Goal: Task Accomplishment & Management: Manage account settings

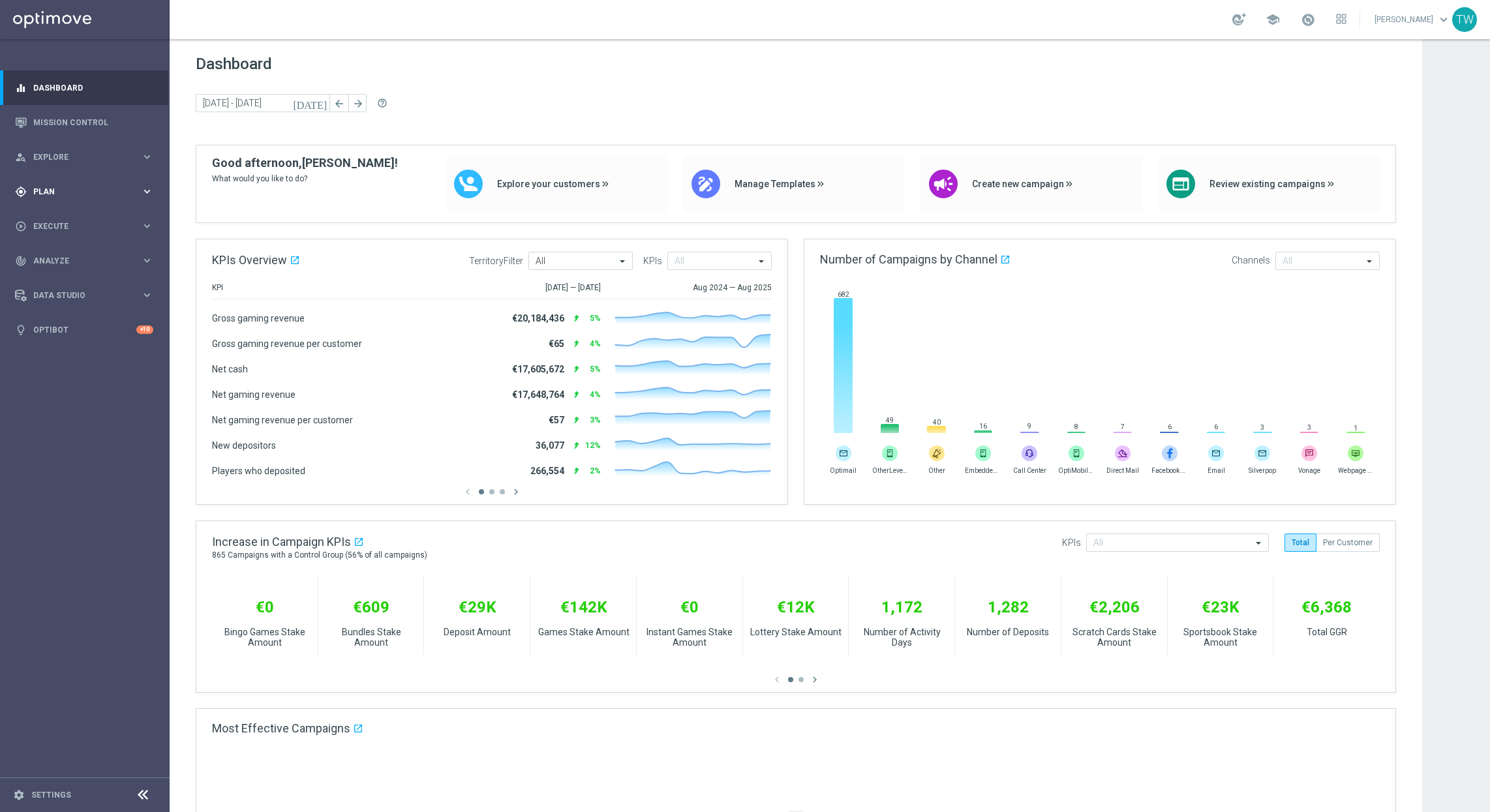
click at [125, 192] on span "Plan" at bounding box center [87, 192] width 108 height 8
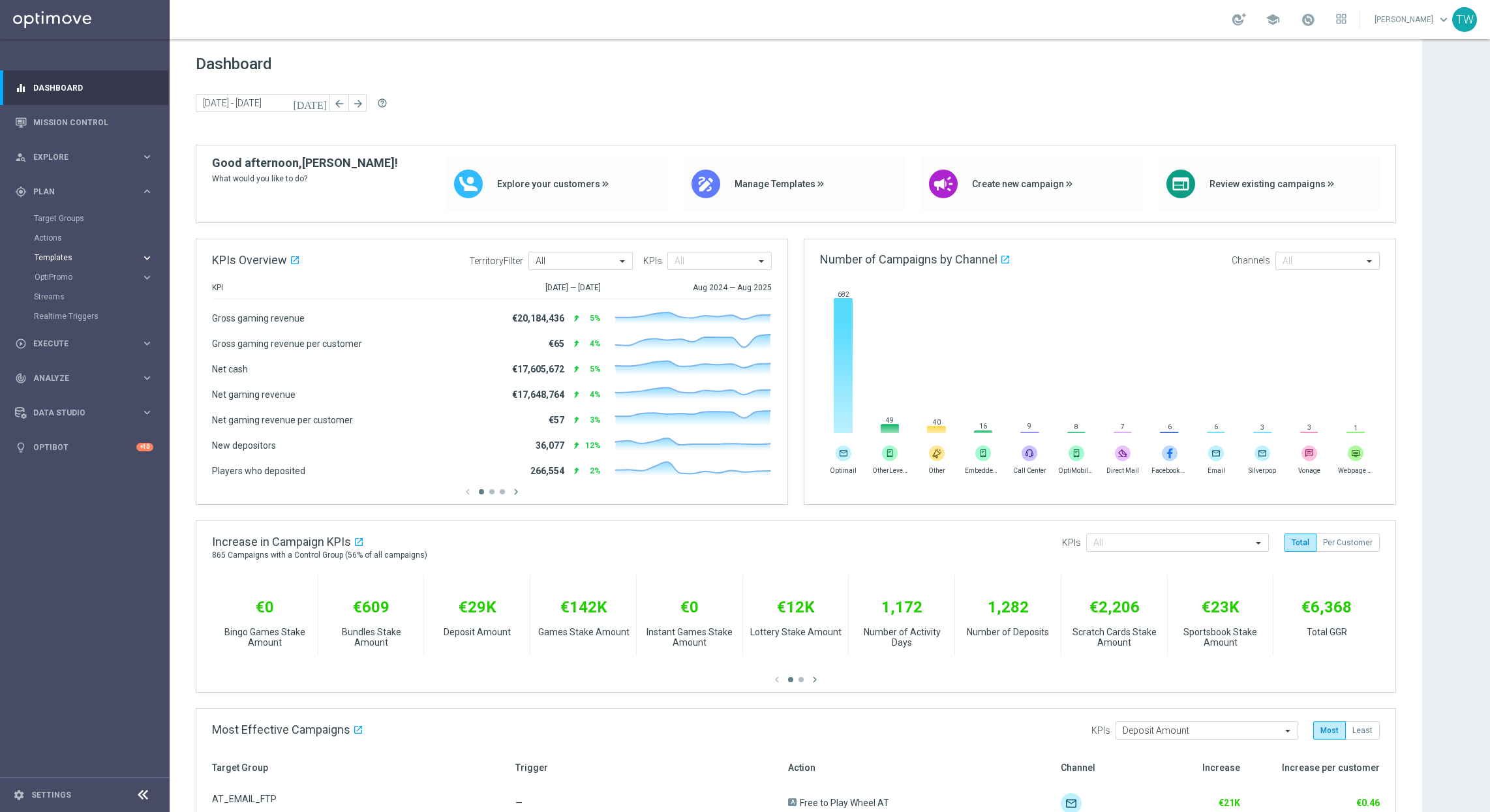
click at [57, 256] on span "Templates" at bounding box center [80, 257] width 93 height 8
click at [58, 278] on link "Optimail" at bounding box center [88, 277] width 95 height 10
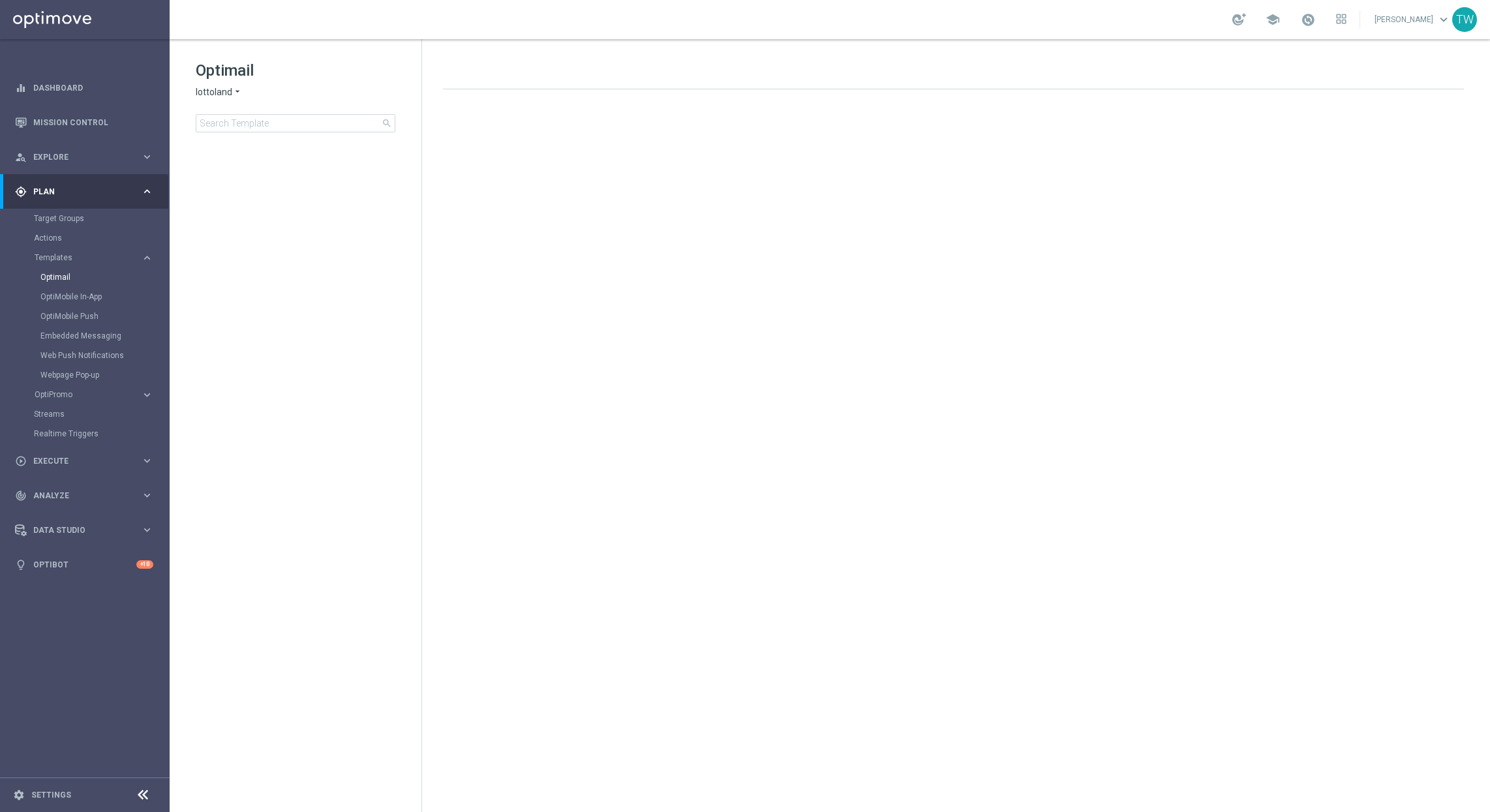
click at [196, 92] on span "lottoland" at bounding box center [214, 92] width 36 height 13
click at [259, 120] on div "KenoGO" at bounding box center [246, 122] width 98 height 15
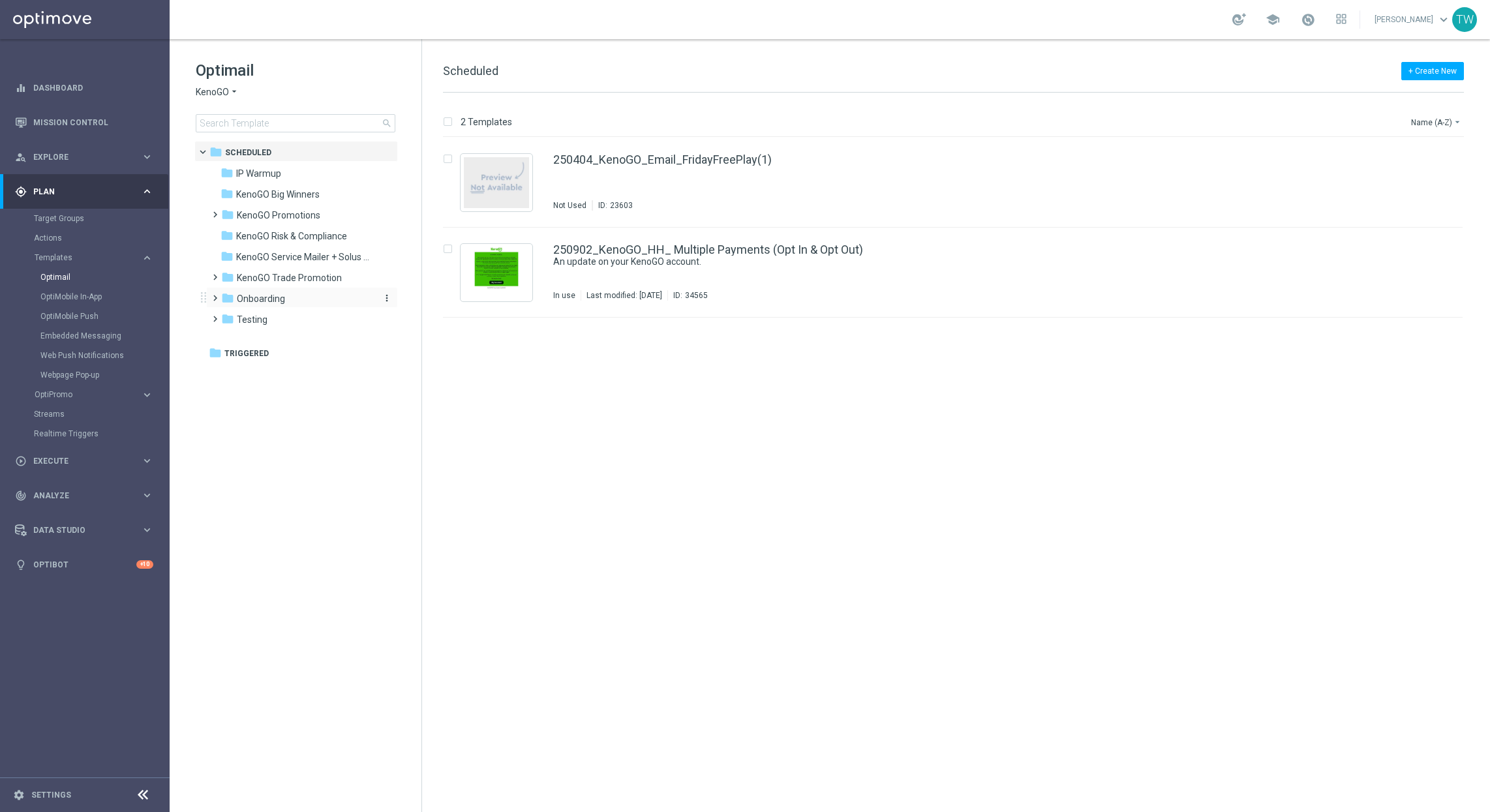
click at [316, 295] on div "folder Onboarding" at bounding box center [296, 299] width 150 height 15
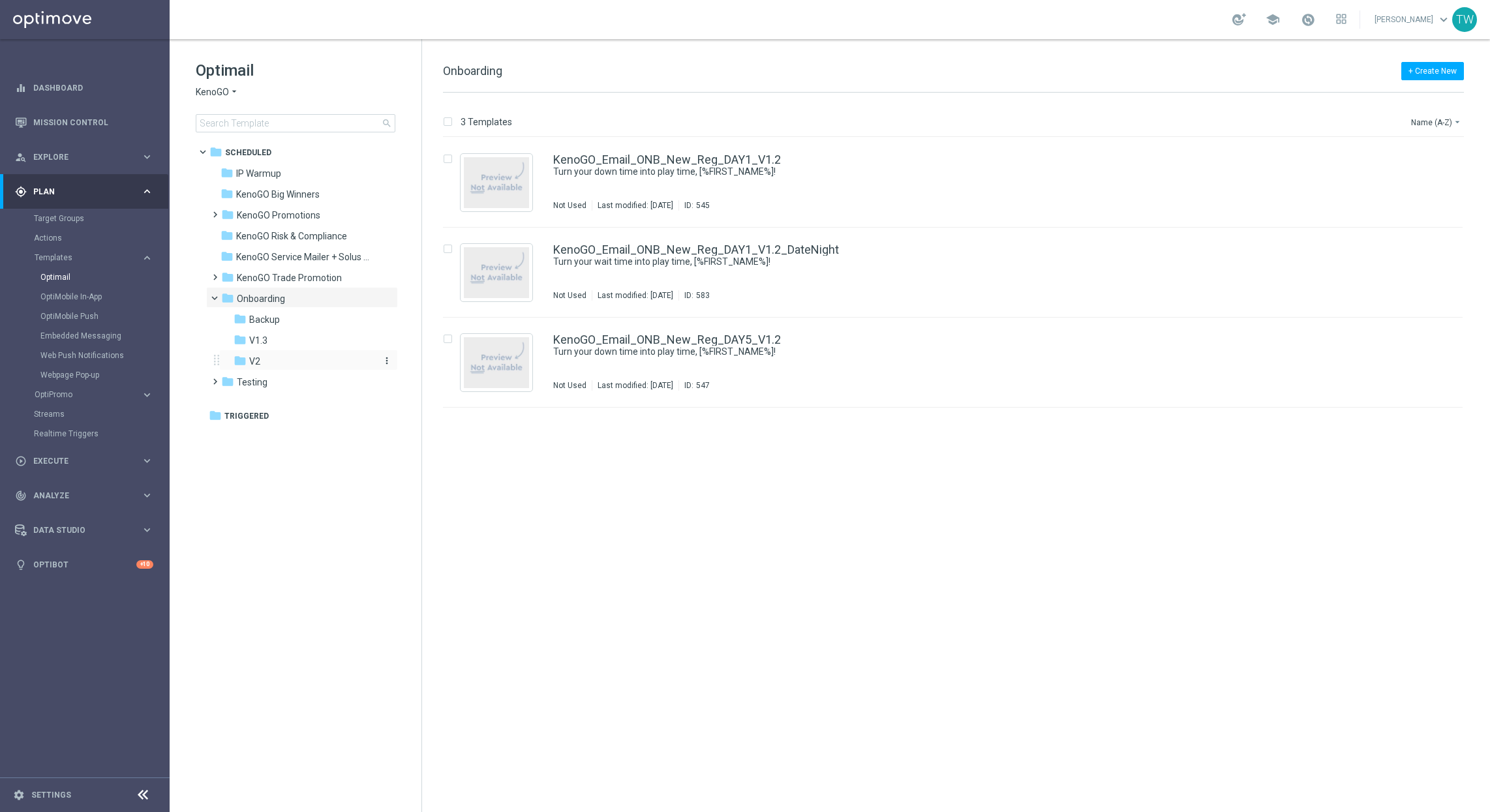
click at [310, 361] on div "folder V2" at bounding box center [303, 361] width 139 height 15
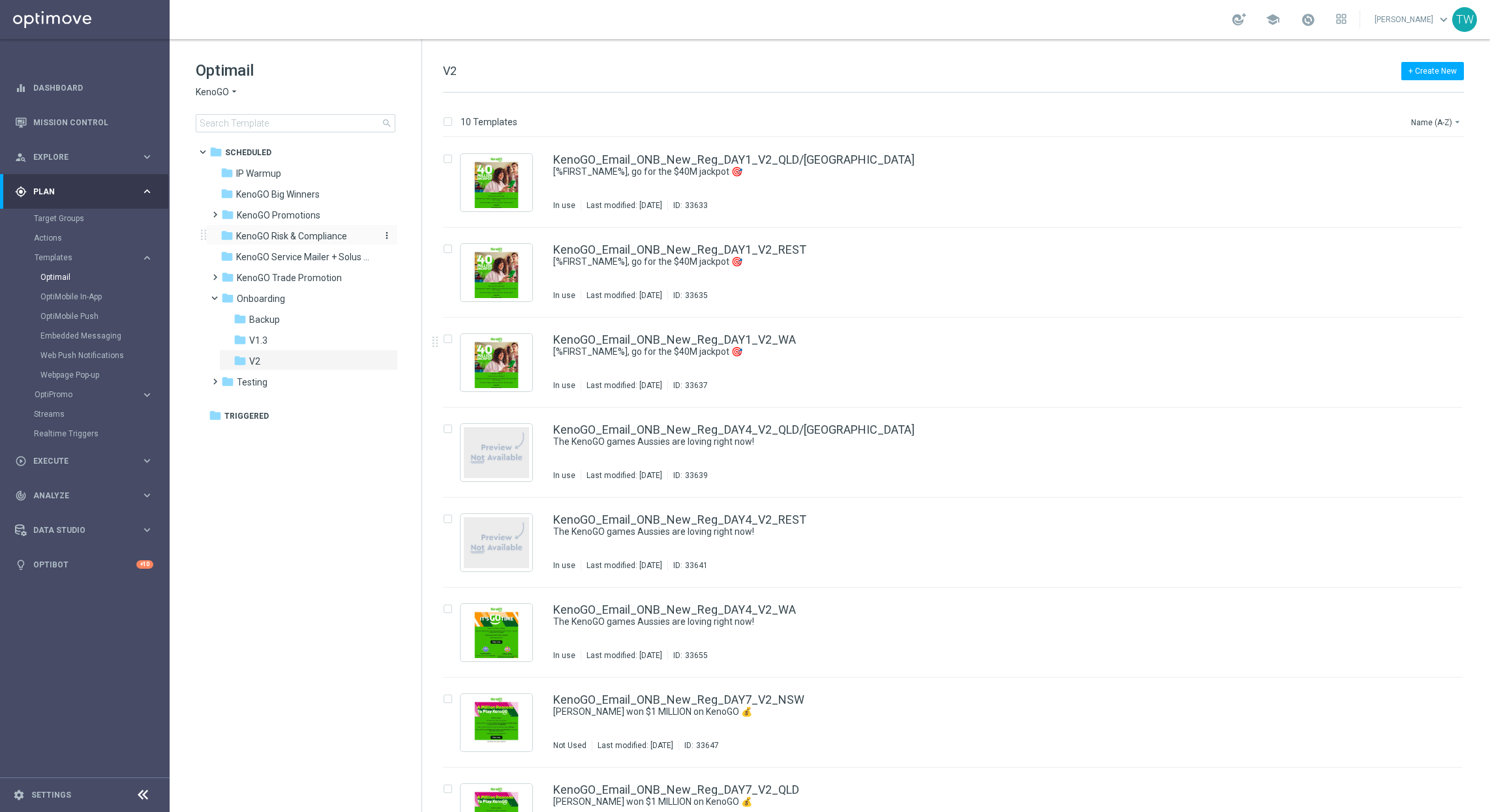
click at [346, 230] on span "KenoGO Risk & Compliance" at bounding box center [292, 236] width 111 height 12
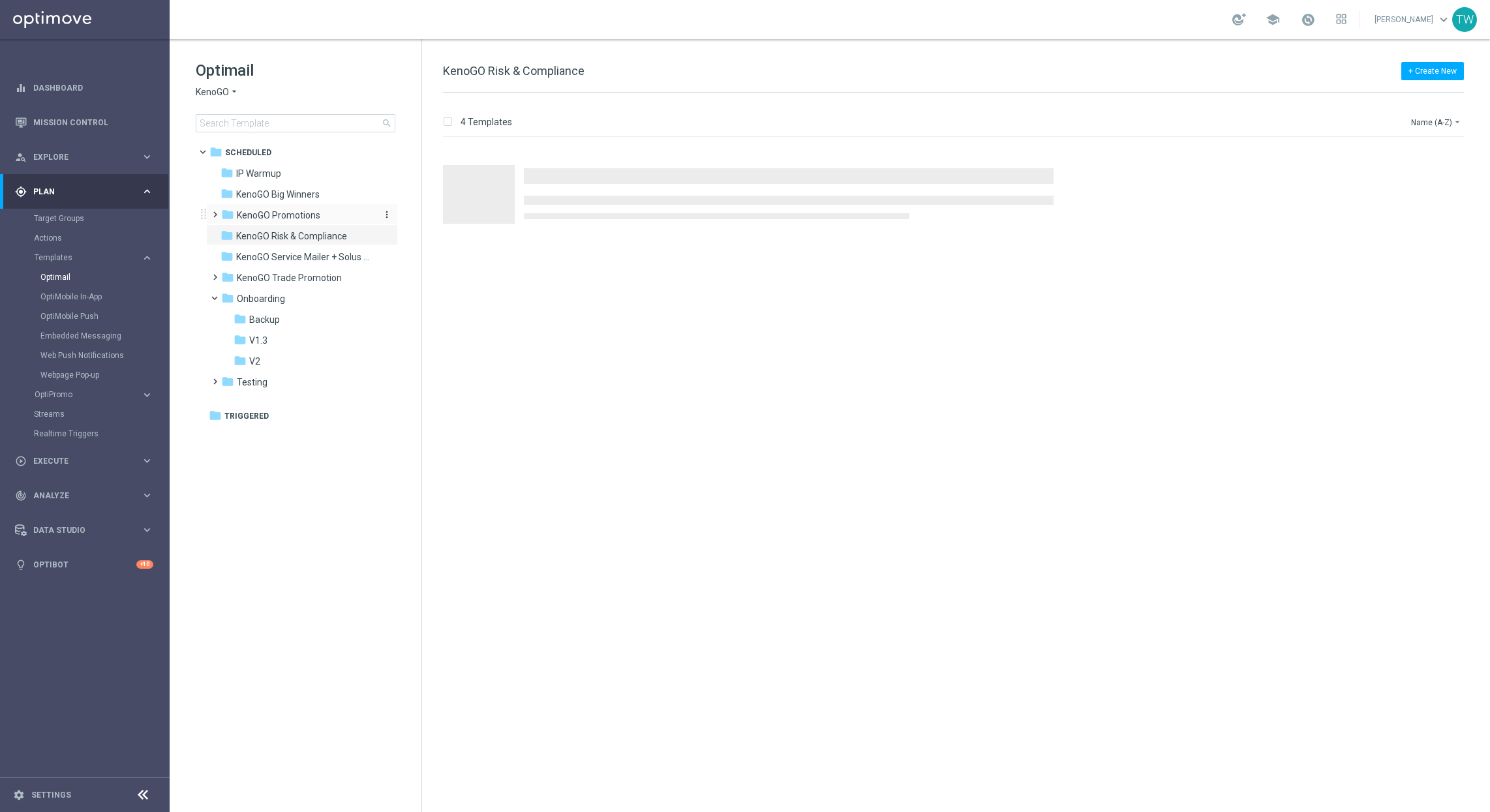
click at [332, 222] on div "folder KenoGO Promotions" at bounding box center [296, 215] width 150 height 15
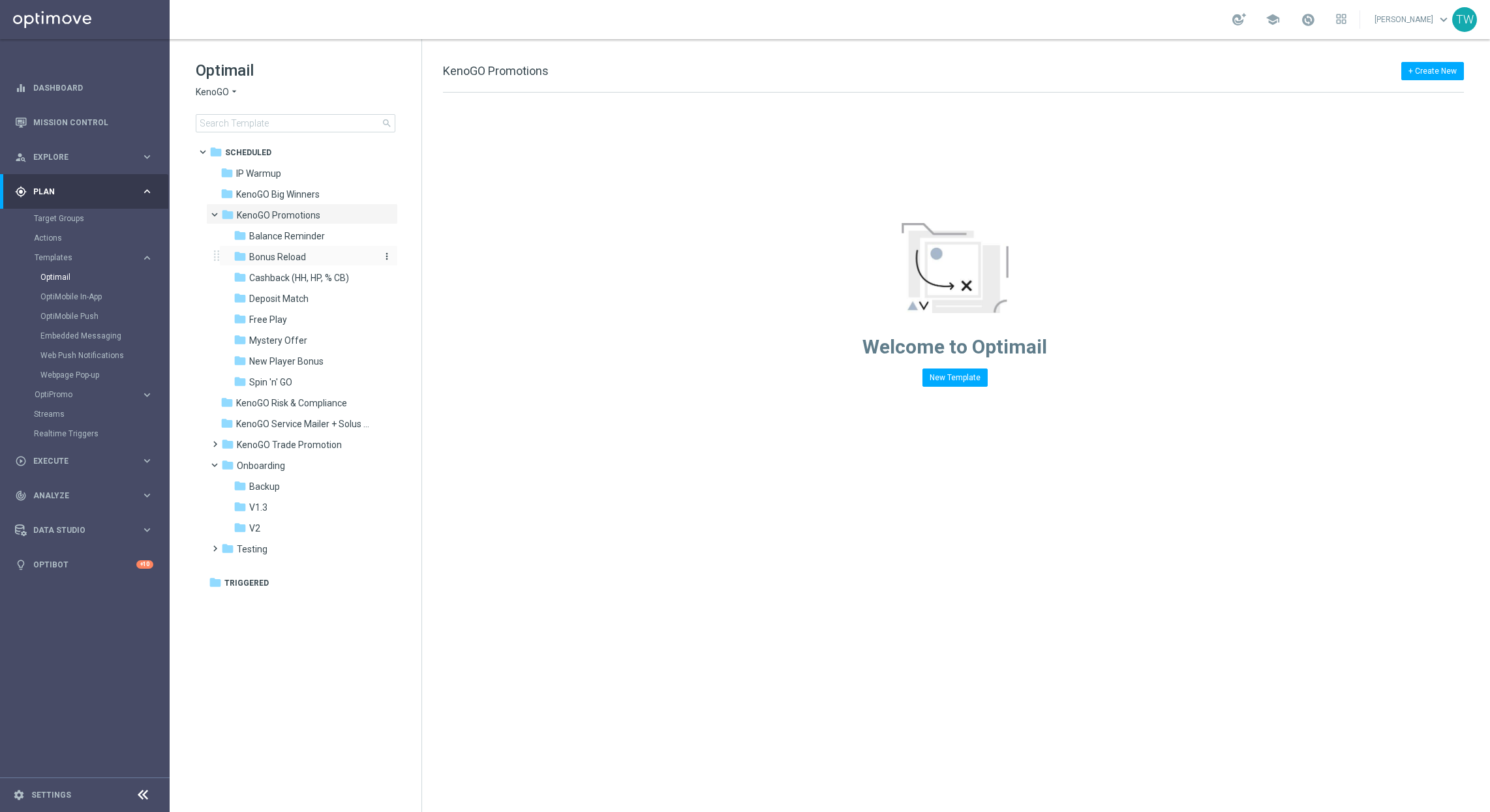
click at [334, 256] on div "folder Bonus Reload" at bounding box center [303, 257] width 139 height 15
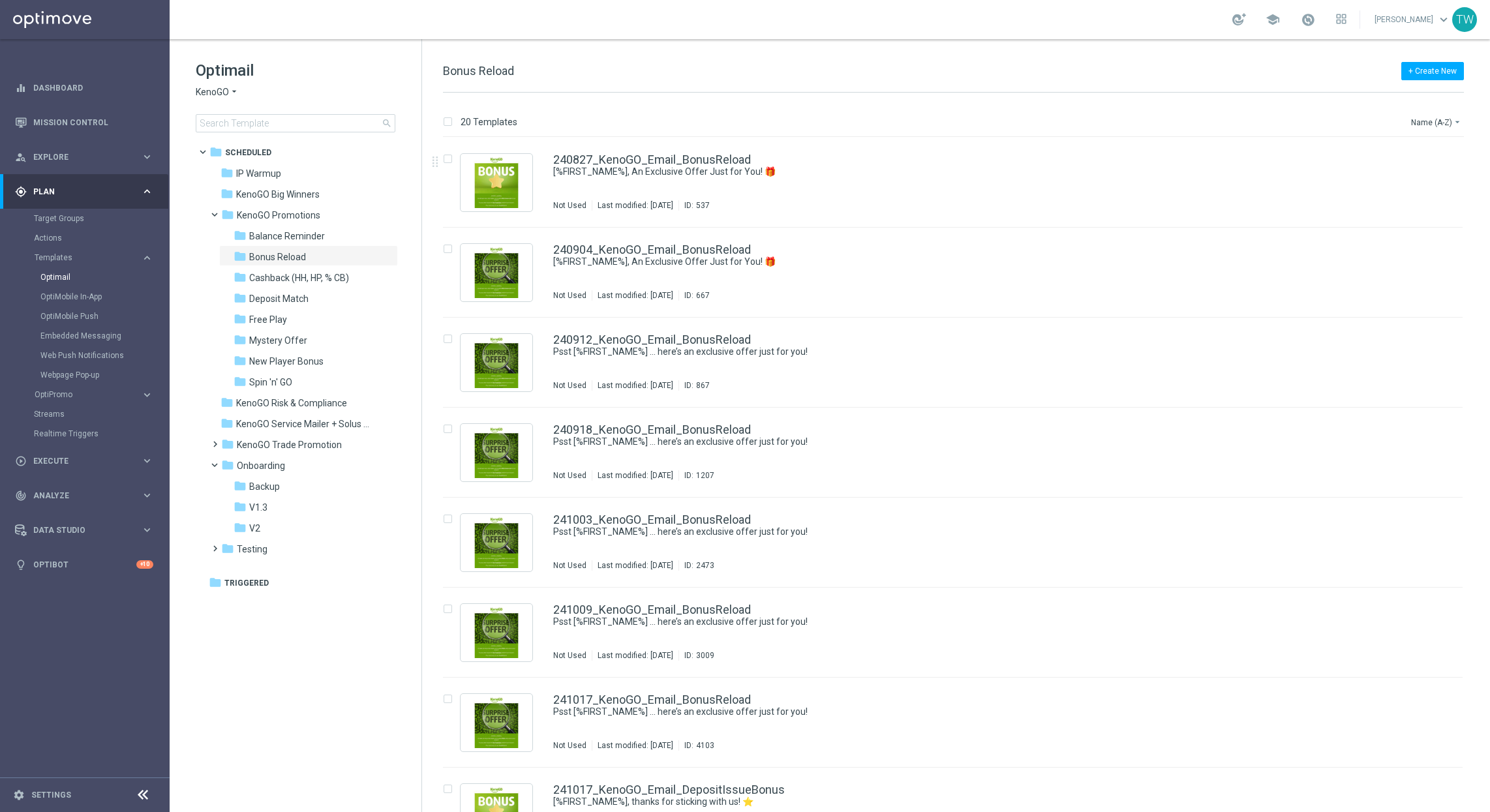
click at [1240, 122] on div "20 Templates Name (A-Z) arrow_drop_down" at bounding box center [953, 125] width 1021 height 24
click at [1240, 121] on button "Name (A-Z) arrow_drop_down" at bounding box center [1436, 122] width 54 height 15
click at [1240, 177] on span "Date Modified (Newest)" at bounding box center [1413, 180] width 87 height 9
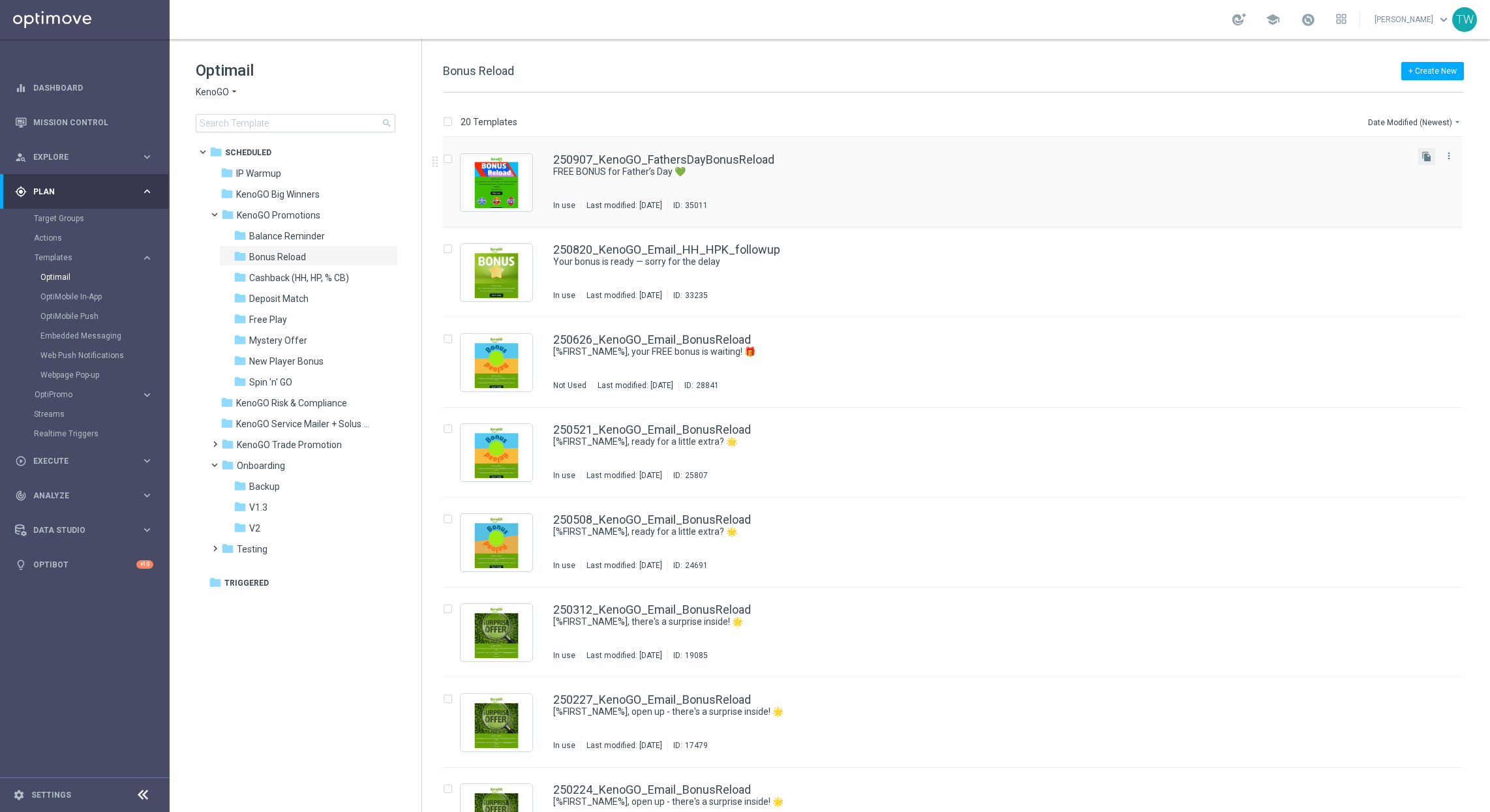
click at [1240, 152] on button "file_copy" at bounding box center [1426, 157] width 17 height 17
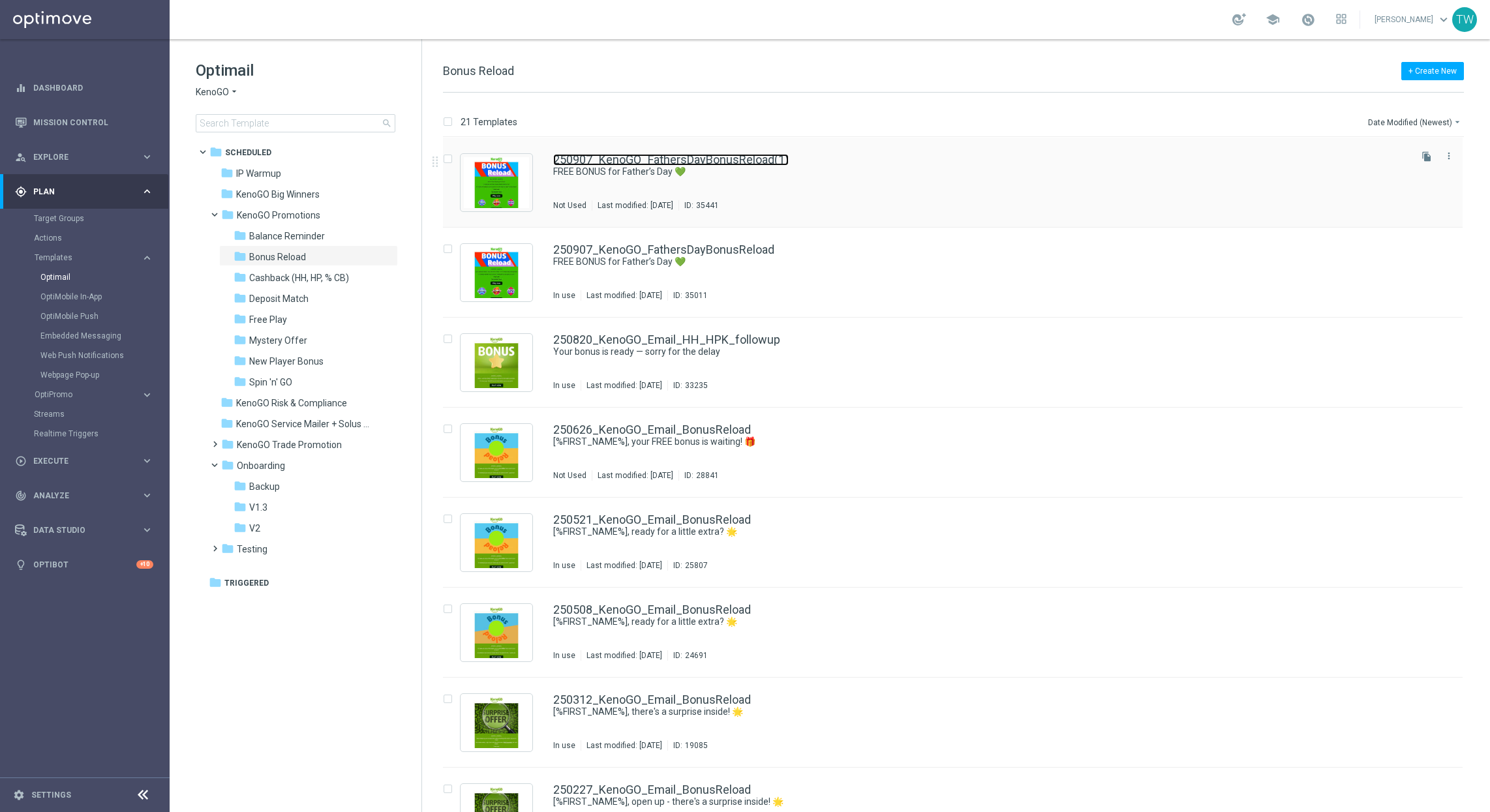
click at [662, 158] on link "250907_KenoGO_FathersDayBonusReload(1)" at bounding box center [671, 159] width 236 height 12
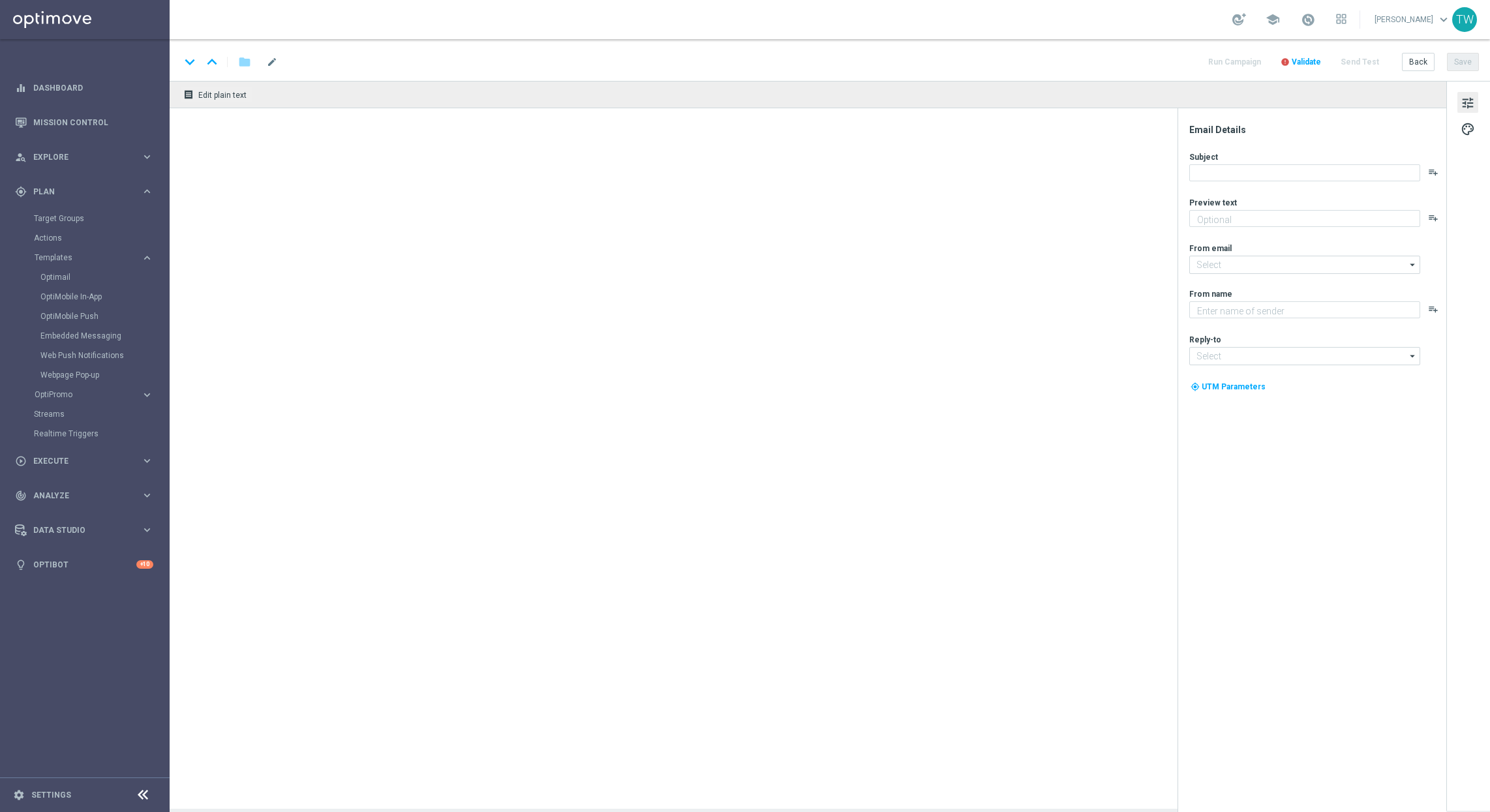
type textarea "Don't miss out - it’s on the house!"
type textarea "KenoGO"
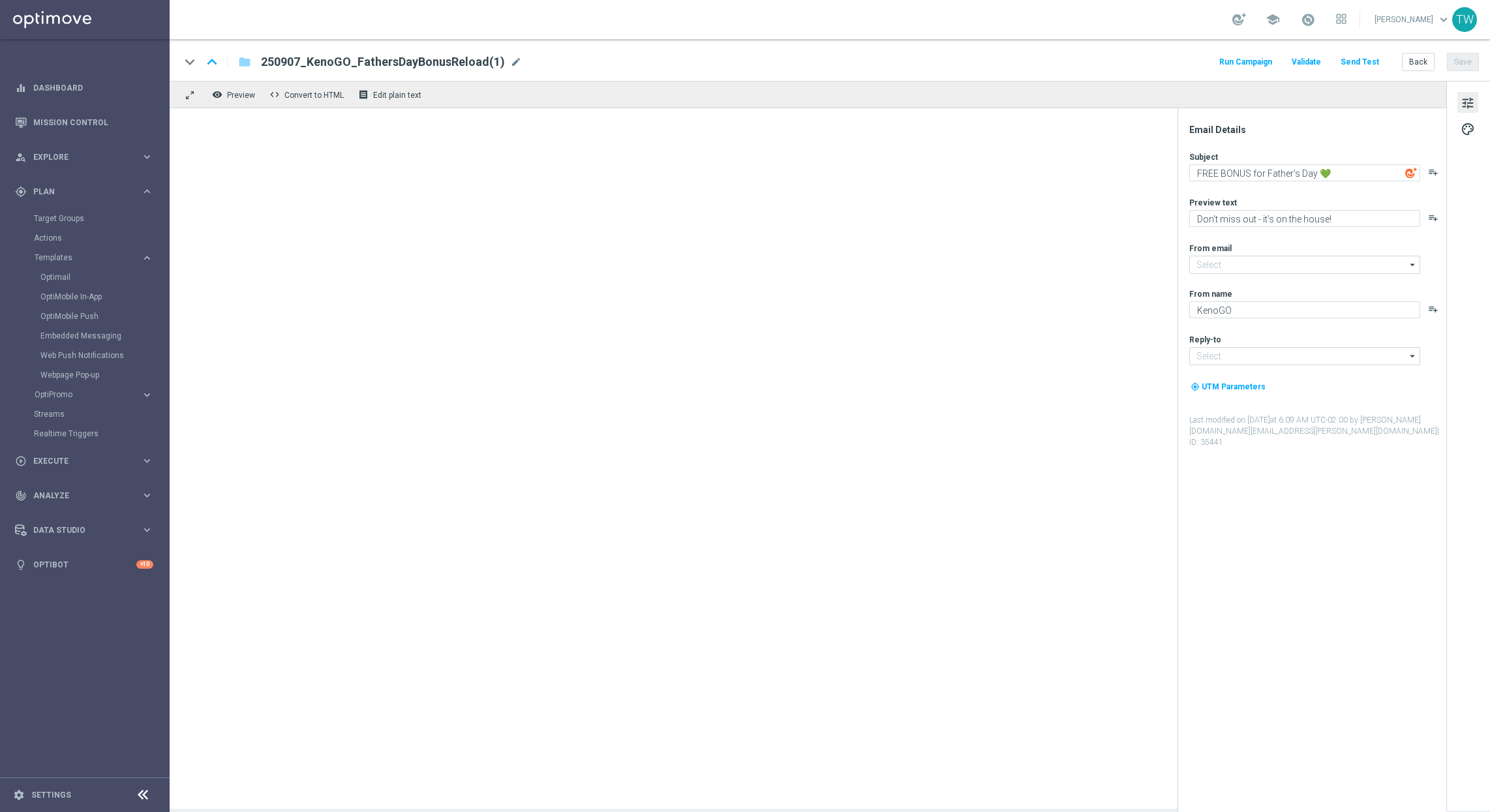
type input "mail@crm.kenogo.com.au"
type input "support@kenogo.com.au"
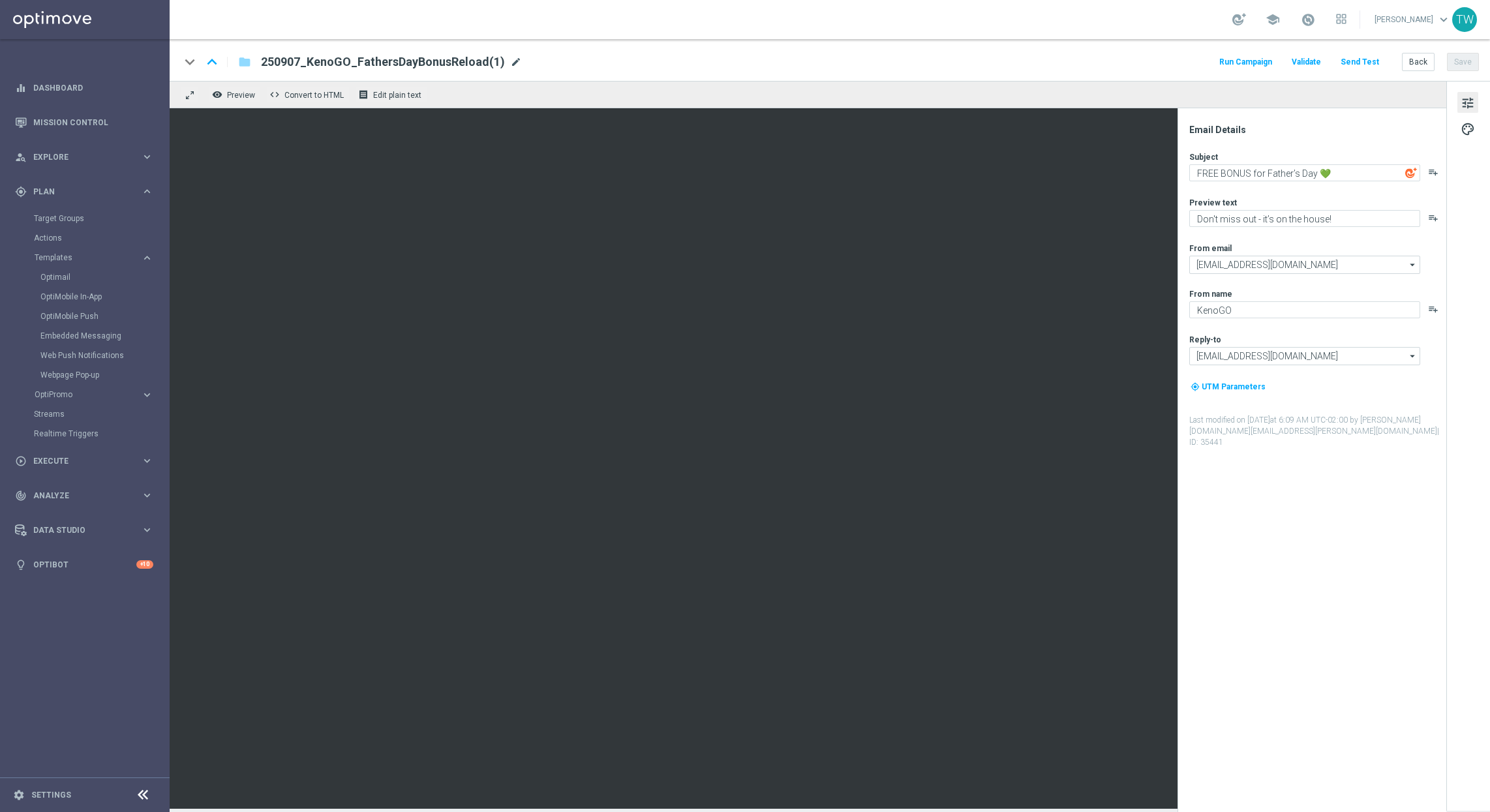
click at [510, 62] on span "mode_edit" at bounding box center [516, 62] width 12 height 12
type input "250910_KenoGO_BonusReload"
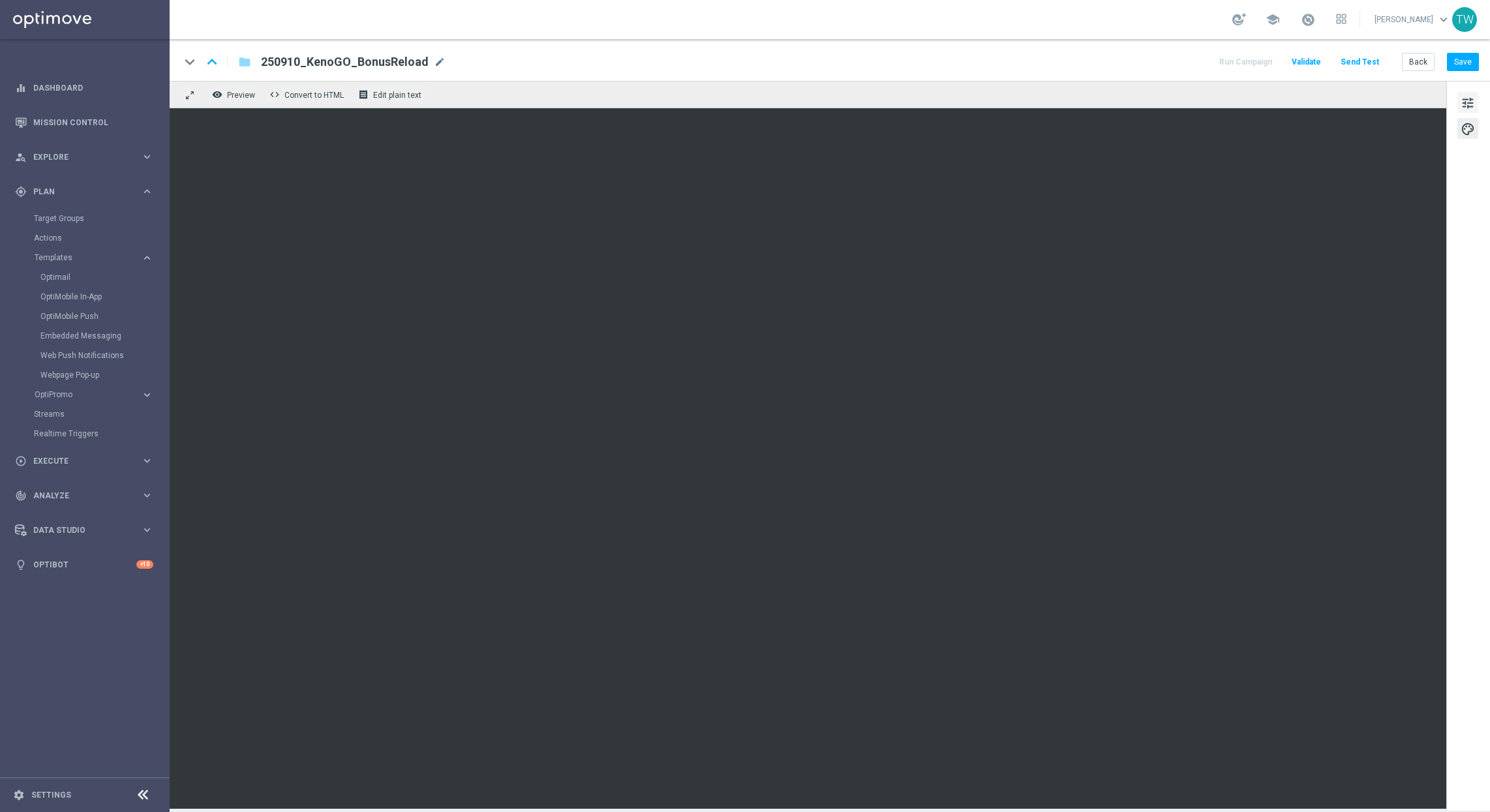
click at [1240, 97] on span "tune" at bounding box center [1468, 103] width 15 height 17
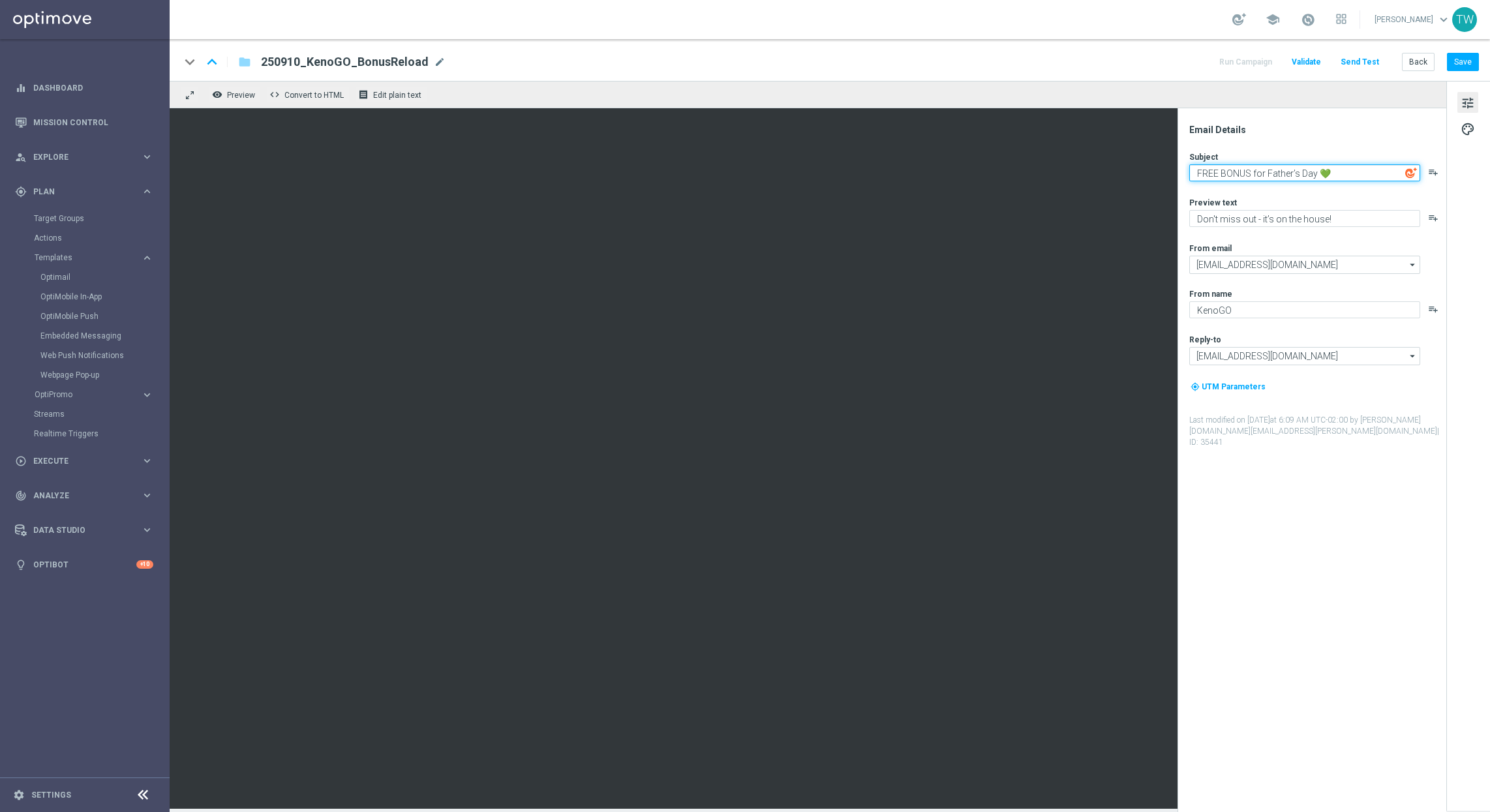
drag, startPoint x: 1382, startPoint y: 172, endPoint x: 1187, endPoint y: 171, distance: 195.0
click at [1187, 171] on div "Email Details Subject FREE BONUS for Father’s Day 💚 playlist_add Preview text D…" at bounding box center [1314, 468] width 260 height 688
paste textarea "🥺"
type textarea "🥺 We're missing you around here!"
type textarea "There's a special bonus just for you!"
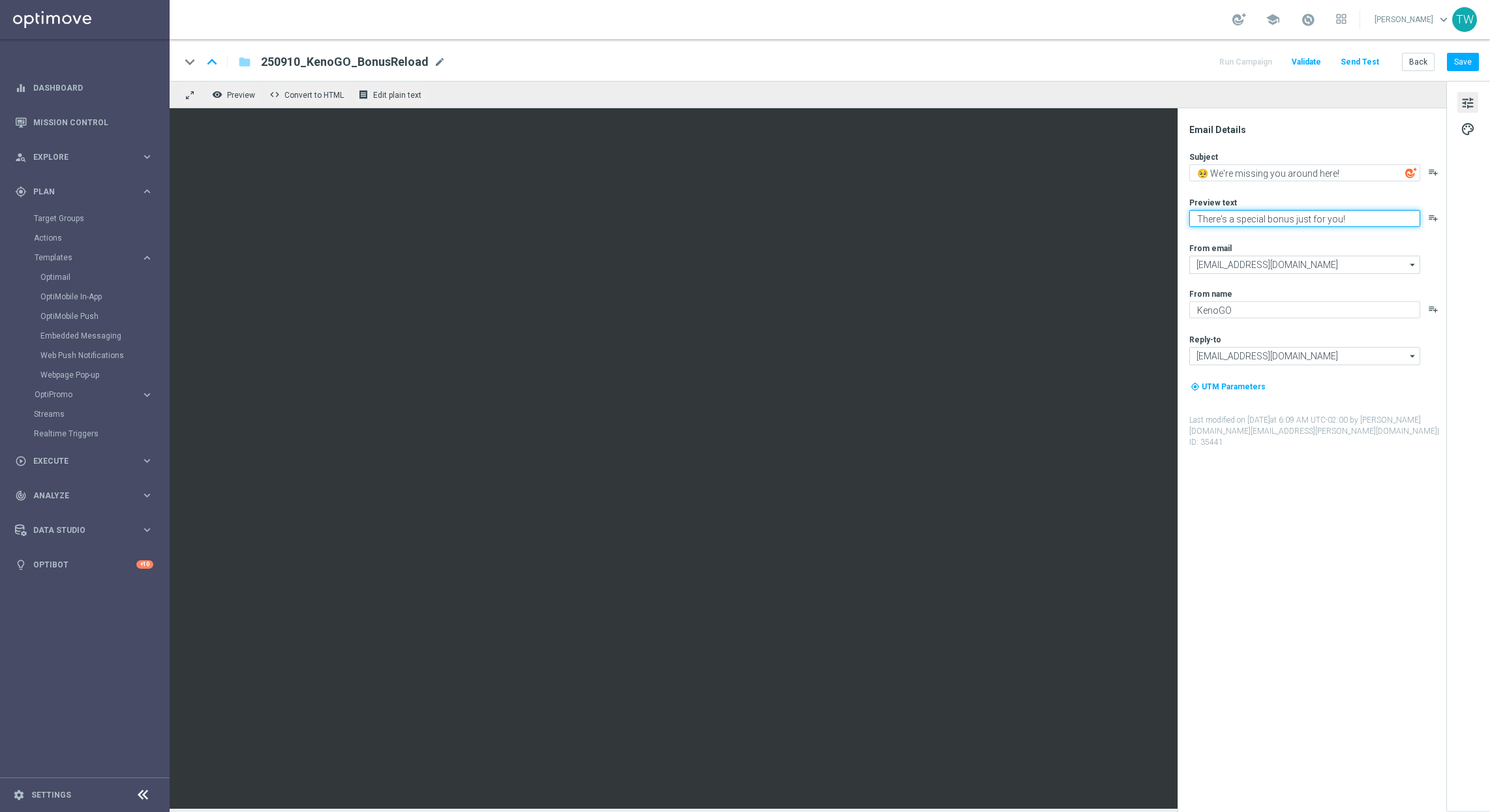
click at [1240, 220] on textarea "There's a special bonus just for you!" at bounding box center [1305, 218] width 231 height 17
click at [1217, 173] on textarea "🥺 We're missing you around here!" at bounding box center [1305, 173] width 231 height 17
type textarea "Your FREE bonus is calling! 📞"
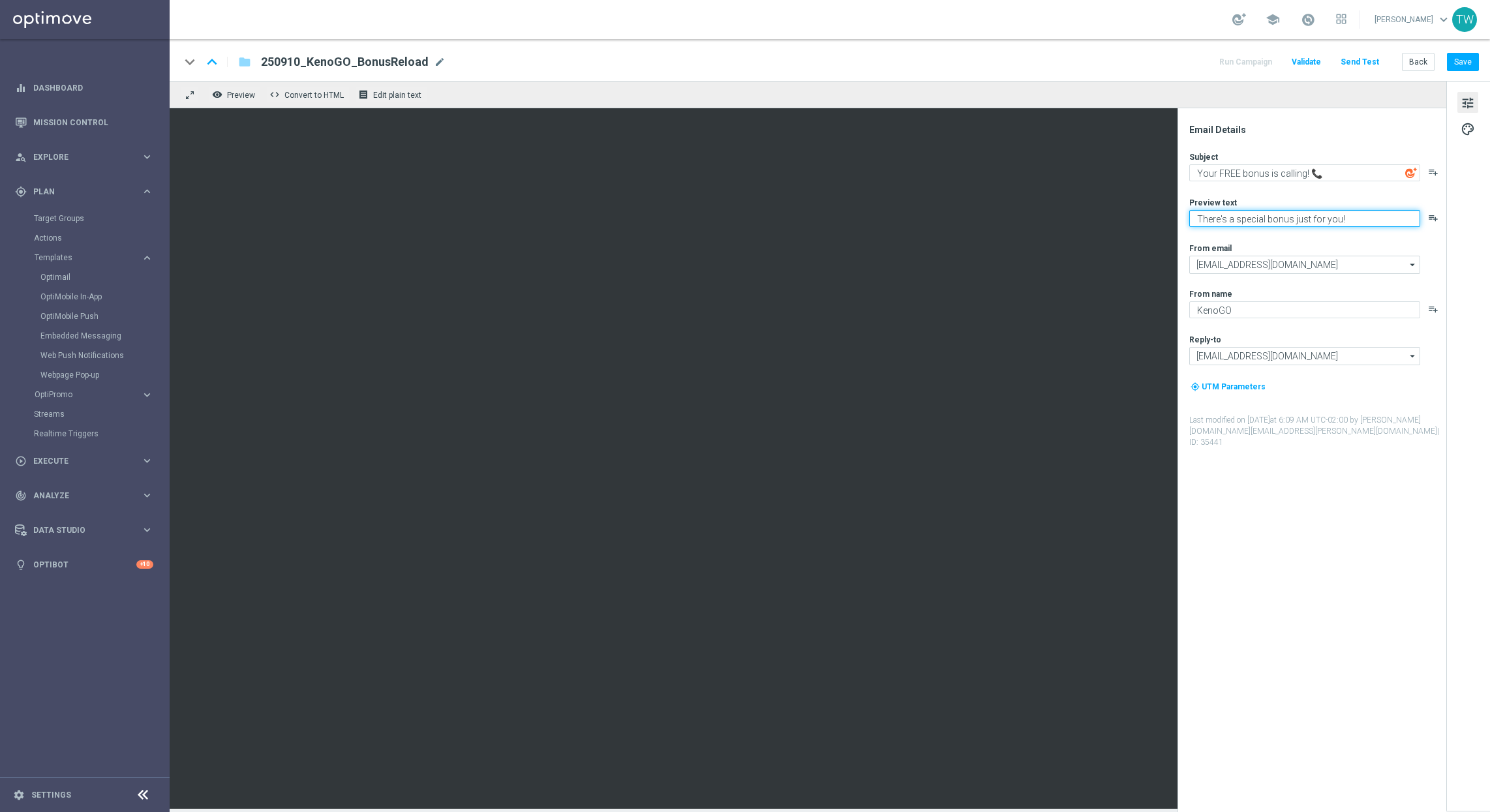
click at [1240, 213] on textarea "There's a special bonus just for you!" at bounding box center [1305, 218] width 231 height 17
drag, startPoint x: 1362, startPoint y: 218, endPoint x: 1196, endPoint y: 208, distance: 166.3
click at [1196, 208] on div "Preview text There's a special bonus just for you! playlist_add" at bounding box center [1317, 212] width 255 height 30
click at [1240, 221] on textarea "We're missing you around here" at bounding box center [1305, 218] width 231 height 17
click at [1240, 220] on textarea "We're missing you around here ..." at bounding box center [1305, 218] width 231 height 17
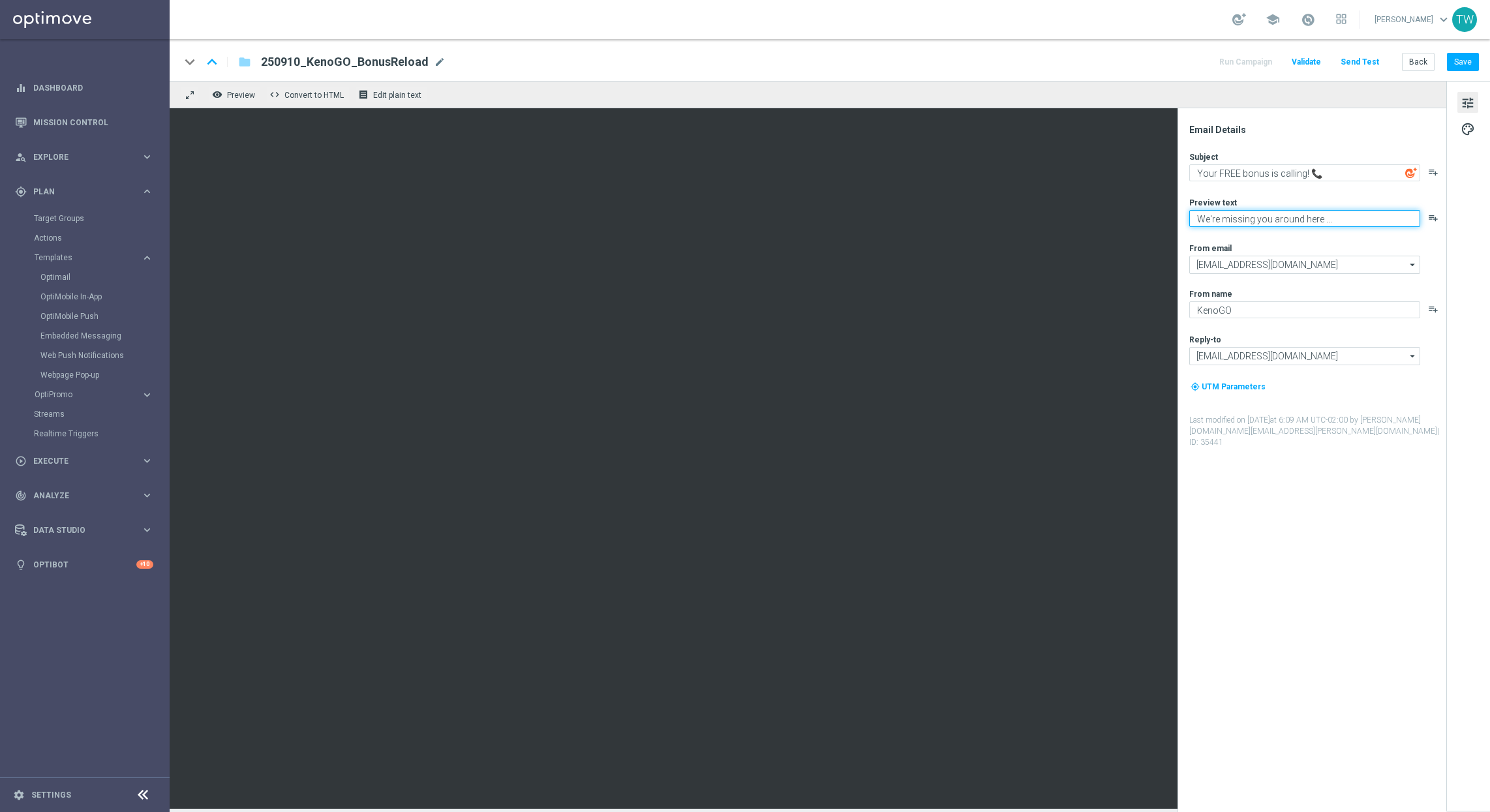
click at [1240, 220] on textarea "We're missing you around here ..." at bounding box center [1305, 218] width 231 height 17
paste textarea "’ve been thinking about you"
type textarea "We’ve been thinking about you ..."
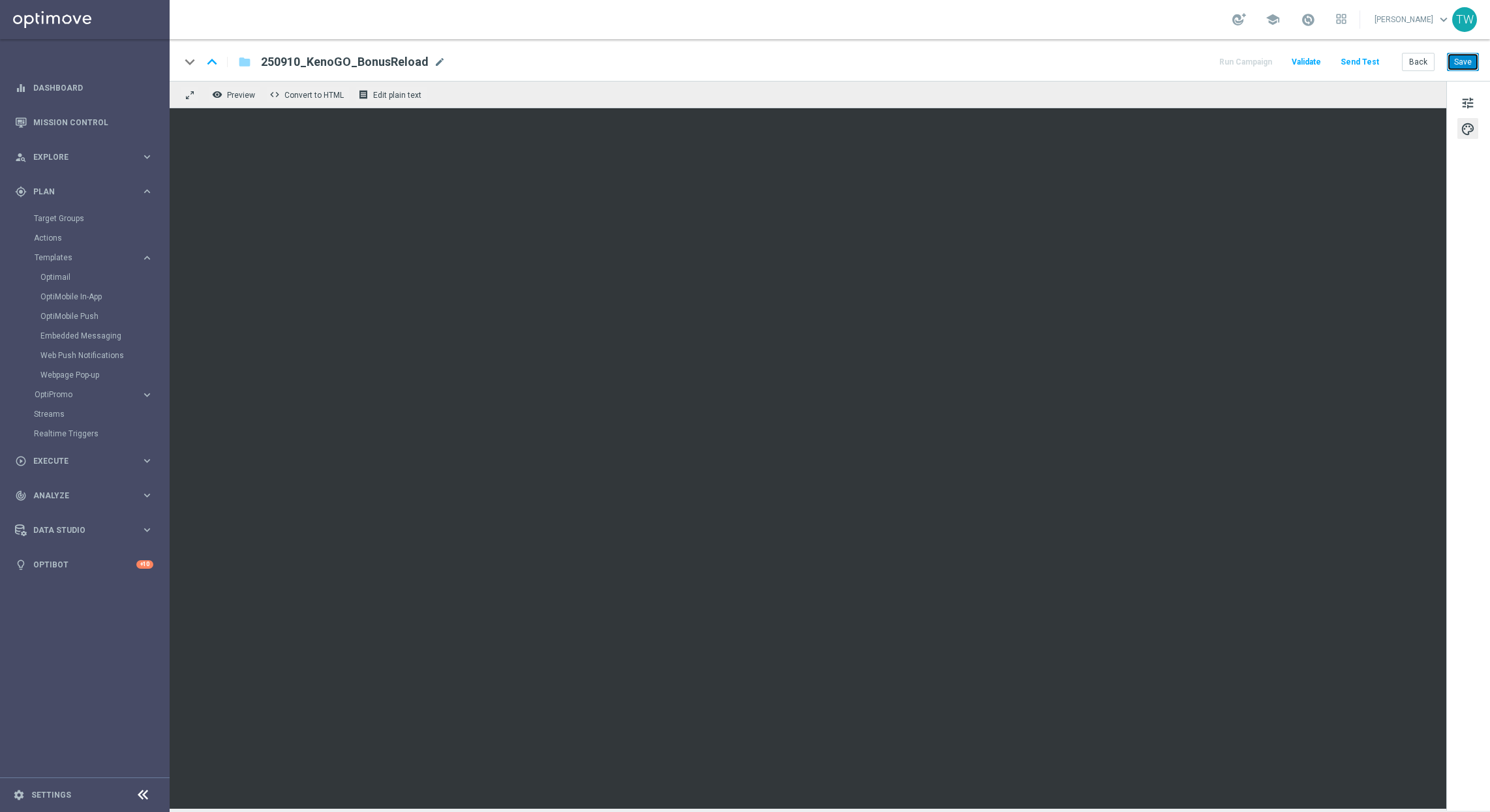
click at [1240, 57] on button "Save" at bounding box center [1463, 62] width 32 height 18
click at [1240, 98] on span "tune" at bounding box center [1468, 103] width 15 height 17
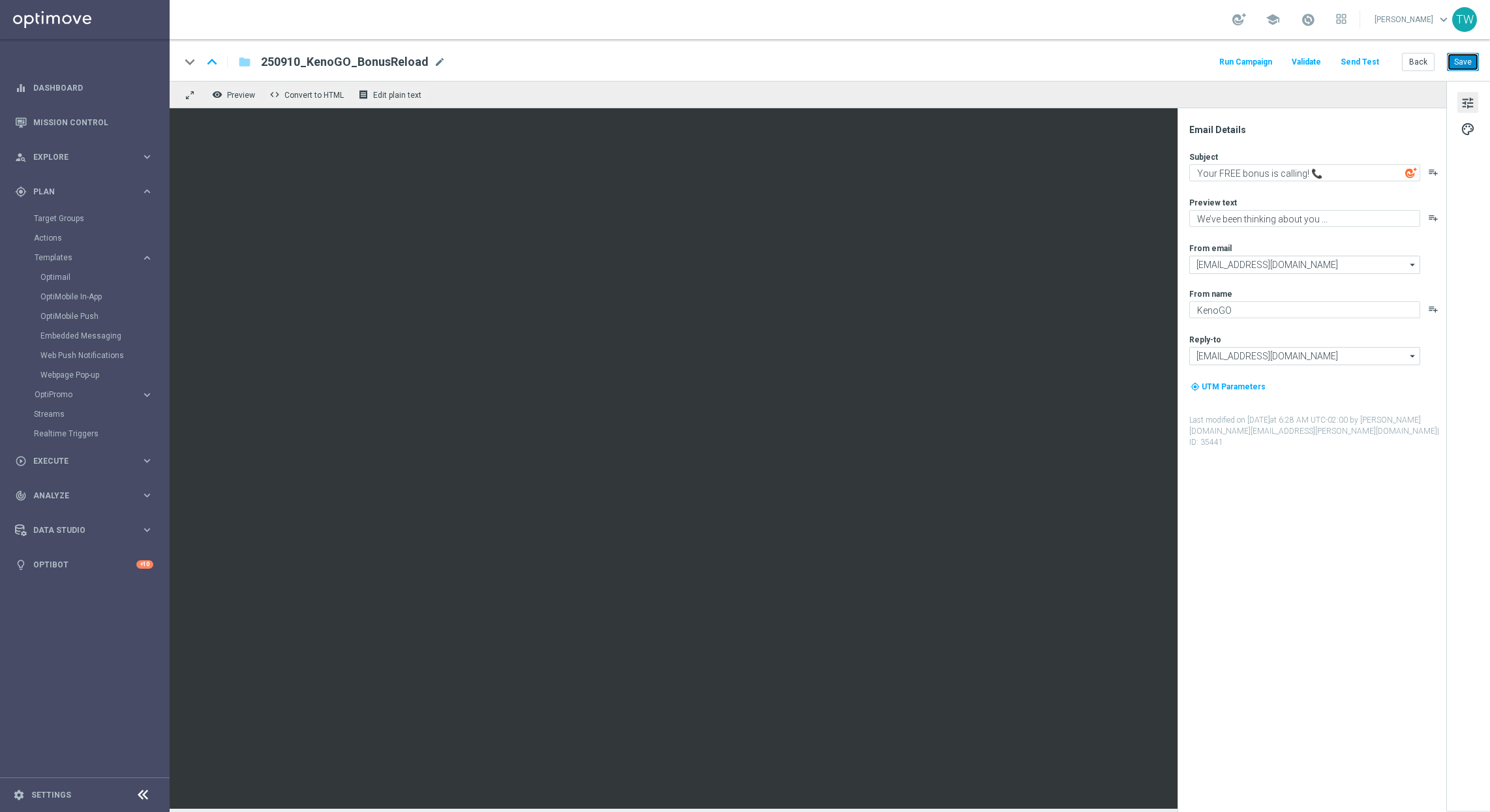
click at [1240, 65] on button "Save" at bounding box center [1463, 62] width 32 height 18
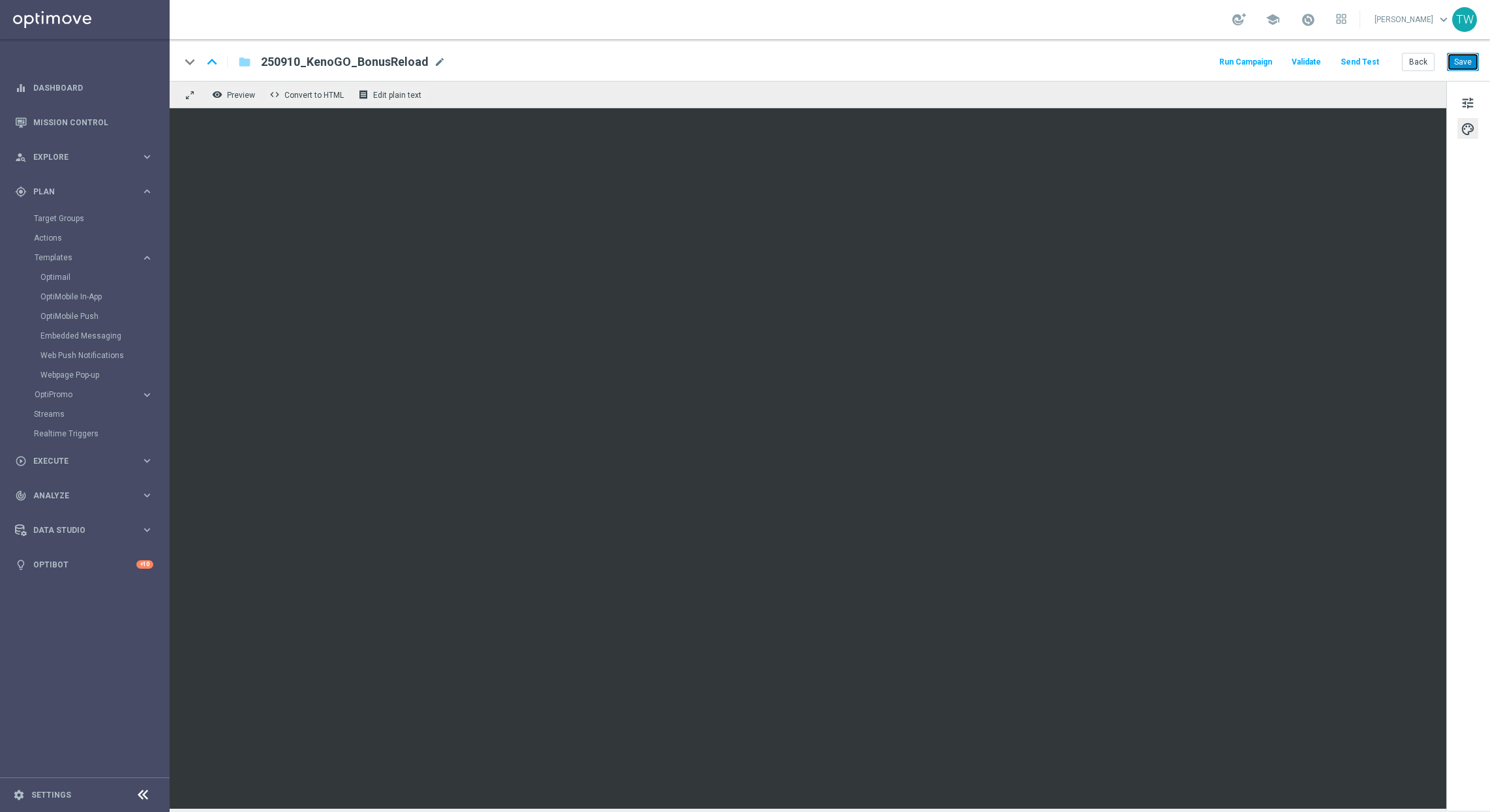
click at [1240, 64] on button "Save" at bounding box center [1463, 62] width 32 height 18
click at [1240, 64] on button "Send Test" at bounding box center [1359, 62] width 43 height 17
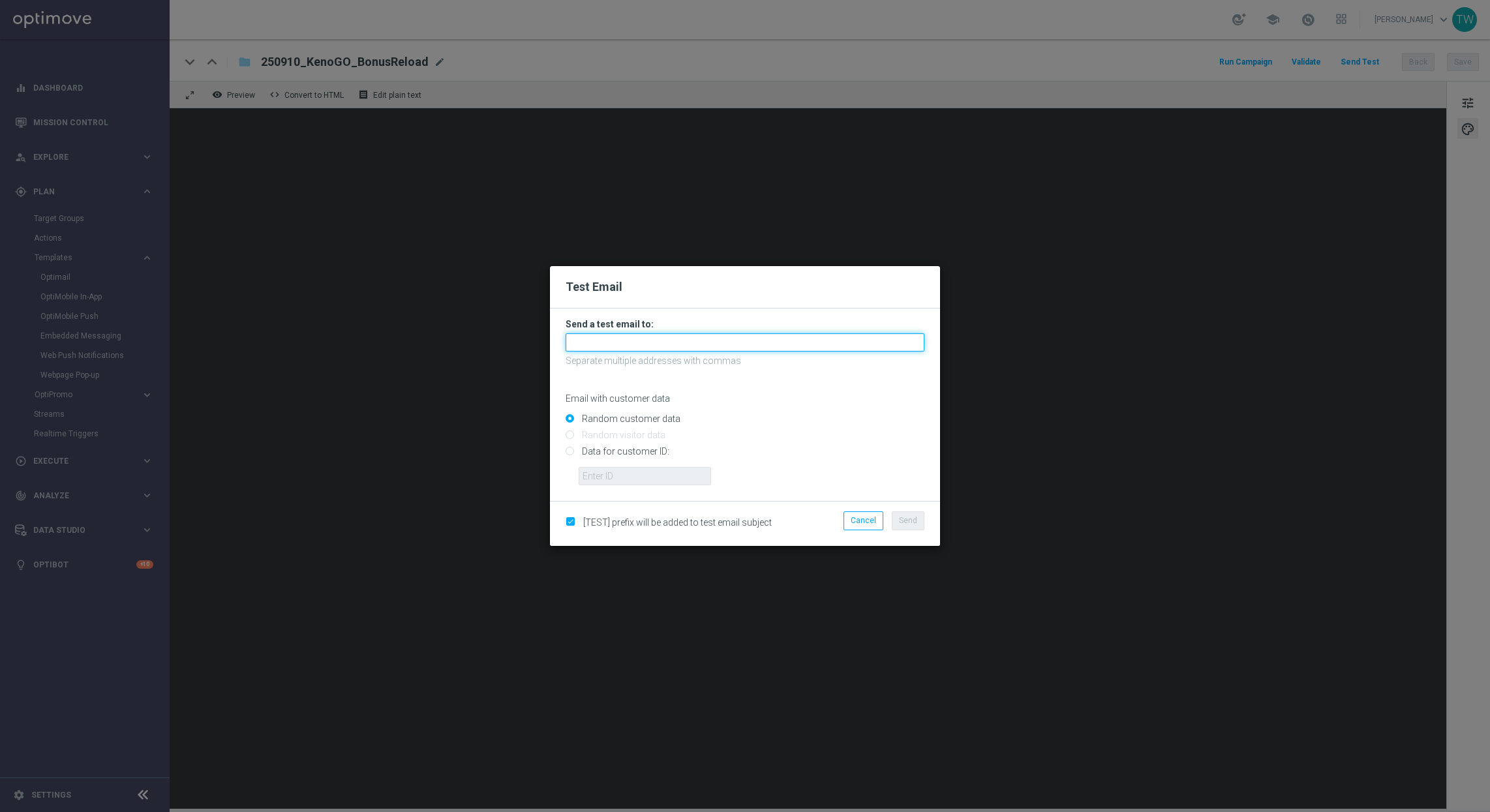
click at [751, 336] on input "text" at bounding box center [744, 342] width 359 height 18
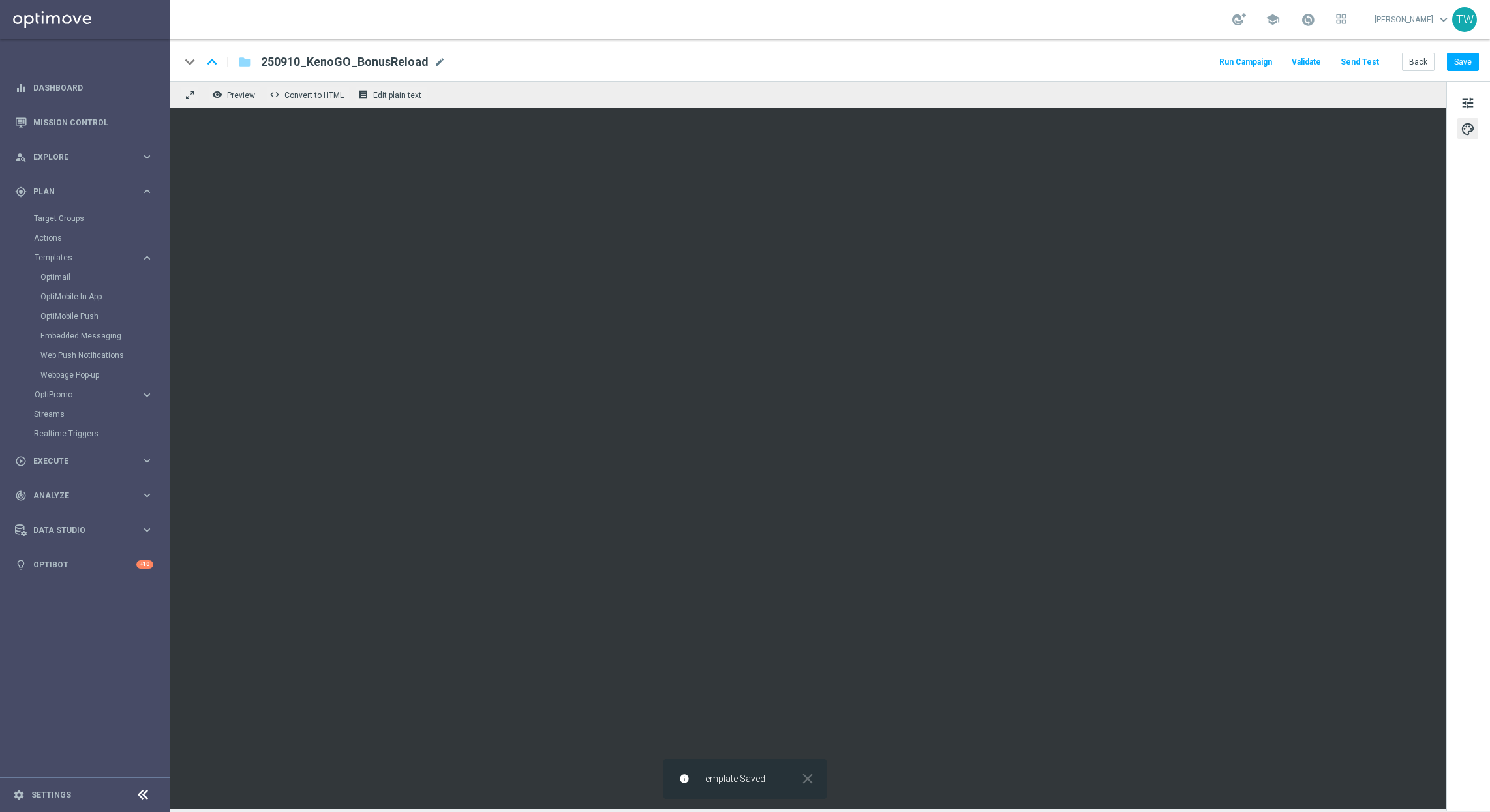
click at [1240, 67] on button "Send Test" at bounding box center [1359, 62] width 43 height 17
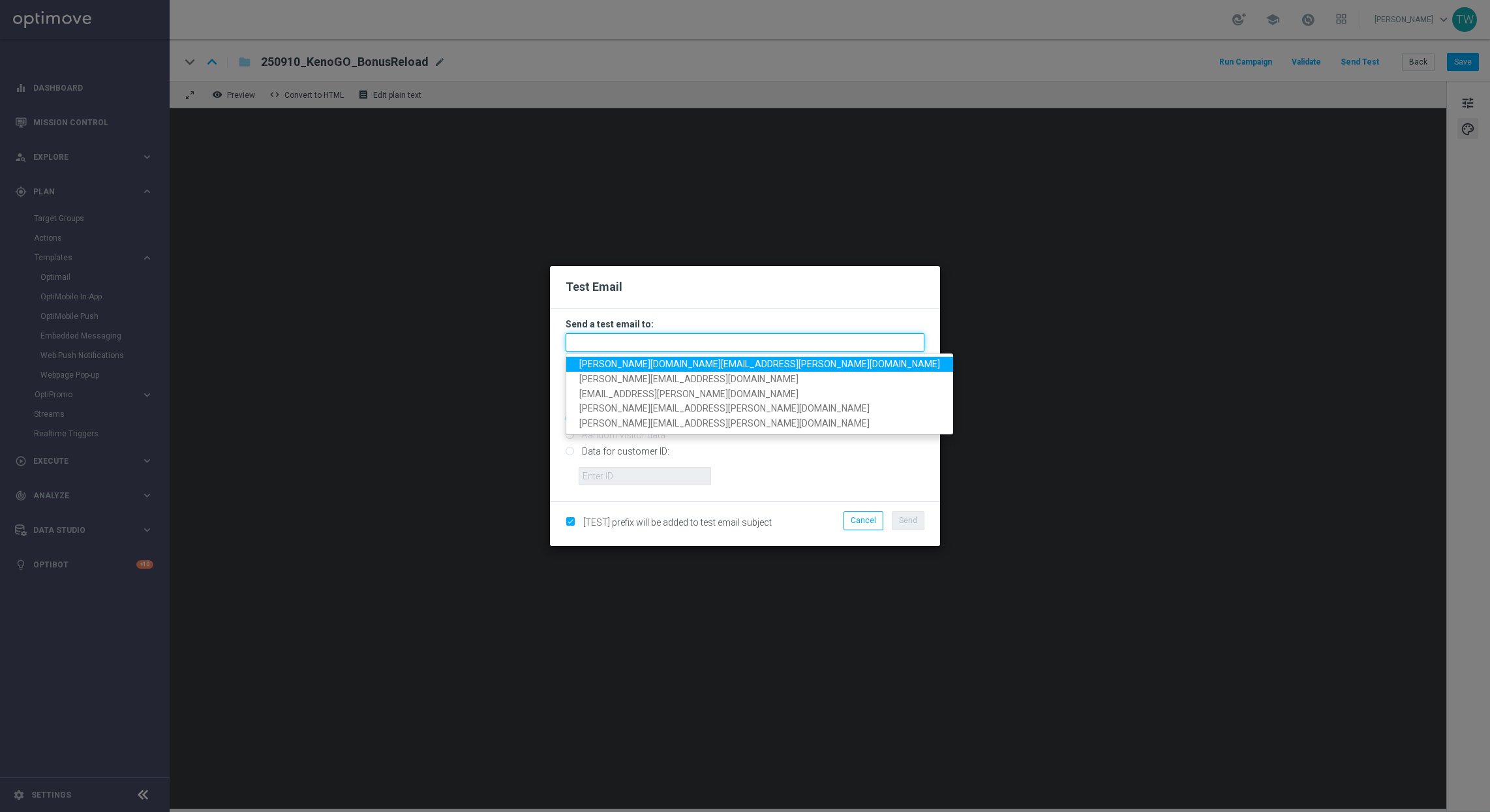
click at [676, 340] on input "text" at bounding box center [744, 342] width 359 height 18
click at [647, 361] on span "tina.wang@lottoland.com" at bounding box center [760, 364] width 361 height 10
type input "tina.wang@lottoland.com"
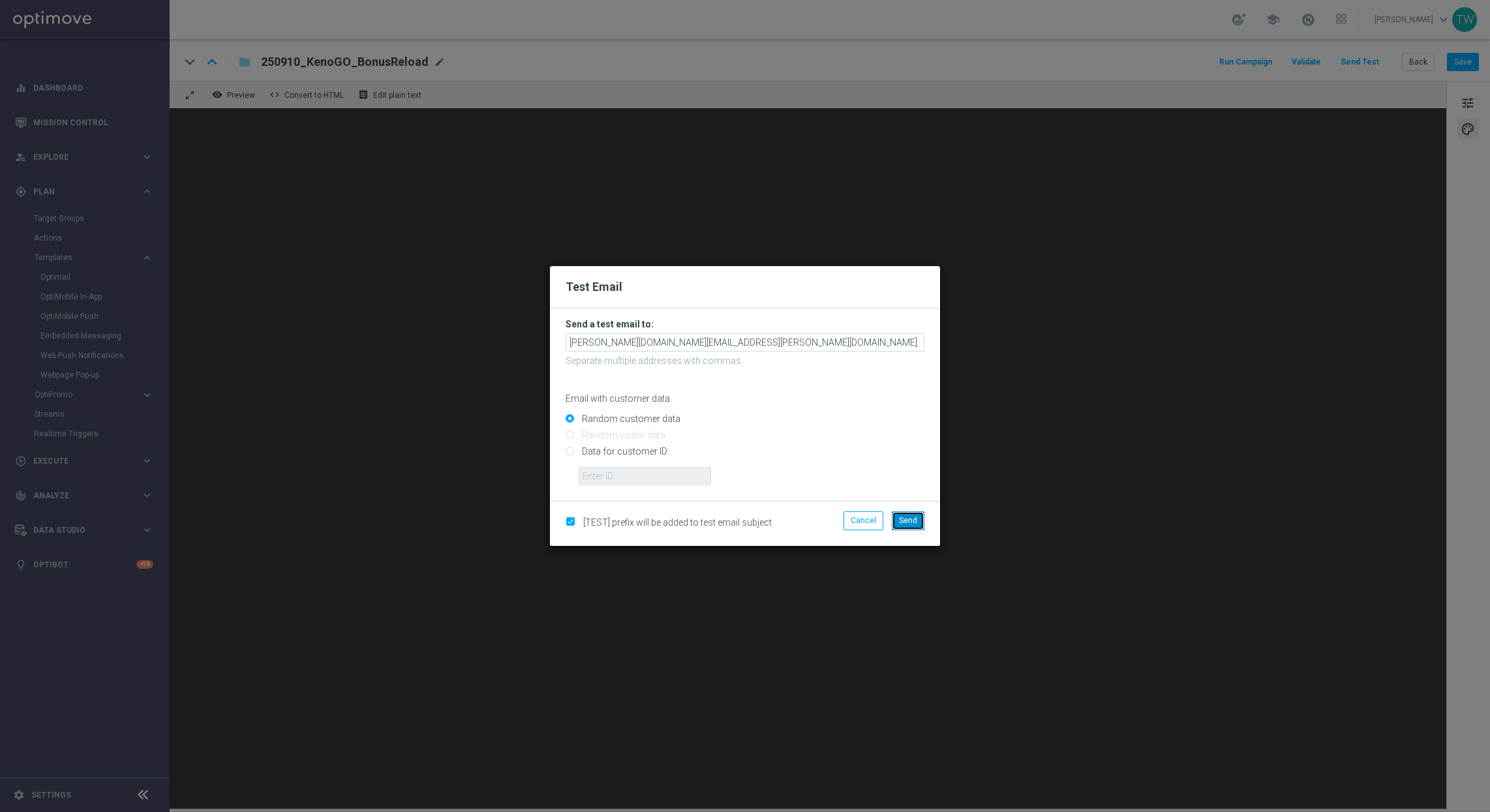
click at [906, 522] on span "Send" at bounding box center [908, 520] width 18 height 9
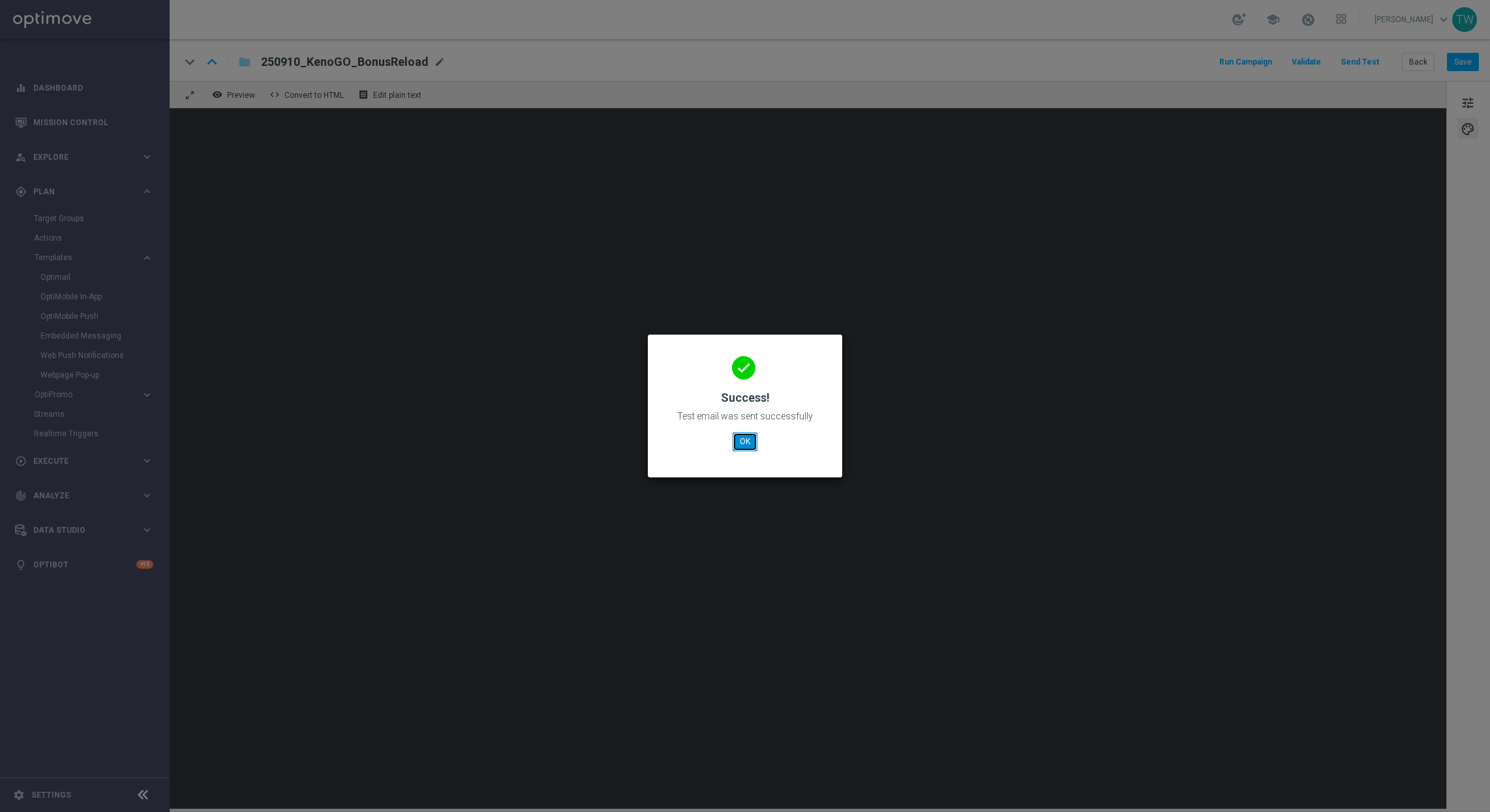
click at [744, 441] on button "OK" at bounding box center [744, 441] width 24 height 18
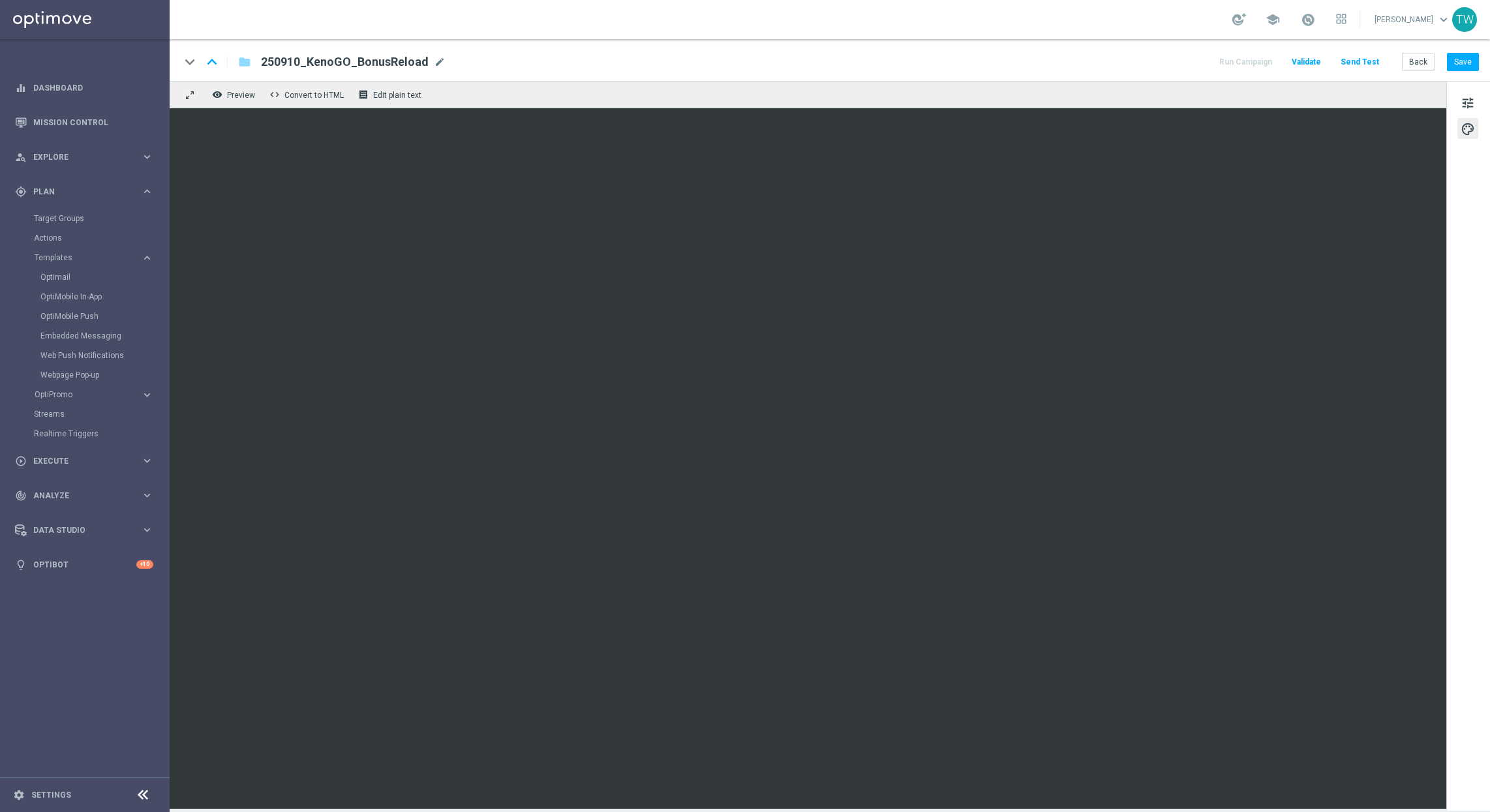
click at [1240, 65] on button "Send Test" at bounding box center [1359, 62] width 43 height 17
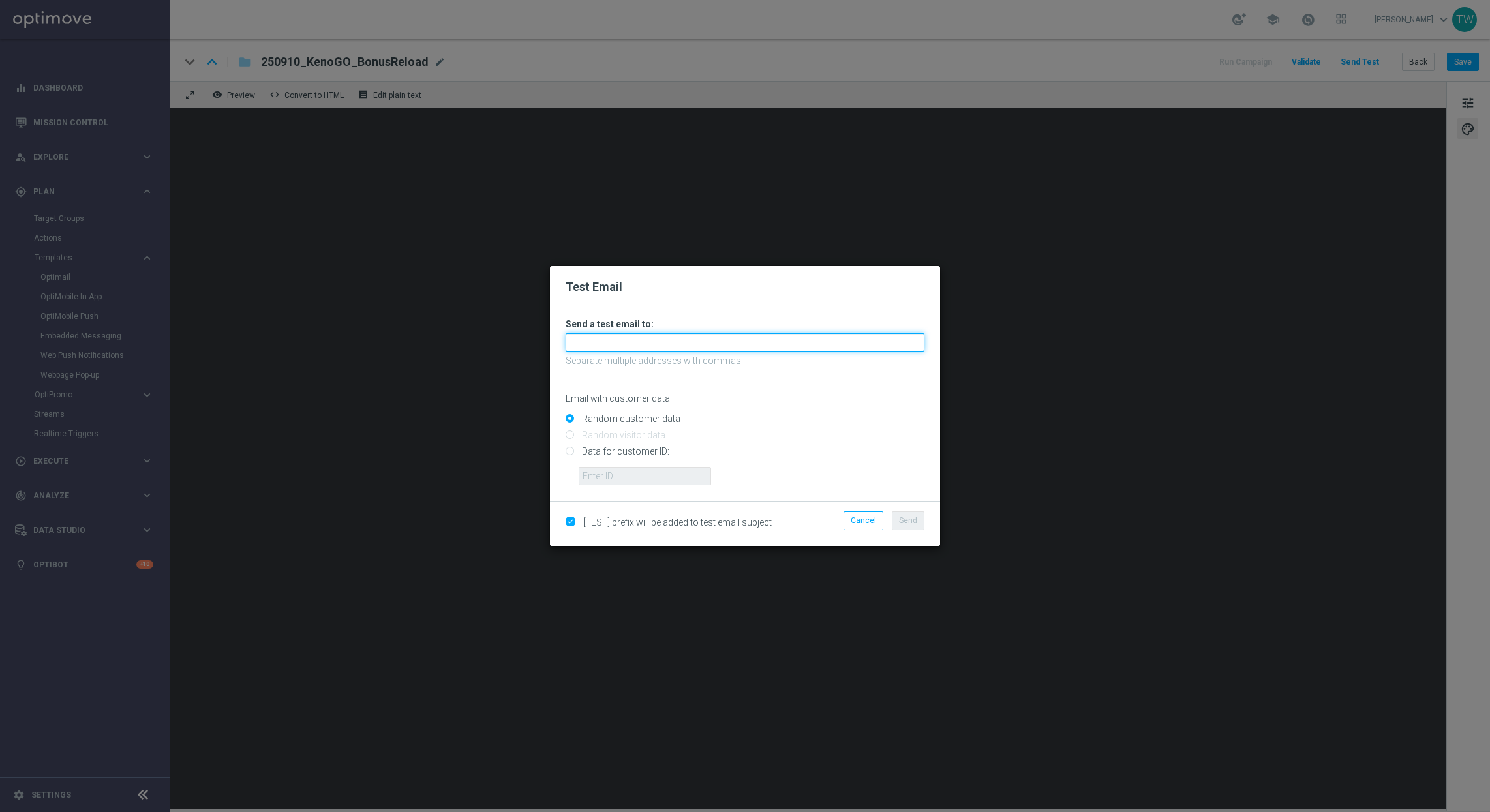
click at [674, 343] on input "text" at bounding box center [744, 342] width 359 height 18
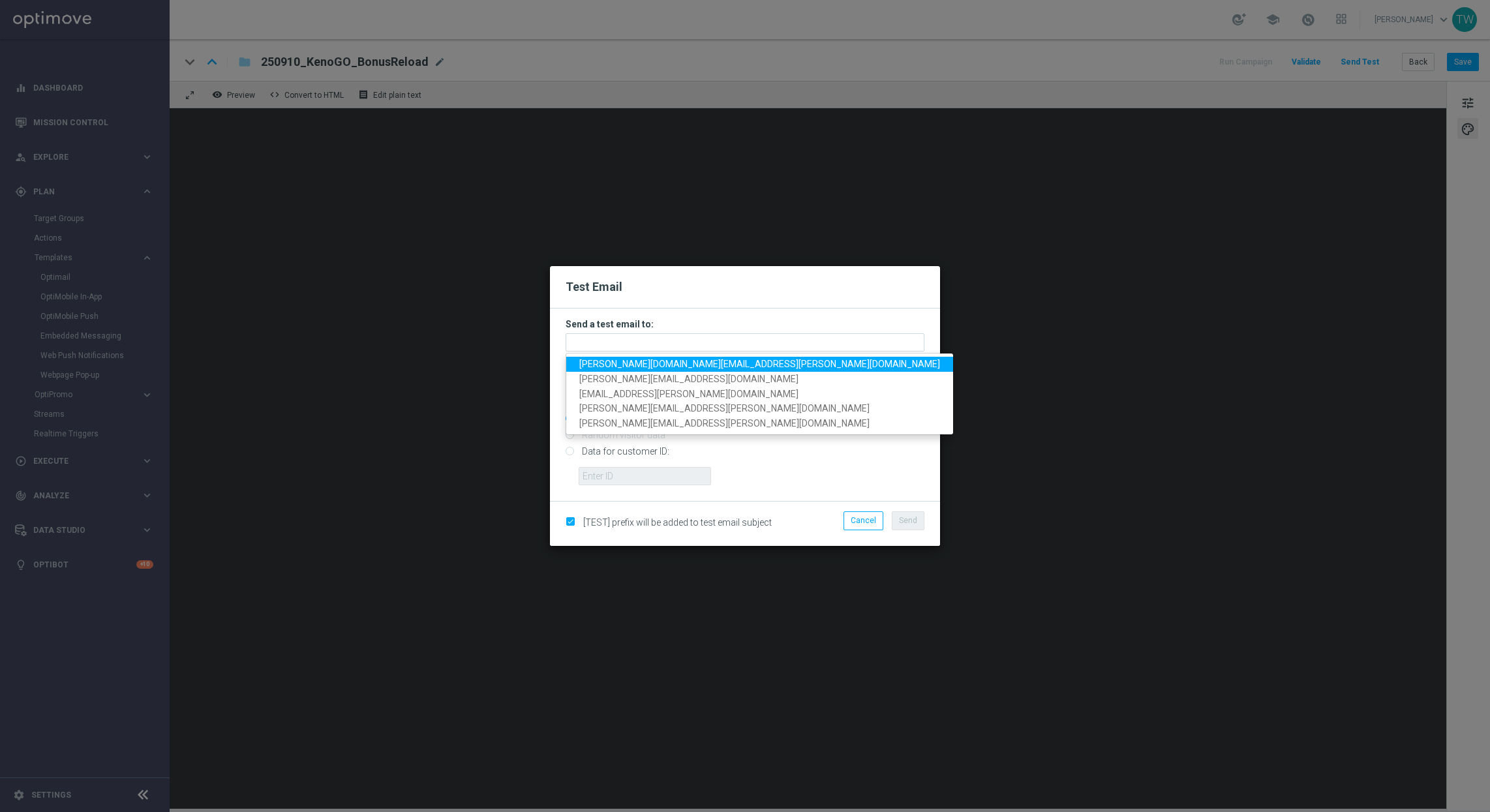
click at [661, 359] on span "tina.wang@lottoland.com" at bounding box center [760, 364] width 361 height 10
type input "tina.wang@lottoland.com"
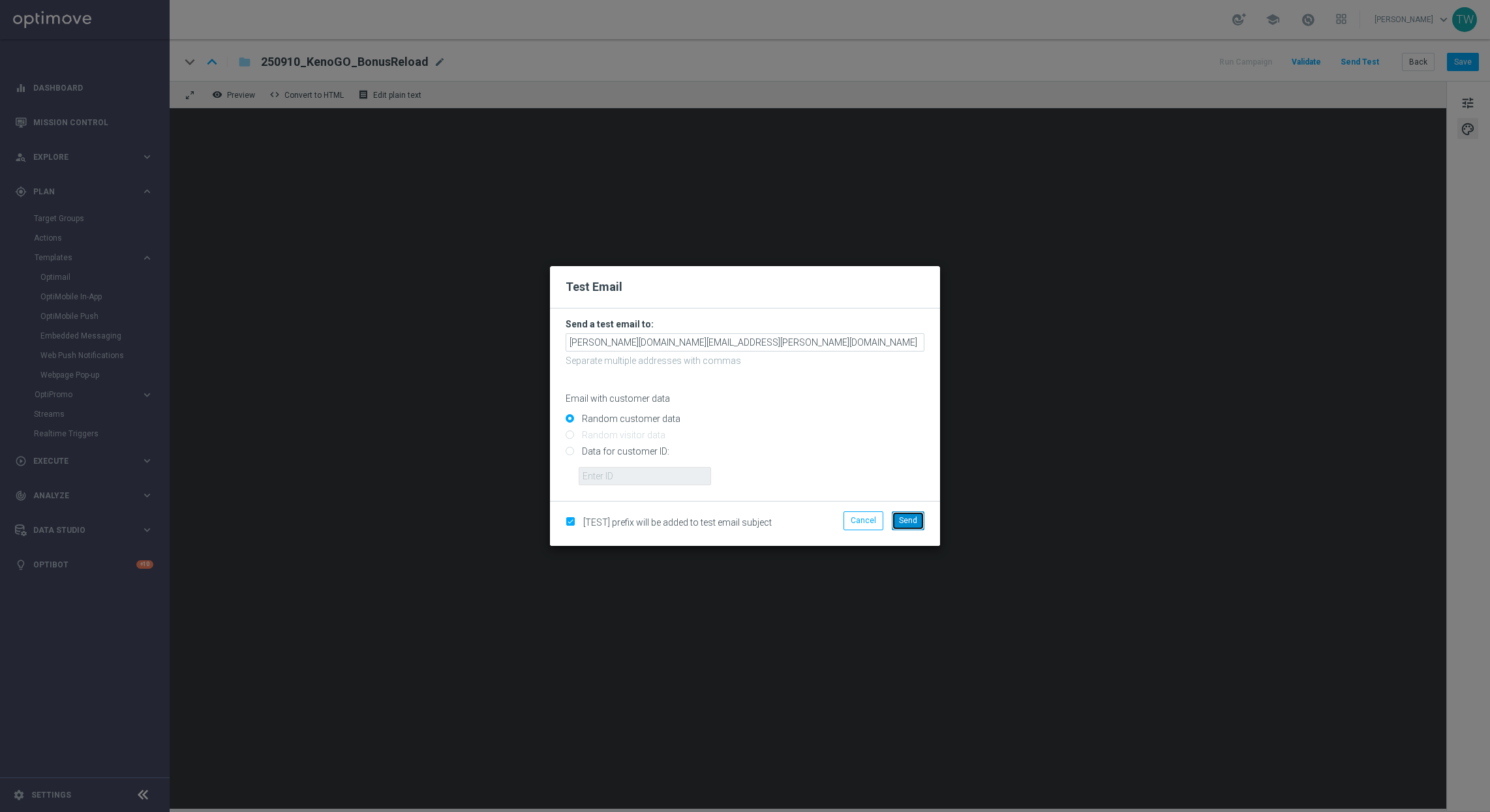
click at [911, 518] on span "Send" at bounding box center [908, 520] width 18 height 9
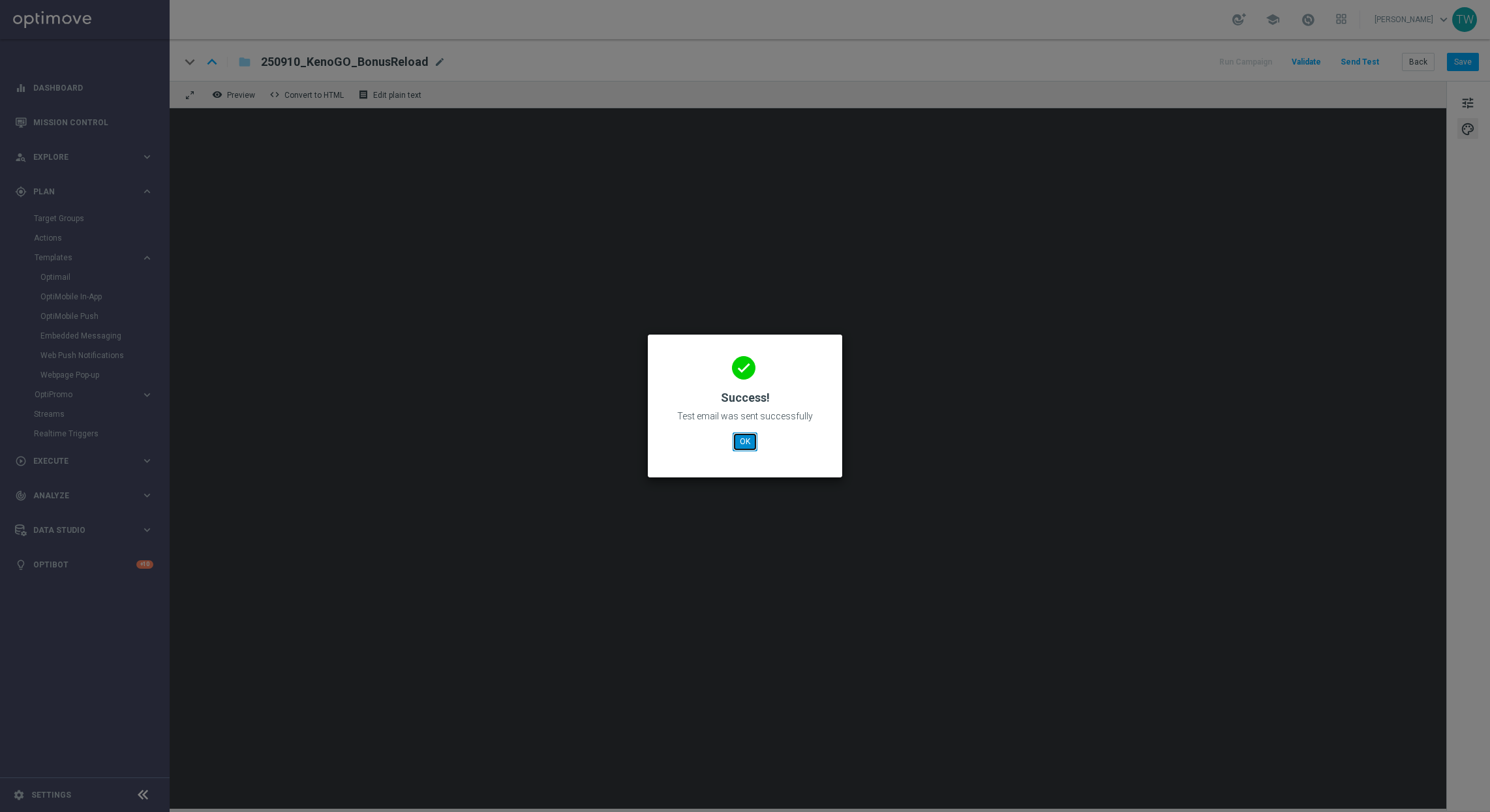
click at [746, 441] on button "OK" at bounding box center [744, 441] width 24 height 18
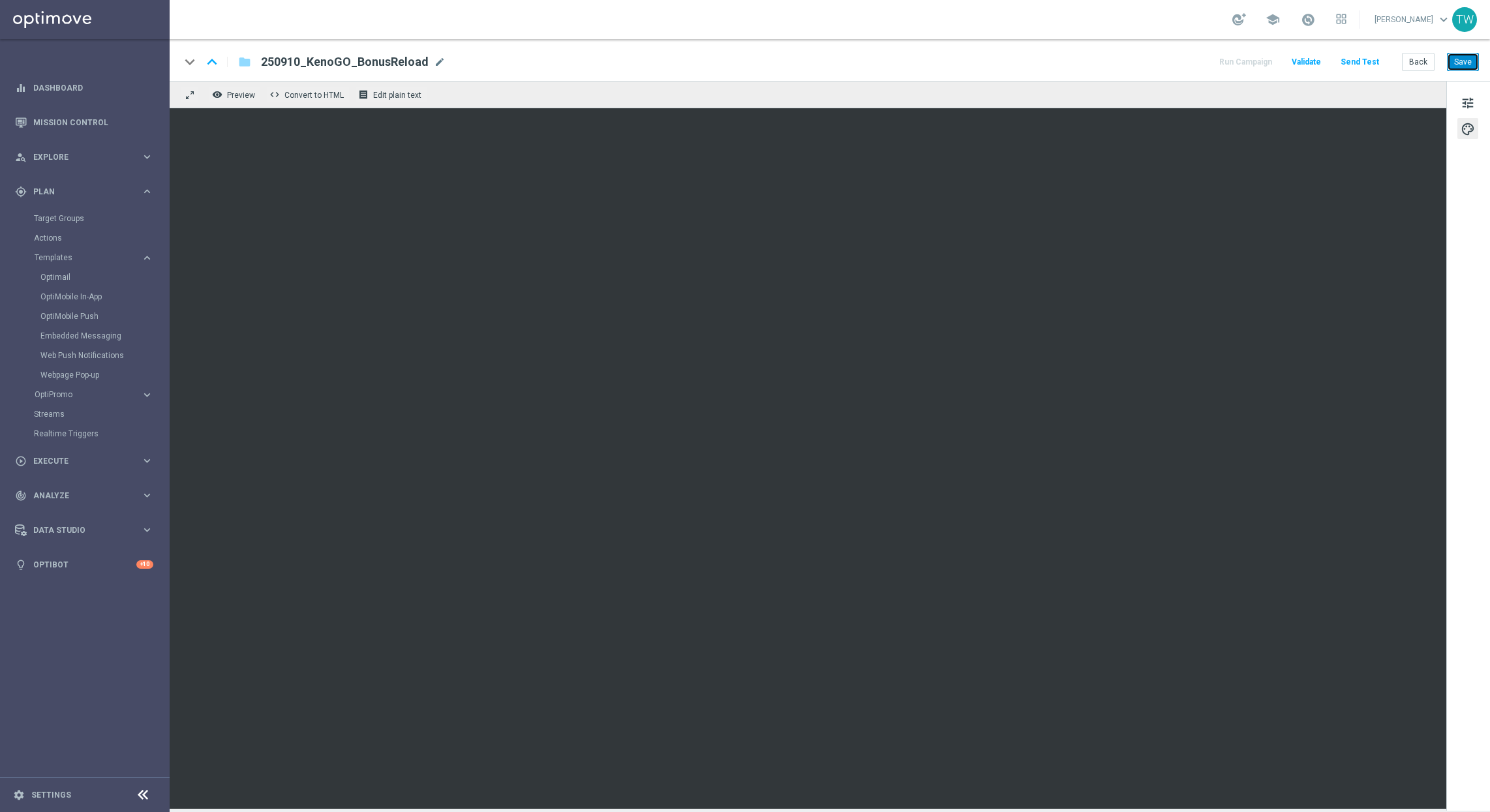
click at [1240, 66] on button "Save" at bounding box center [1463, 62] width 32 height 18
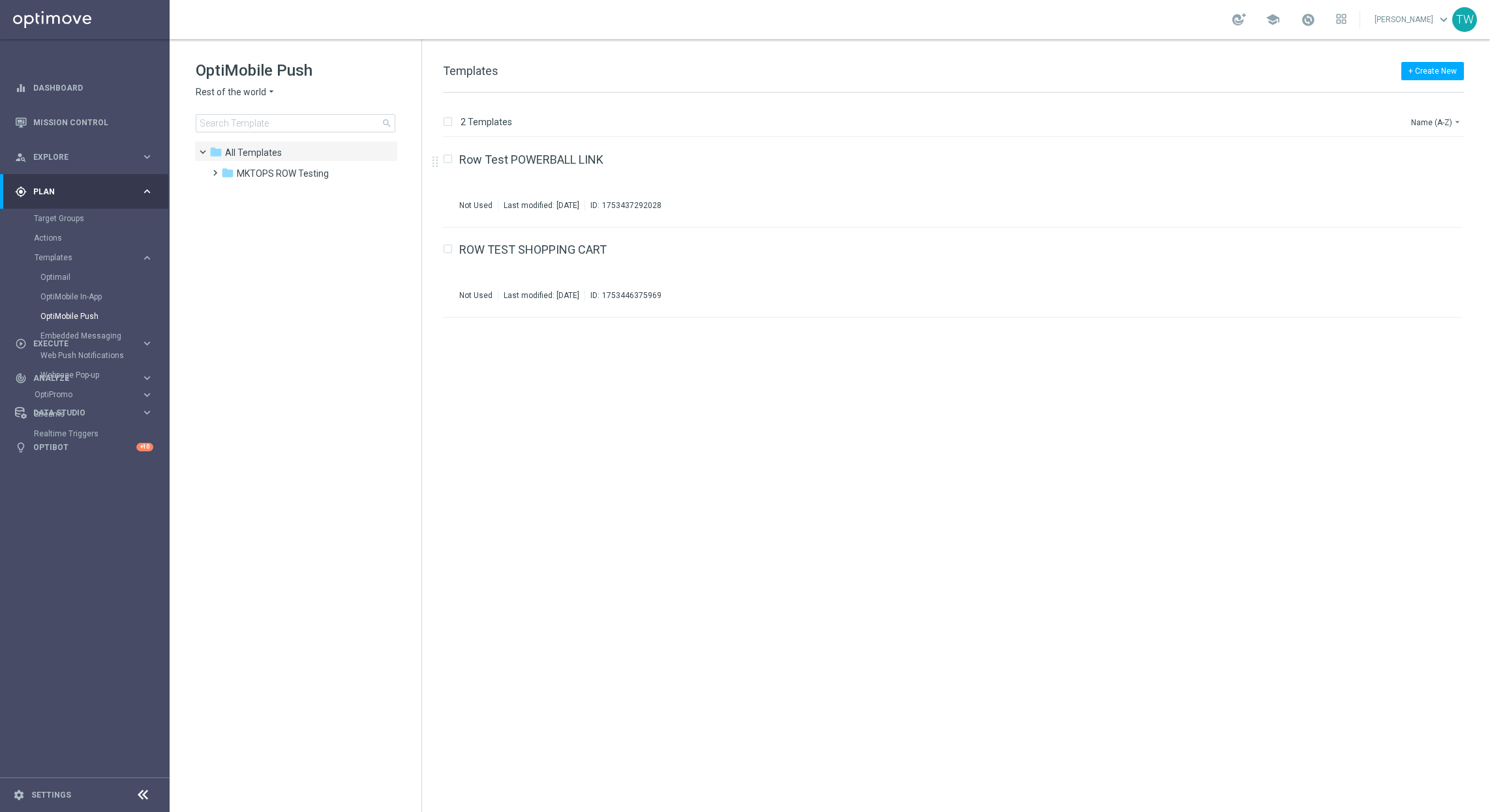
click at [227, 97] on span "Rest of the world" at bounding box center [231, 92] width 71 height 13
click at [0, 0] on span "KenoGO Australia" at bounding box center [0, 0] width 0 height 0
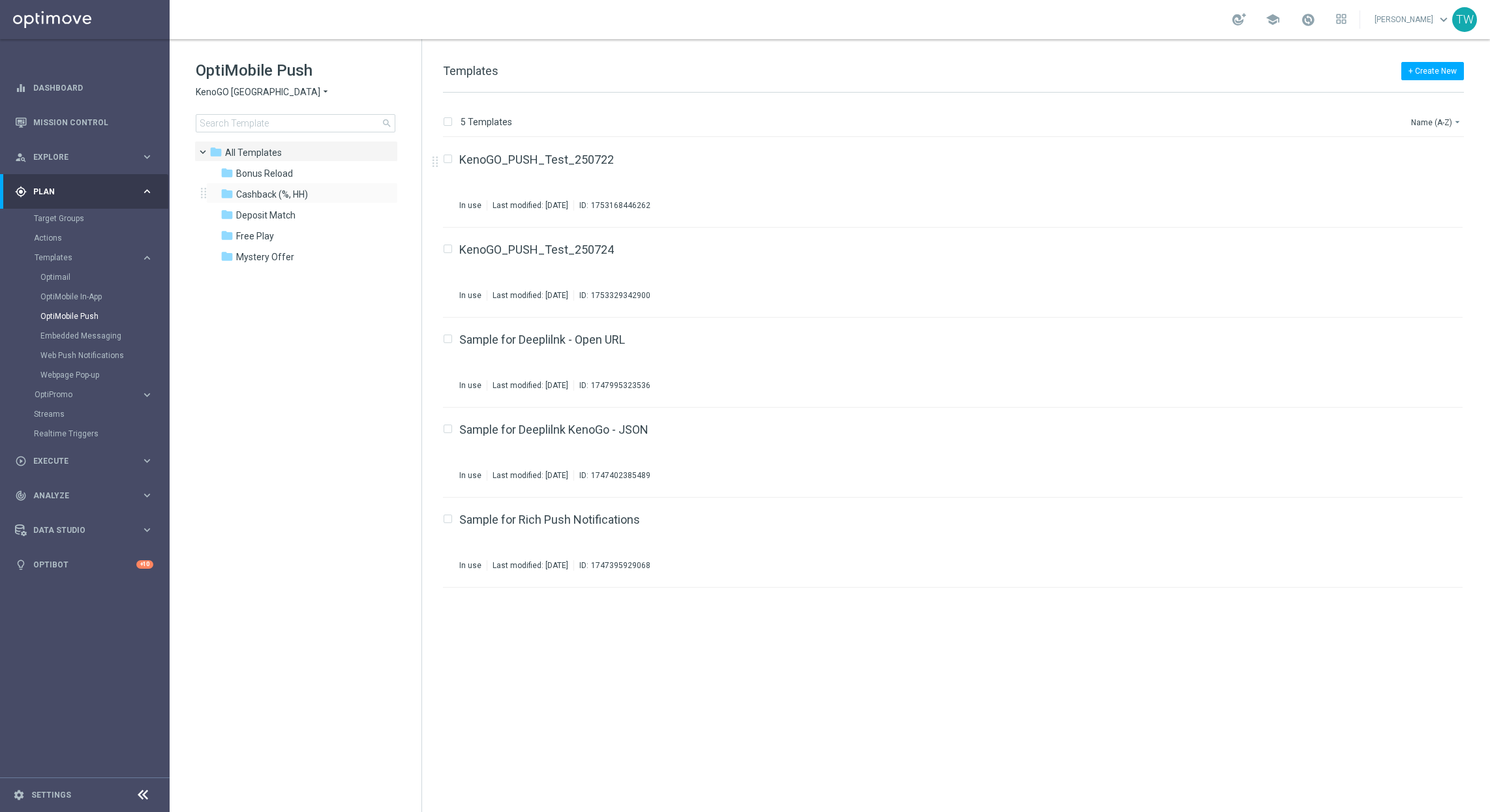
click at [325, 183] on div "folder Cashback (%, HH) more_vert" at bounding box center [302, 193] width 192 height 21
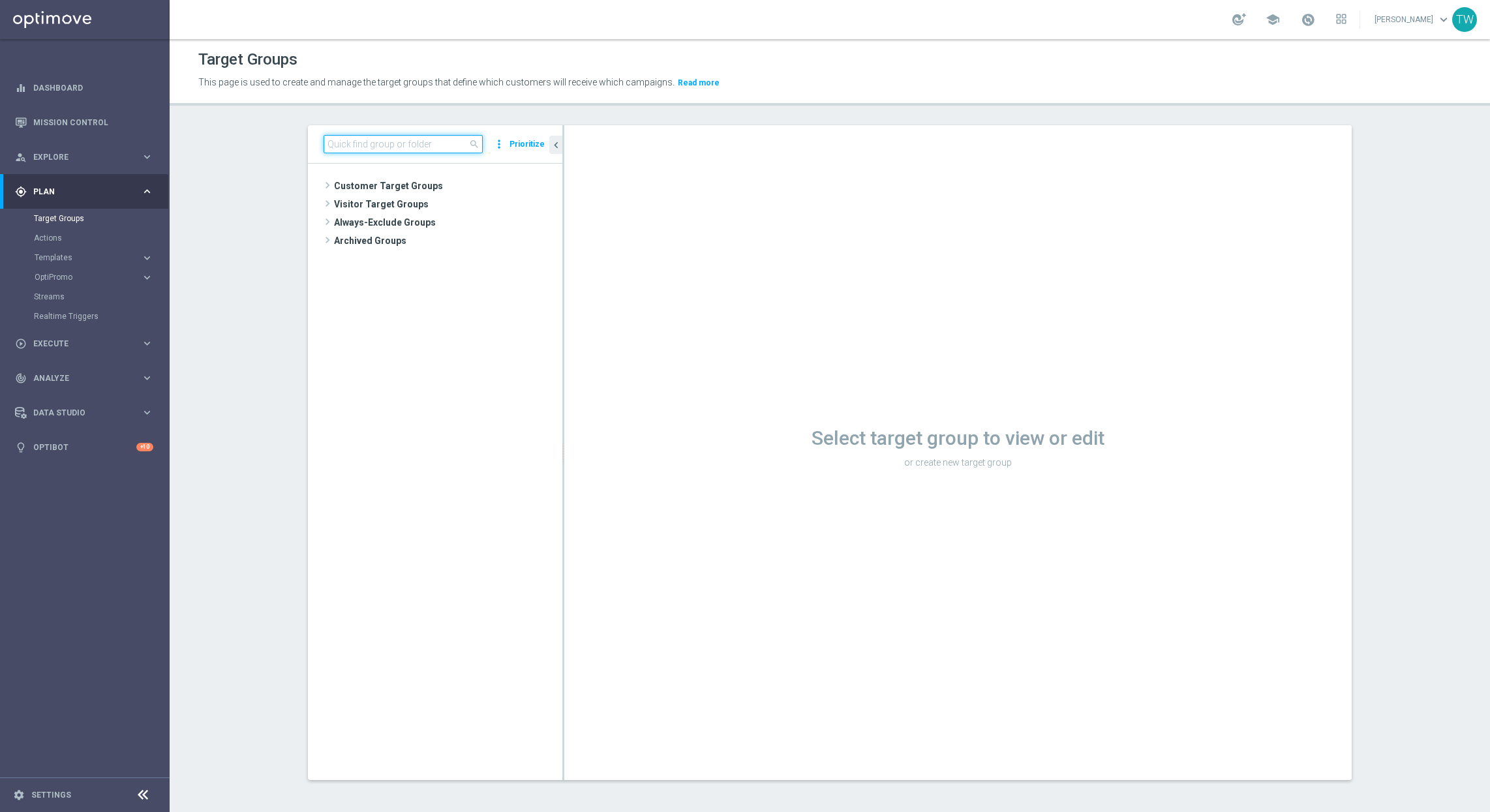
click at [382, 150] on input at bounding box center [403, 144] width 159 height 18
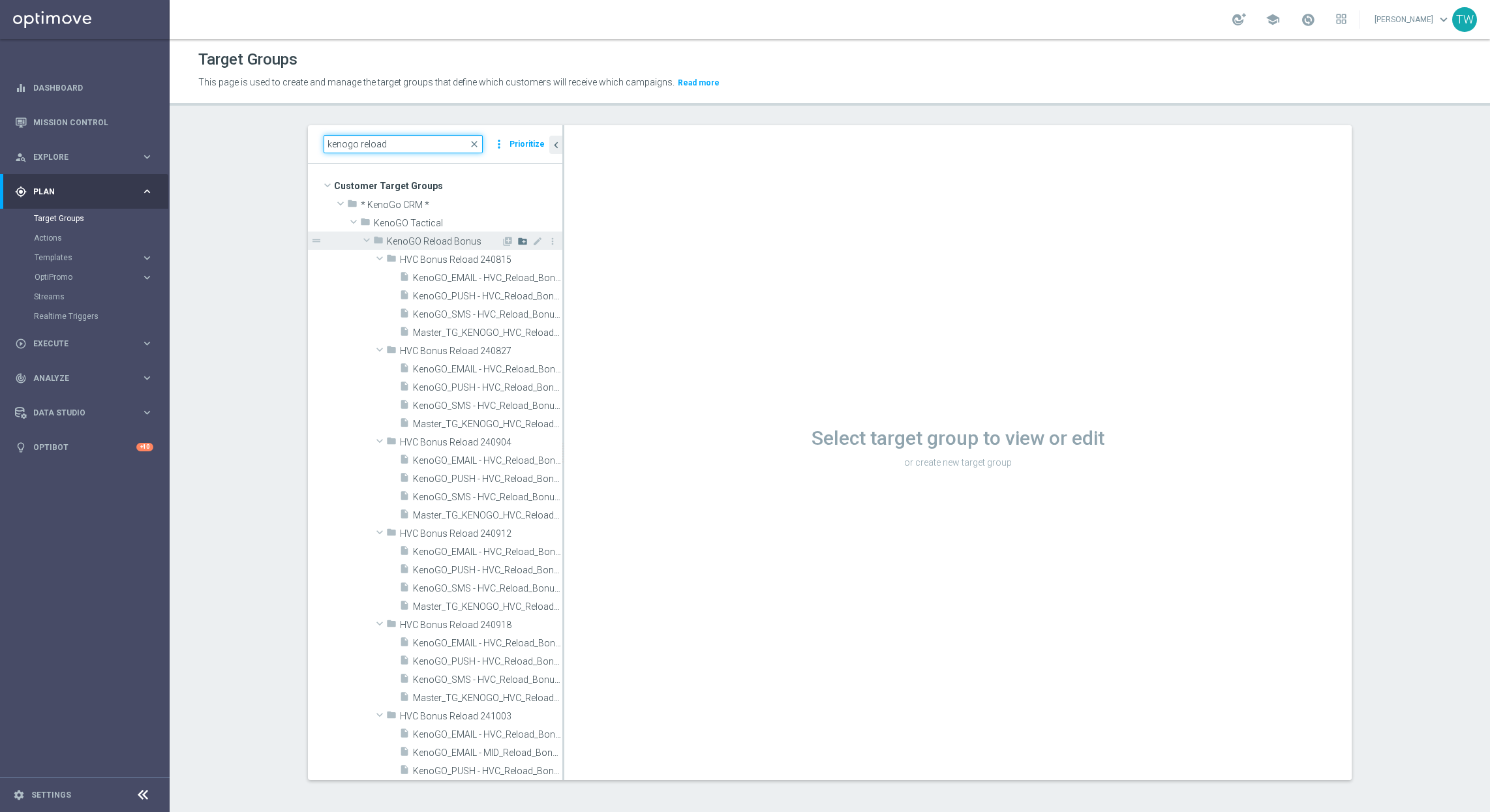
type input "kenogo reload"
click at [525, 239] on icon "create_new_folder" at bounding box center [522, 241] width 10 height 10
click at [436, 257] on input "text" at bounding box center [465, 258] width 130 height 15
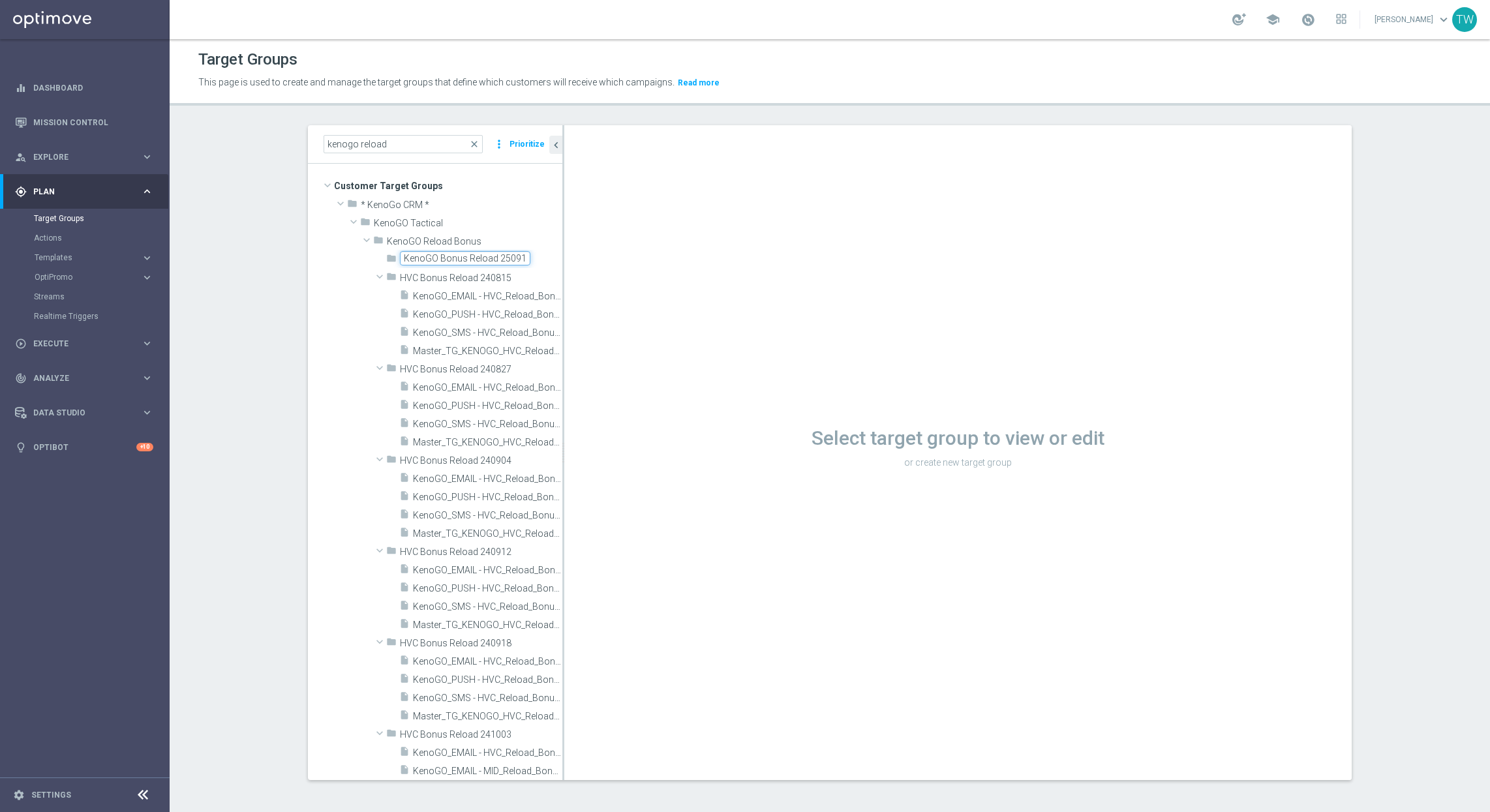
type input "KenoGO Bonus Reload 250910"
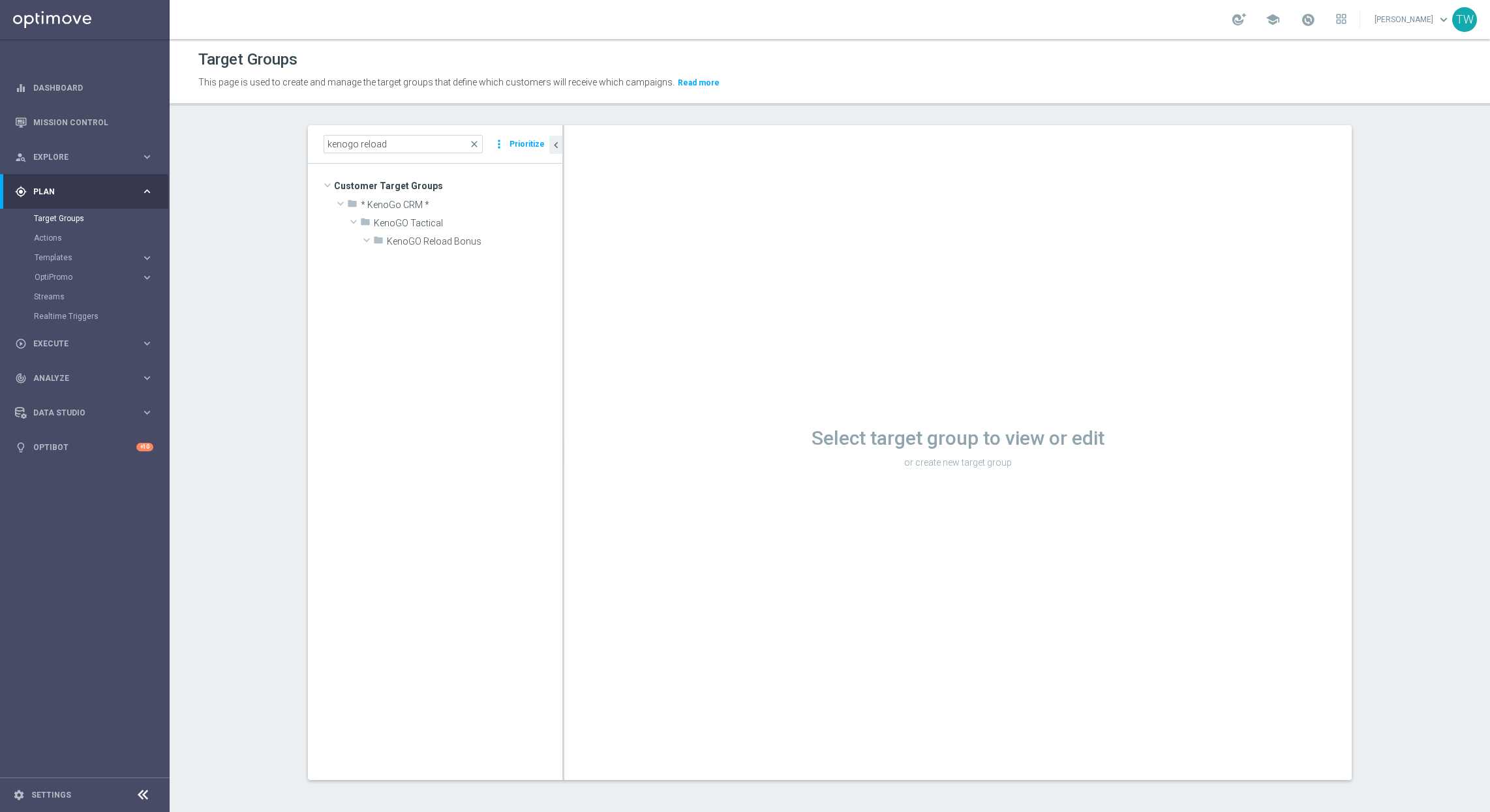
scroll to position [1438, 0]
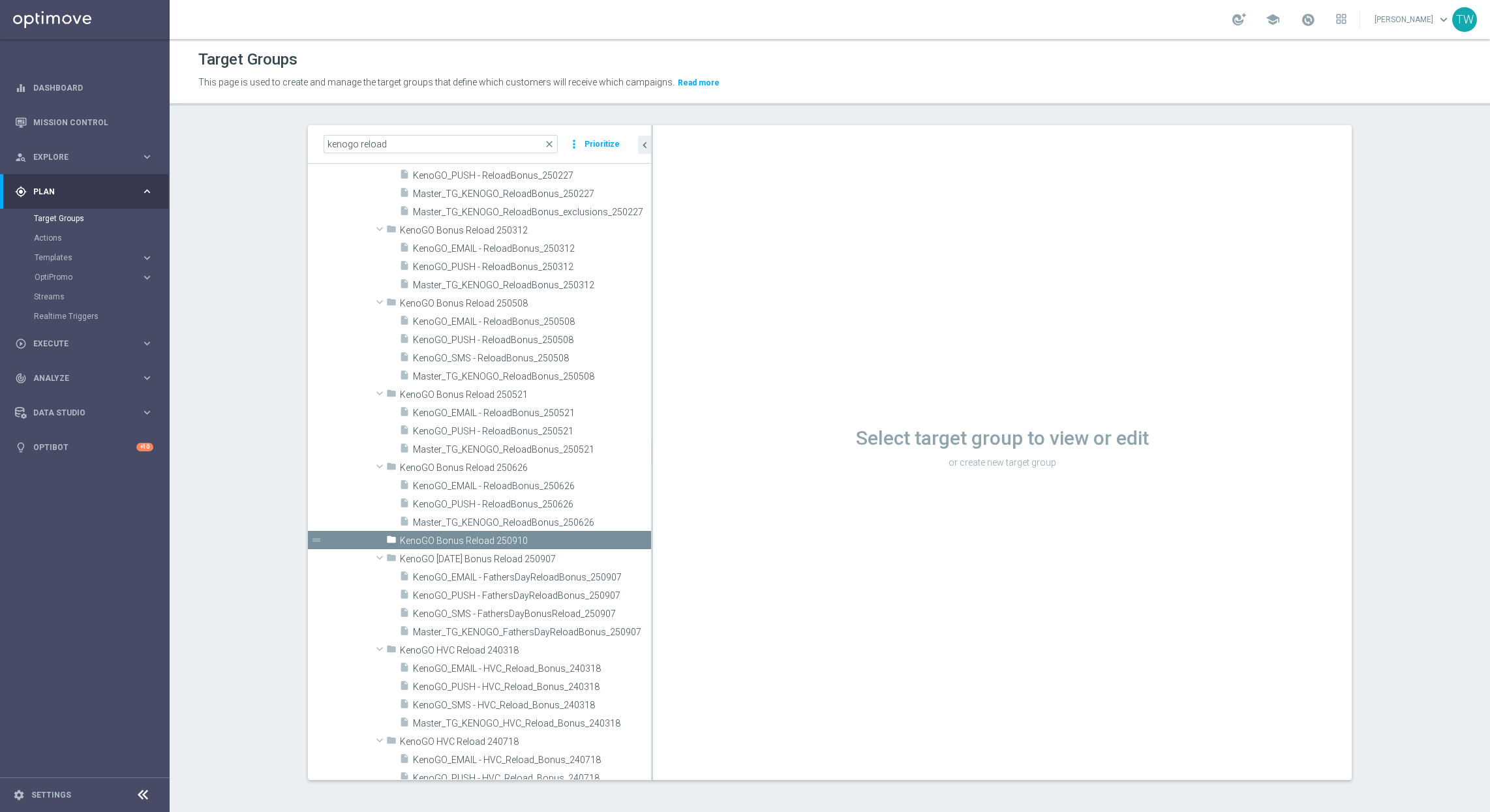
drag, startPoint x: 563, startPoint y: 504, endPoint x: 651, endPoint y: 494, distance: 88.6
click at [651, 494] on div at bounding box center [652, 453] width 2 height 655
click at [557, 526] on span "Master_TG_KENOGO_ReloadBonus_250626" at bounding box center [516, 522] width 207 height 11
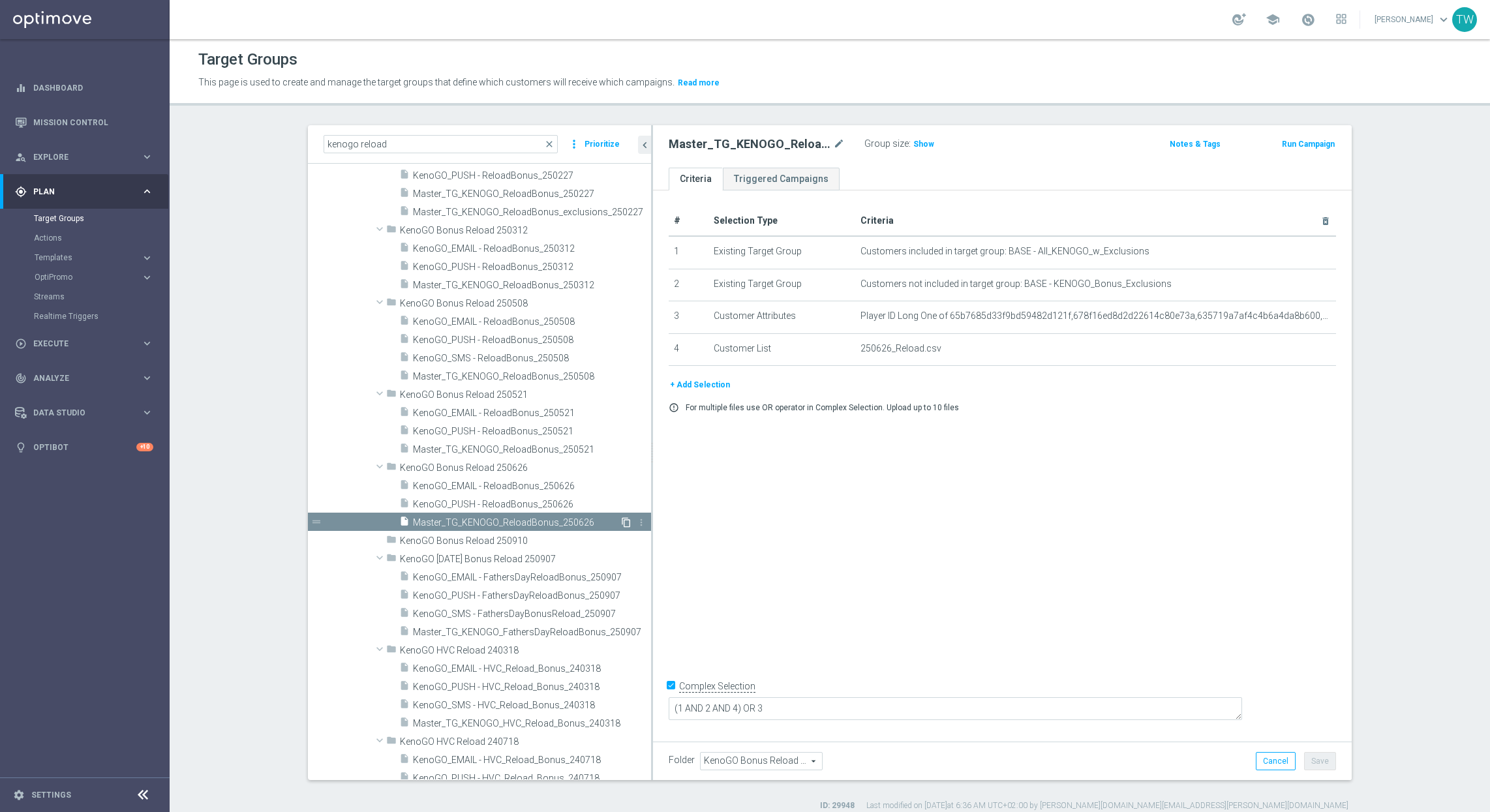
click at [626, 524] on icon "content_copy" at bounding box center [626, 522] width 10 height 10
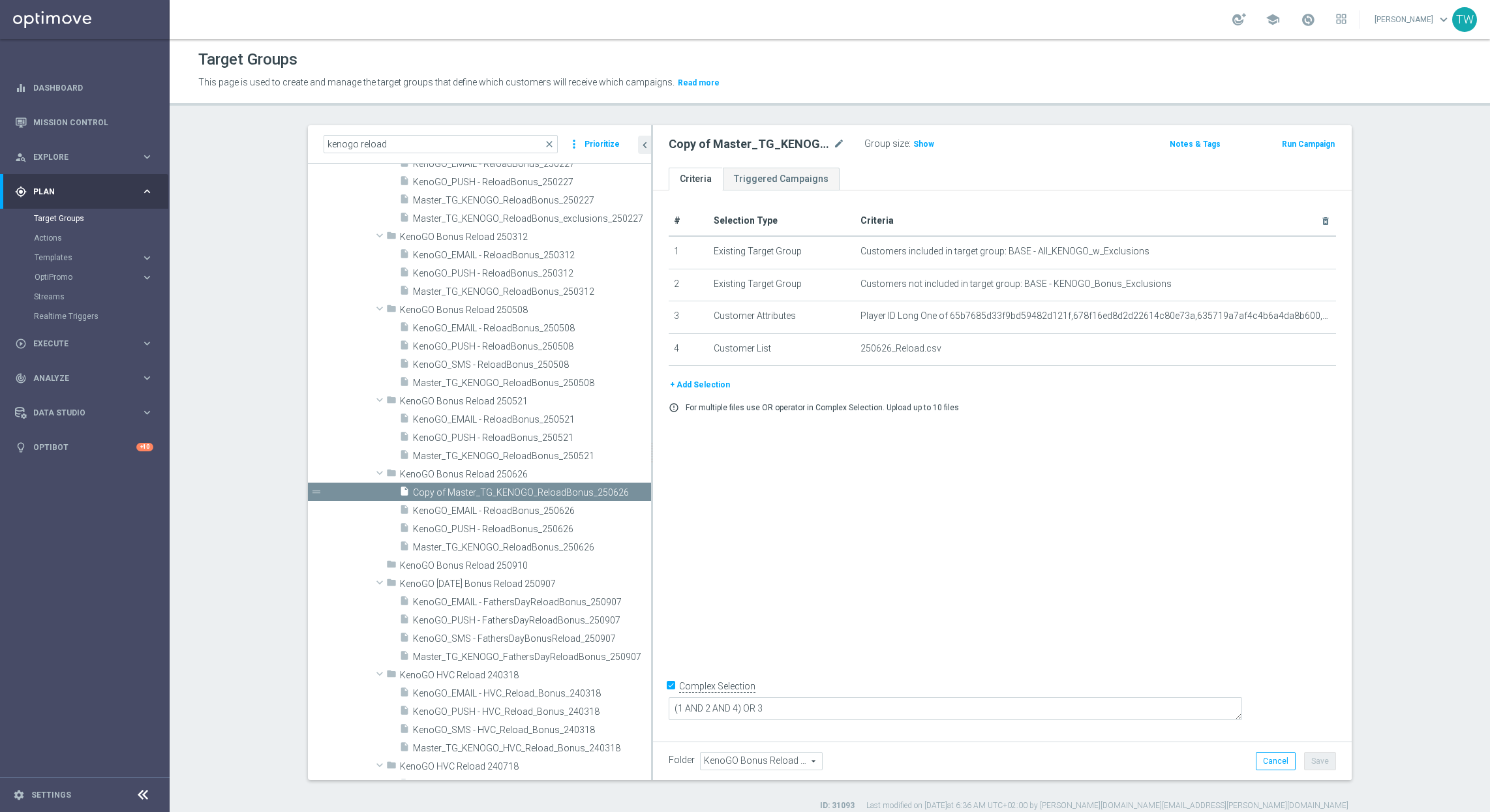
scroll to position [1388, 0]
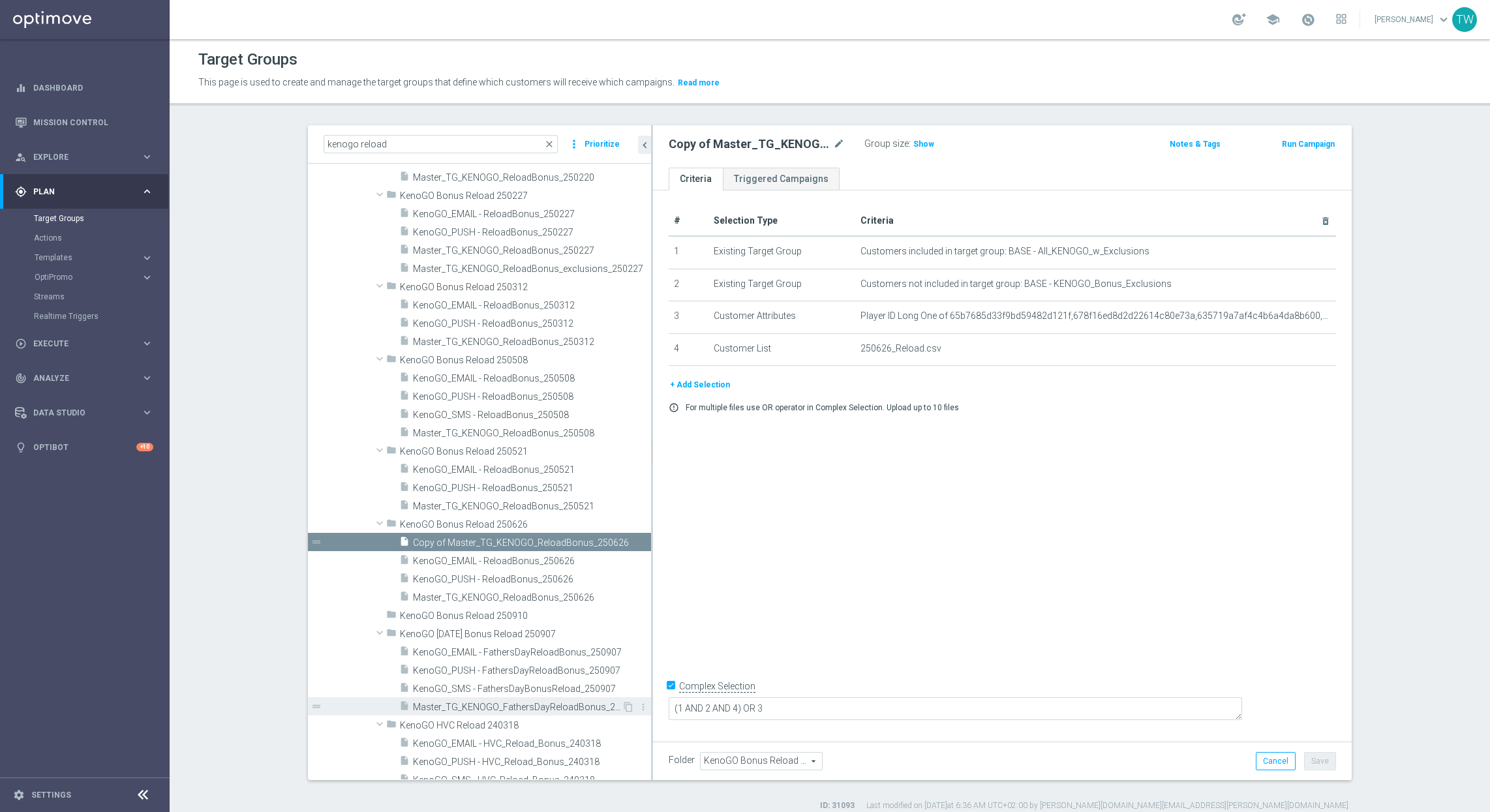
click at [548, 700] on div "insert_drive_file Master_TG_KENOGO_FathersDayReloadBonus_250907" at bounding box center [511, 706] width 222 height 18
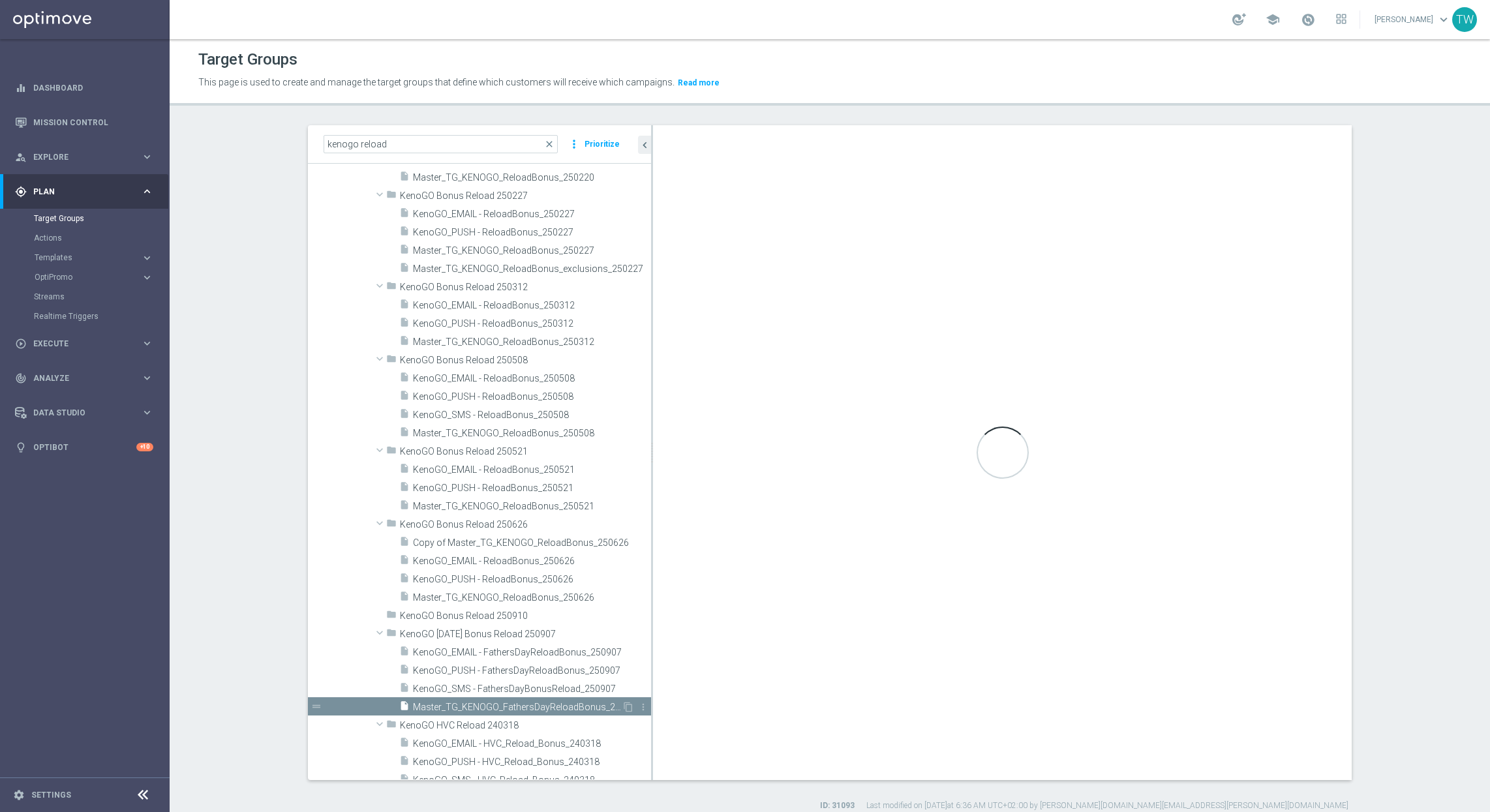
type input "KenoGO Father's Day Bonus Reload 250907"
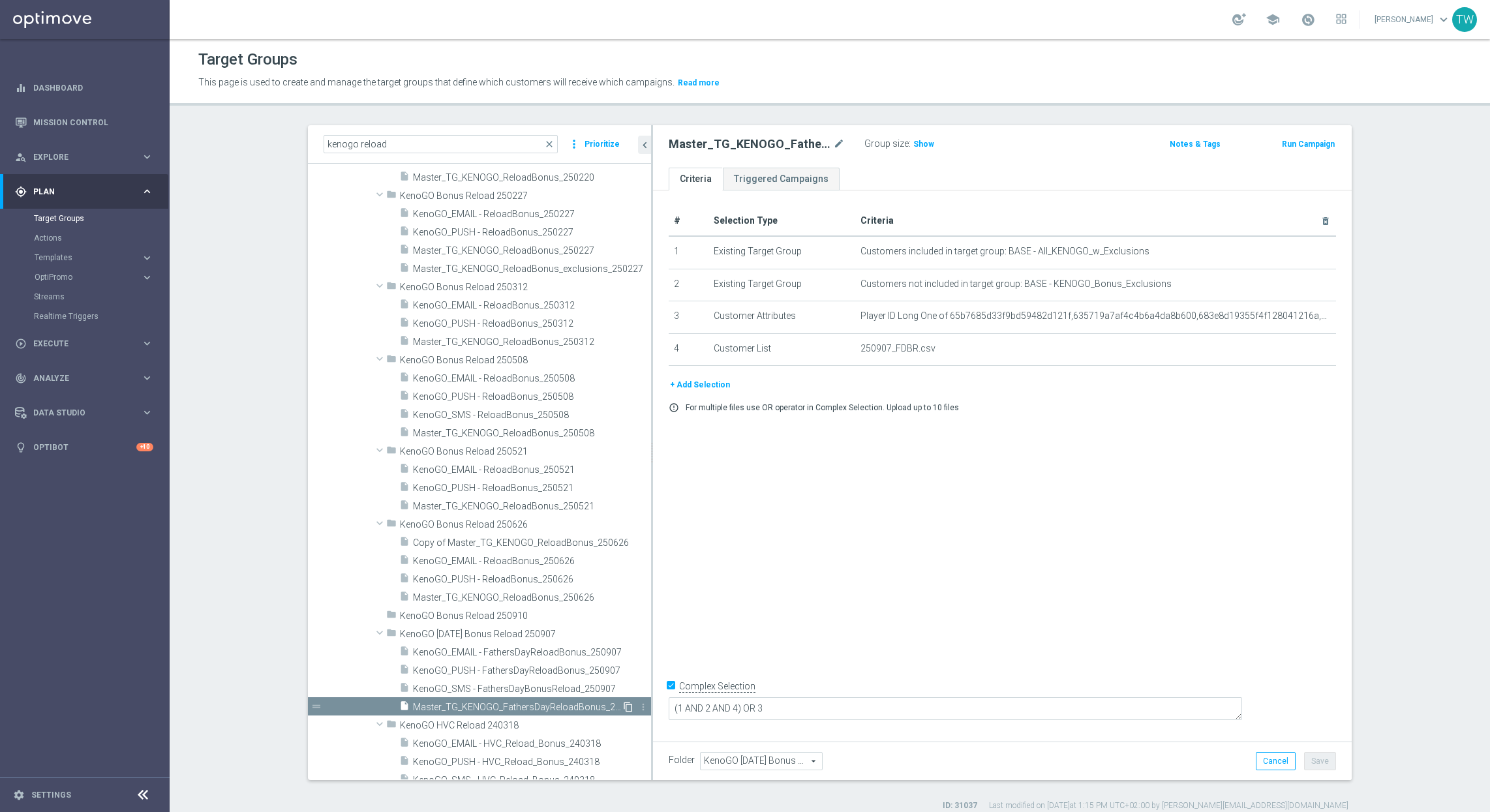
click at [631, 710] on icon "content_copy" at bounding box center [627, 706] width 10 height 10
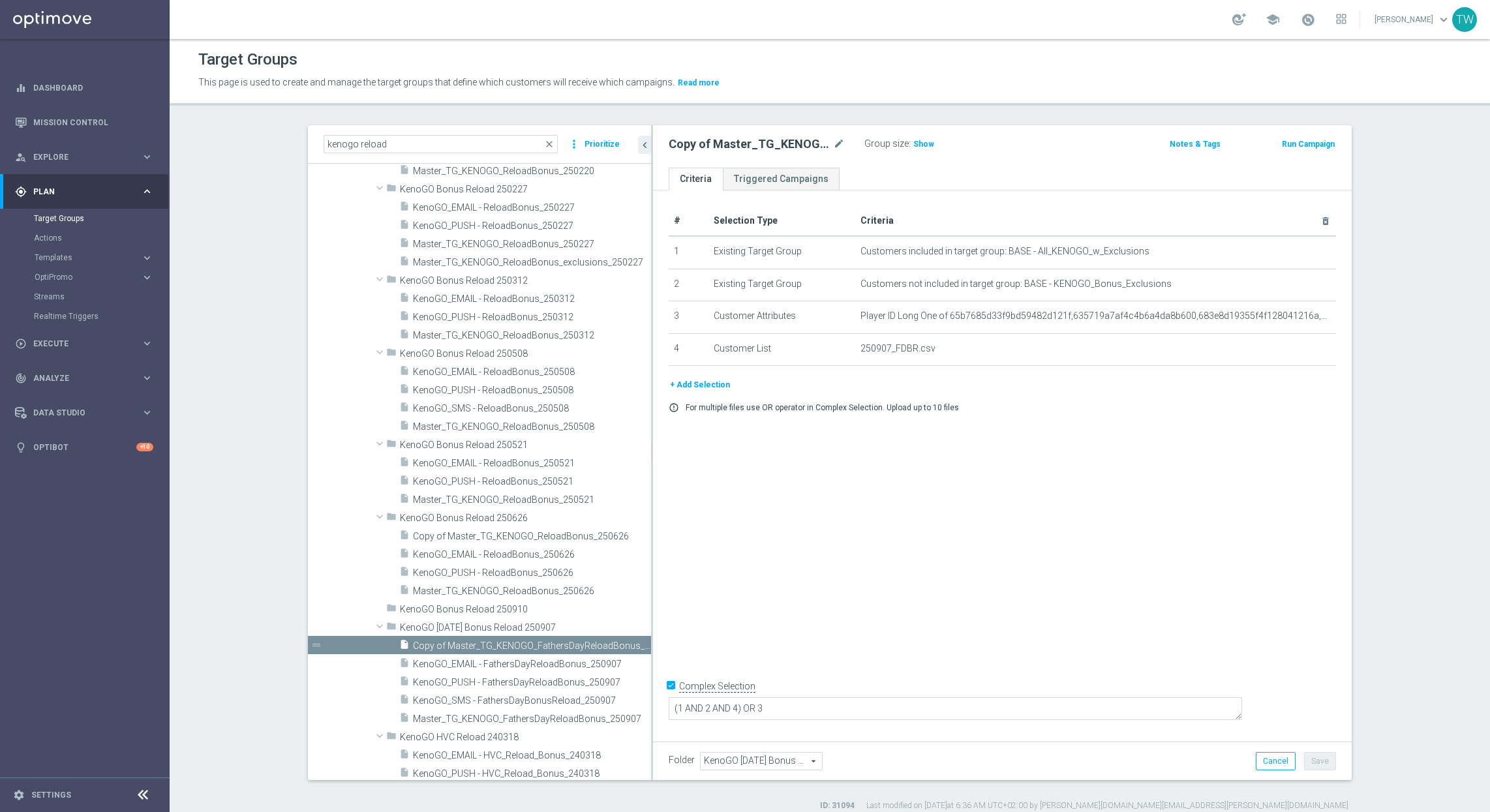
scroll to position [1530, 0]
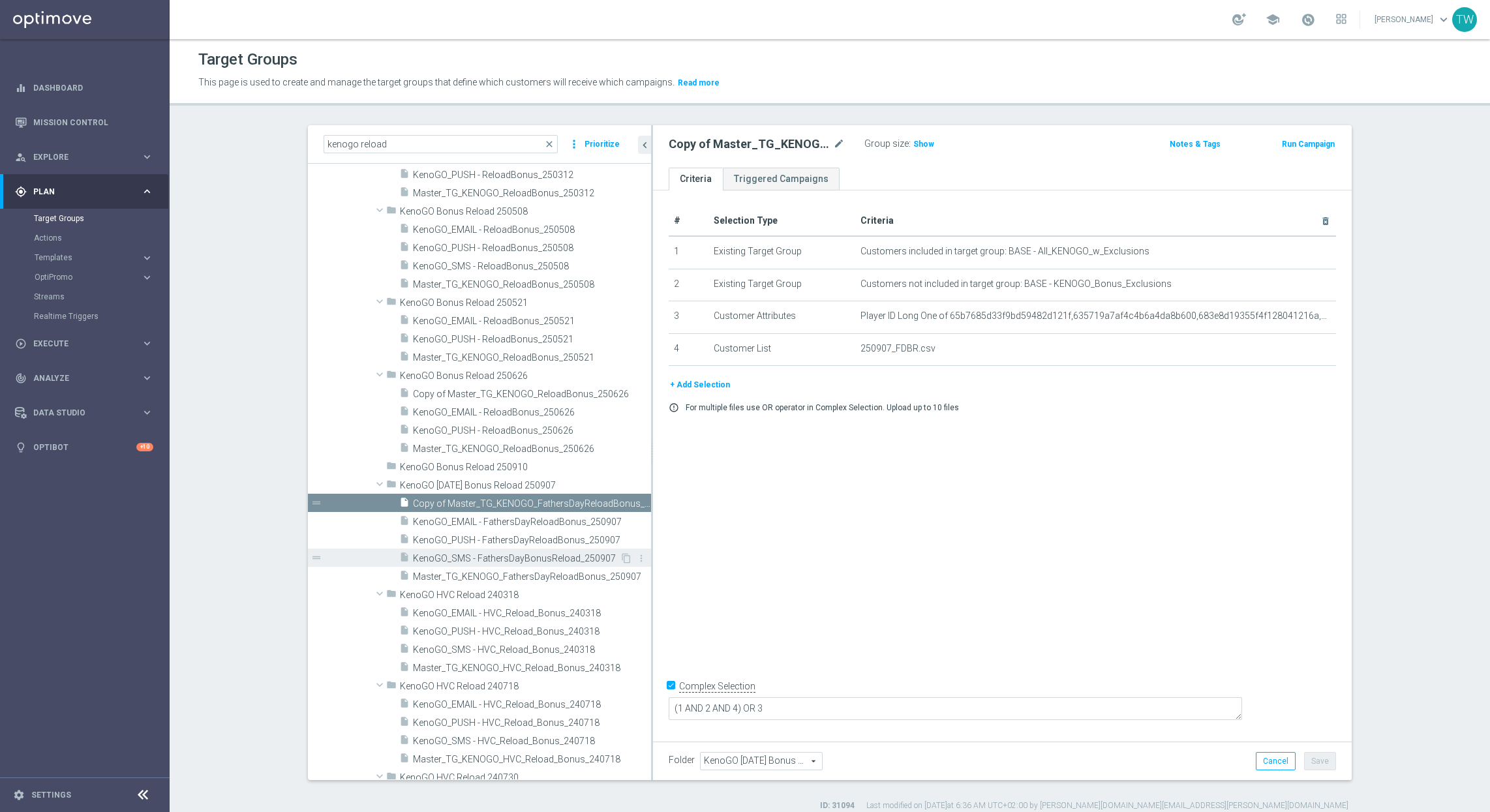
click at [574, 564] on span "KenoGO_SMS - FathersDayBonusReload_250907" at bounding box center [516, 559] width 207 height 11
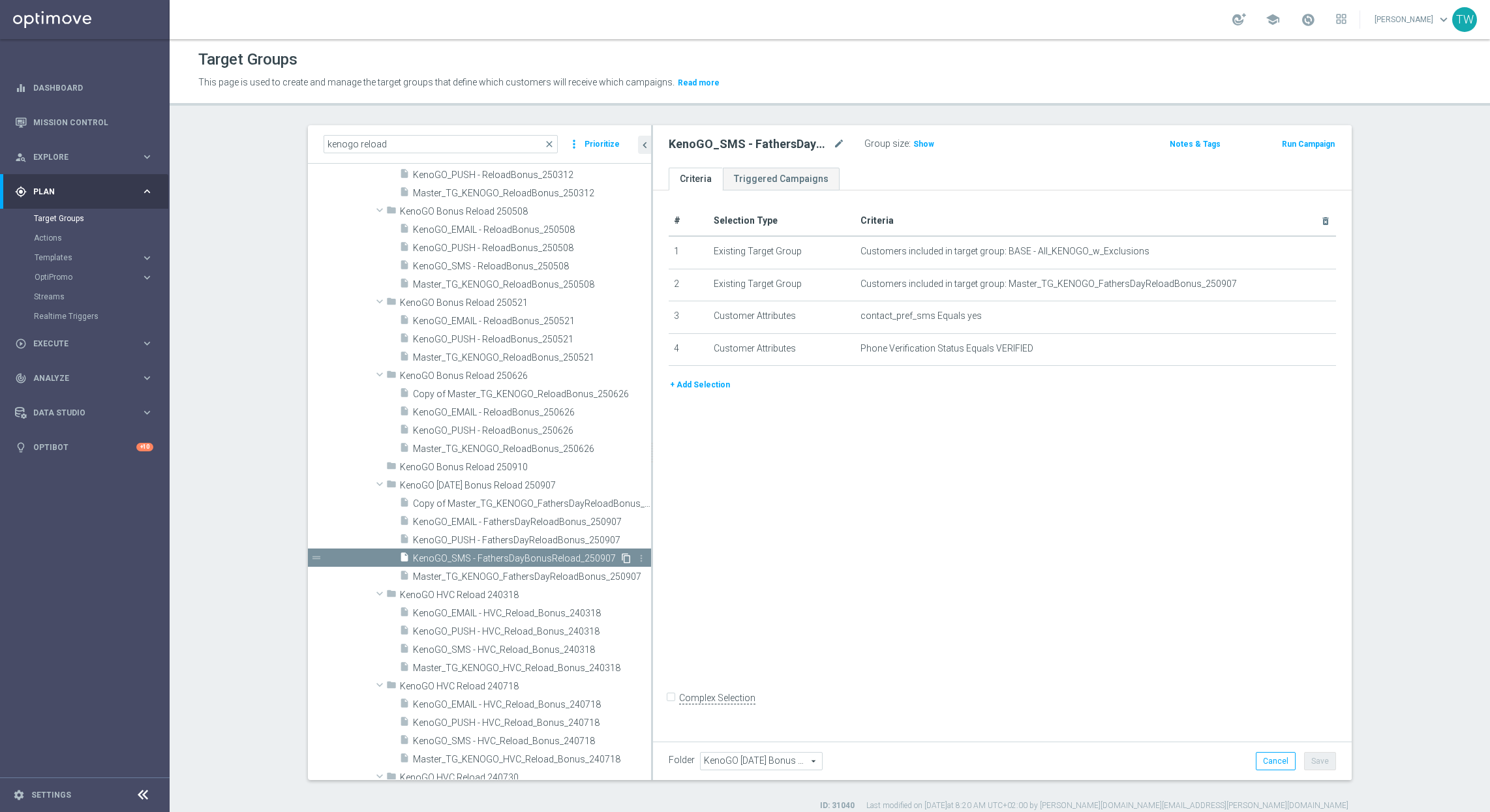
click at [623, 561] on icon "content_copy" at bounding box center [626, 558] width 10 height 10
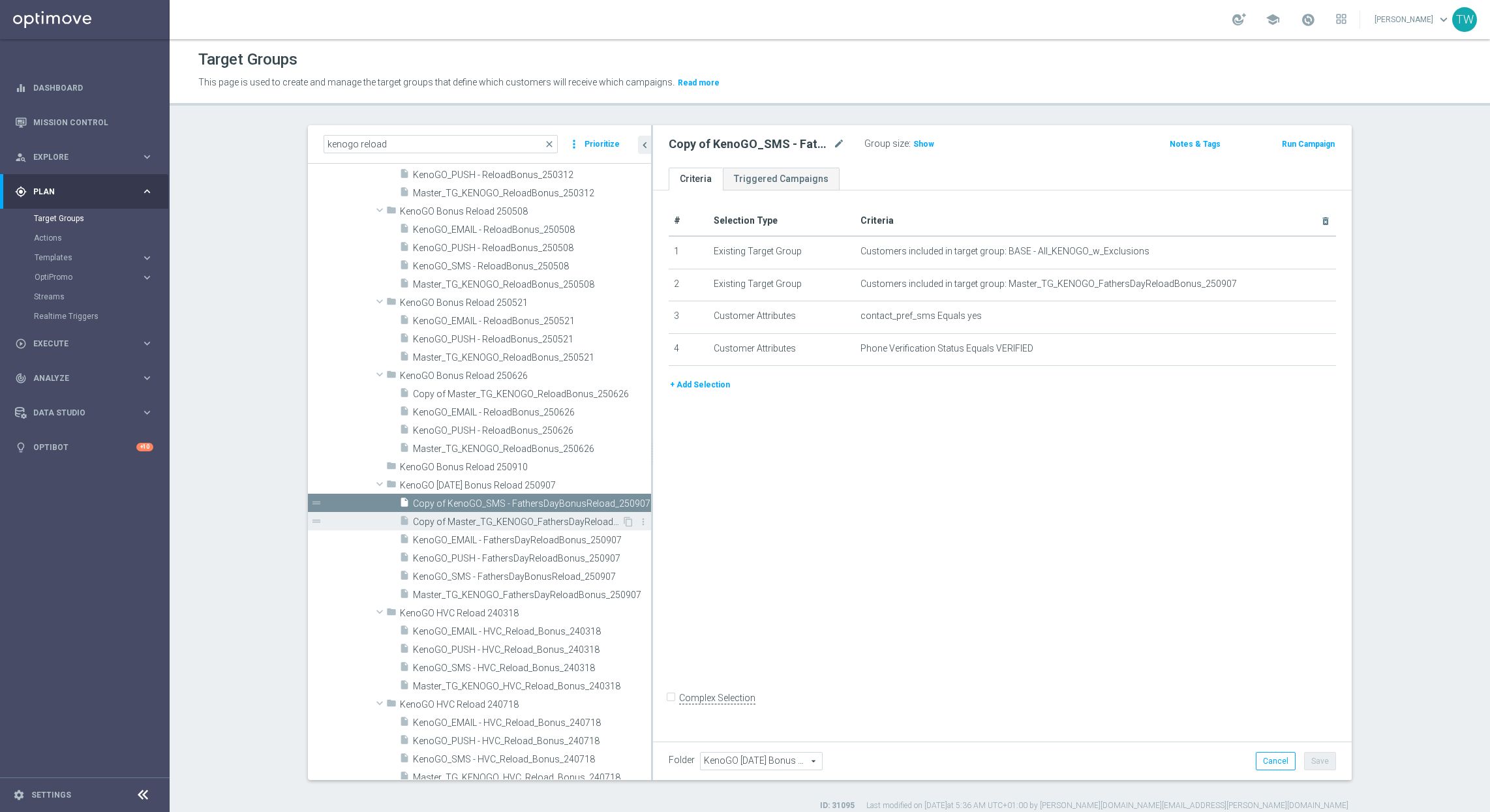
scroll to position [1490, 0]
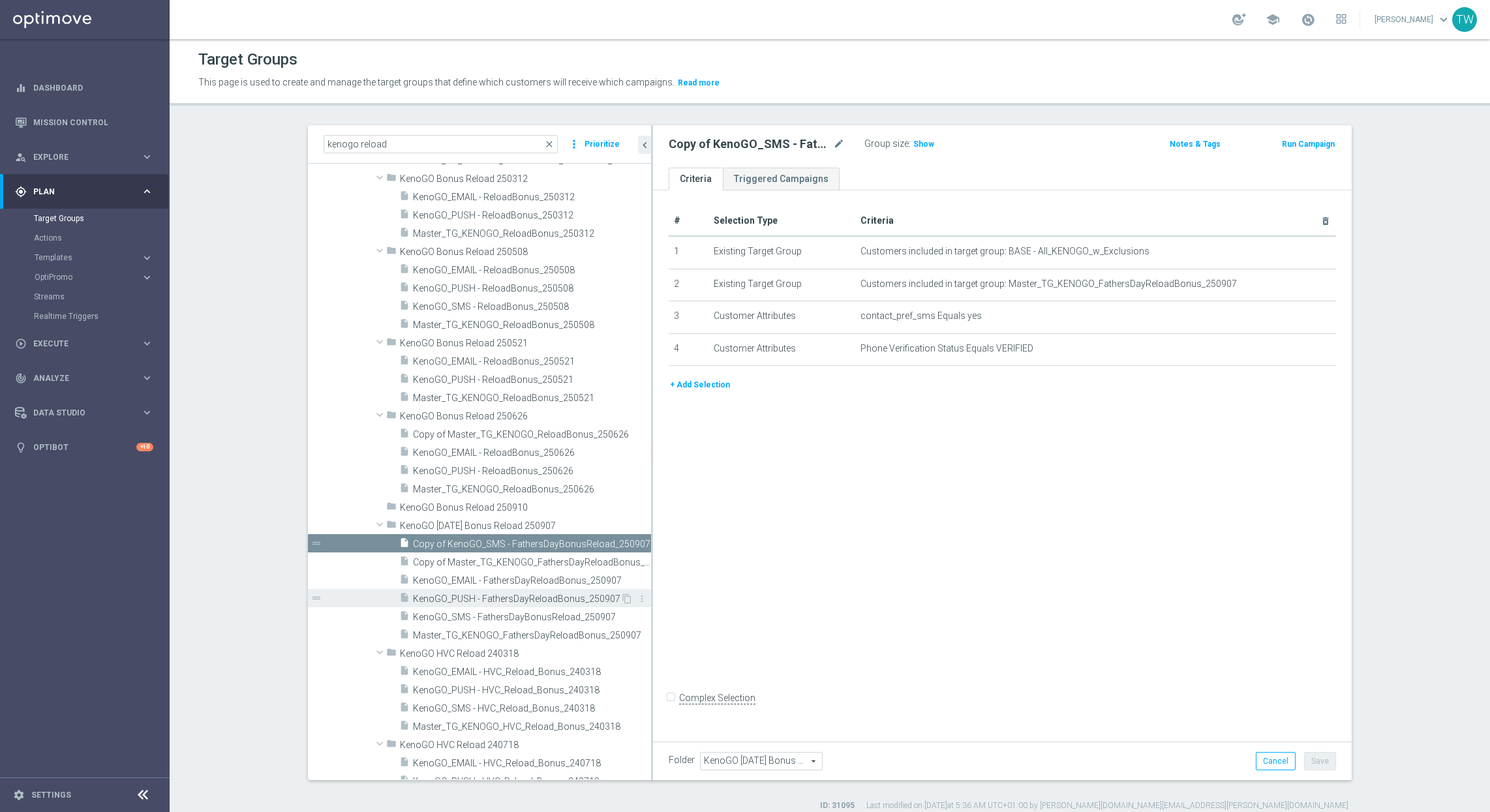
click at [535, 599] on span "KenoGO_PUSH - FathersDayReloadBonus_250907" at bounding box center [516, 599] width 207 height 11
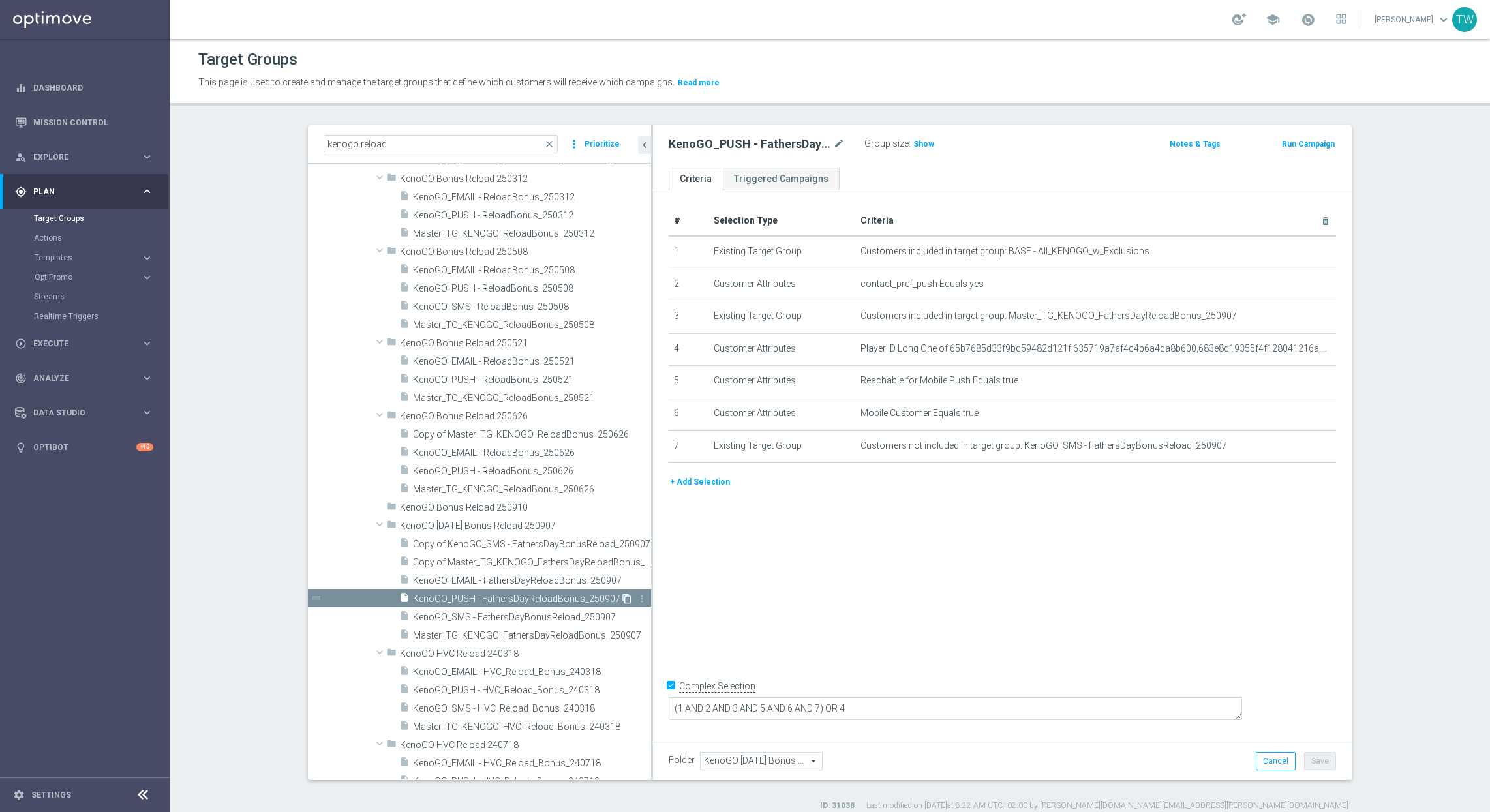
click at [625, 601] on icon "content_copy" at bounding box center [627, 598] width 10 height 10
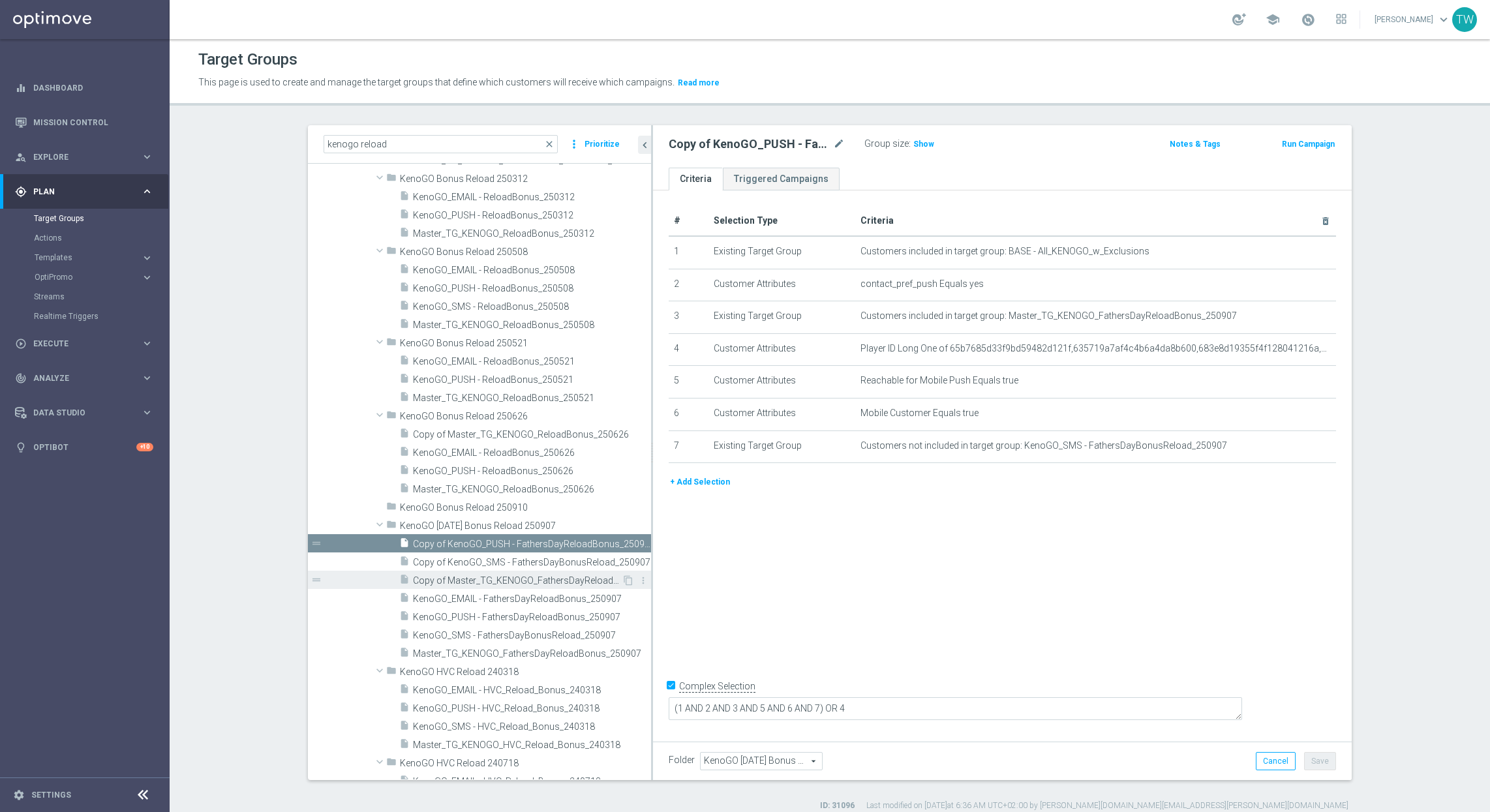
scroll to position [1490, 0]
click at [524, 597] on span "KenoGO_EMAIL - FathersDayReloadBonus_250907" at bounding box center [517, 599] width 208 height 11
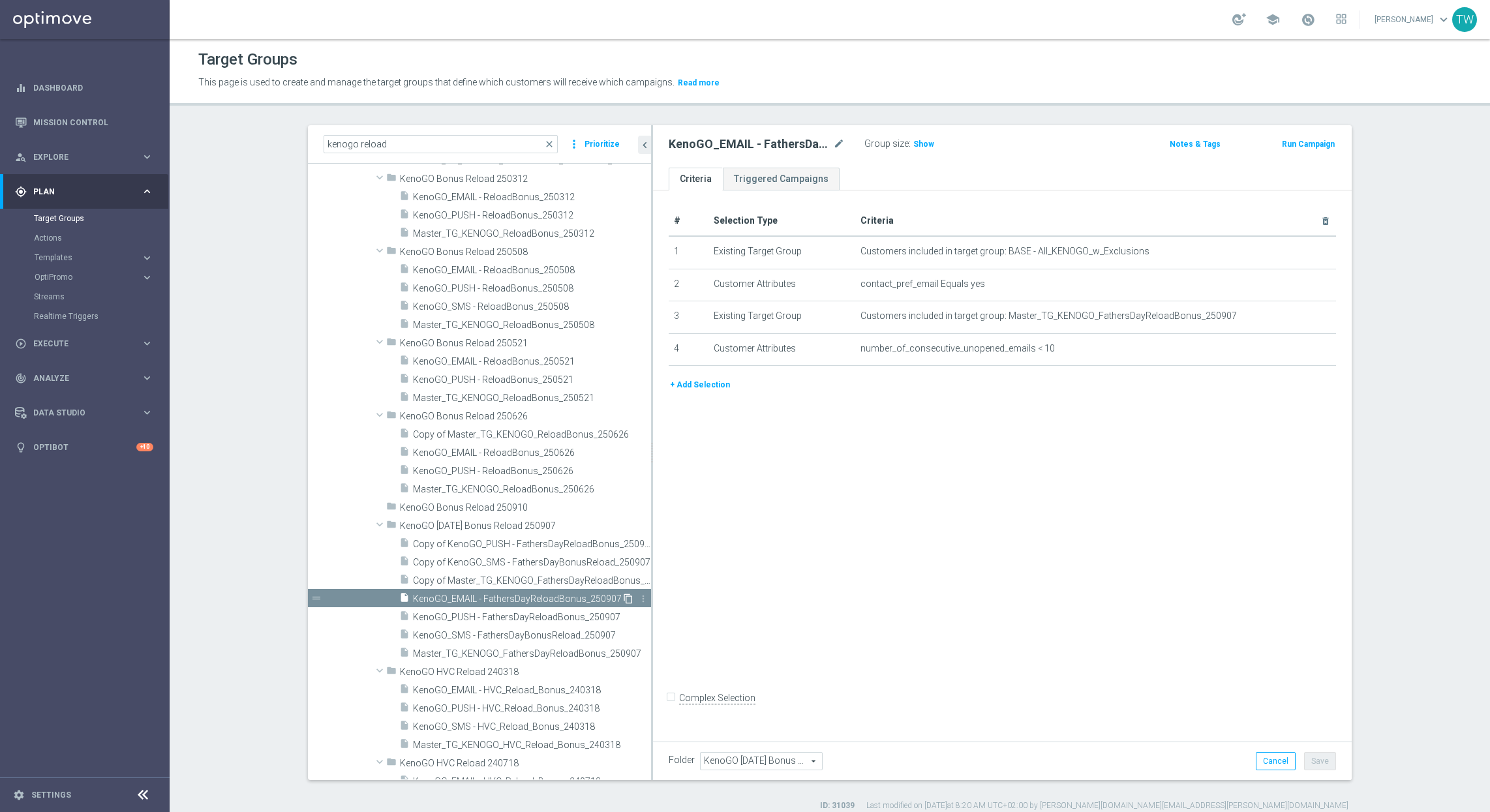
click at [624, 601] on icon "content_copy" at bounding box center [627, 598] width 10 height 10
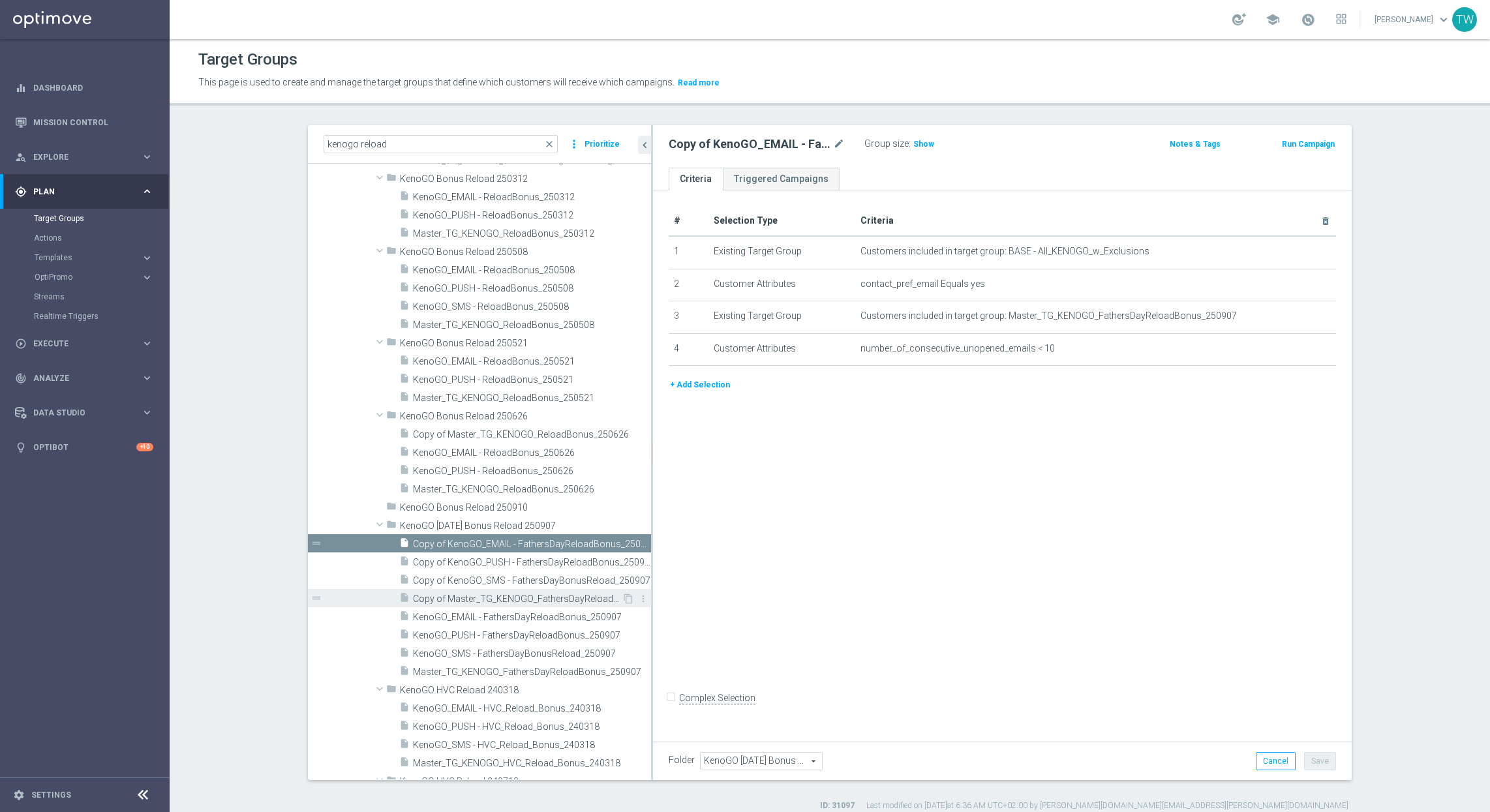
scroll to position [1490, 0]
click at [502, 560] on span "Copy of KenoGO_PUSH - FathersDayReloadBonus_250907" at bounding box center [517, 562] width 208 height 11
click at [495, 578] on span "Copy of KenoGO_SMS - FathersDayBonusReload_250907" at bounding box center [532, 580] width 238 height 11
click at [488, 590] on div "insert_drive_file Copy of Master_TG_KENOGO_FathersDayReloadBonus_250907" at bounding box center [511, 598] width 222 height 18
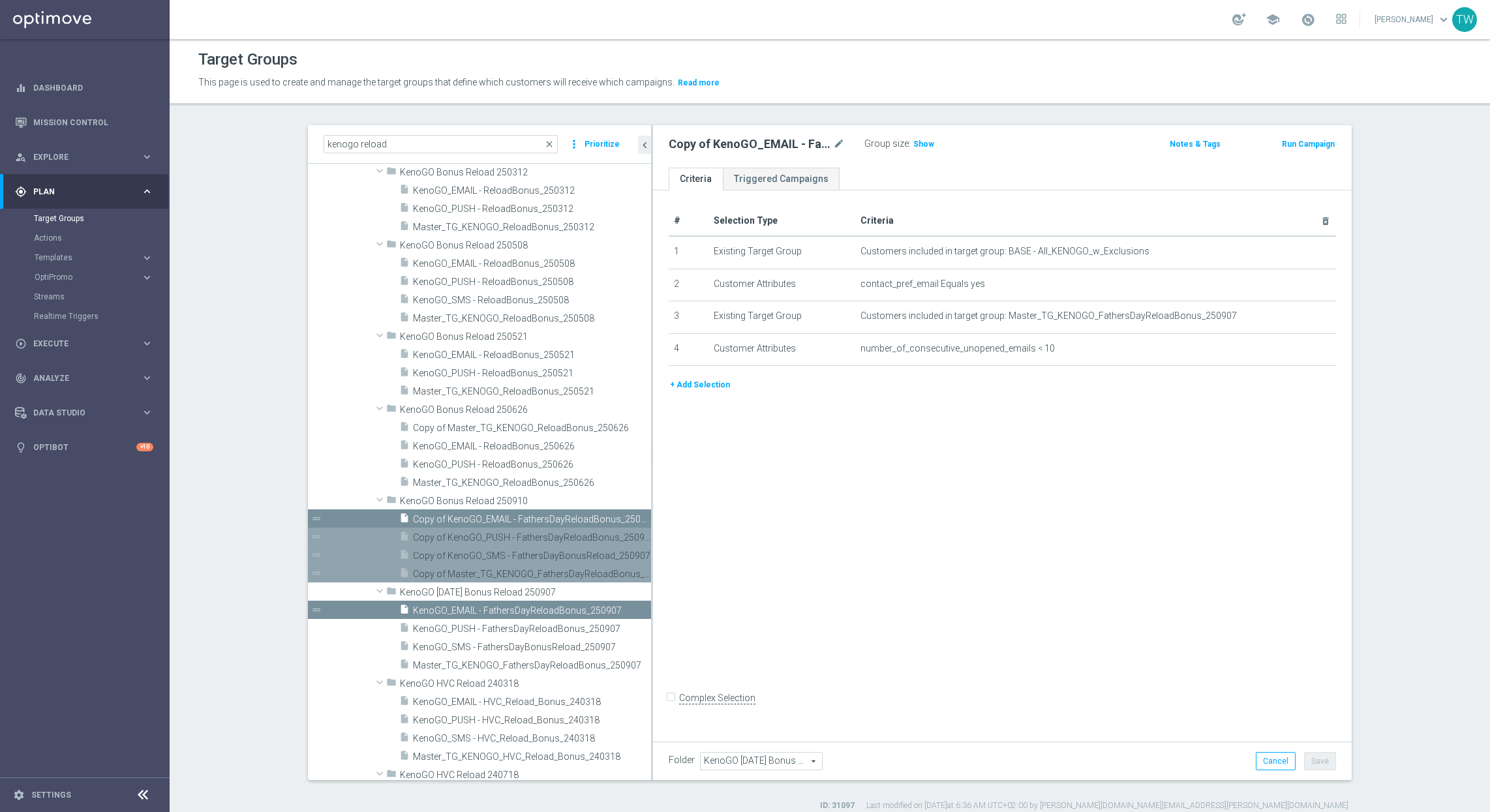
scroll to position [1539, 0]
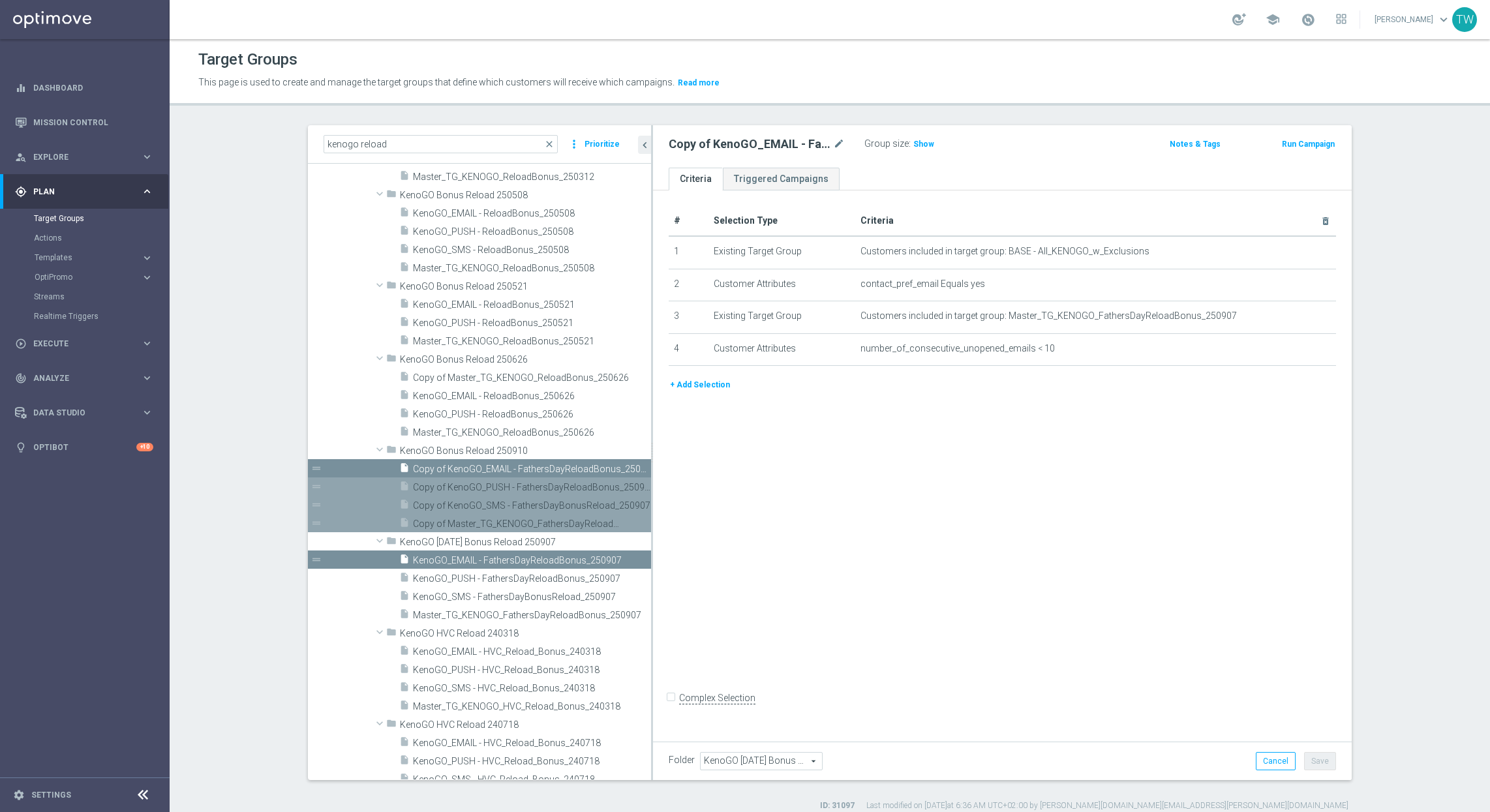
click at [449, 520] on span "Copy of Master_TG_KENOGO_FathersDayReloadBonus_250907" at bounding box center [517, 524] width 208 height 11
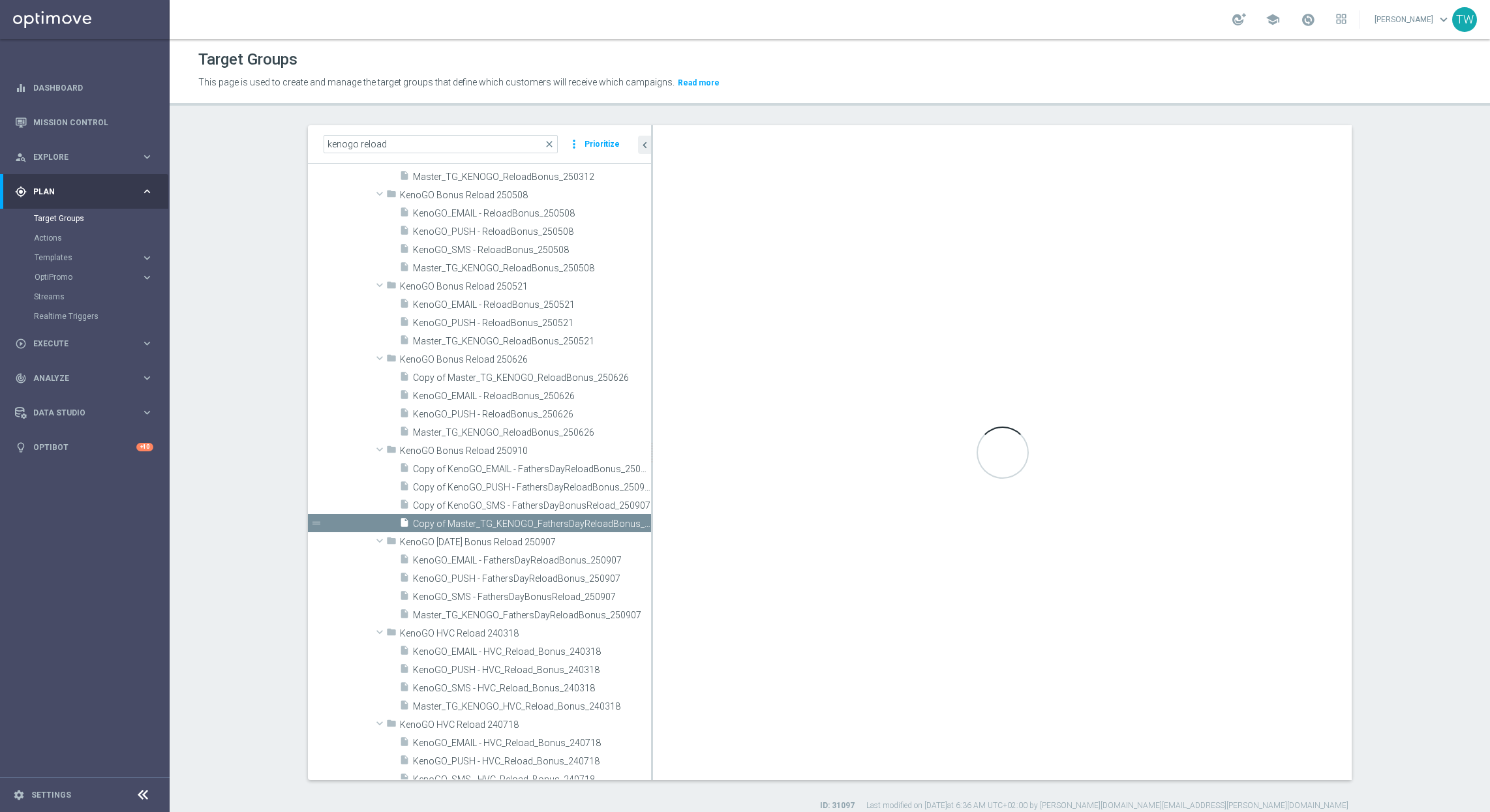
checkbox input "true"
type input "KenoGO Bonus Reload 250910"
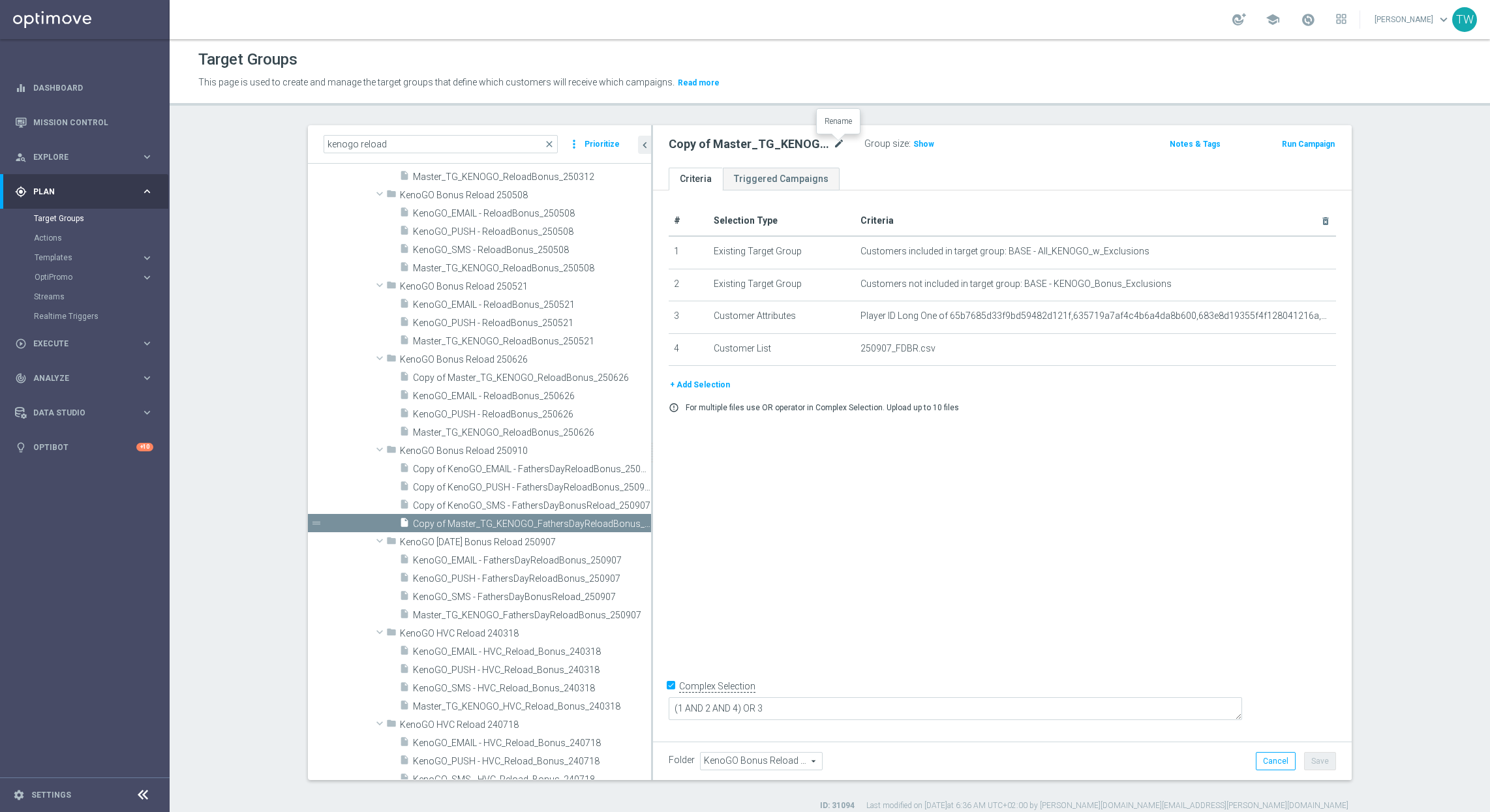
click at [839, 143] on icon "mode_edit" at bounding box center [839, 144] width 12 height 15
click at [755, 146] on input "Master_TG_KENOGO_FathersDayReloadBonus_250910" at bounding box center [757, 145] width 176 height 18
type input "Master_TG_KENOGO_ReloadBonus_250910"
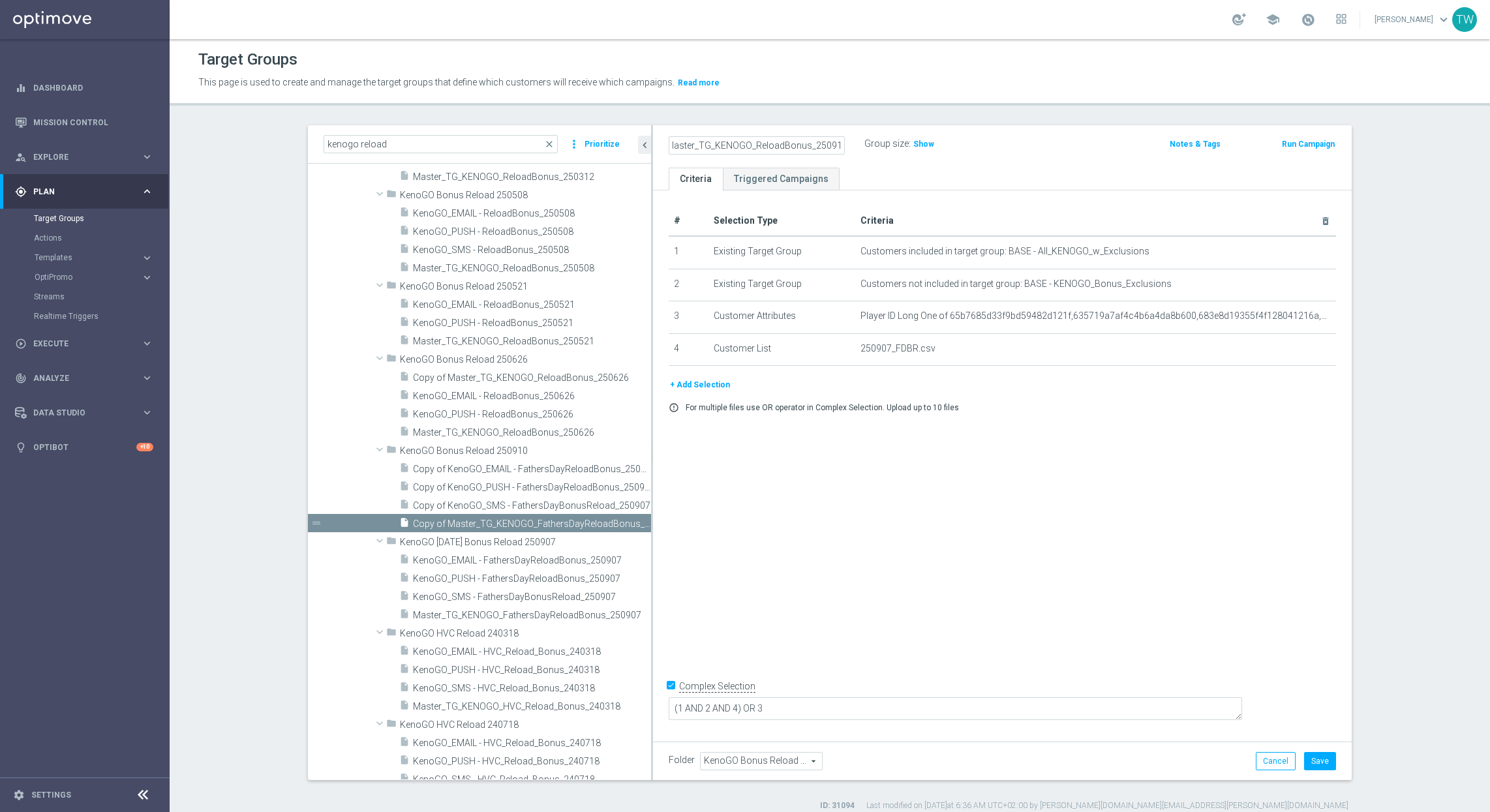
scroll to position [0, 0]
click at [1321, 761] on button "Save" at bounding box center [1320, 761] width 32 height 18
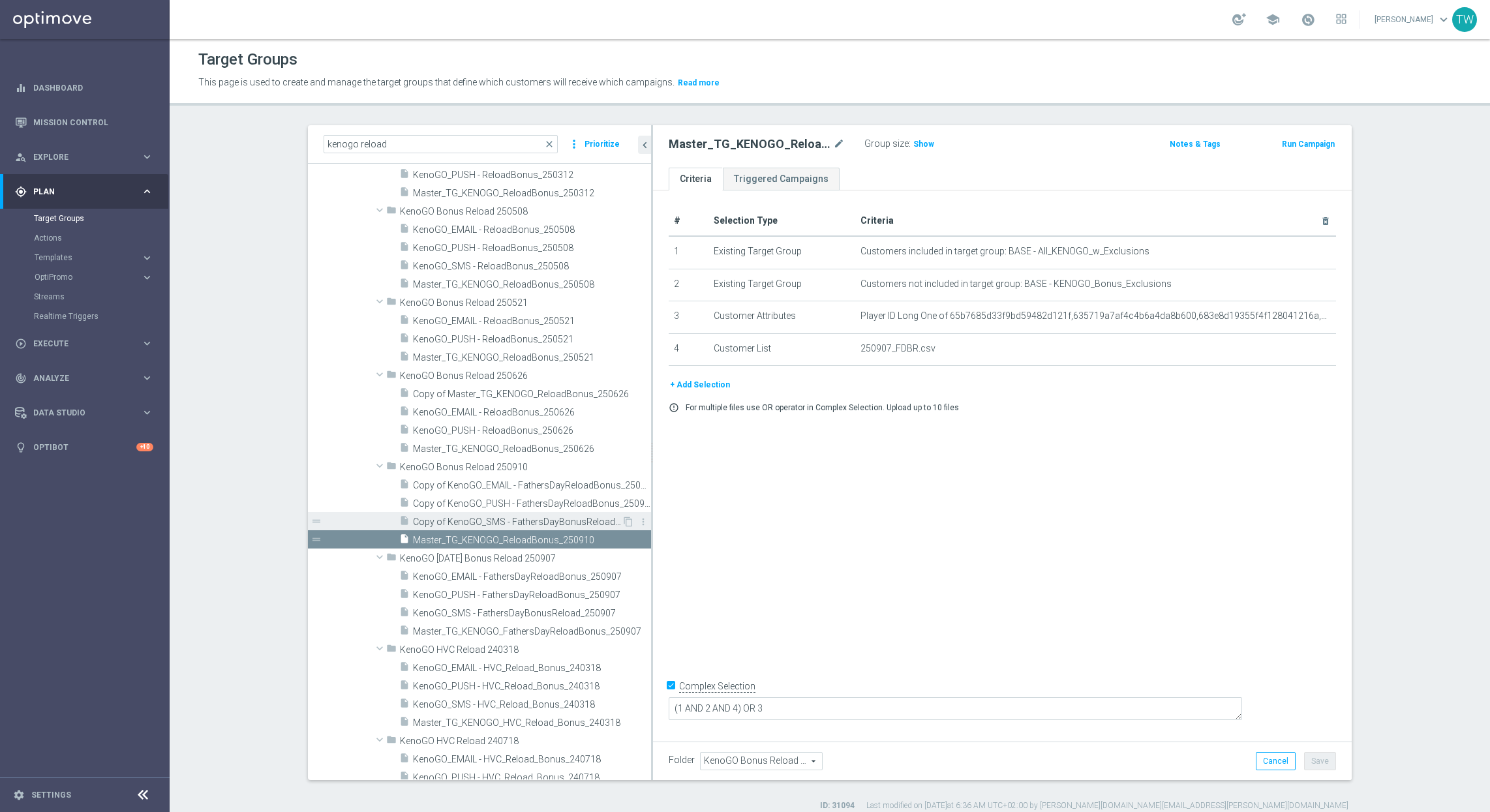
click at [488, 518] on span "Copy of KenoGO_SMS - FathersDayBonusReload_250907" at bounding box center [517, 522] width 208 height 11
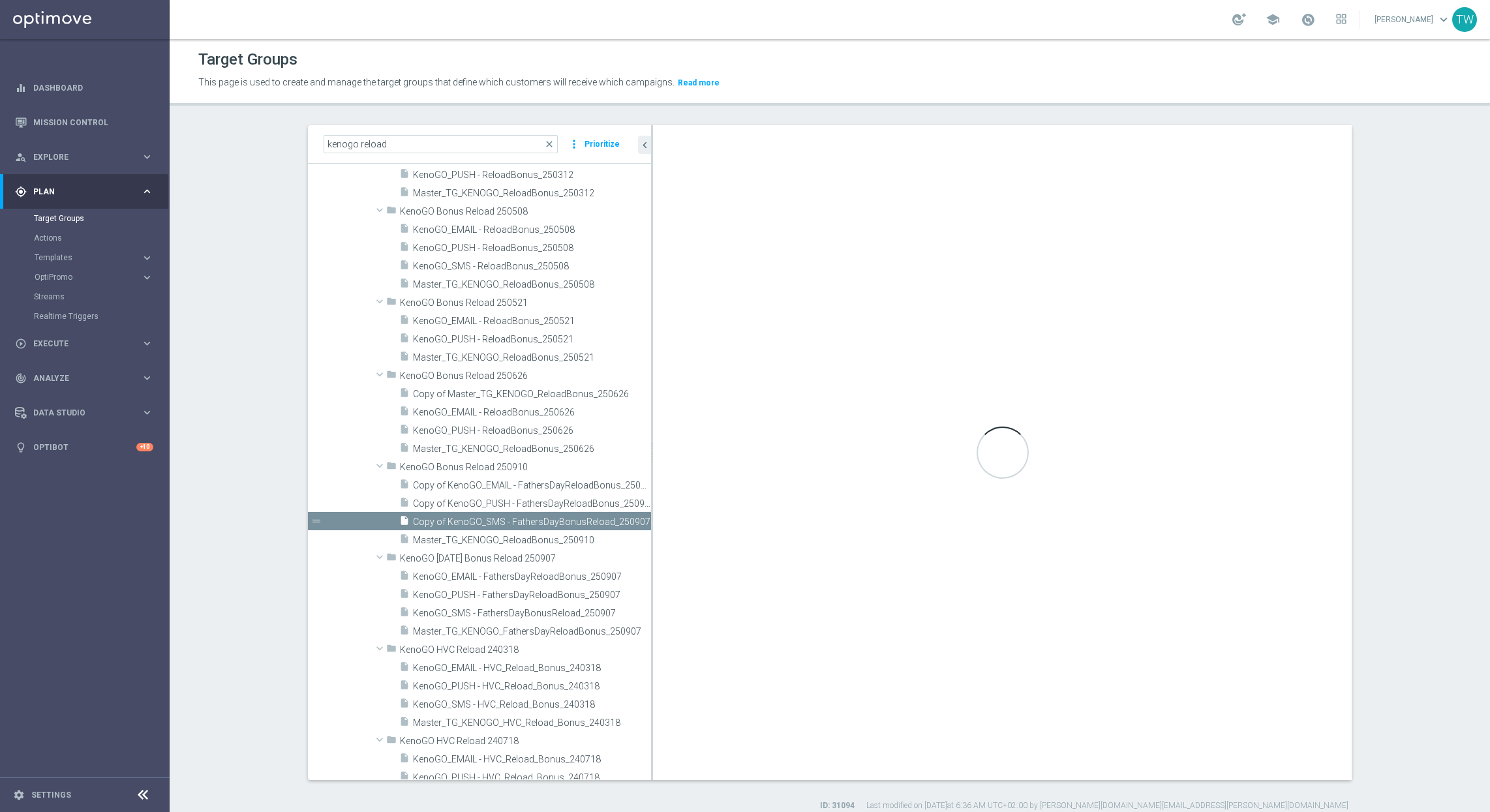
checkbox input "false"
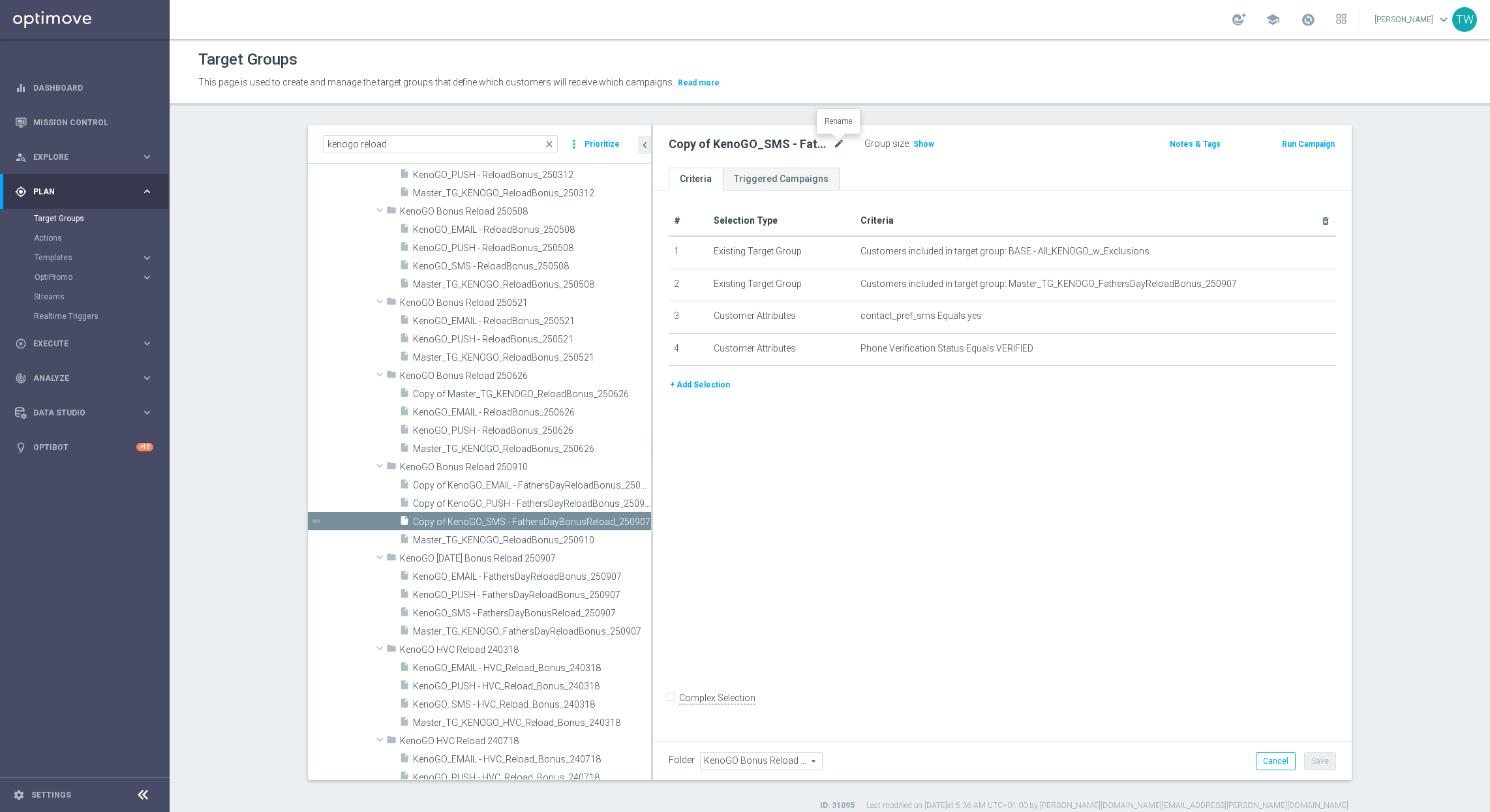
click at [839, 143] on icon "mode_edit" at bounding box center [839, 144] width 12 height 15
click at [689, 143] on input "Copy of KenoGO_SMS - FathersDayBonusReload_250907" at bounding box center [757, 145] width 176 height 18
drag, startPoint x: 752, startPoint y: 142, endPoint x: 706, endPoint y: 147, distance: 46.3
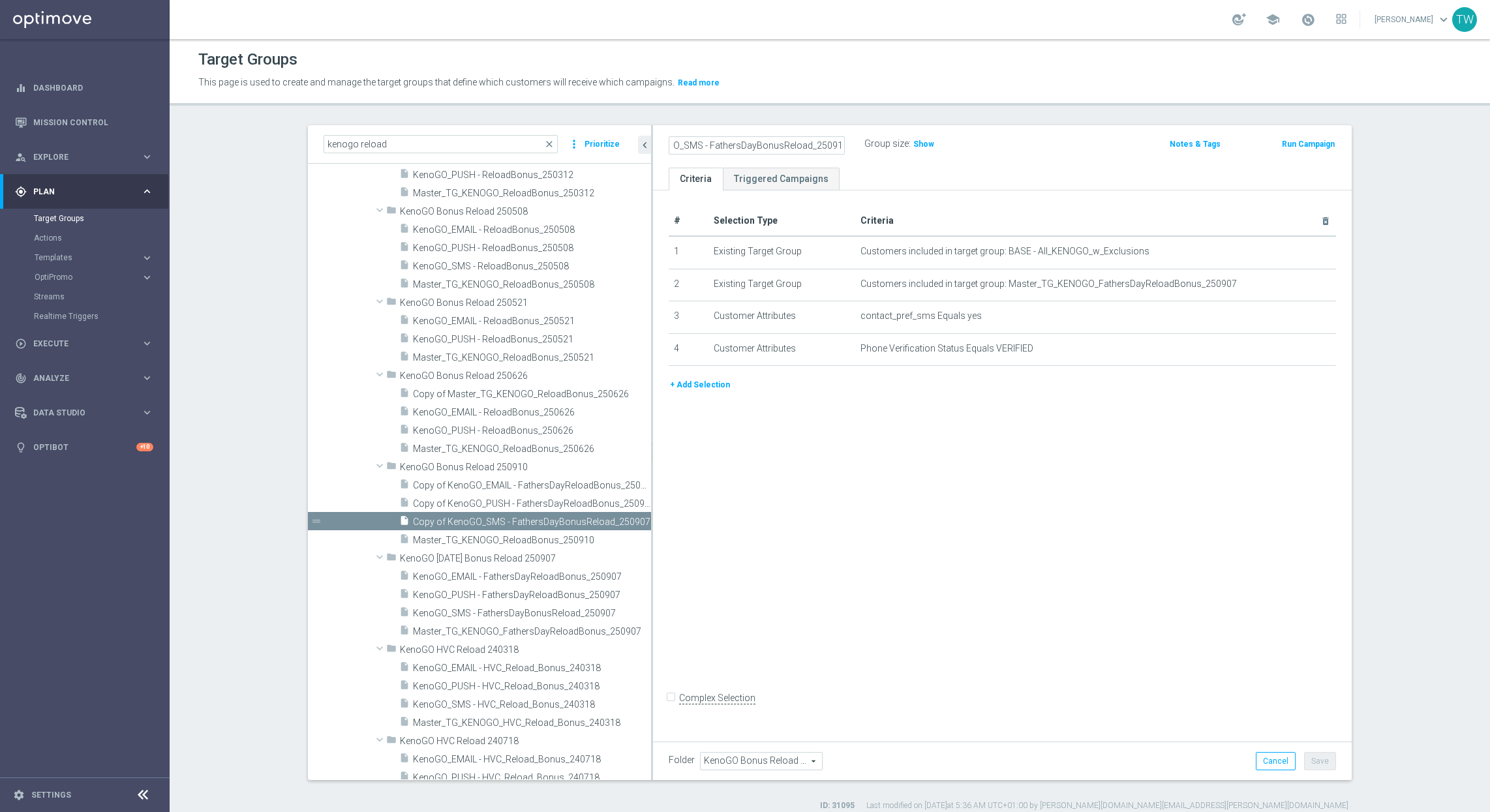
click at [706, 147] on input "KenoGO_SMS - FathersDayBonusReload_250910" at bounding box center [757, 145] width 176 height 18
type input "KenoGO_SMS - BonusReload_250910"
click at [1296, 285] on icon "mode_edit" at bounding box center [1298, 283] width 10 height 10
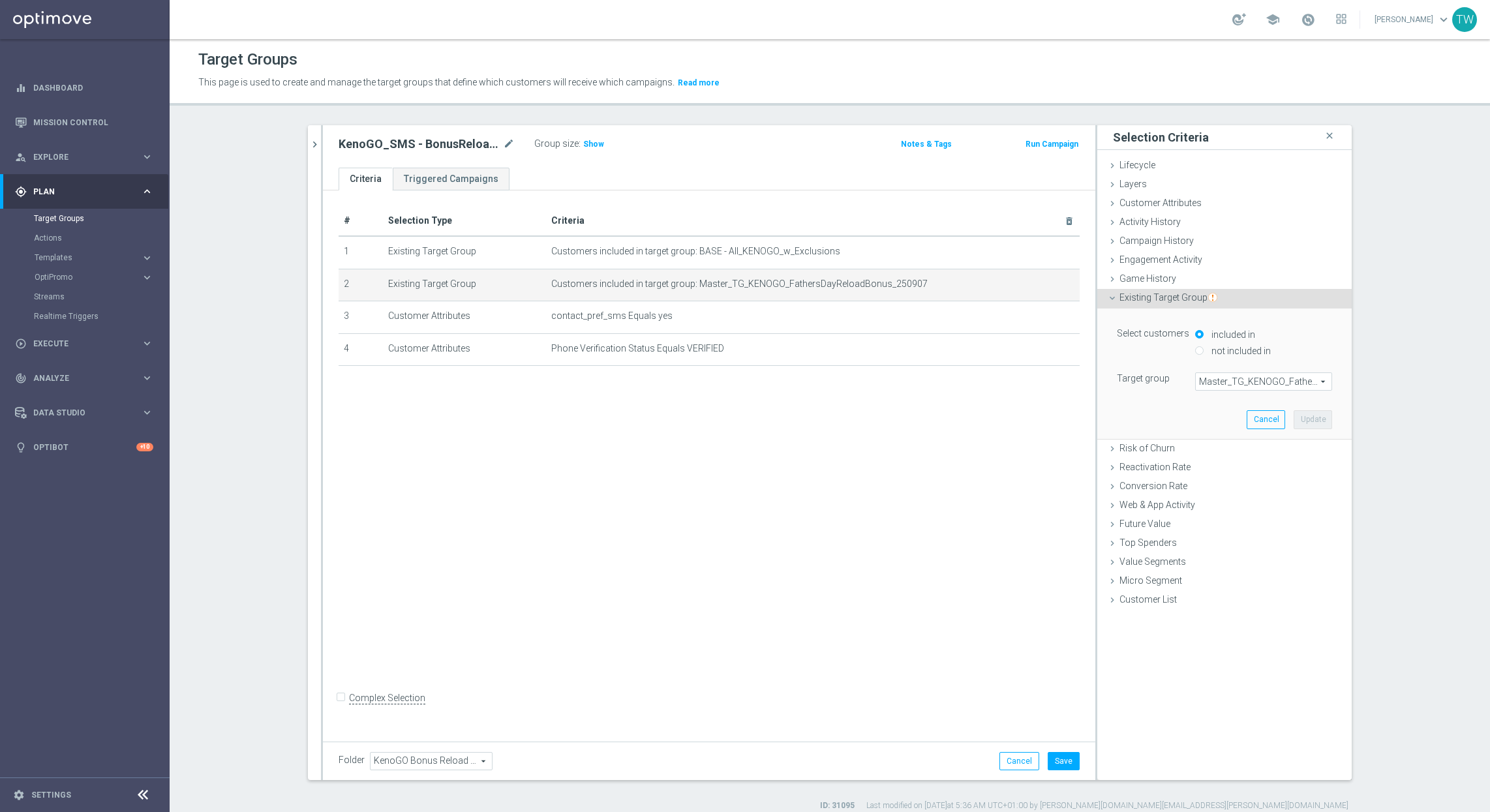
click at [1248, 378] on span "Master_TG_KENOGO_FathersDayReloadBonus_250907" at bounding box center [1263, 381] width 136 height 17
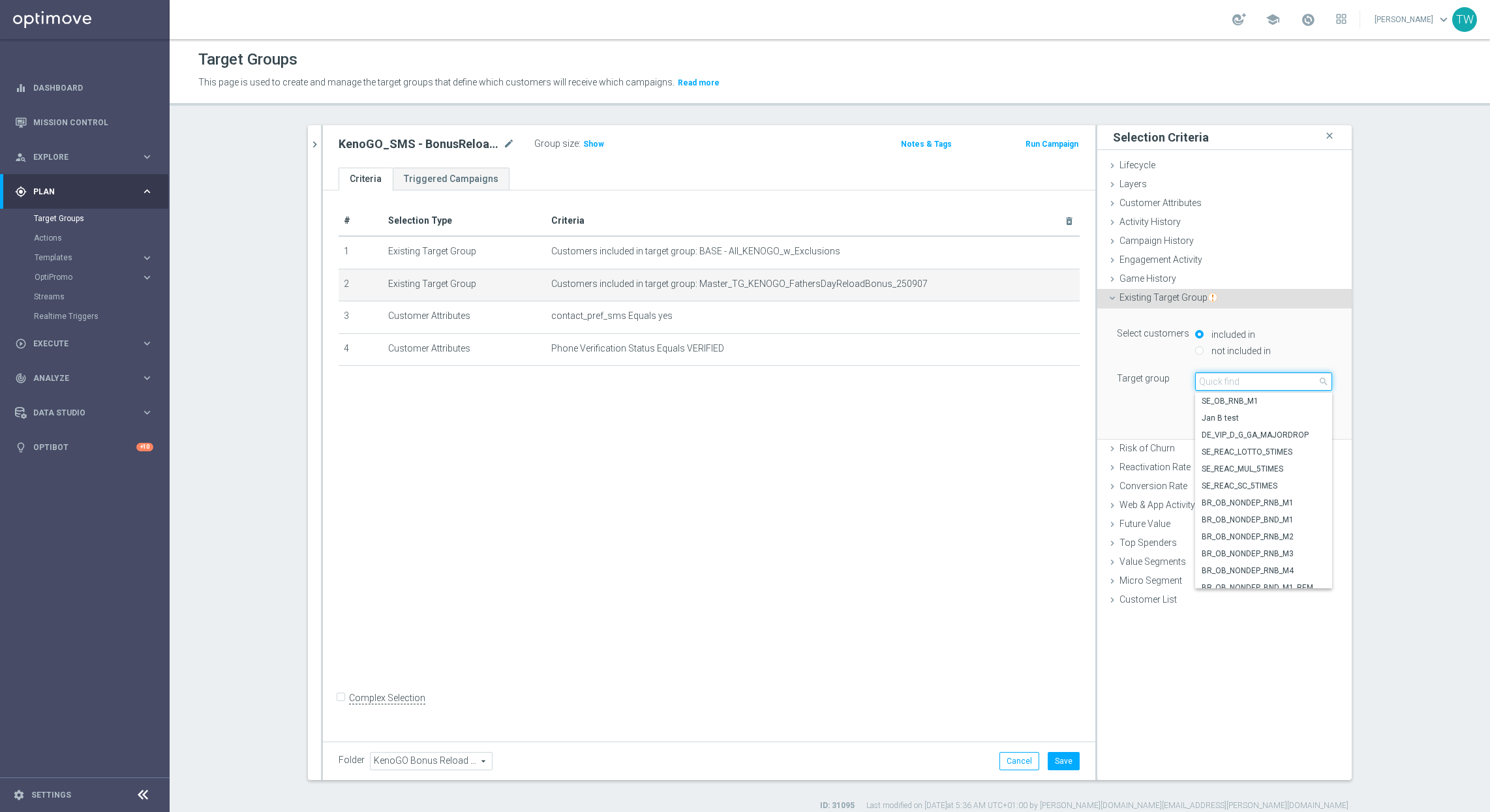
click at [1248, 378] on input "search" at bounding box center [1263, 381] width 137 height 18
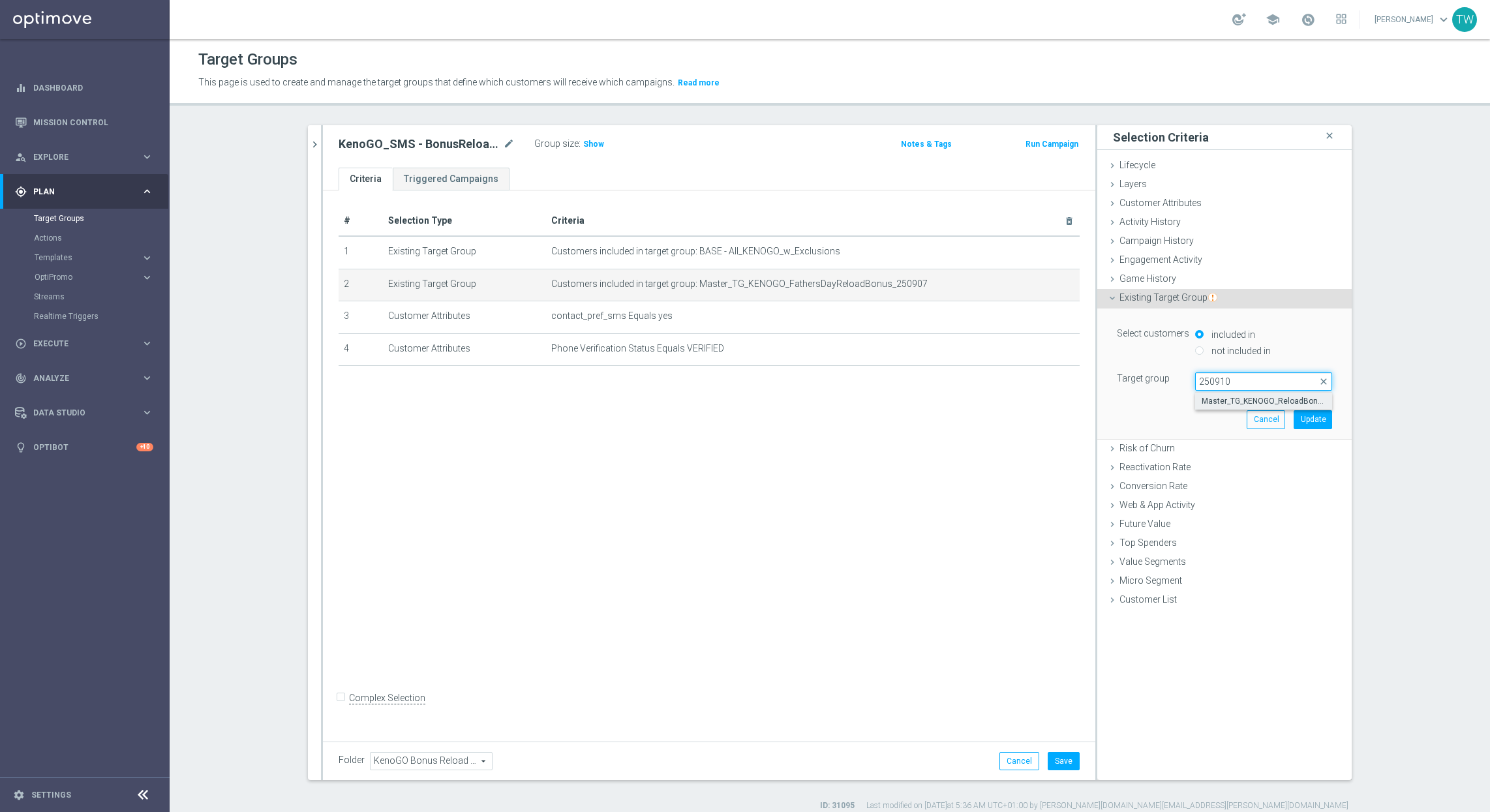
type input "250910"
click at [1238, 400] on span "Master_TG_KENOGO_ReloadBonus_250910" at bounding box center [1263, 401] width 124 height 10
type input "Master_TG_KENOGO_ReloadBonus_250910"
click at [1309, 417] on button "Update" at bounding box center [1312, 419] width 38 height 18
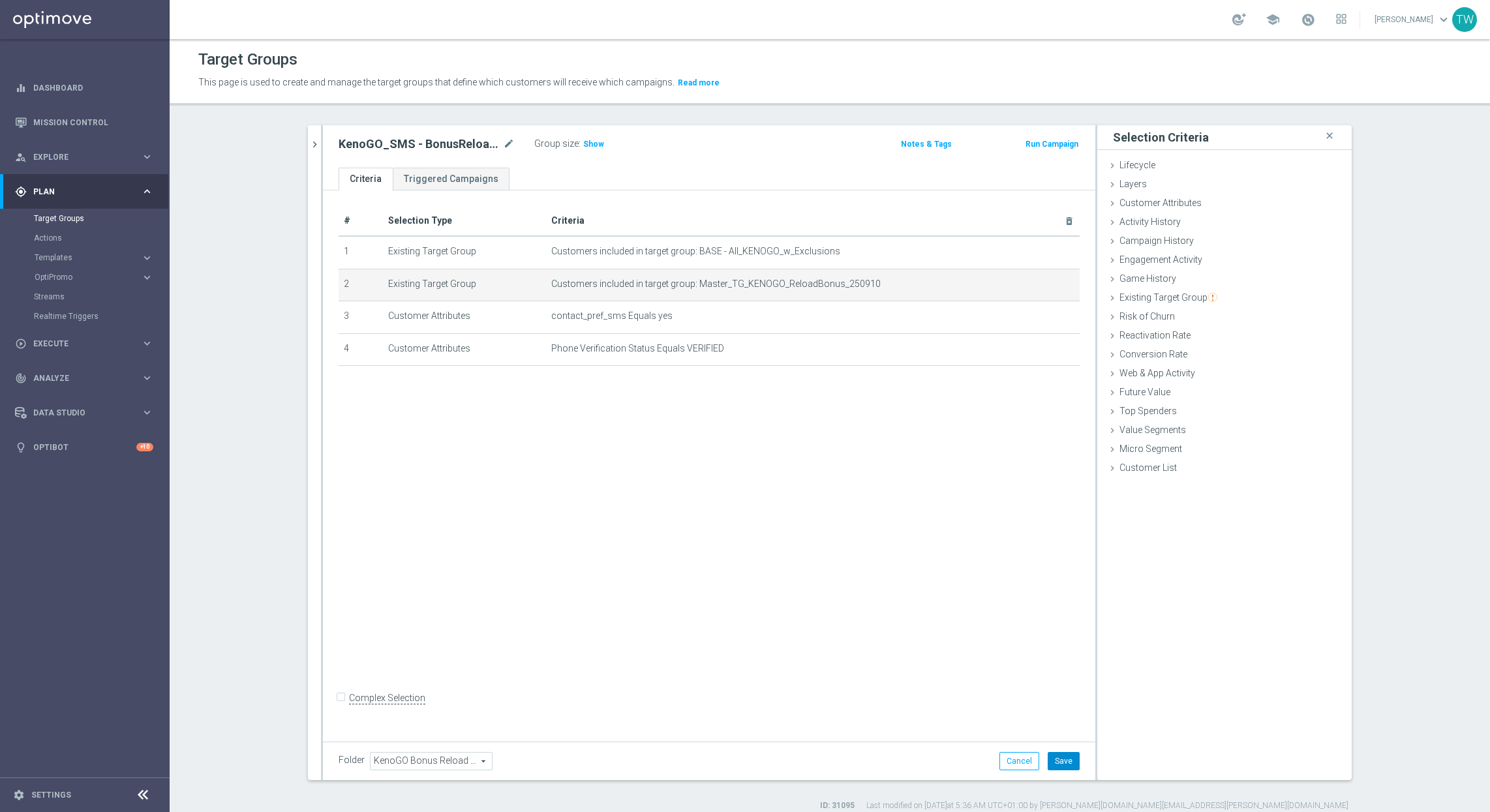
click at [1056, 762] on button "Save" at bounding box center [1063, 761] width 32 height 18
click at [308, 148] on icon "chevron_right" at bounding box center [315, 145] width 13 height 13
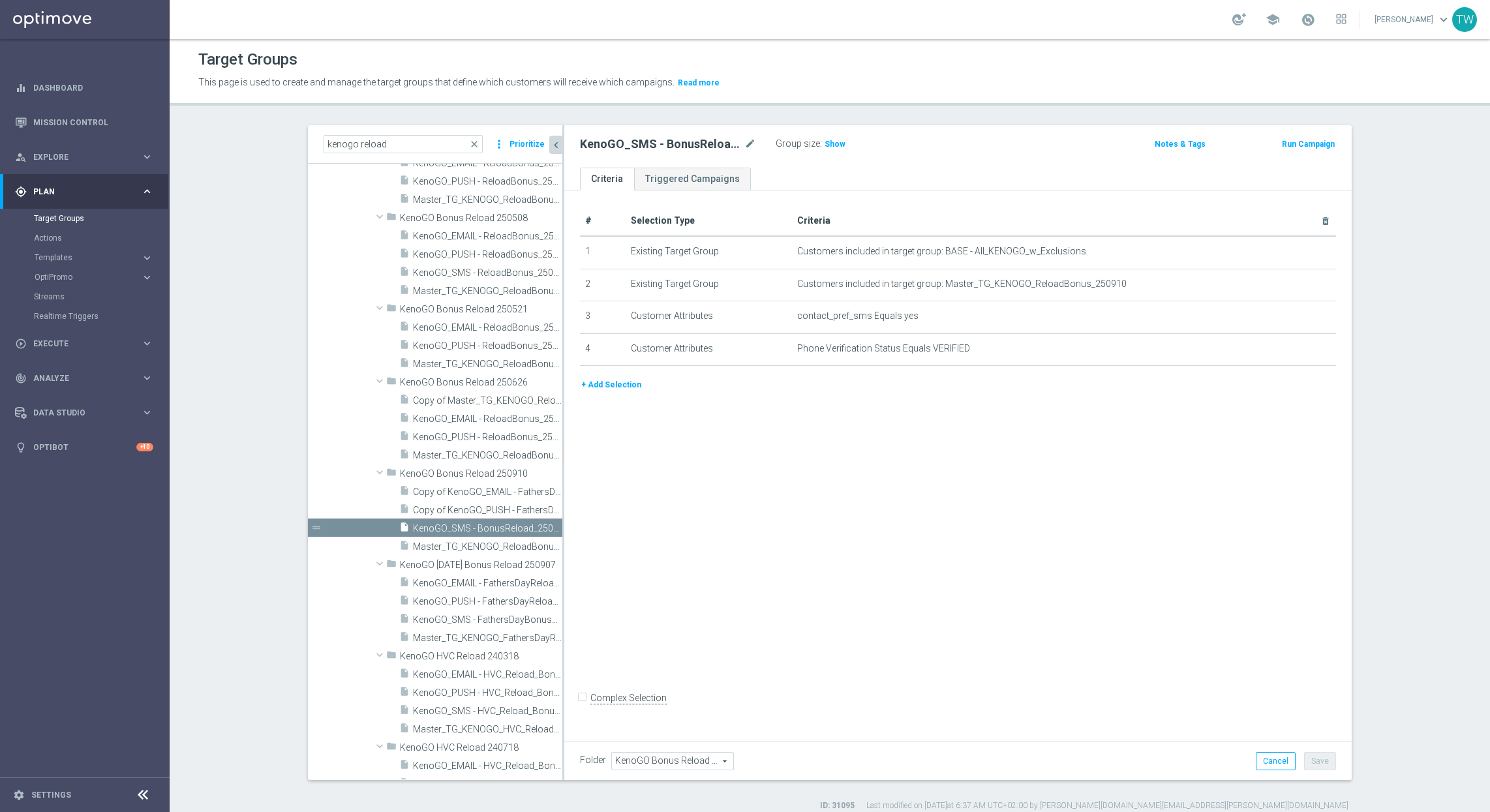
scroll to position [1506, 0]
click at [483, 514] on span "Copy of KenoGO_EMAIL - FathersDayReloadBonus_250907" at bounding box center [473, 510] width 120 height 11
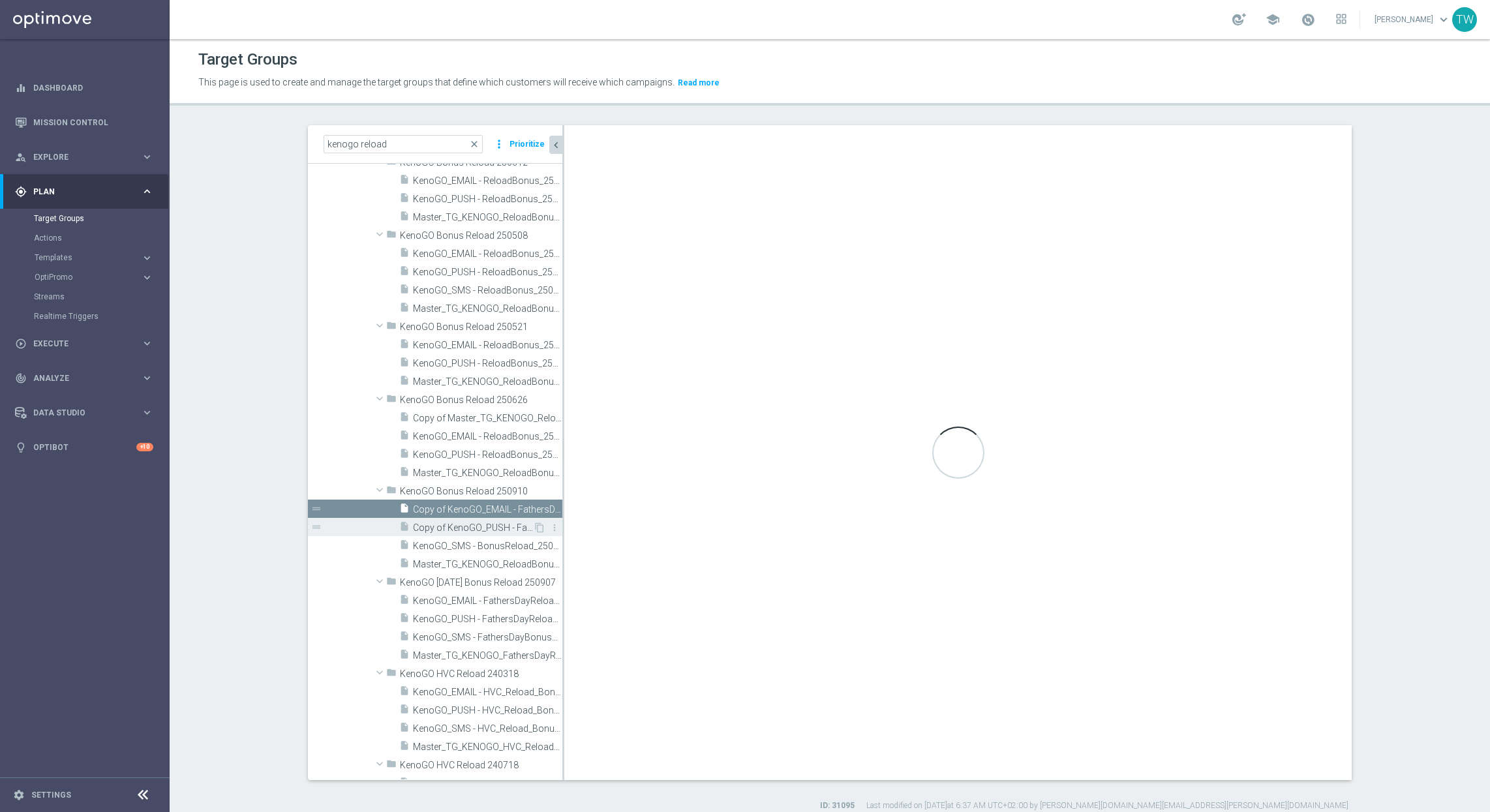
click at [482, 522] on span "Copy of KenoGO_PUSH - FathersDayReloadBonus_250907" at bounding box center [473, 528] width 120 height 11
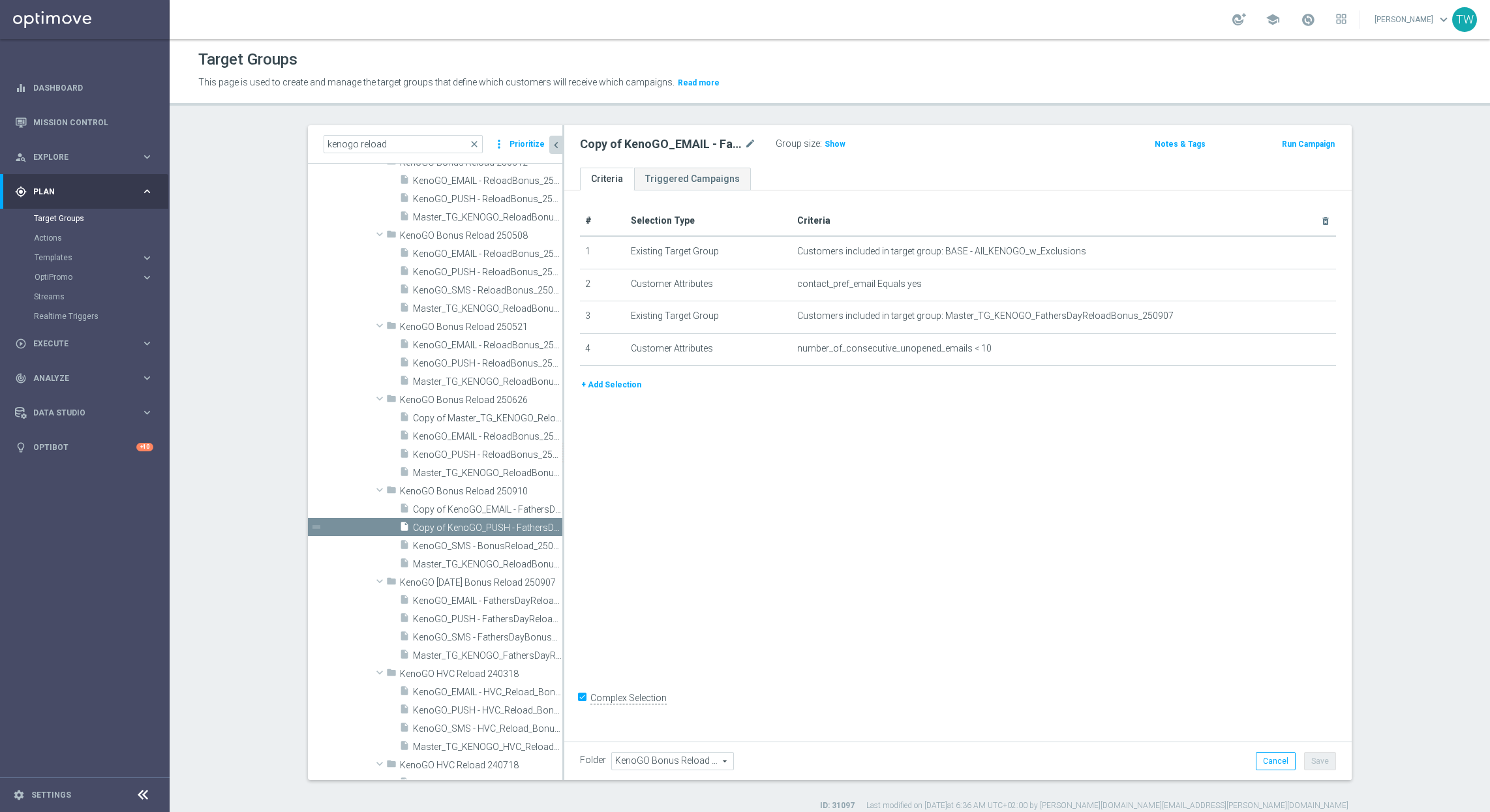
checkbox input "true"
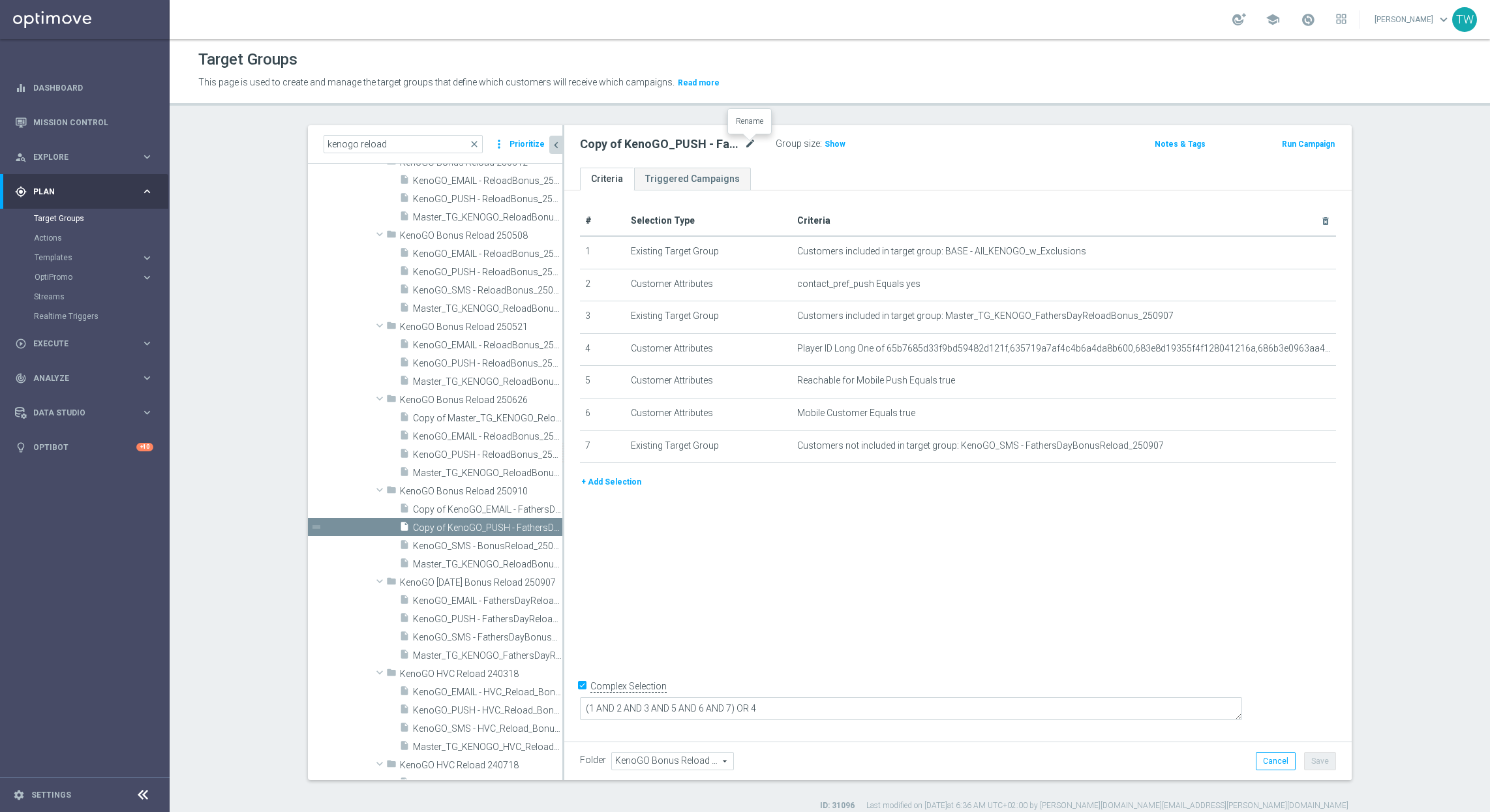
click at [751, 144] on icon "mode_edit" at bounding box center [750, 144] width 12 height 15
click at [695, 143] on input "KenoGO_PUSH - FathersDayReloadBonus_250907" at bounding box center [668, 145] width 176 height 18
type input "KenoGO_PUSH - ReloadBonus_250910"
click at [1293, 319] on icon "mode_edit" at bounding box center [1293, 316] width 10 height 10
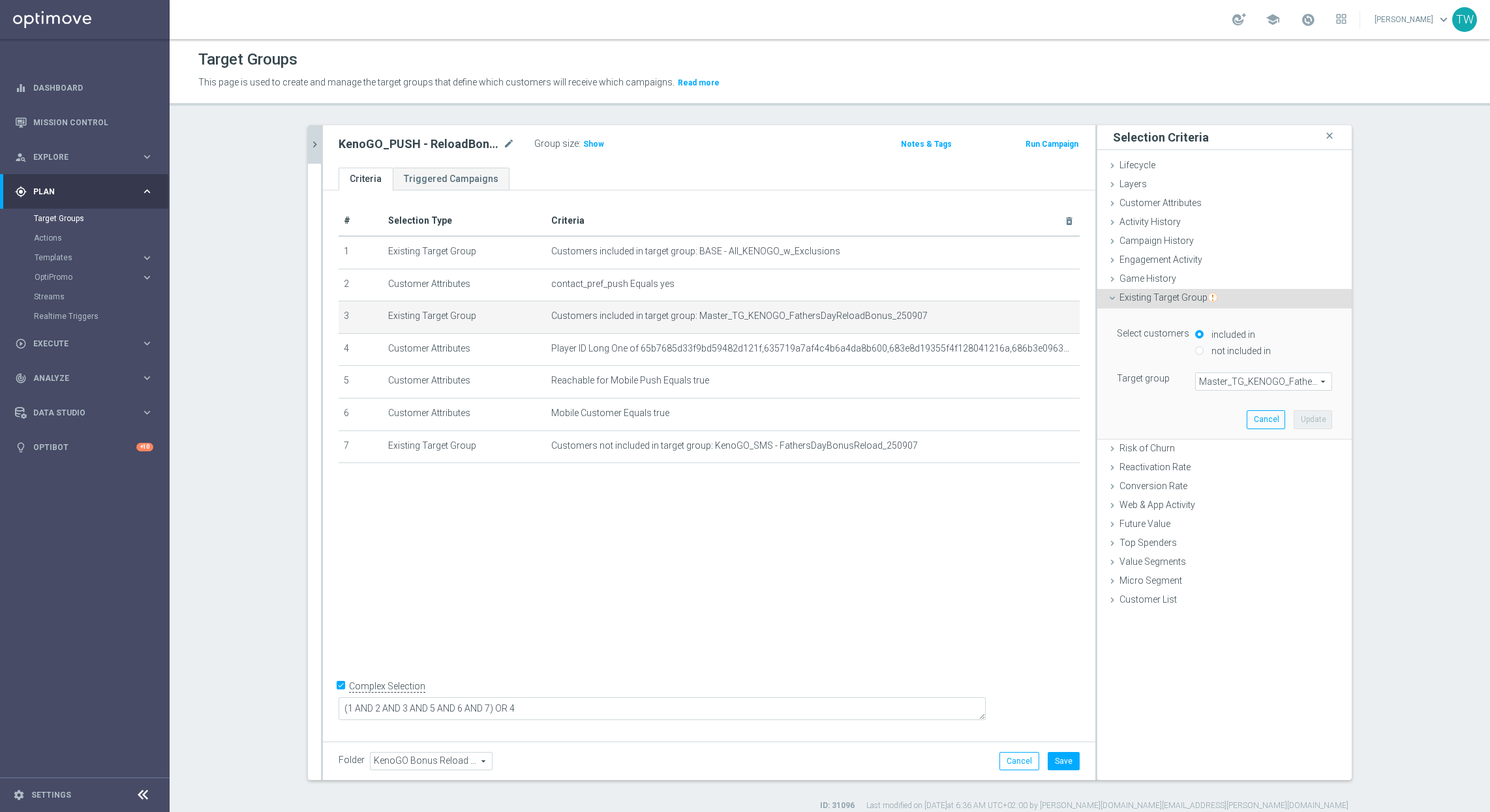
drag, startPoint x: 1263, startPoint y: 371, endPoint x: 1259, endPoint y: 380, distance: 9.8
click at [1263, 372] on div "Select customers included in not included in Target group Master_TG_KENOGO_Fath…" at bounding box center [1224, 357] width 215 height 66
click at [1259, 380] on span "Master_TG_KENOGO_FathersDayReloadBonus_250907" at bounding box center [1263, 381] width 136 height 17
click at [0, 0] on input "search" at bounding box center [0, 0] width 0 height 0
type input "250910"
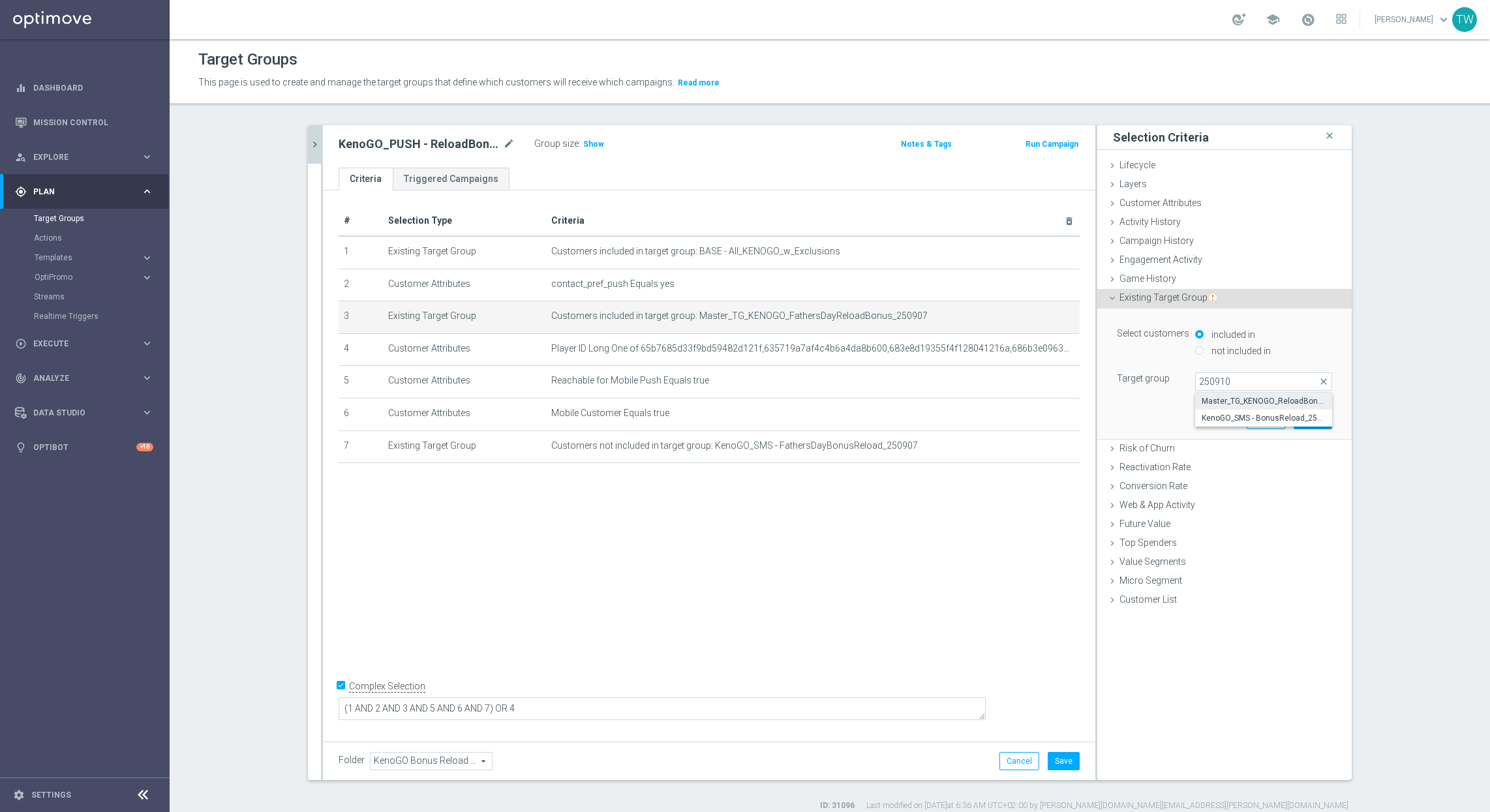
click at [1250, 399] on span "Master_TG_KENOGO_ReloadBonus_250910" at bounding box center [1263, 401] width 124 height 10
type input "Master_TG_KENOGO_ReloadBonus_250910"
click at [1319, 428] on button "Update" at bounding box center [1312, 419] width 38 height 18
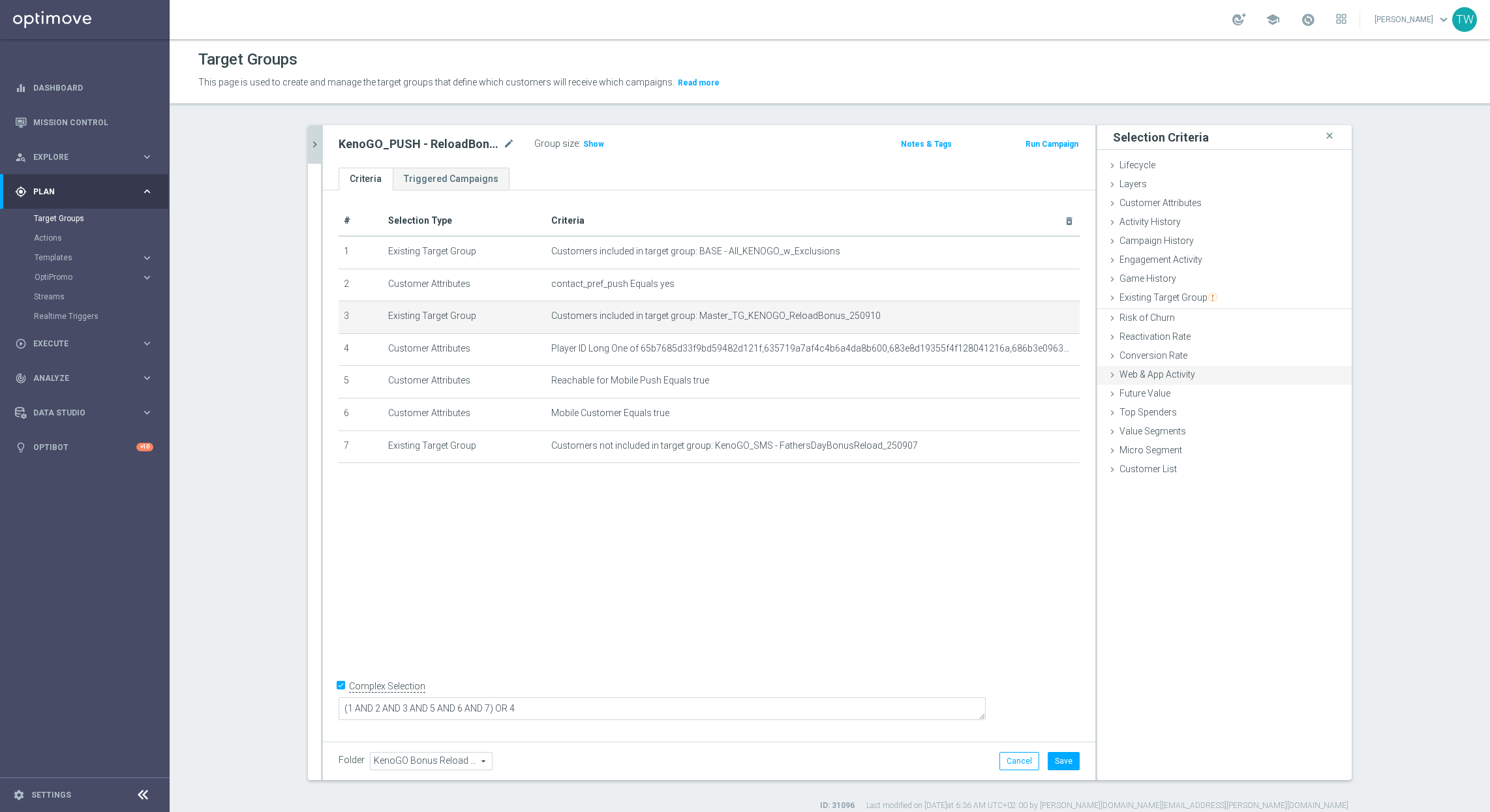
click at [1319, 422] on div "Top Spenders done" at bounding box center [1224, 413] width 255 height 20
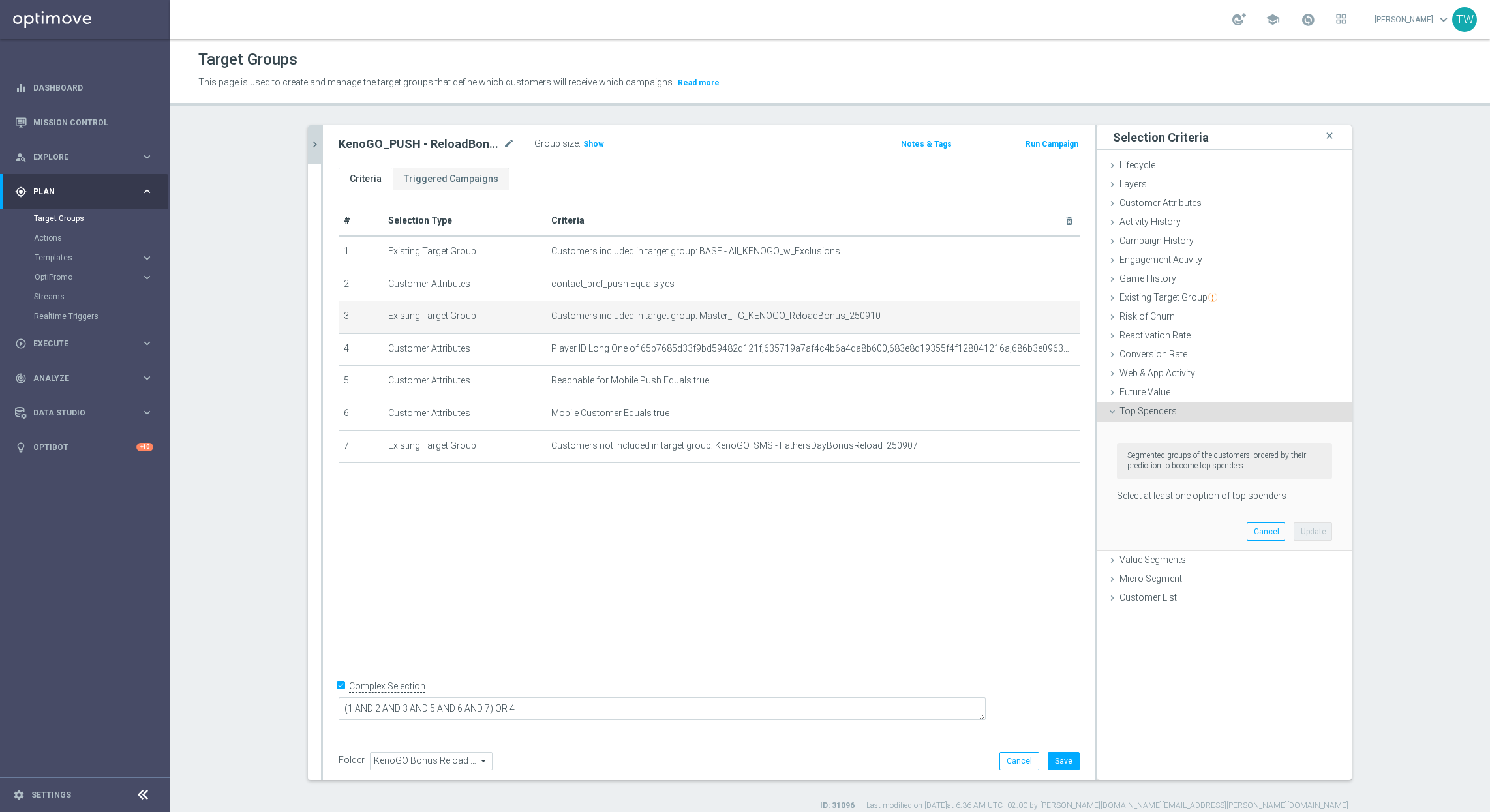
click at [1319, 420] on div "Top Spenders done" at bounding box center [1224, 412] width 255 height 20
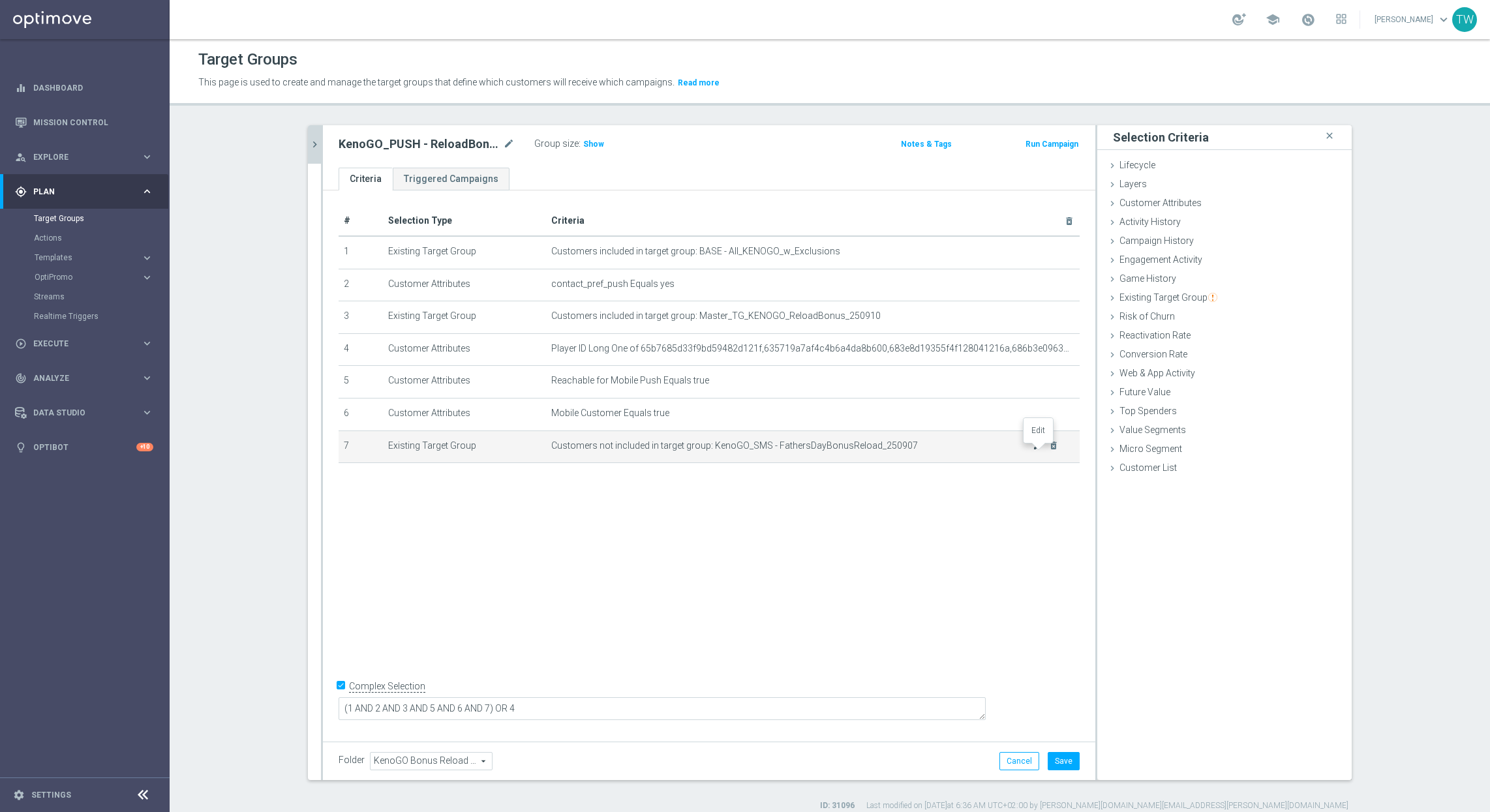
click at [1038, 449] on icon "mode_edit" at bounding box center [1037, 445] width 10 height 10
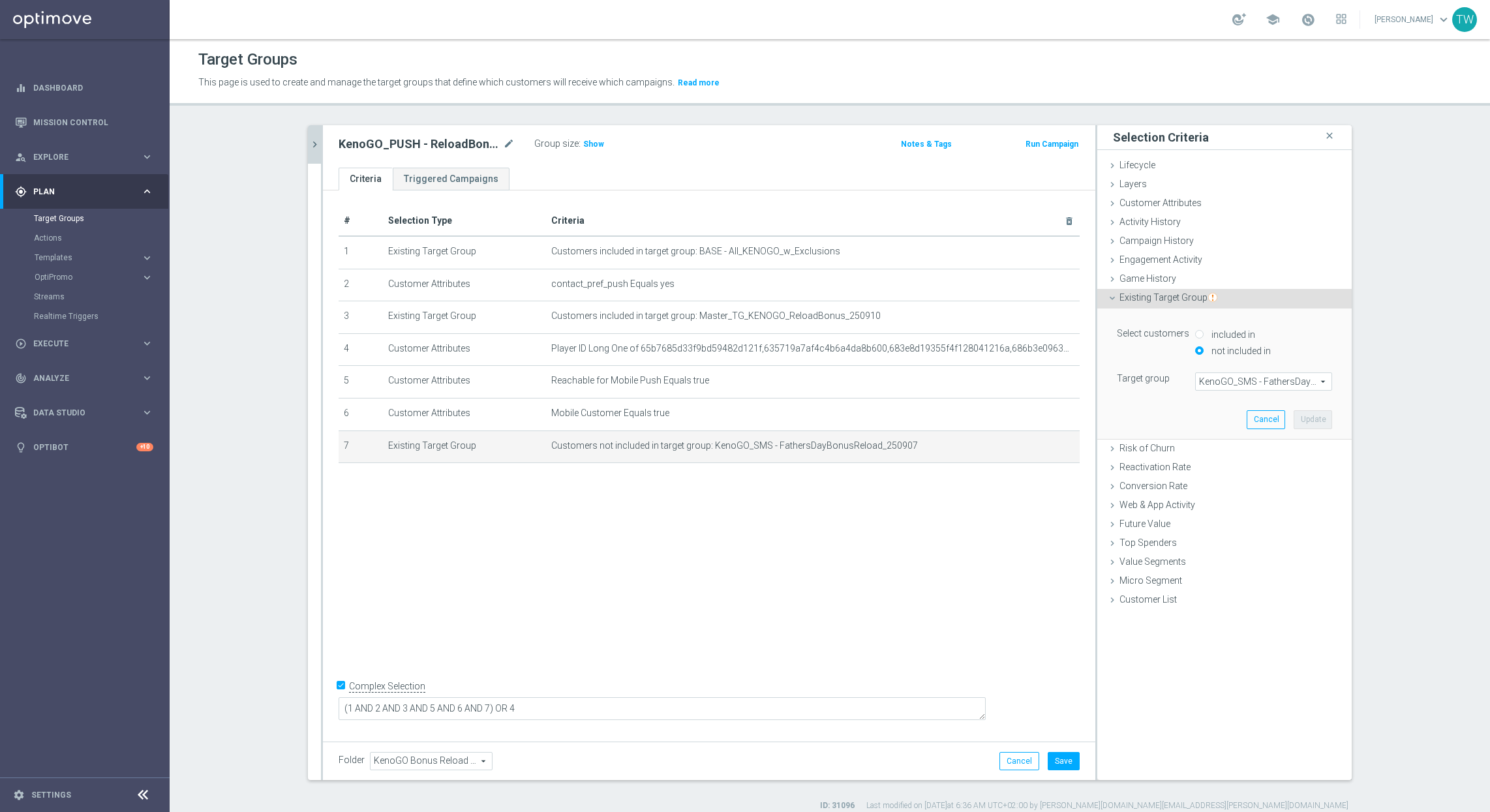
click at [1241, 384] on span "KenoGO_SMS - FathersDayBonusReload_250907" at bounding box center [1263, 381] width 136 height 17
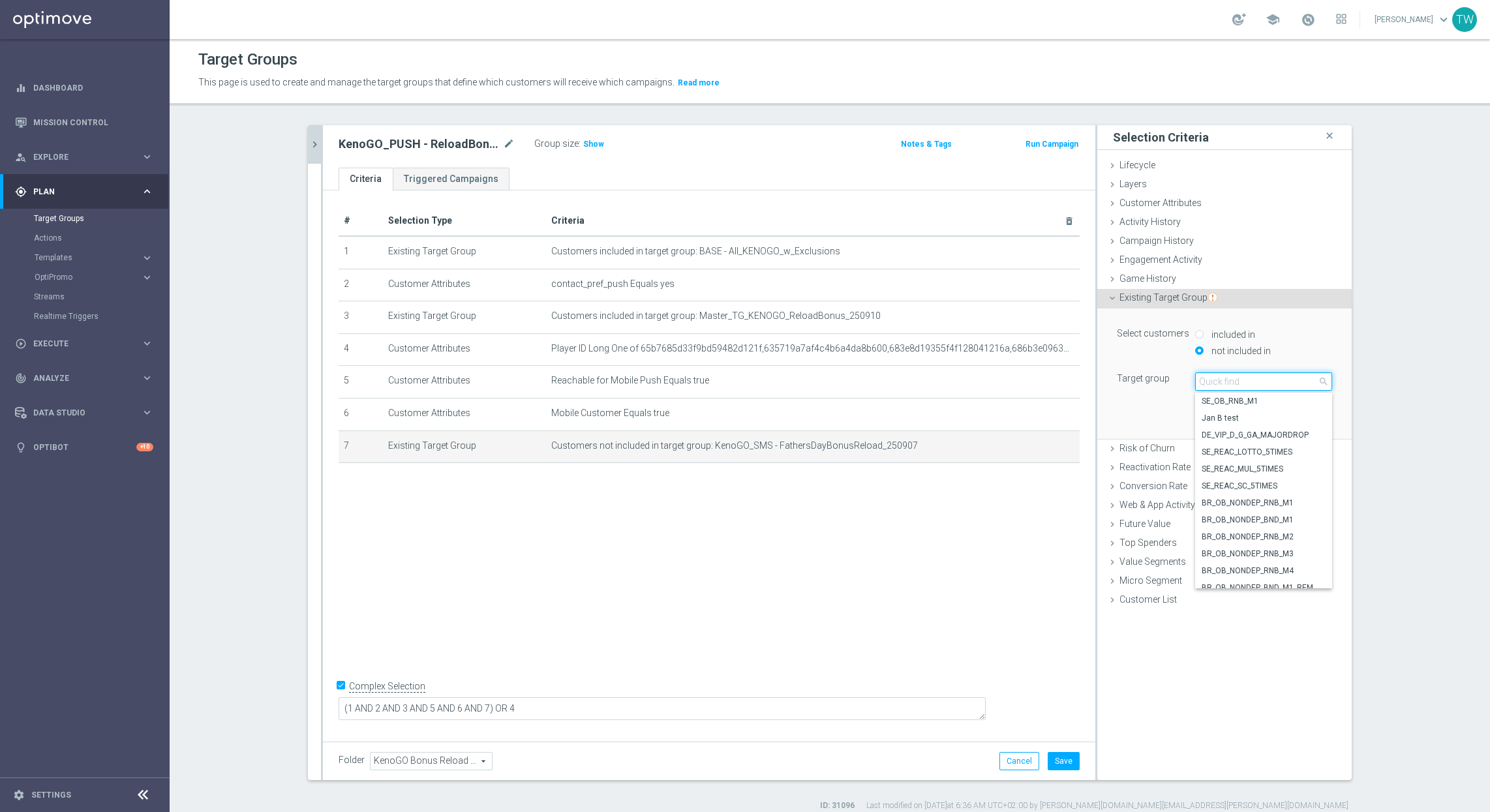
click at [1241, 384] on input "search" at bounding box center [1263, 381] width 137 height 18
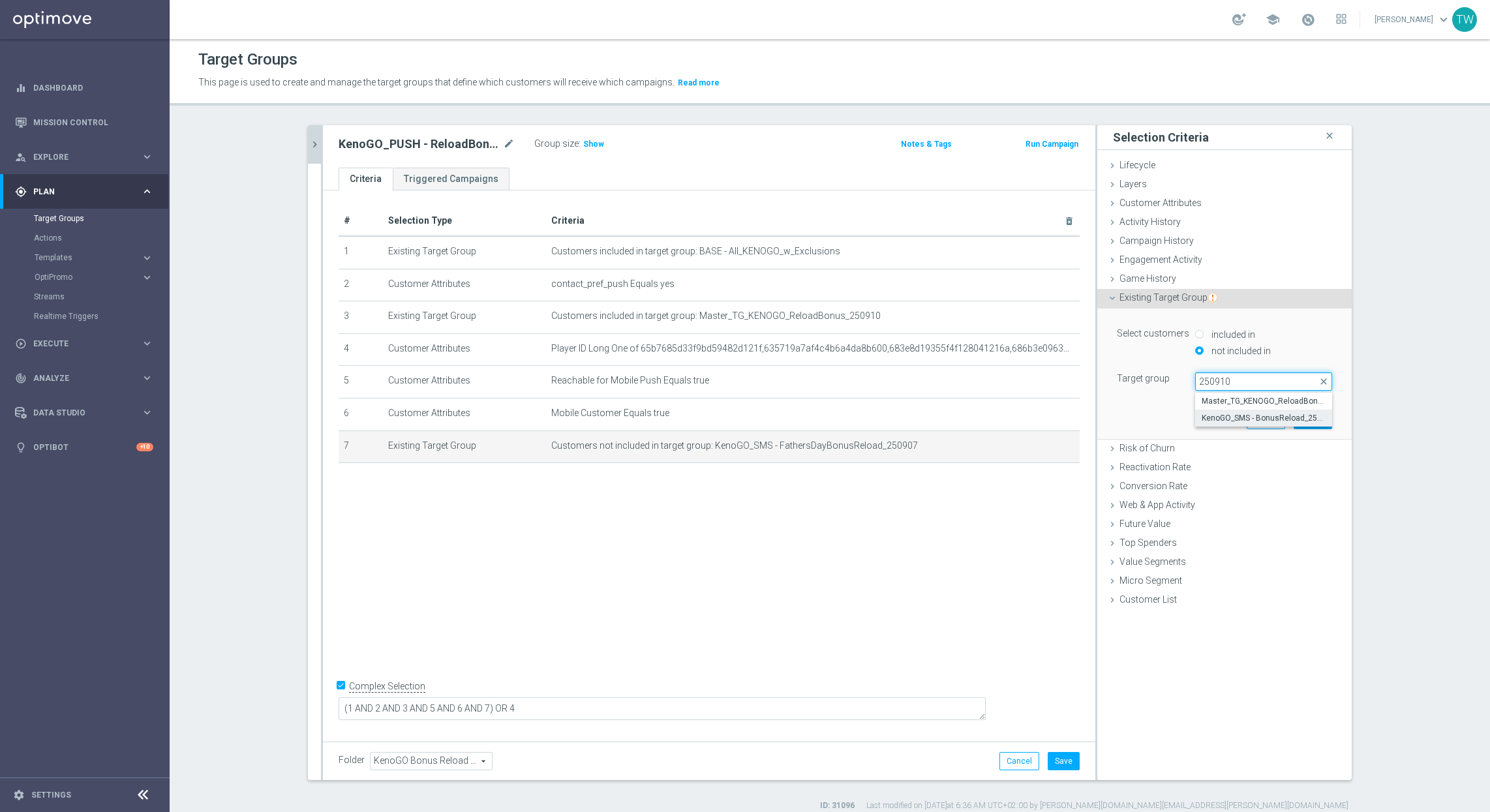
type input "250910"
drag, startPoint x: 1231, startPoint y: 414, endPoint x: 1277, endPoint y: 420, distance: 46.4
click at [1231, 414] on span "KenoGO_SMS - BonusReload_250910" at bounding box center [1263, 418] width 124 height 10
type input "KenoGO_SMS - BonusReload_250910"
click at [1307, 419] on button "Update" at bounding box center [1312, 419] width 38 height 18
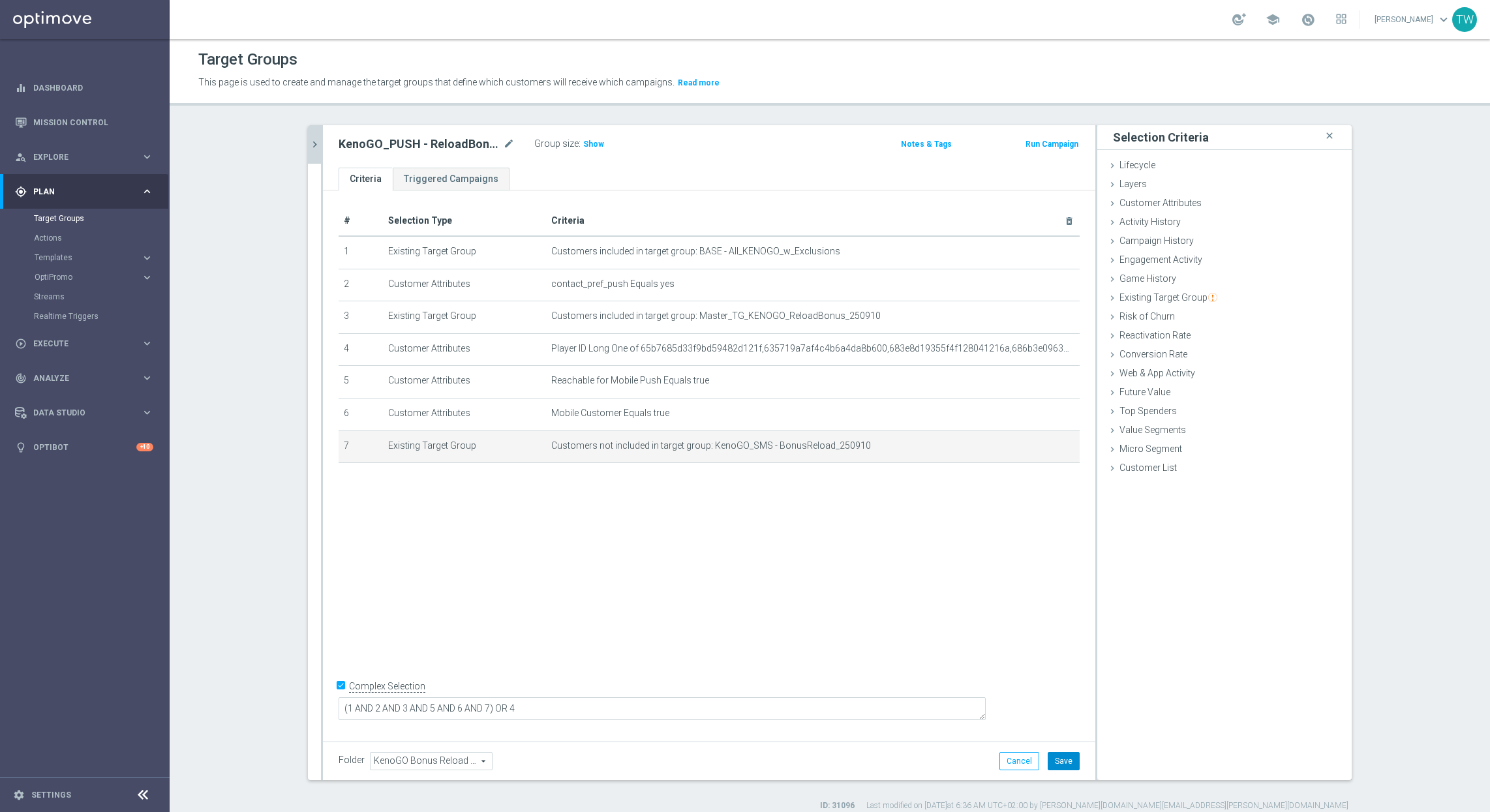
click at [1065, 769] on button "Save" at bounding box center [1063, 761] width 32 height 18
click at [315, 135] on button "chevron_right" at bounding box center [314, 144] width 13 height 38
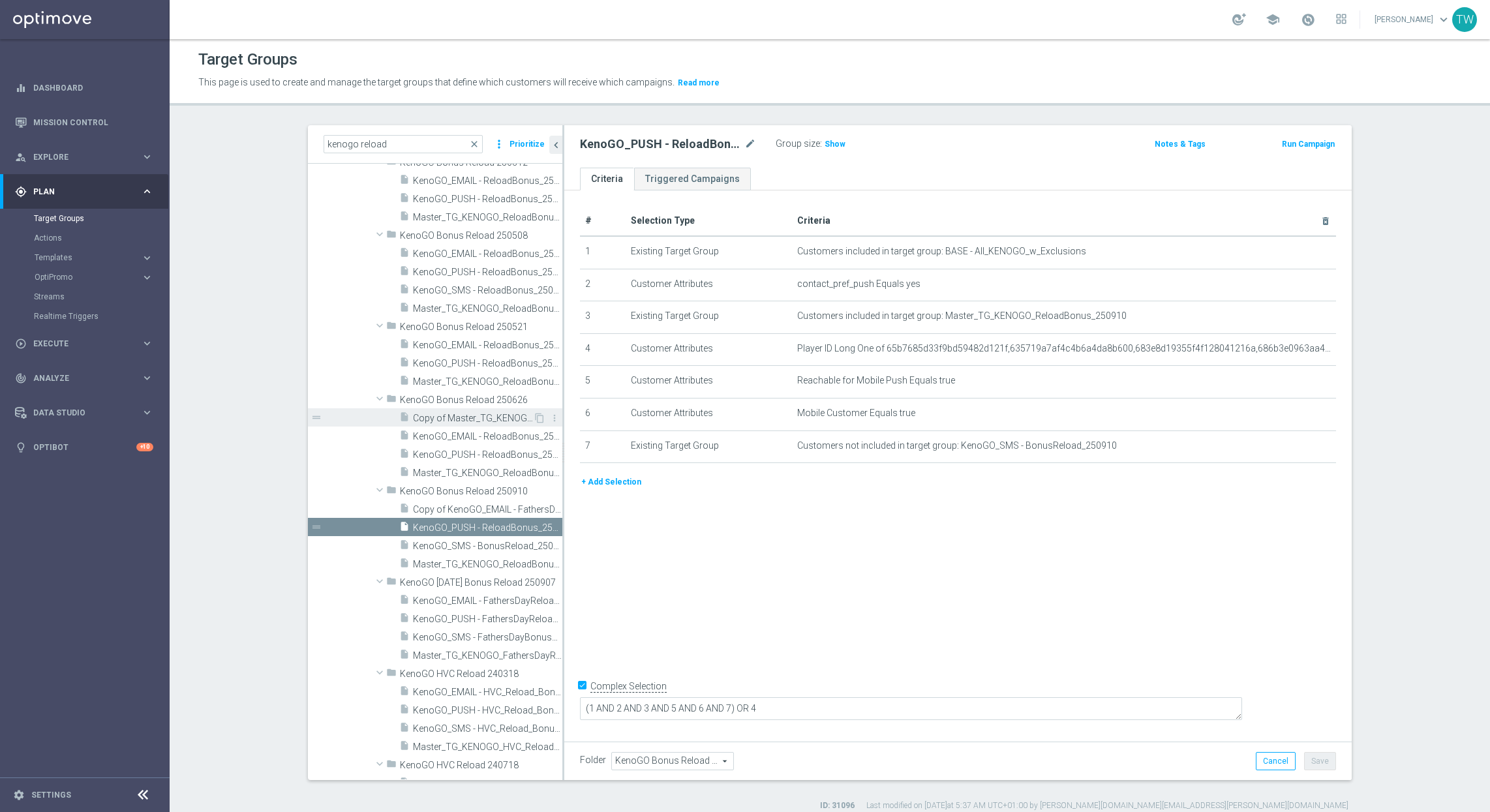
scroll to position [1490, 0]
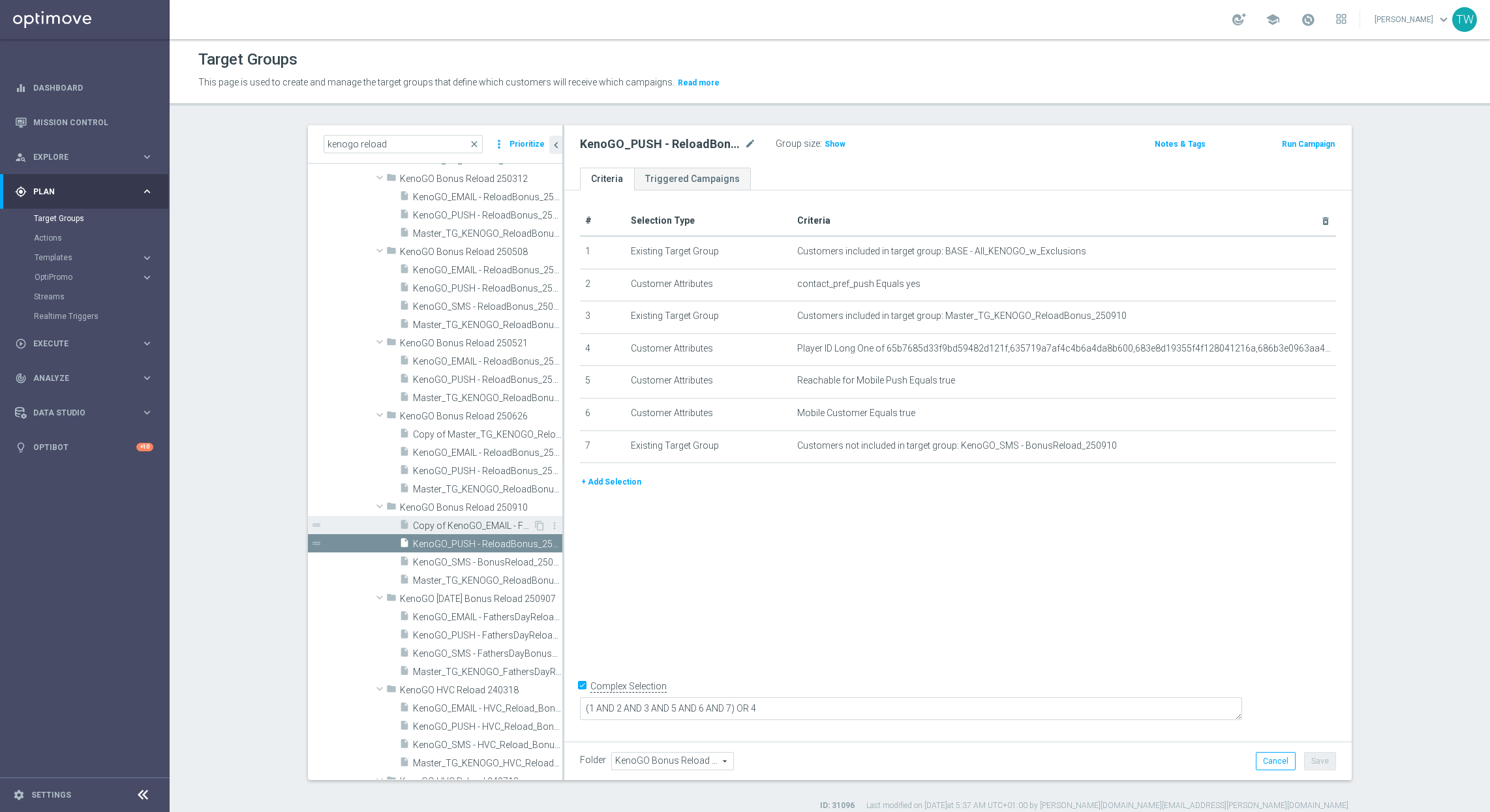
click at [499, 525] on span "Copy of KenoGO_EMAIL - FathersDayReloadBonus_250907" at bounding box center [473, 526] width 120 height 11
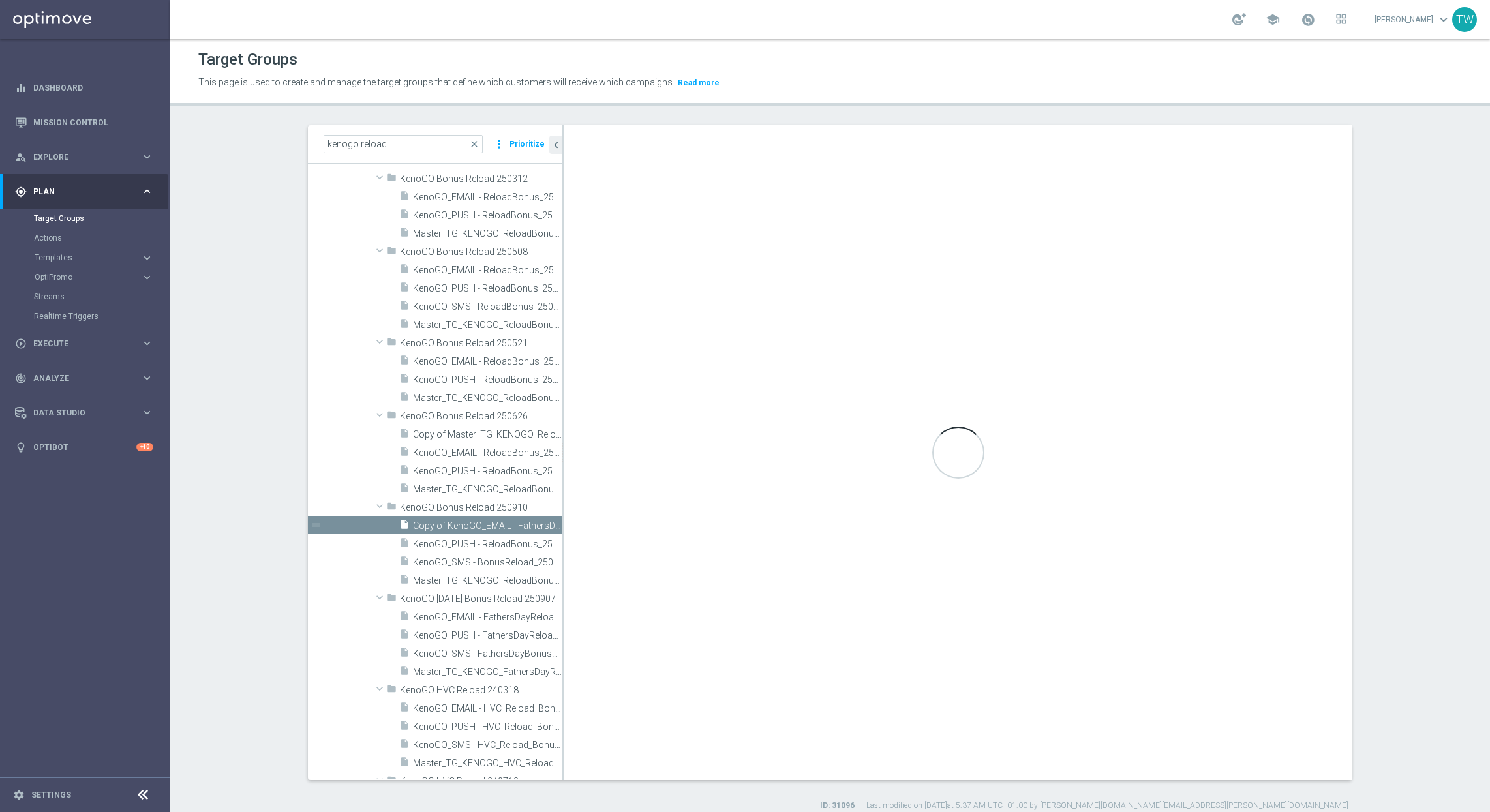
checkbox input "false"
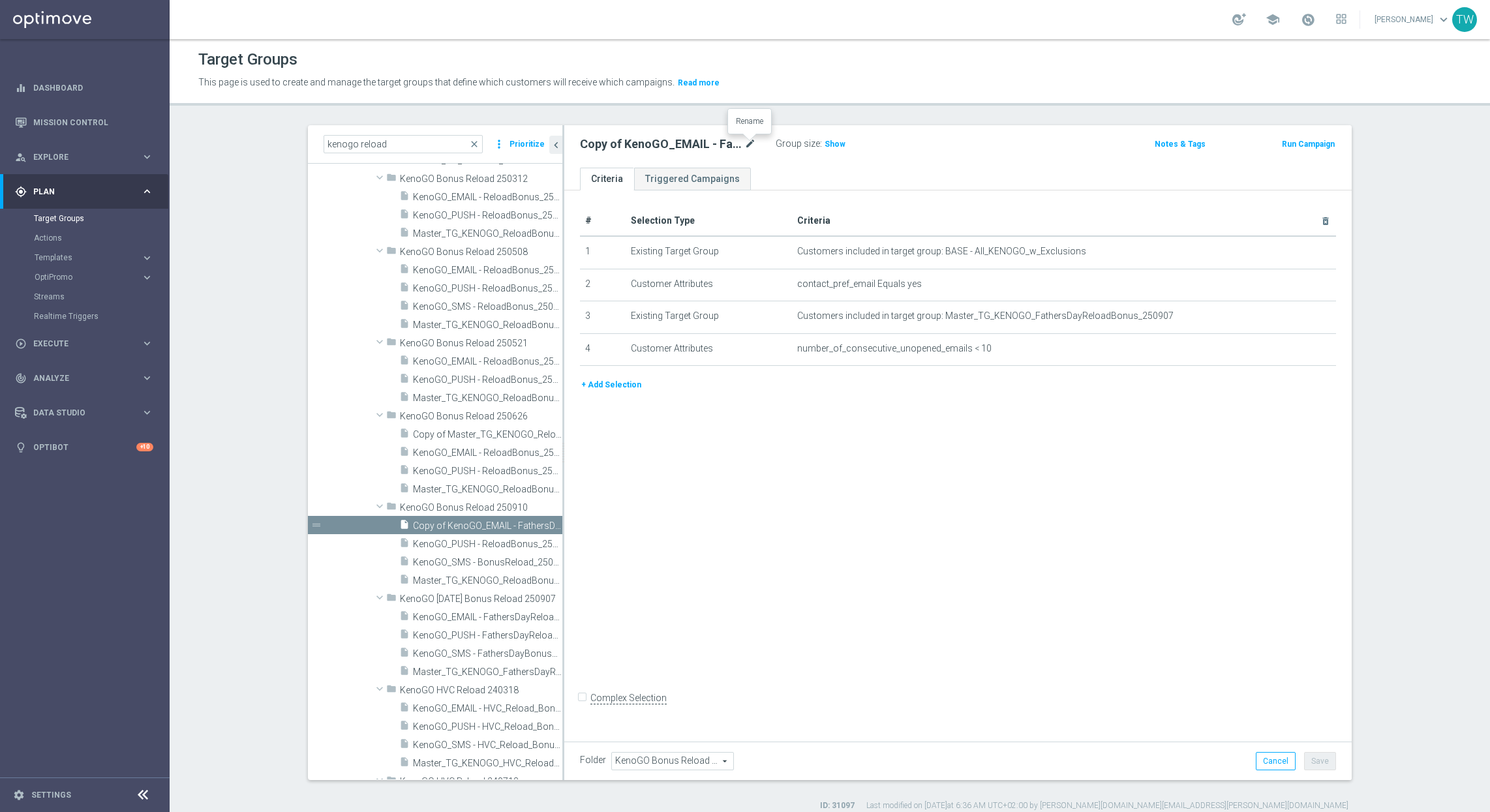
click at [751, 141] on icon "mode_edit" at bounding box center [750, 144] width 12 height 15
click at [603, 143] on input "Copy of KenoGO_EMAIL - FathersDayReloadBonus_250907" at bounding box center [668, 145] width 176 height 18
click at [591, 143] on input "Copy of KenoGO_EMAIL - FathersDayReloadBonus_250907" at bounding box center [668, 145] width 176 height 18
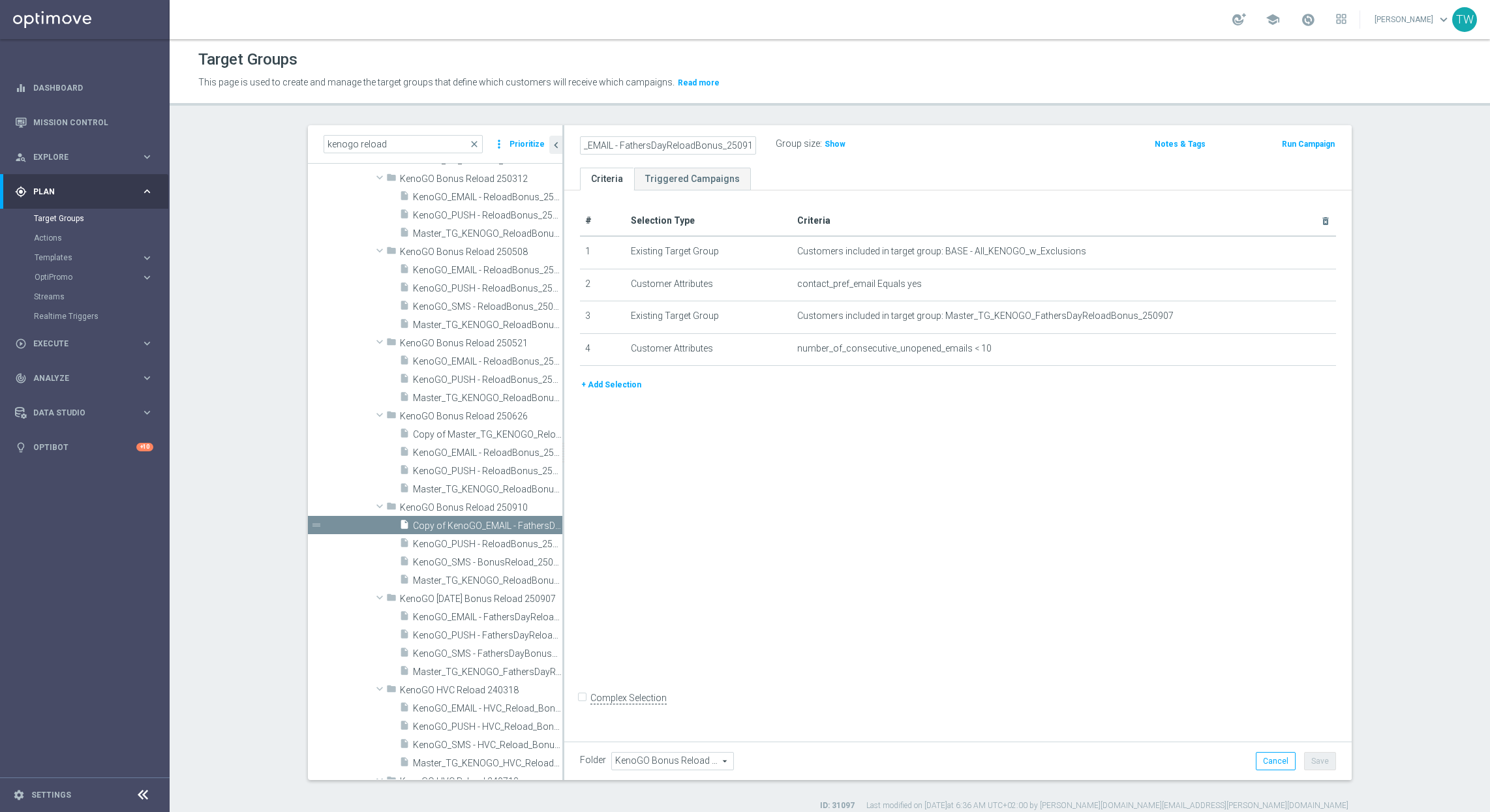
click at [666, 145] on input "KenoGO_EMAIL - FathersDayReloadBonus_250910" at bounding box center [668, 145] width 176 height 18
type input "KenoGO_EMAIL - ReloadBonus_250910"
click at [1291, 316] on icon "mode_edit" at bounding box center [1293, 316] width 10 height 10
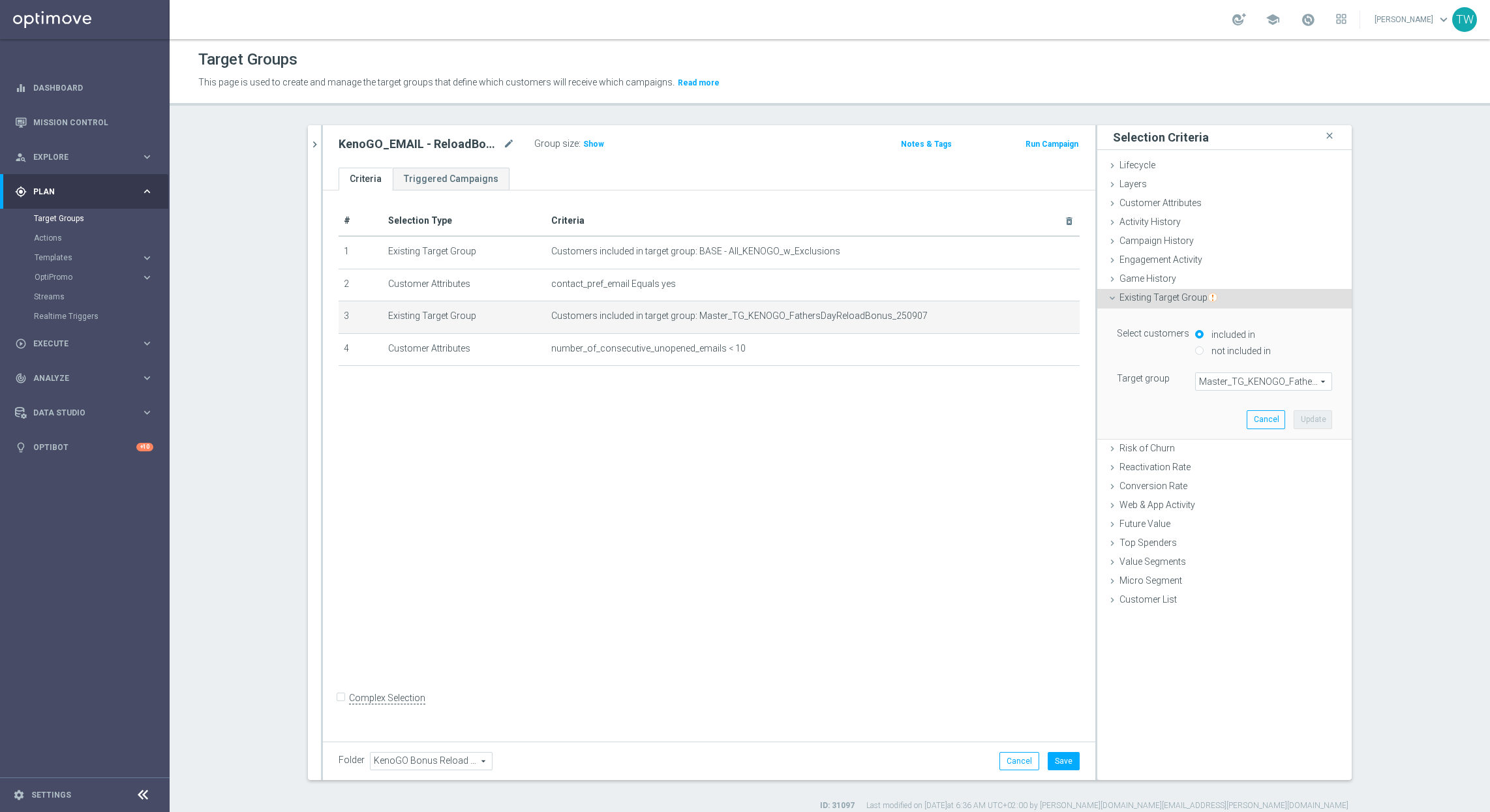
click at [1258, 383] on span "Master_TG_KENOGO_FathersDayReloadBonus_250907" at bounding box center [1263, 381] width 136 height 17
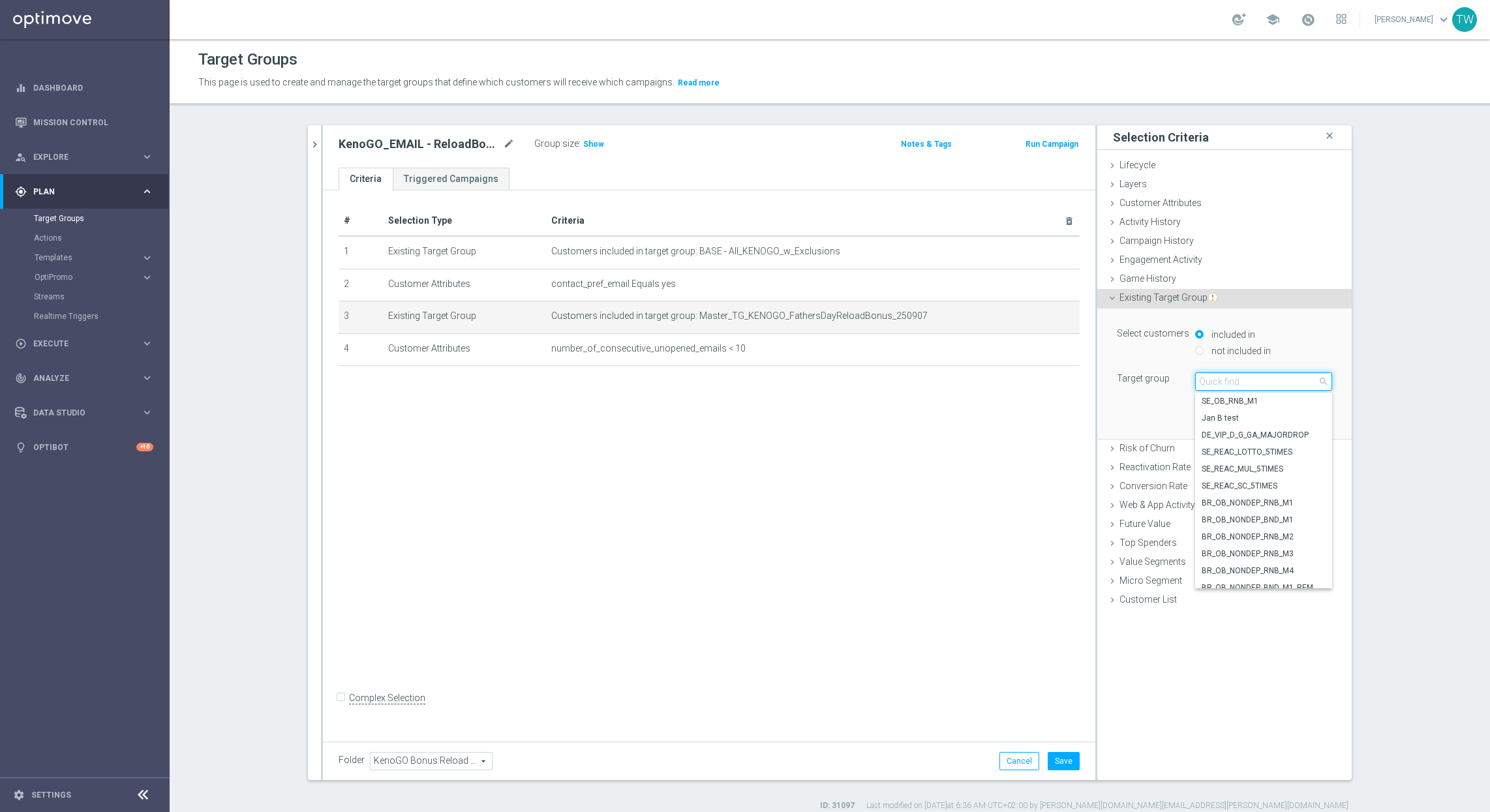
click at [1258, 383] on input "search" at bounding box center [1263, 381] width 137 height 18
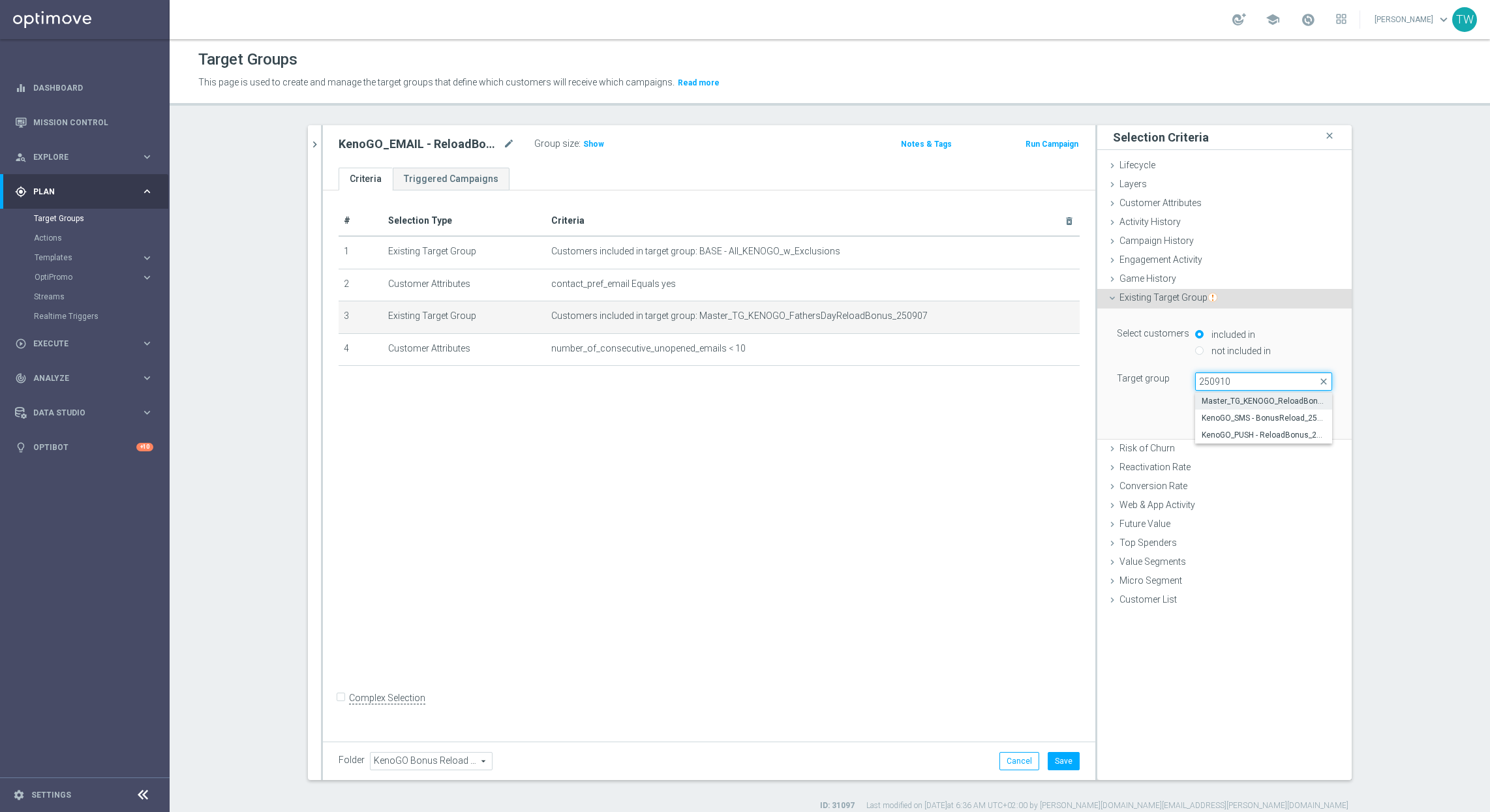
type input "250910"
click at [1252, 405] on span "Master_TG_KENOGO_ReloadBonus_250910" at bounding box center [1263, 401] width 124 height 10
type input "Master_TG_KENOGO_ReloadBonus_250910"
click at [1312, 427] on button "Update" at bounding box center [1312, 419] width 38 height 18
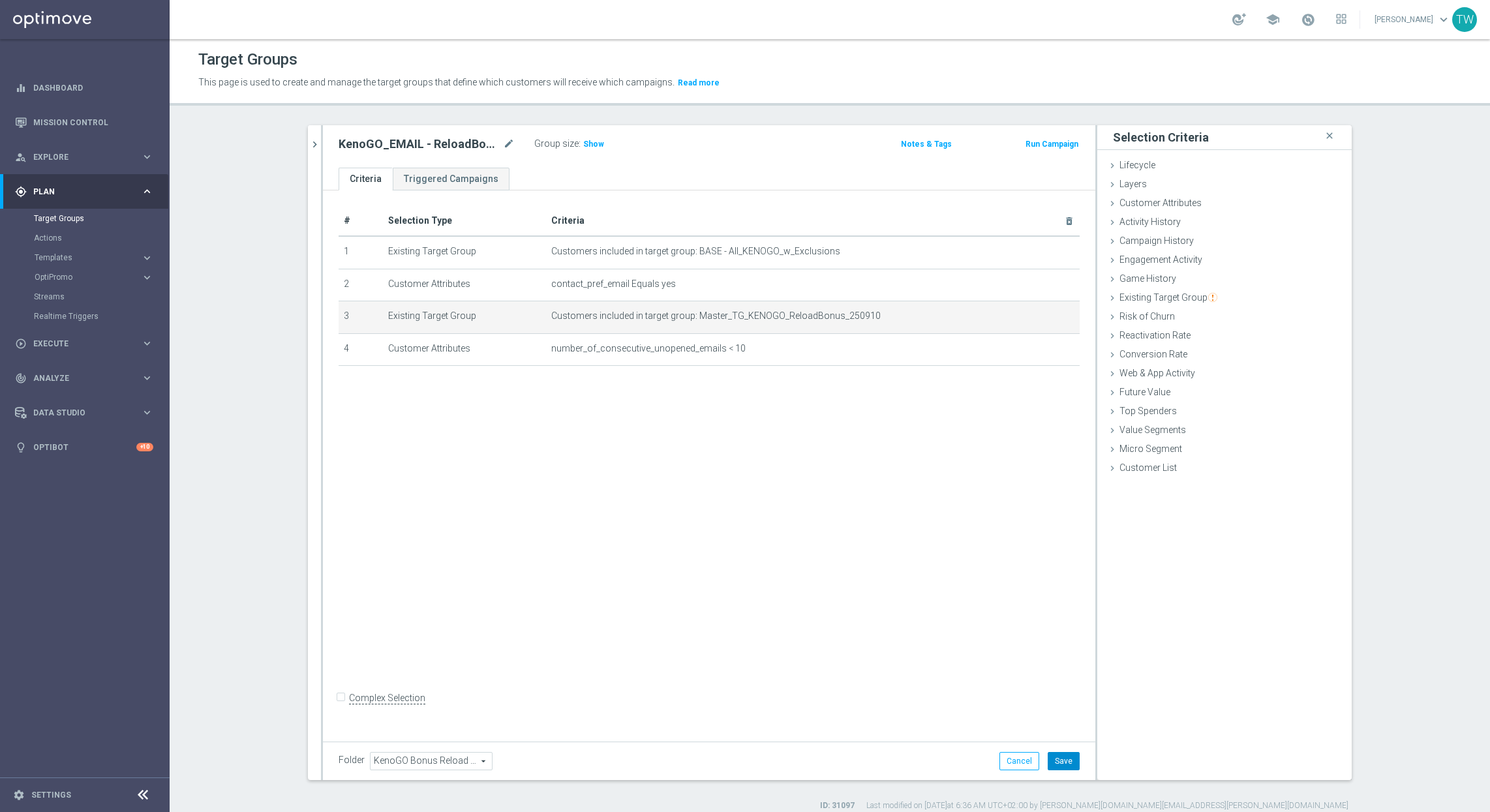
click at [1063, 763] on button "Save" at bounding box center [1063, 761] width 32 height 18
click at [313, 140] on icon "chevron_right" at bounding box center [315, 145] width 13 height 13
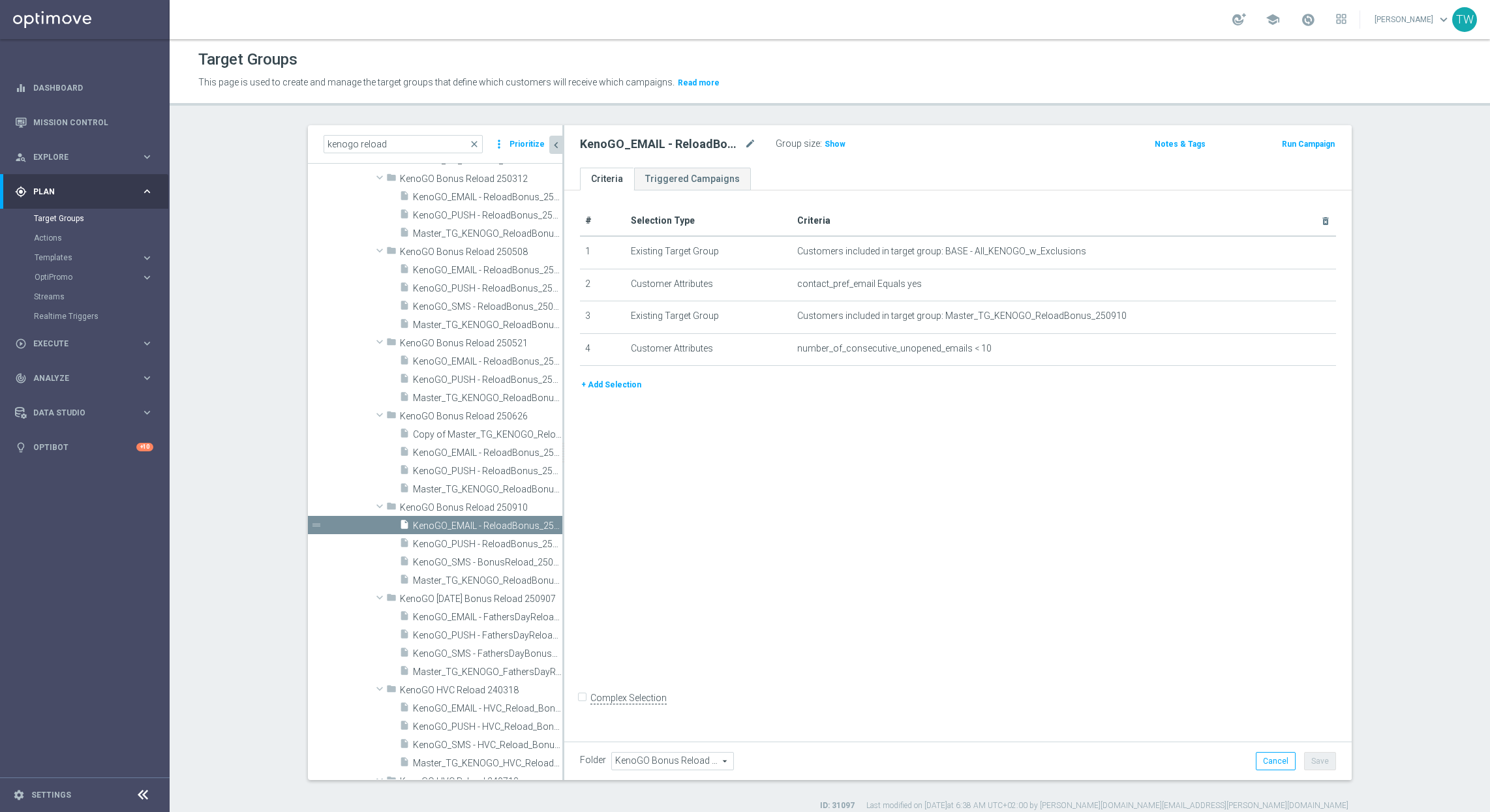
scroll to position [1472, 0]
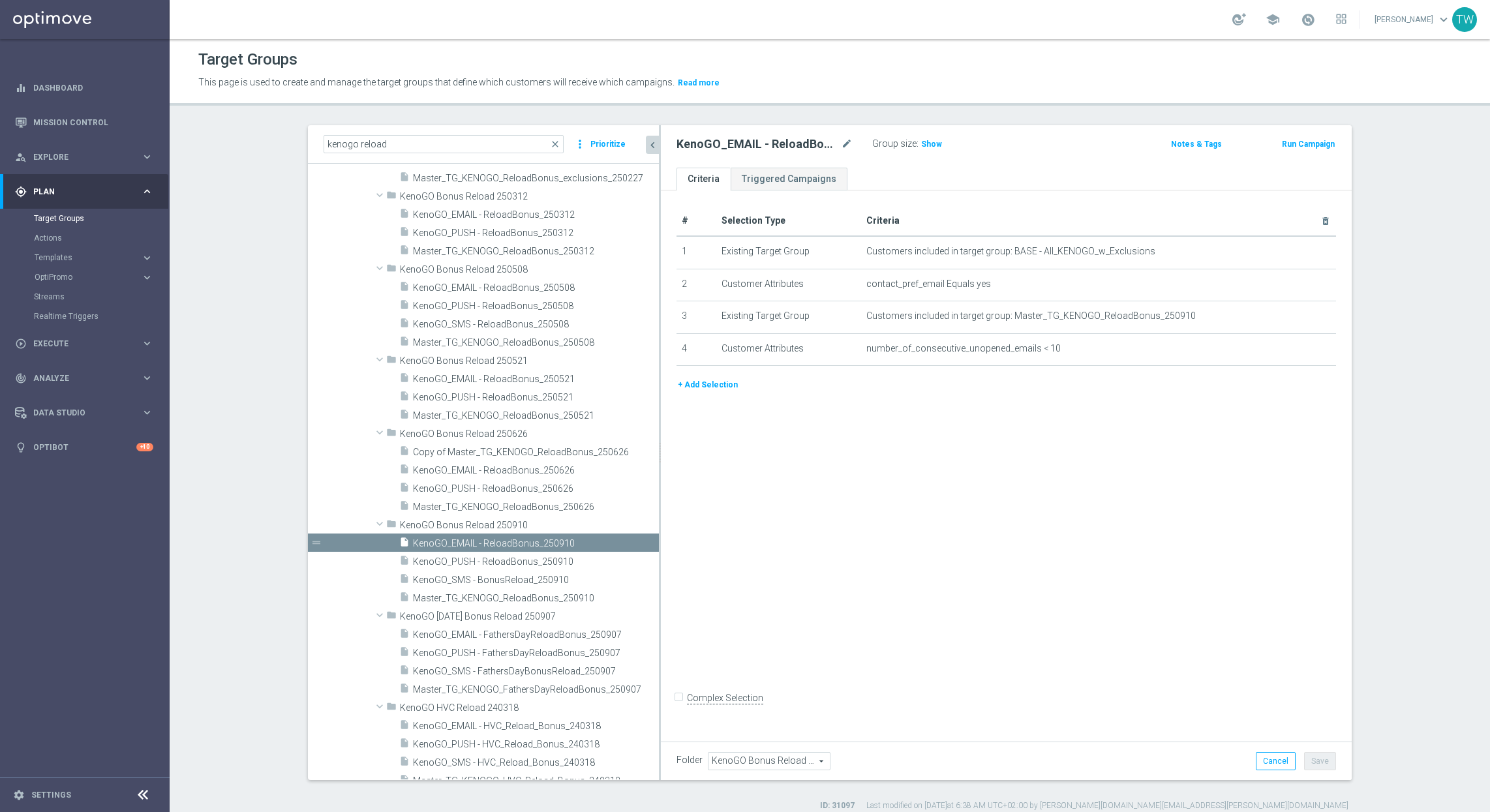
drag, startPoint x: 563, startPoint y: 535, endPoint x: 660, endPoint y: 534, distance: 97.0
click at [660, 534] on div at bounding box center [660, 453] width 2 height 655
click at [551, 558] on span "KenoGO_PUSH - ReloadBonus_250910" at bounding box center [520, 562] width 215 height 11
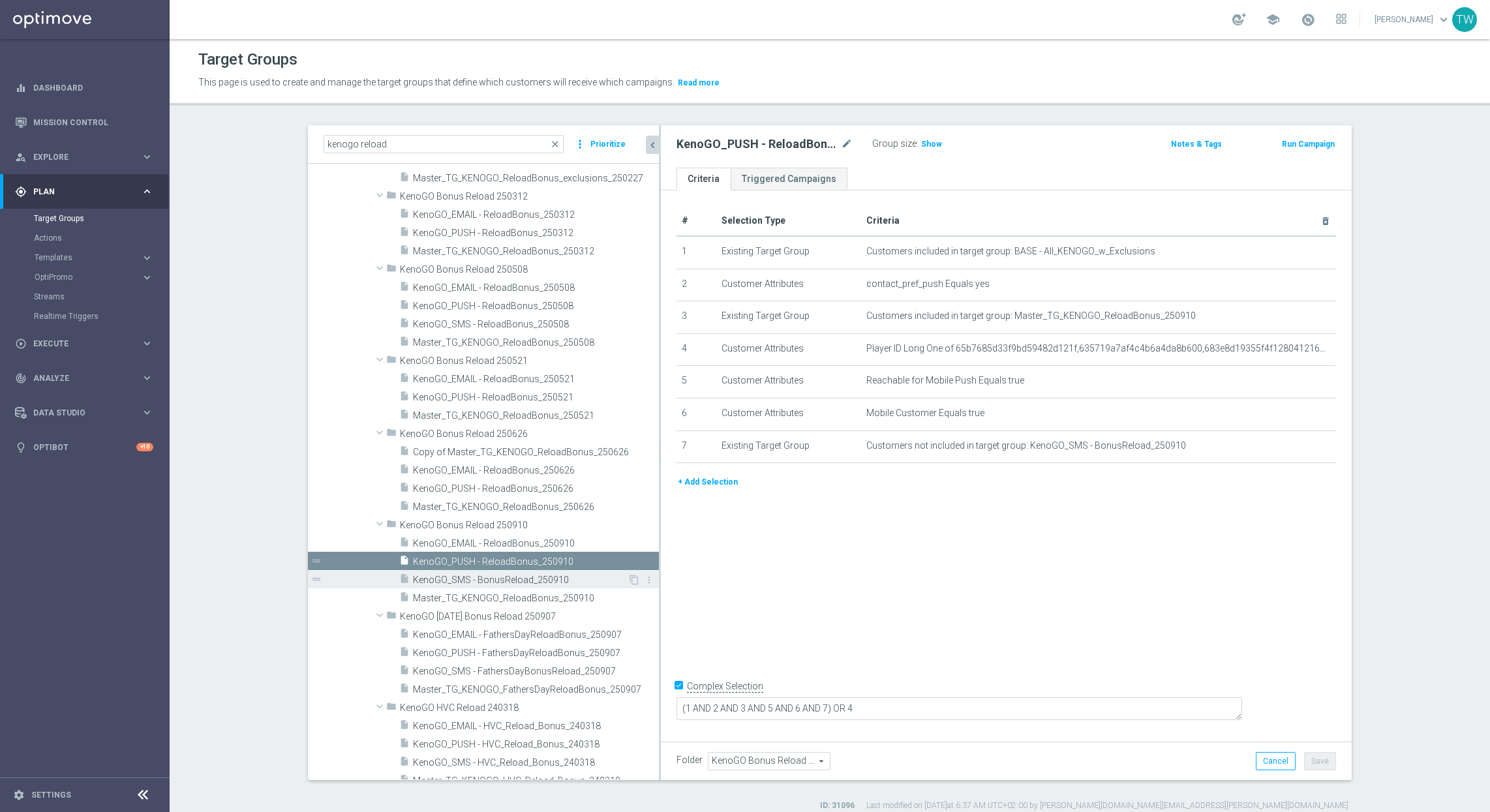
click at [541, 583] on span "KenoGO_SMS - BonusReload_250910" at bounding box center [520, 580] width 215 height 11
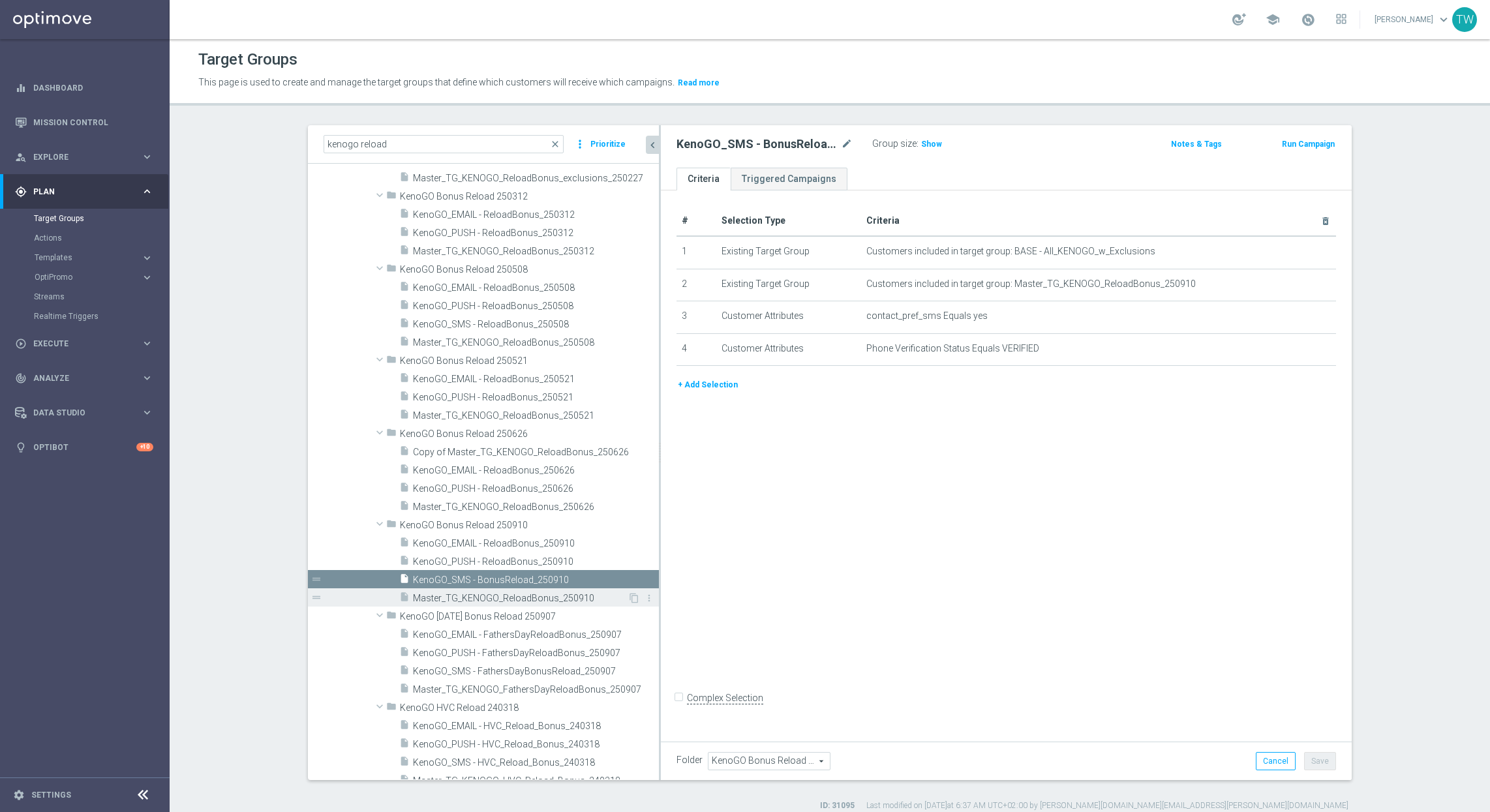
click at [593, 597] on span "Master_TG_KENOGO_ReloadBonus_250910" at bounding box center [520, 599] width 215 height 11
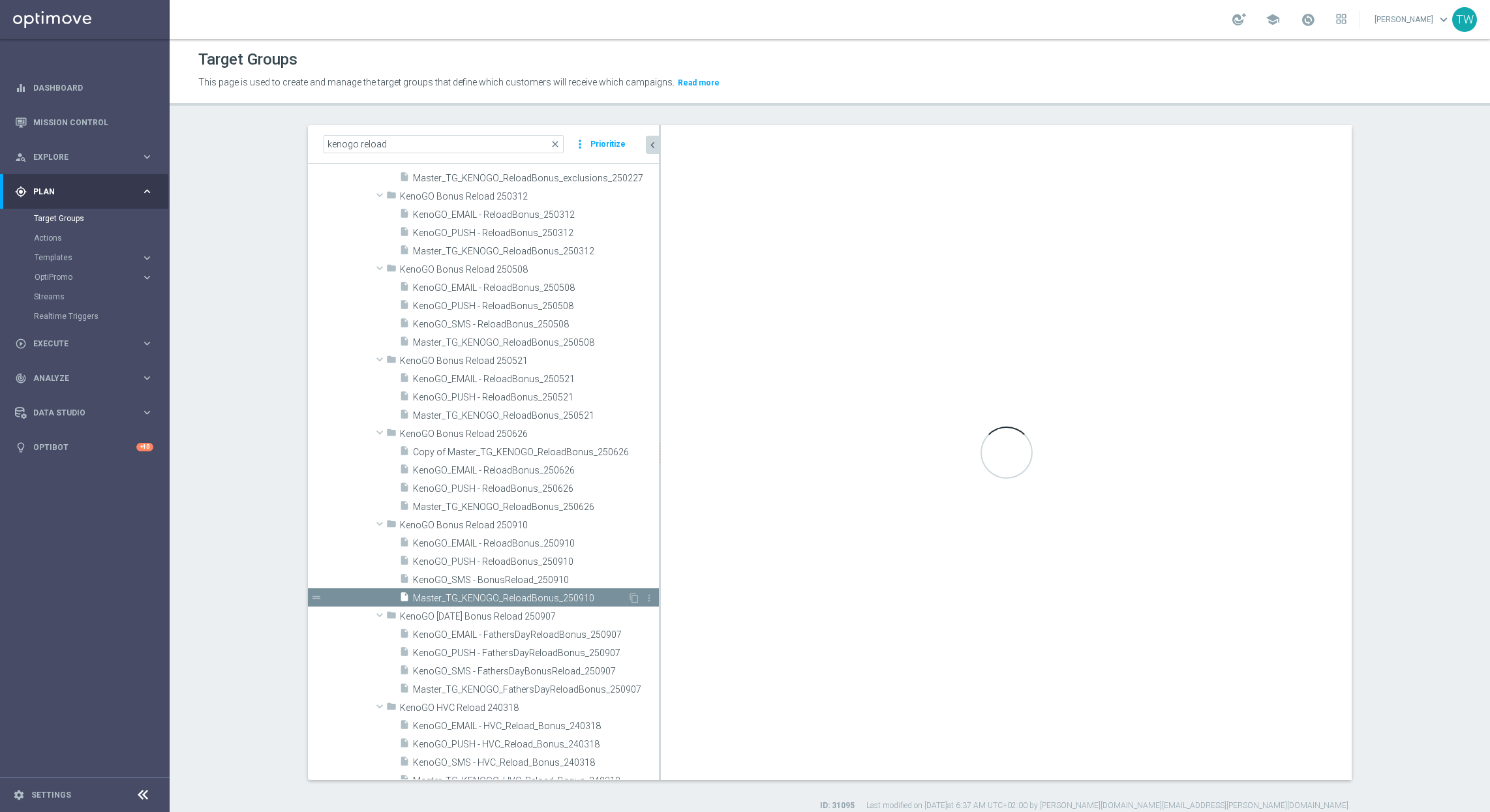
checkbox input "true"
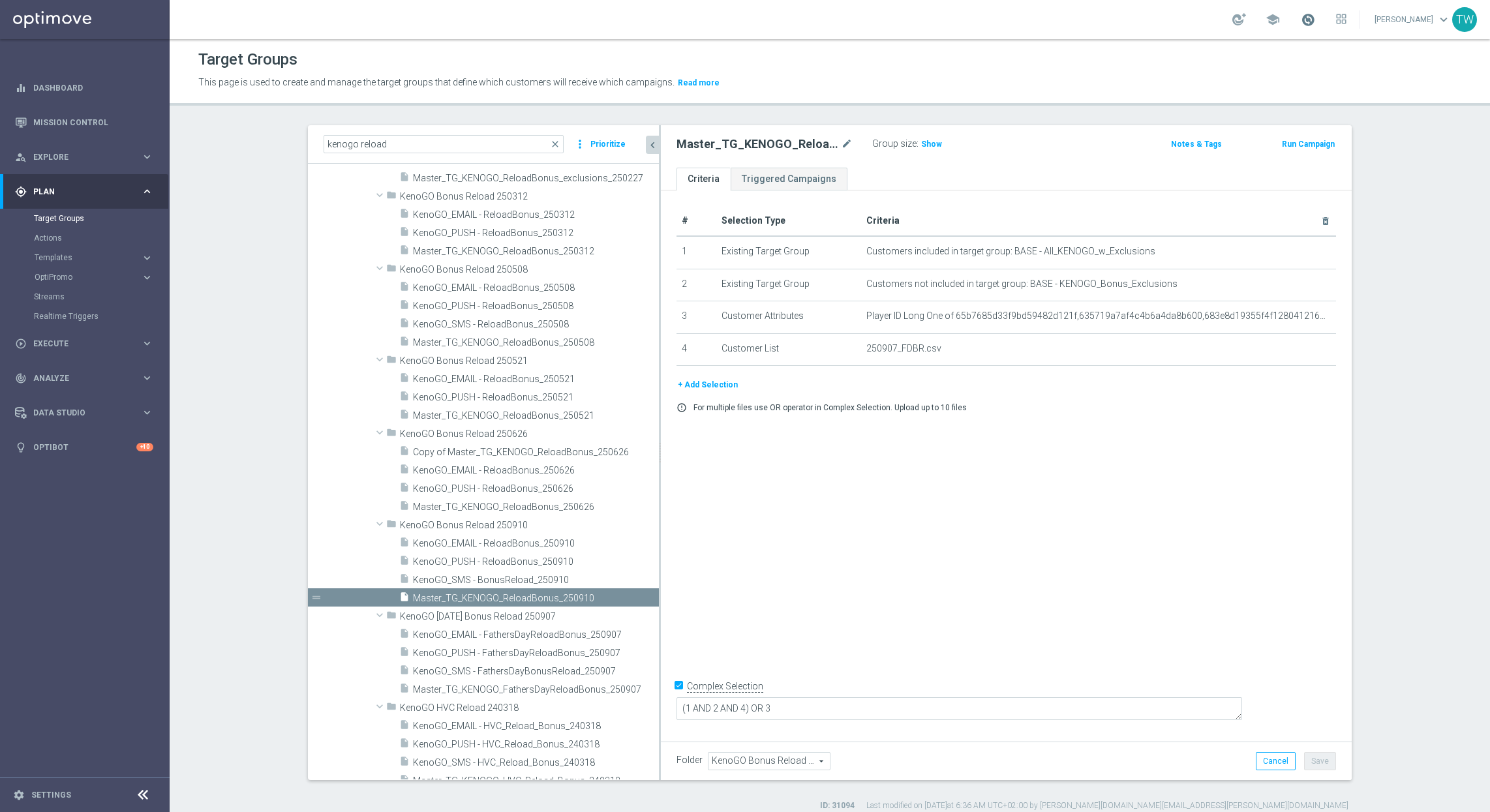
click at [1315, 24] on span at bounding box center [1307, 20] width 15 height 15
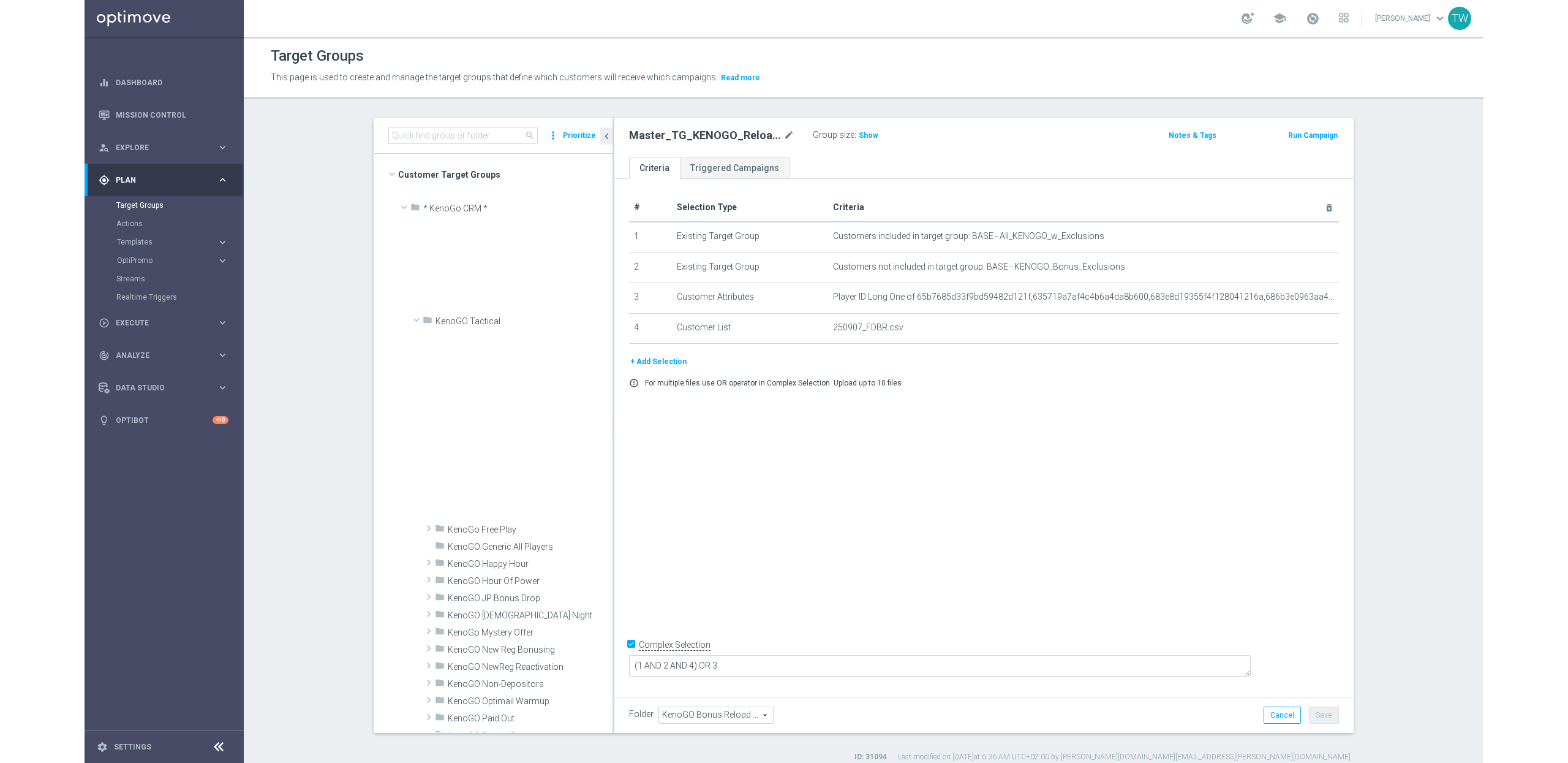
scroll to position [618, 0]
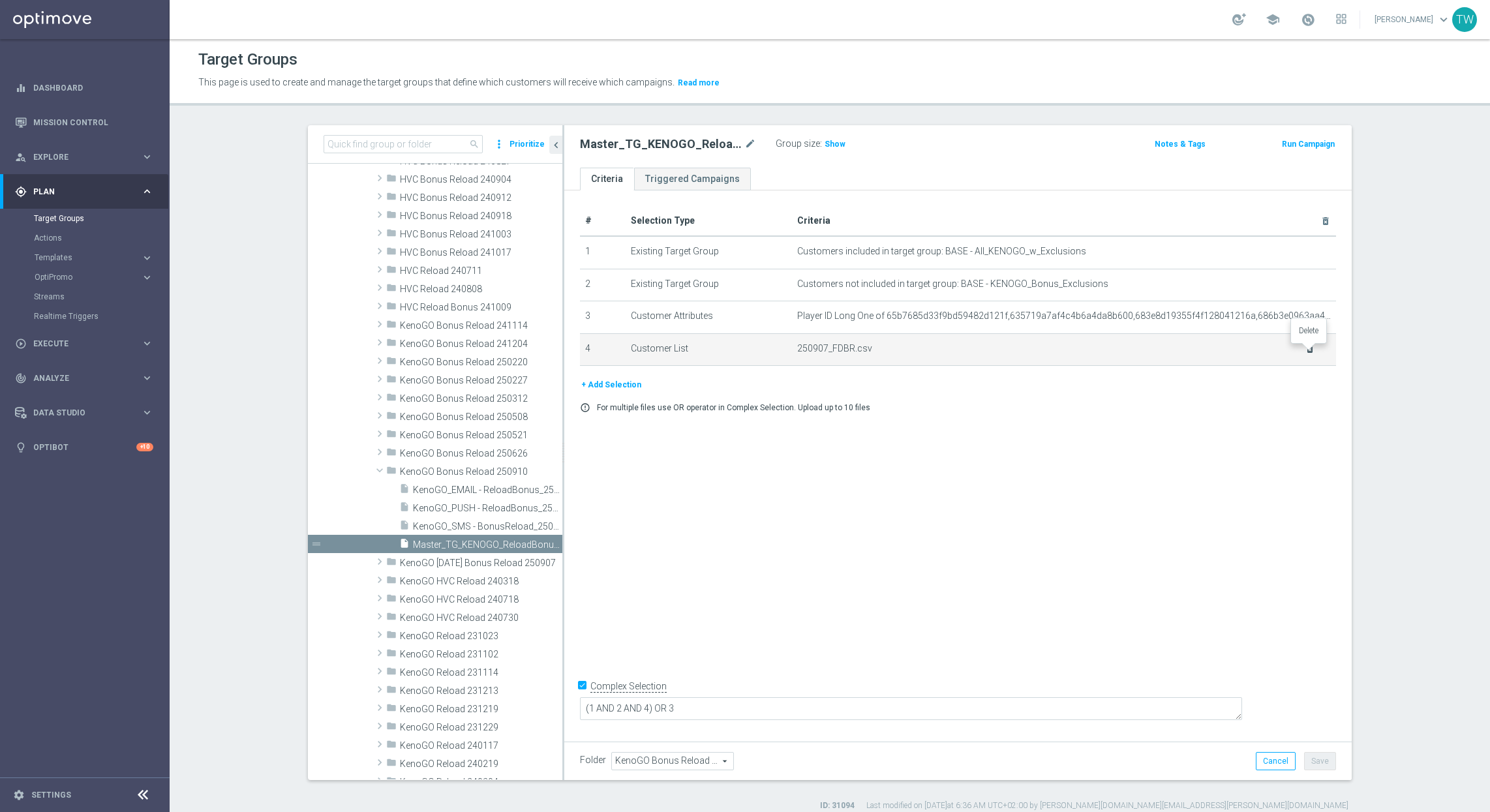
click at [1312, 352] on icon "delete_forever" at bounding box center [1310, 348] width 10 height 10
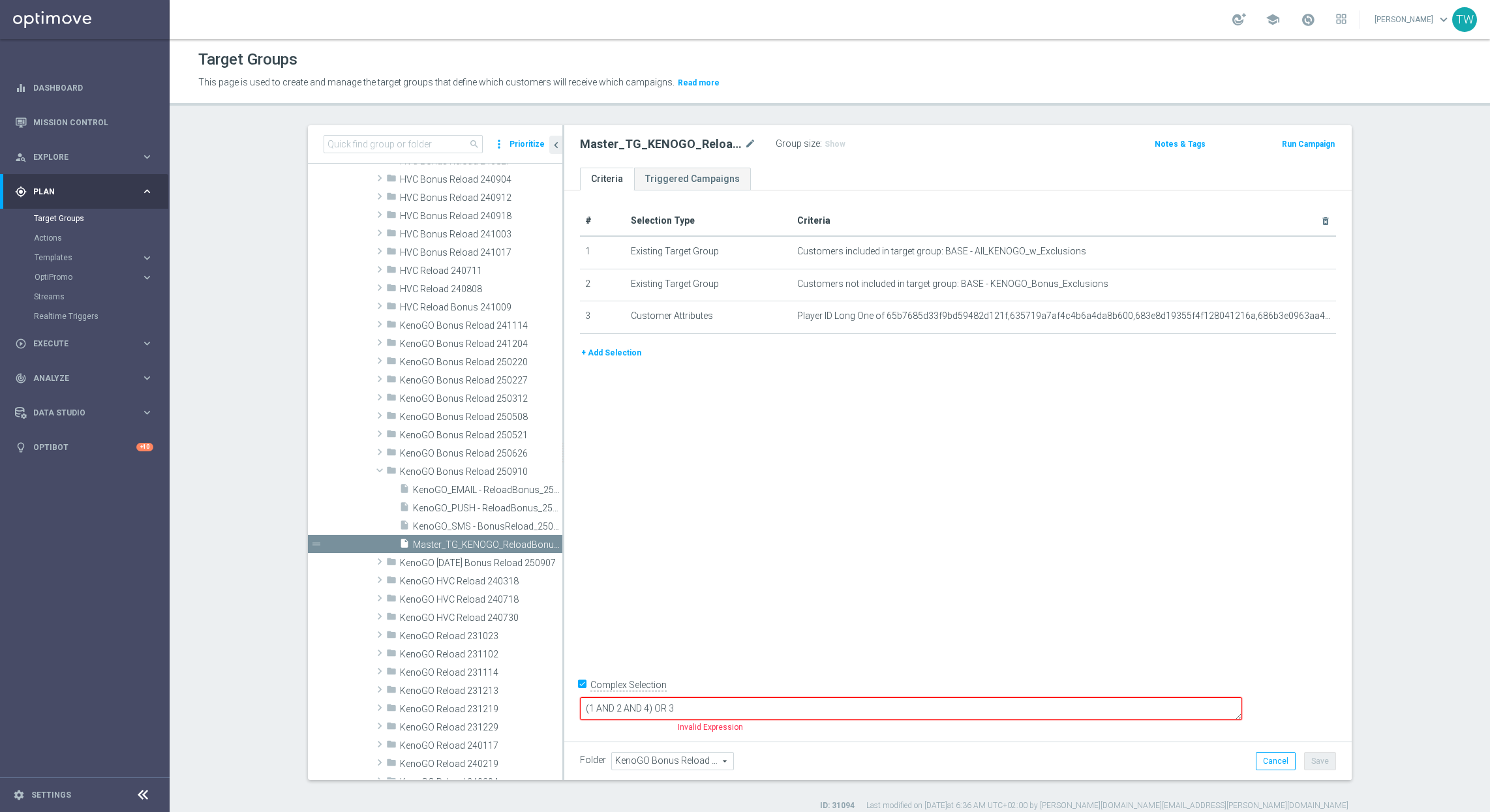
click at [618, 355] on button "+ Add Selection" at bounding box center [611, 352] width 63 height 15
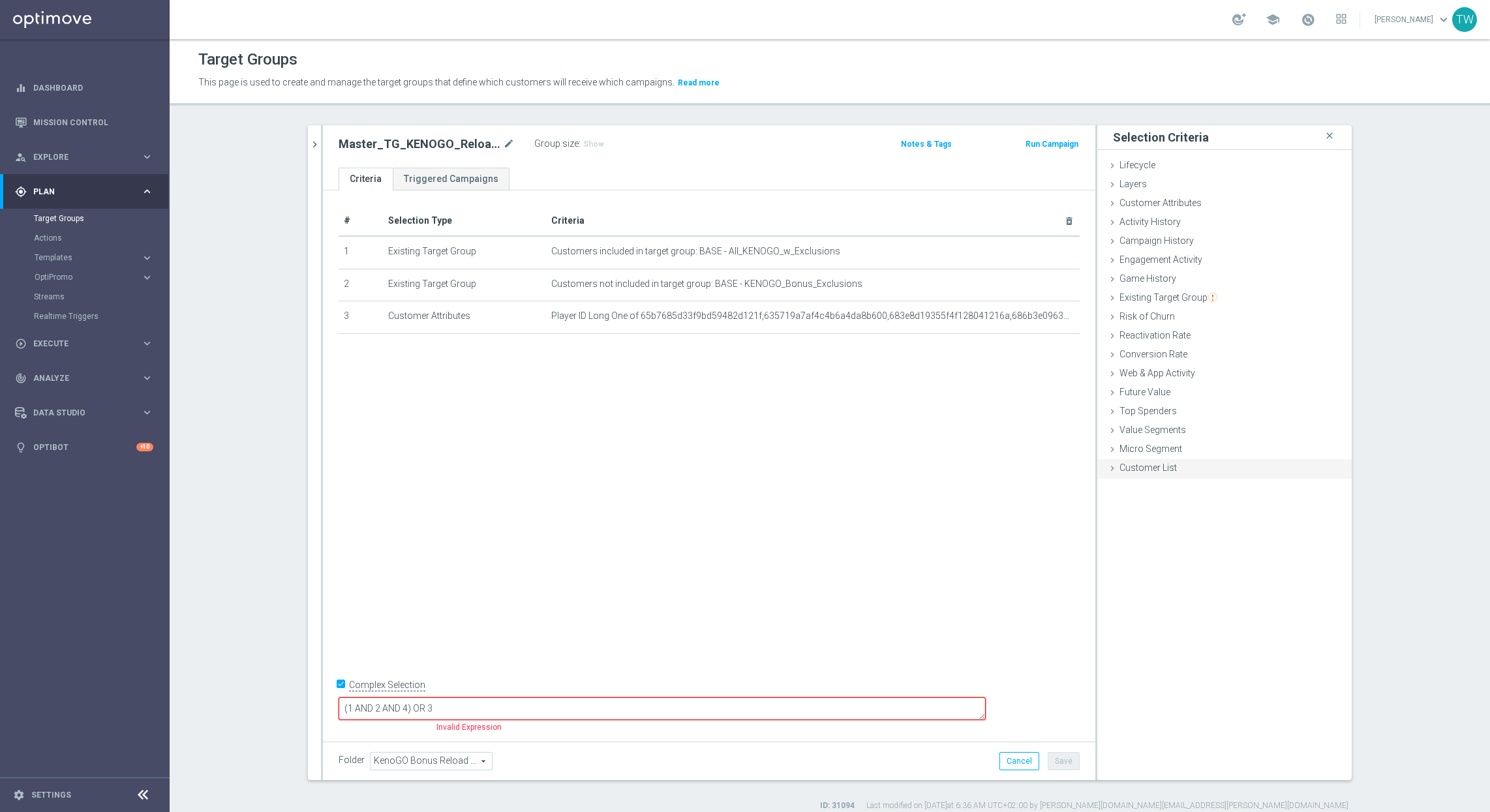
click at [1188, 477] on div "Customer List done" at bounding box center [1224, 469] width 255 height 20
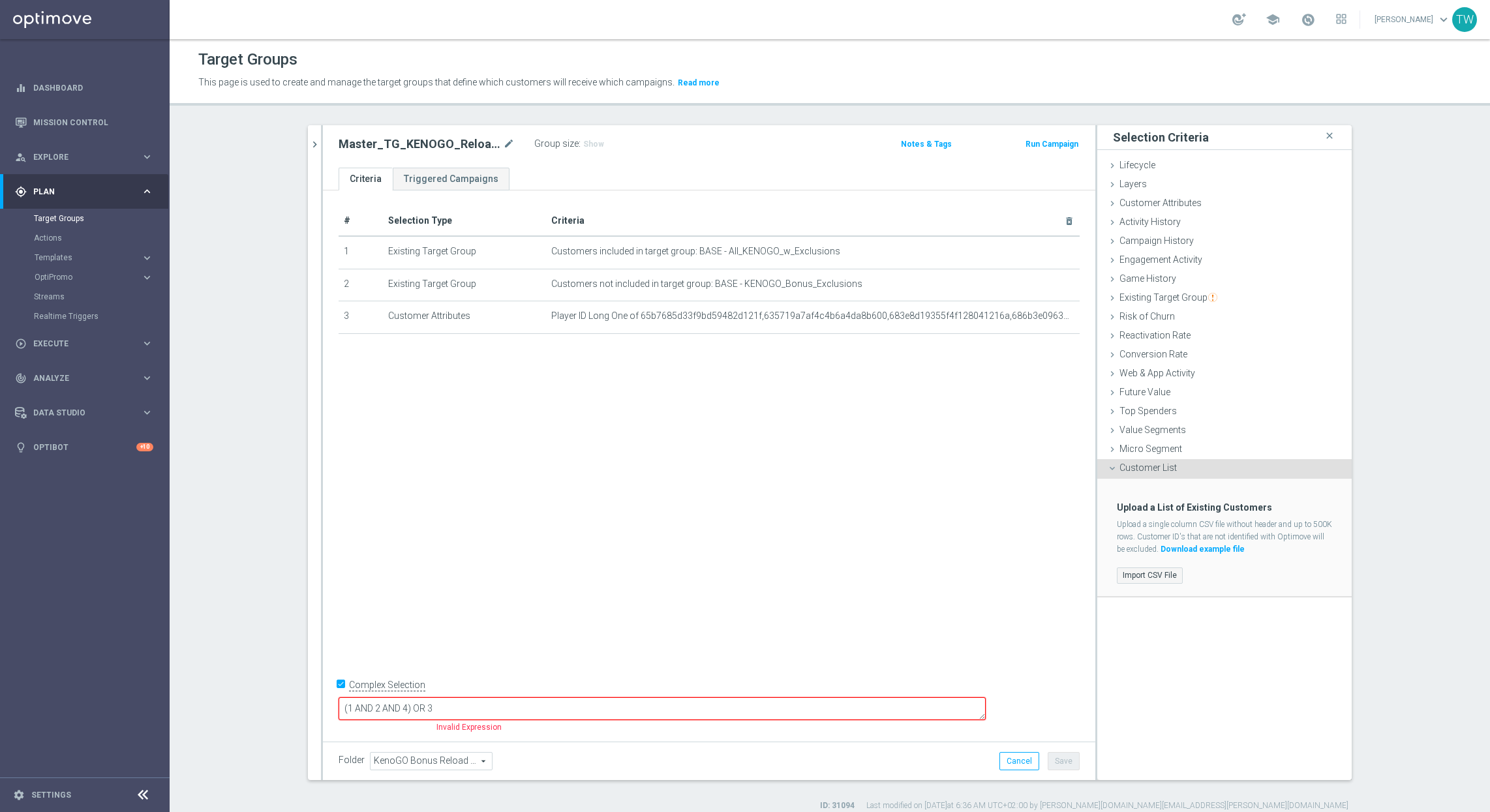
click at [1133, 574] on label "Import CSV File" at bounding box center [1149, 575] width 66 height 16
click at [0, 0] on input "Import CSV File" at bounding box center [0, 0] width 0 height 0
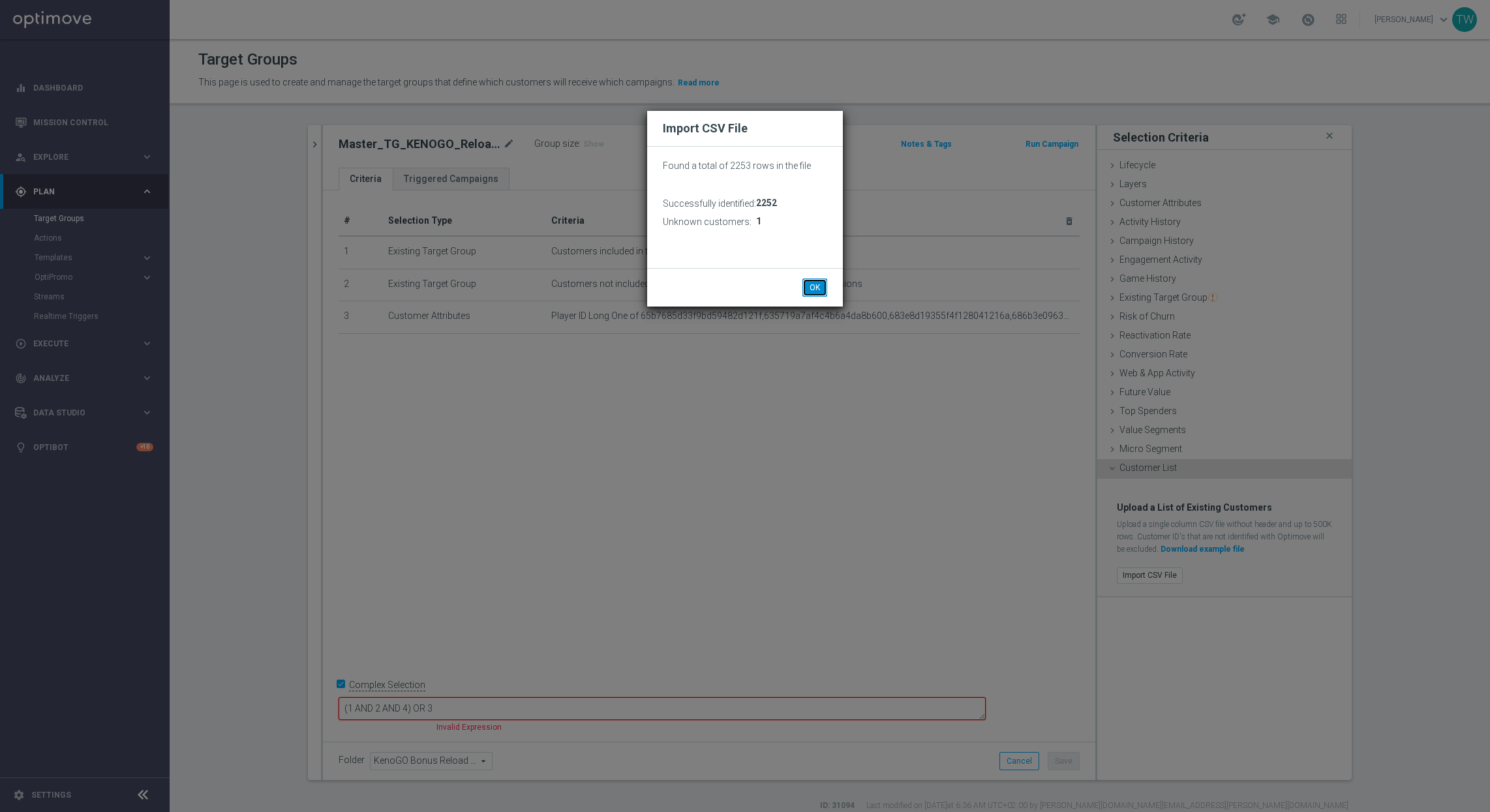
click at [813, 283] on button "OK" at bounding box center [814, 287] width 24 height 18
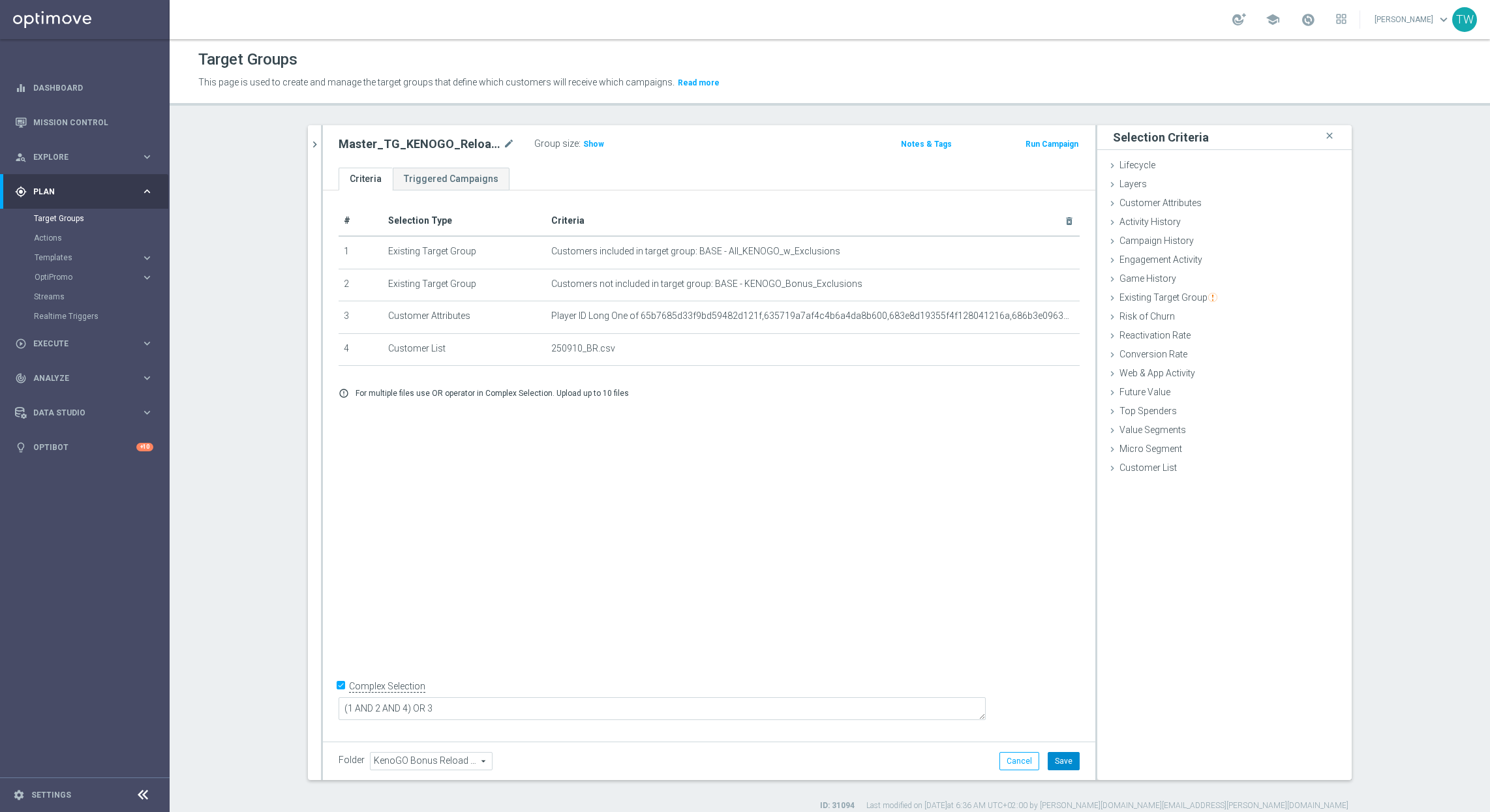
click at [1066, 761] on button "Save" at bounding box center [1063, 761] width 32 height 18
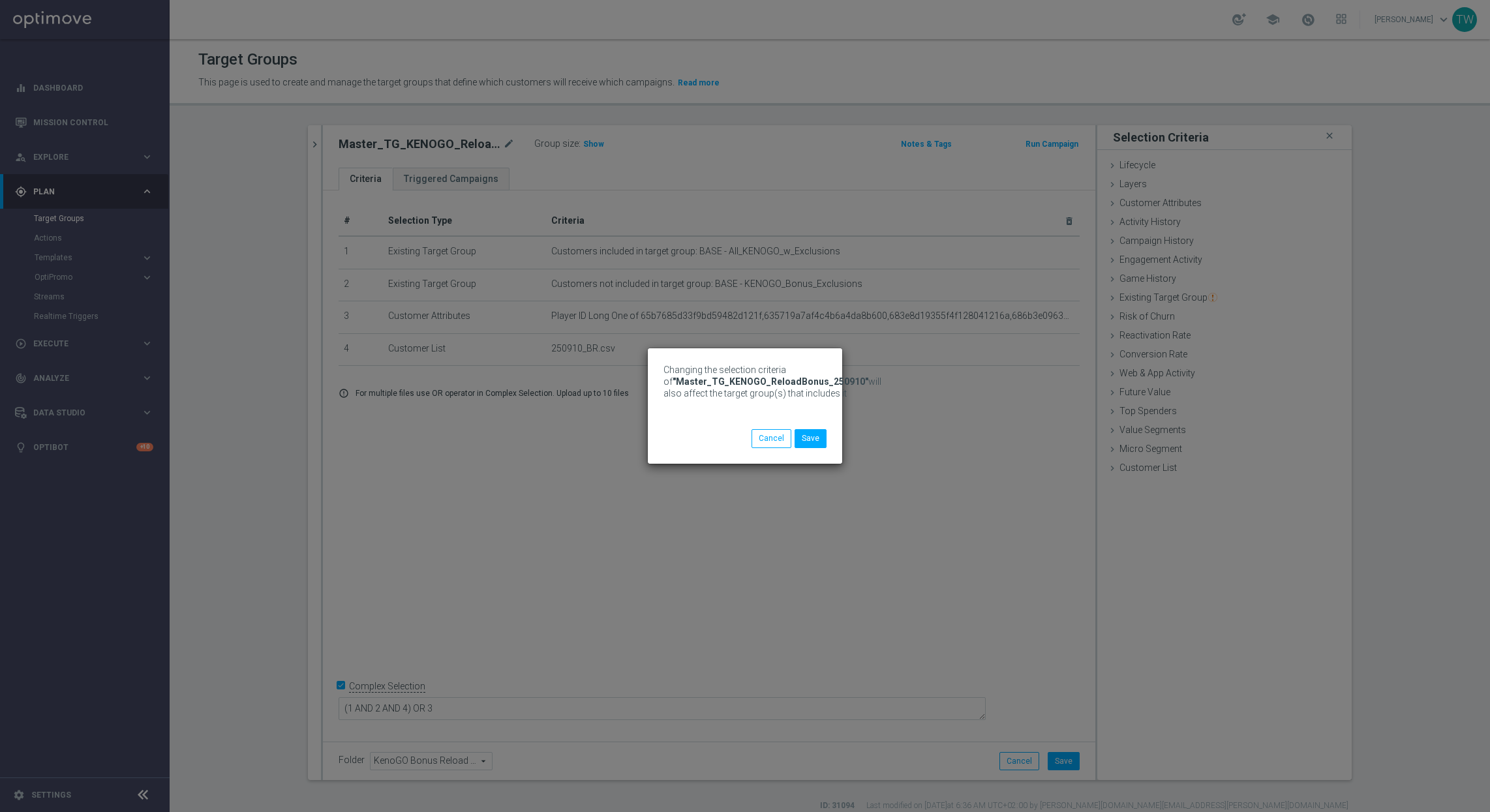
click at [1334, 19] on div "Changing the selection criteria of "Master_TG_KENOGO_ReloadBonus_250910" will a…" at bounding box center [745, 406] width 1490 height 812
click at [821, 436] on button "Save" at bounding box center [811, 439] width 32 height 18
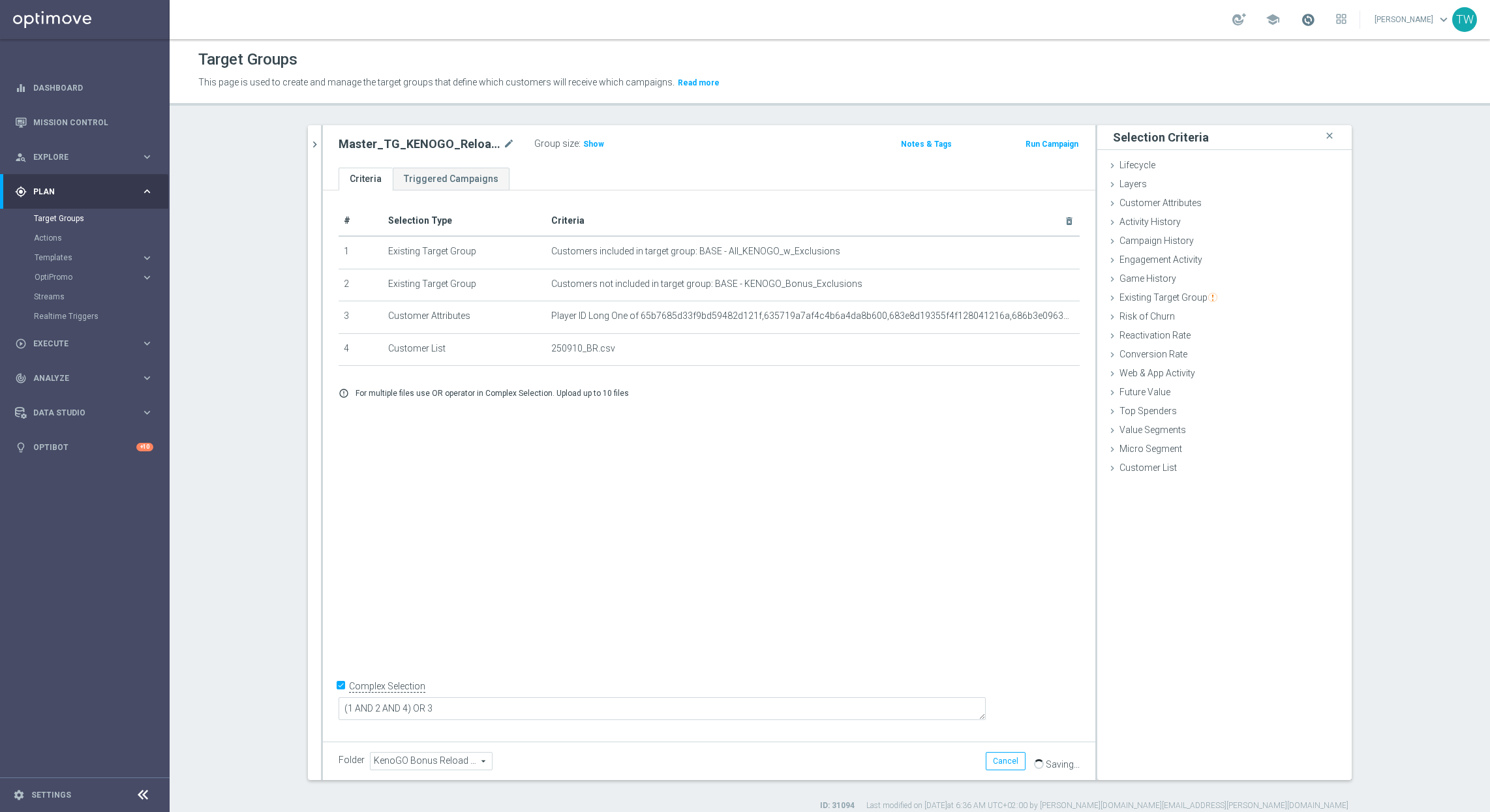
click at [1315, 19] on span at bounding box center [1307, 20] width 15 height 15
click at [591, 145] on span "Show" at bounding box center [594, 144] width 21 height 9
click at [595, 149] on span "1,937" at bounding box center [595, 146] width 23 height 13
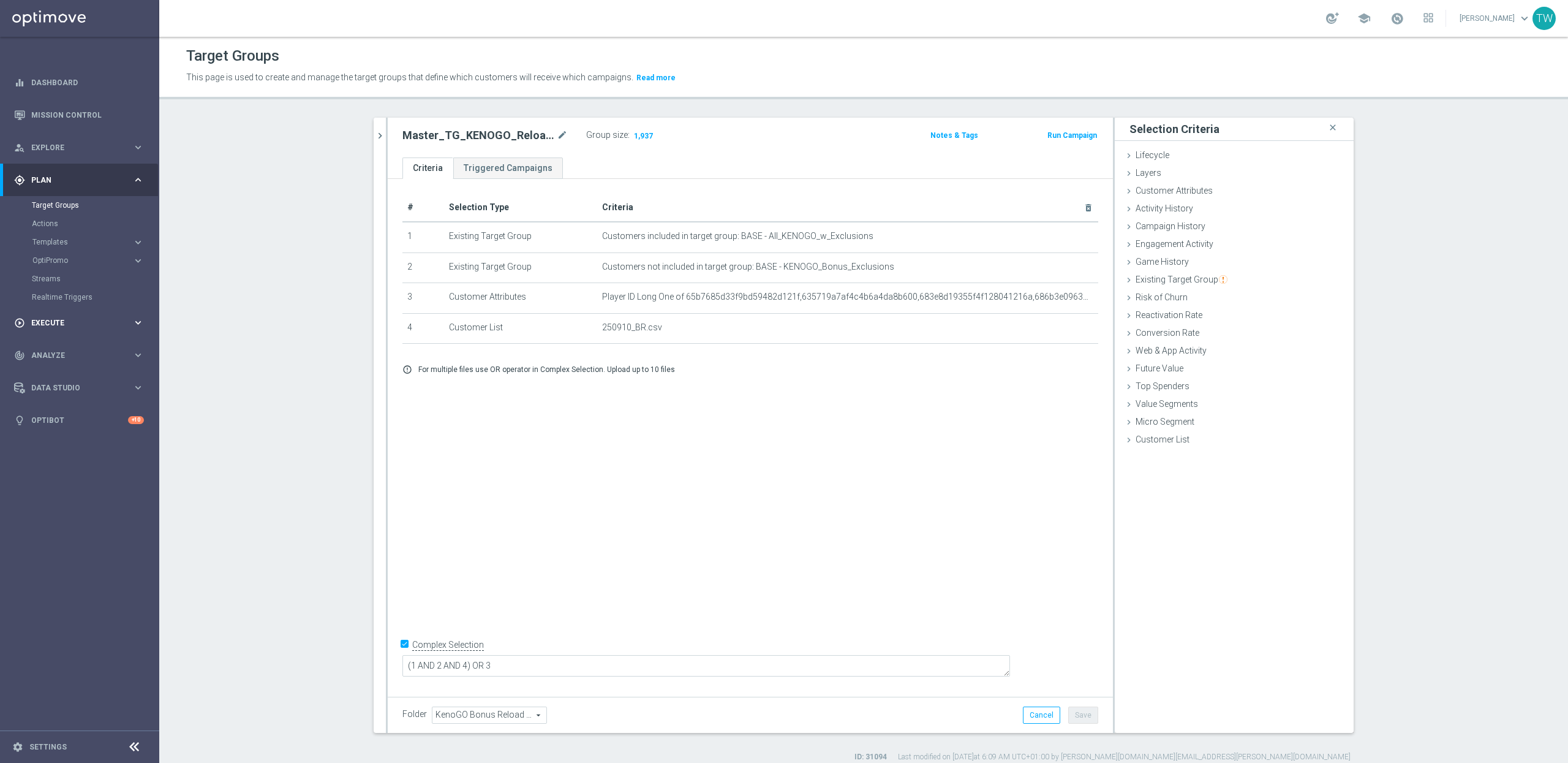
click at [105, 325] on span "Execute" at bounding box center [82, 323] width 101 height 7
click at [58, 235] on link "Campaign Builder" at bounding box center [79, 237] width 95 height 10
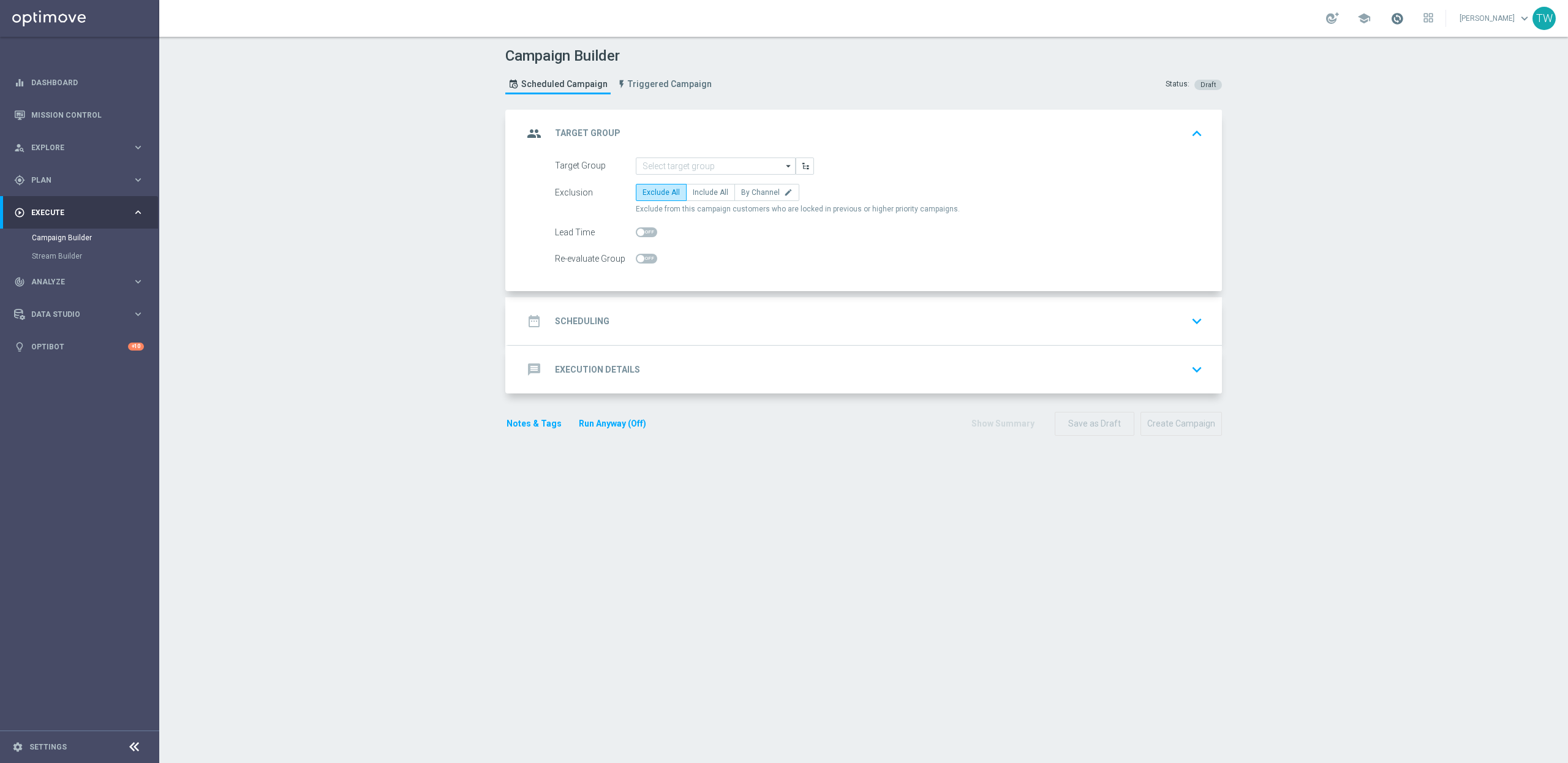
click at [1399, 14] on span at bounding box center [1397, 18] width 14 height 14
click at [748, 165] on input at bounding box center [715, 166] width 160 height 17
click at [716, 255] on div "KenoGO_EMAIL - ReloadBonus_250910" at bounding box center [716, 250] width 160 height 17
type input "KenoGO_EMAIL - ReloadBonus_250910"
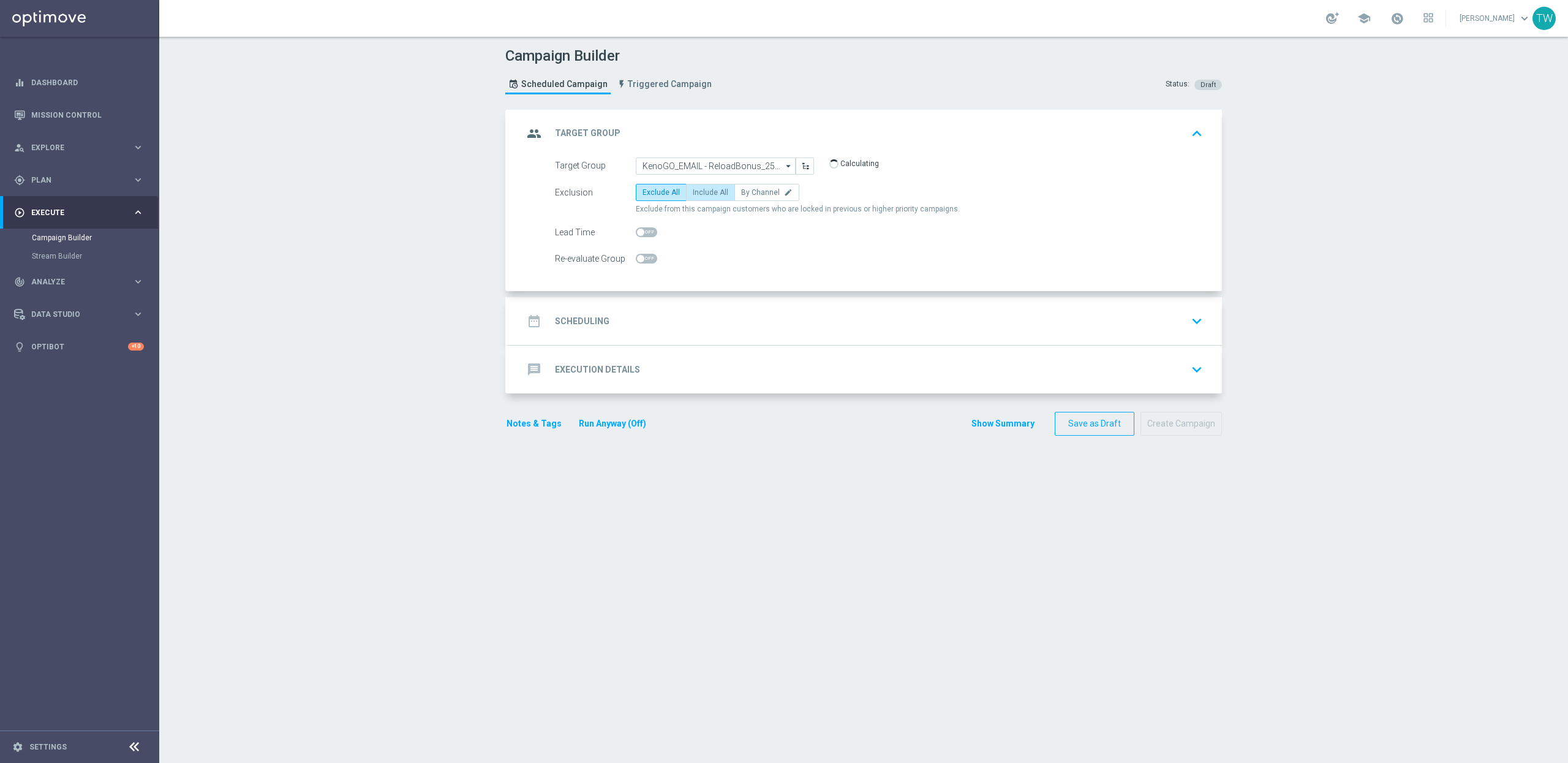
click at [709, 197] on label "Include All" at bounding box center [710, 193] width 49 height 17
click at [701, 197] on input "Include All" at bounding box center [697, 195] width 8 height 8
radio input "true"
click at [717, 302] on div "date_range Scheduling keyboard_arrow_down" at bounding box center [865, 321] width 713 height 48
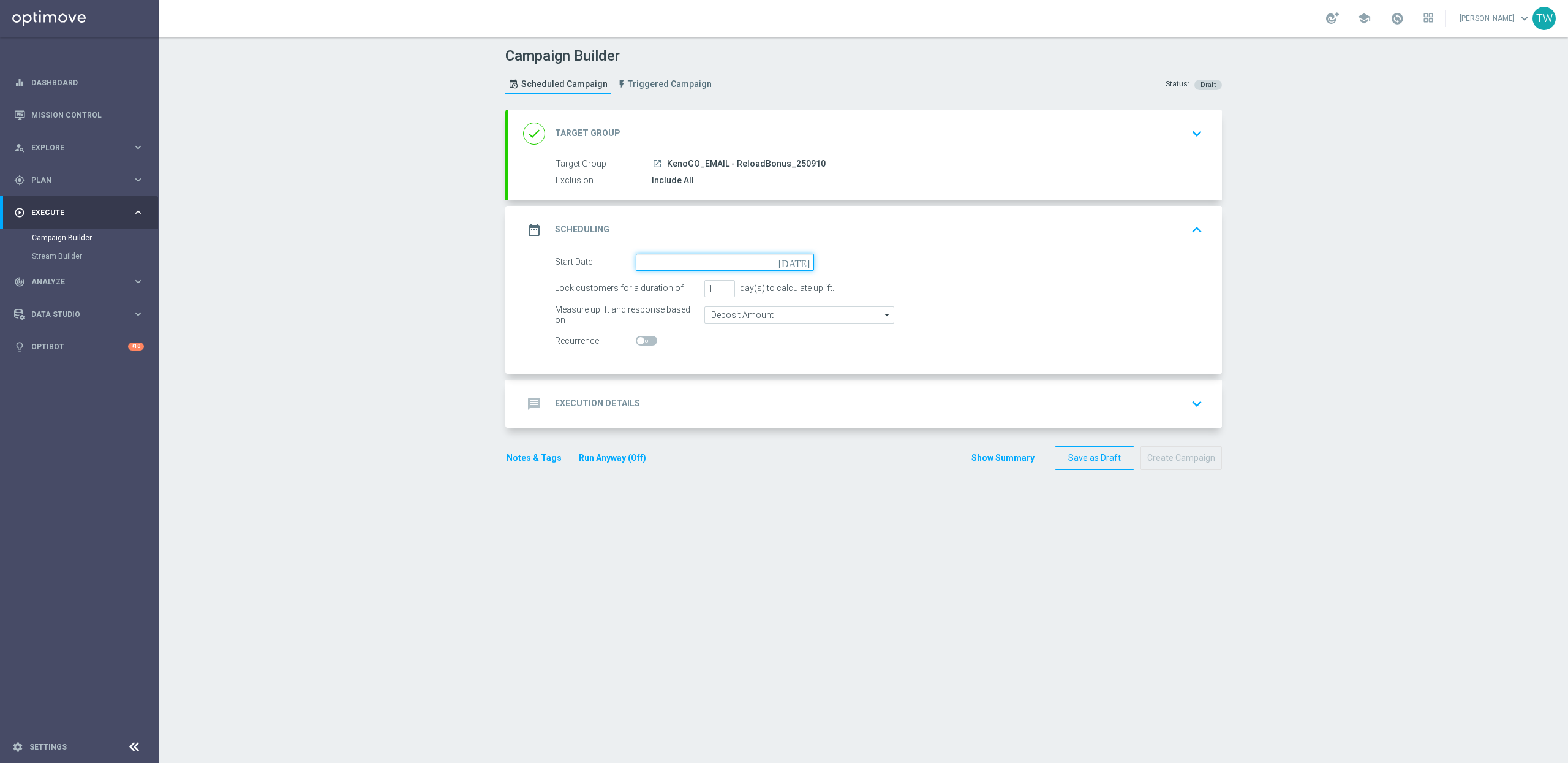
click at [683, 267] on input at bounding box center [725, 262] width 178 height 17
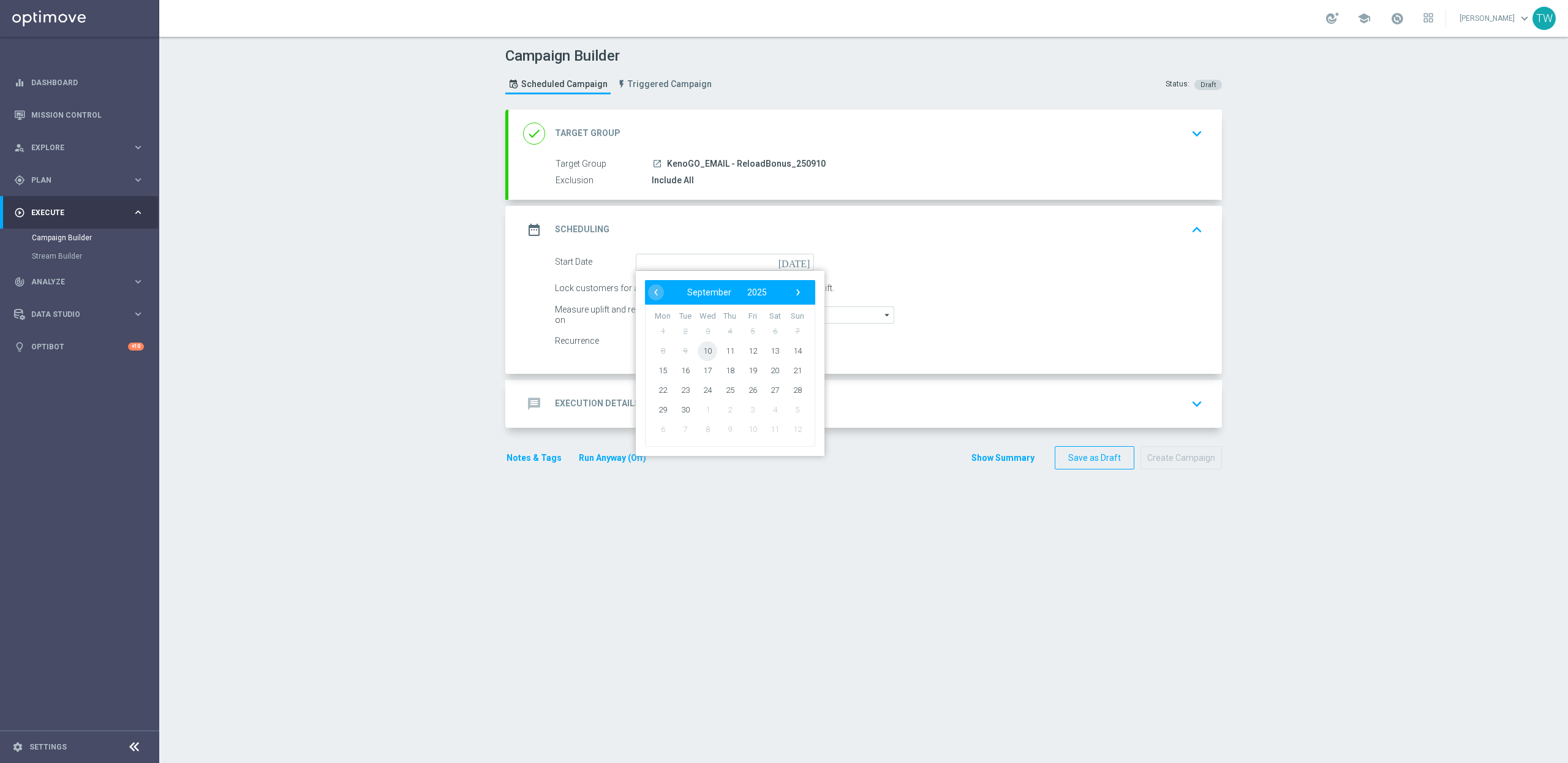
click at [707, 351] on span "10" at bounding box center [707, 350] width 20 height 20
type input "10 Sep 2025"
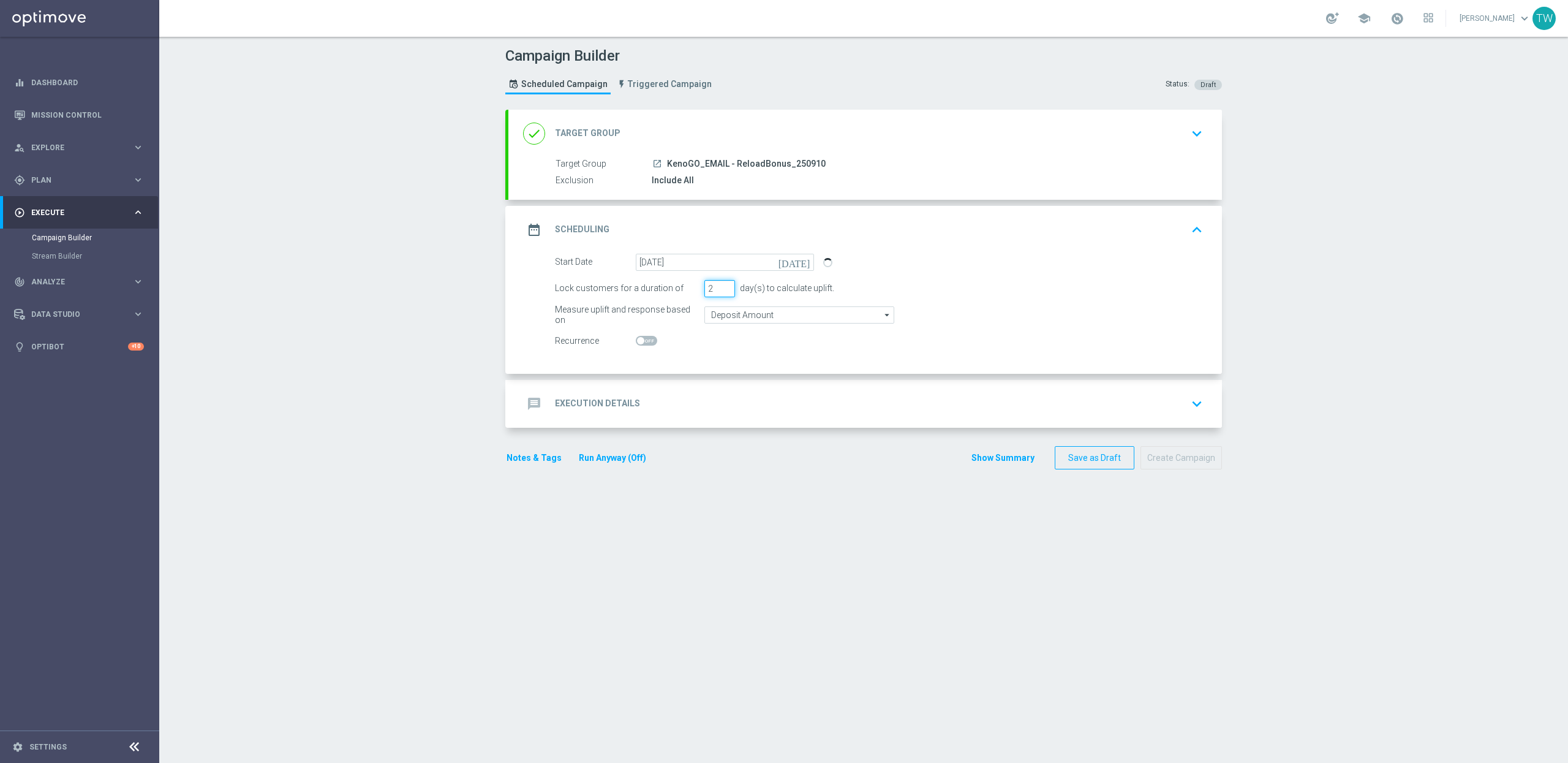
type input "2"
click at [723, 285] on input "2" at bounding box center [719, 289] width 31 height 17
click at [756, 384] on div "message Execution Details keyboard_arrow_down" at bounding box center [865, 404] width 713 height 48
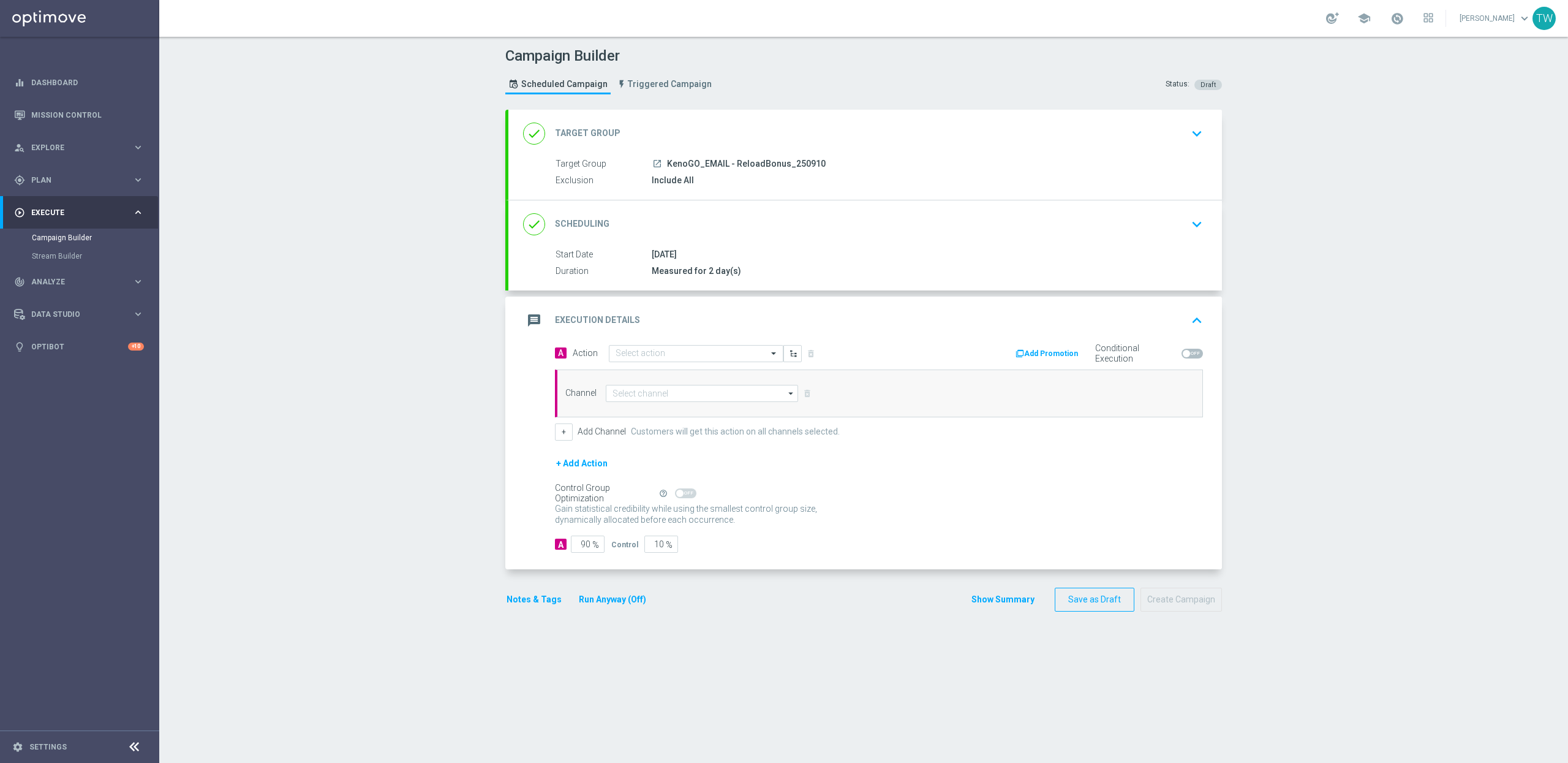
click at [696, 342] on div "message Execution Details keyboard_arrow_up" at bounding box center [865, 320] width 713 height 48
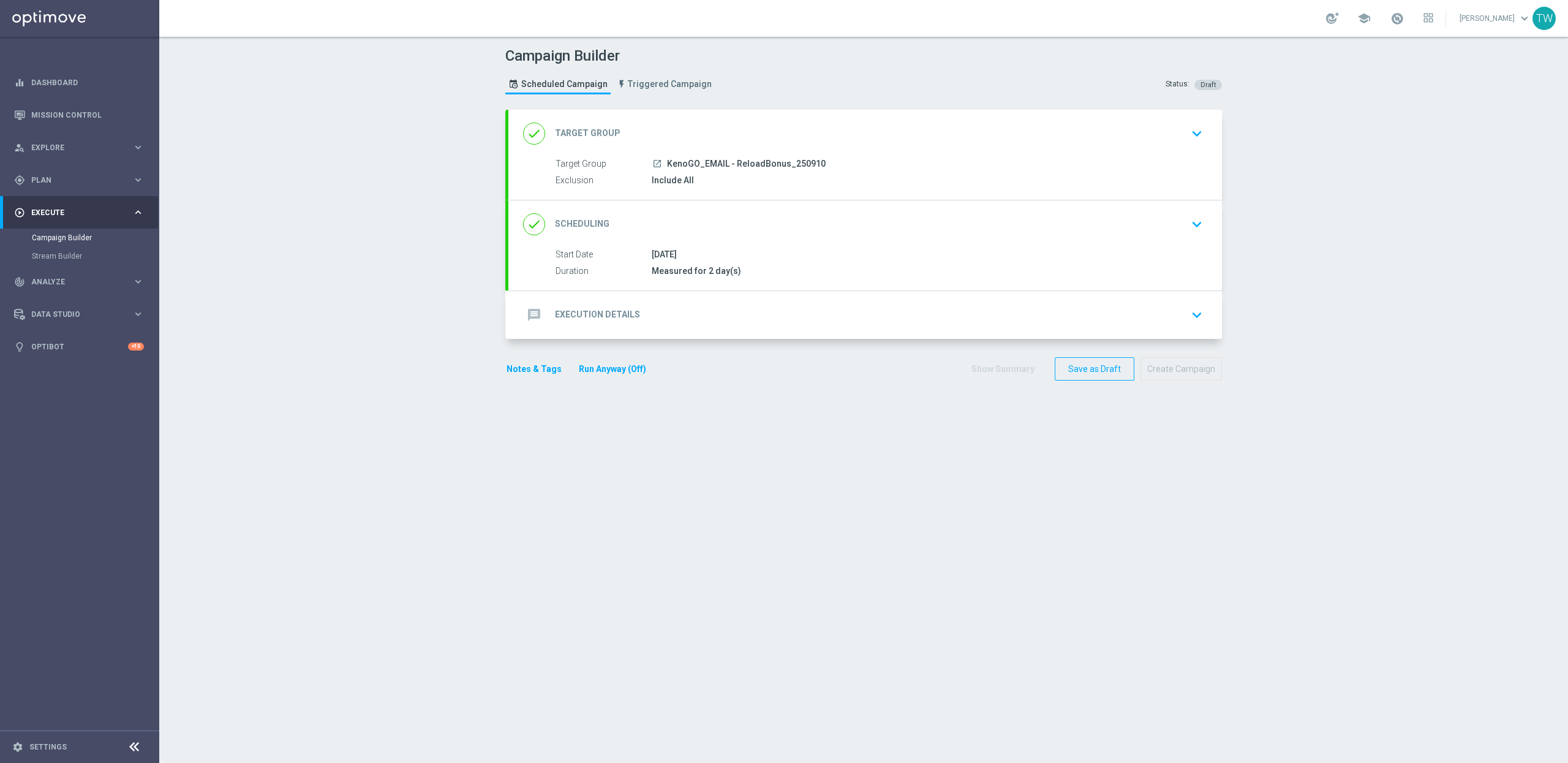
click at [684, 317] on div "message Execution Details keyboard_arrow_down A Action Select action delete_for…" at bounding box center [865, 315] width 713 height 48
click at [660, 315] on div "message Execution Details keyboard_arrow_down" at bounding box center [864, 315] width 684 height 23
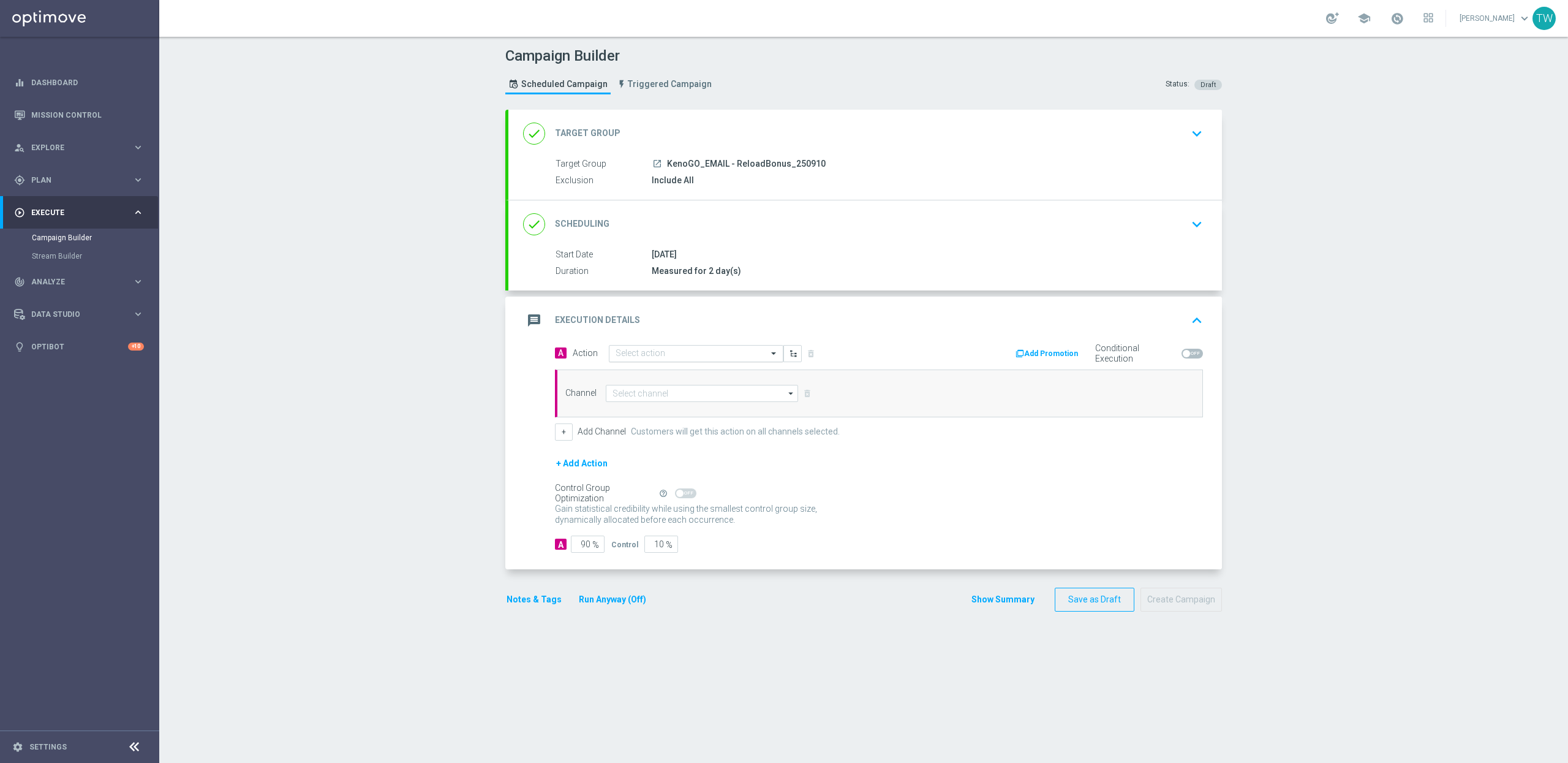
click at [654, 349] on input "text" at bounding box center [684, 354] width 137 height 11
type input "kenogo re"
click at [671, 368] on div "KenoGo Reload Bonus edit" at bounding box center [696, 375] width 161 height 20
click at [684, 405] on div "Channel arrow_drop_down Show Selected 0 of 26 Silverpop" at bounding box center [879, 393] width 648 height 48
click at [685, 396] on input at bounding box center [702, 394] width 192 height 17
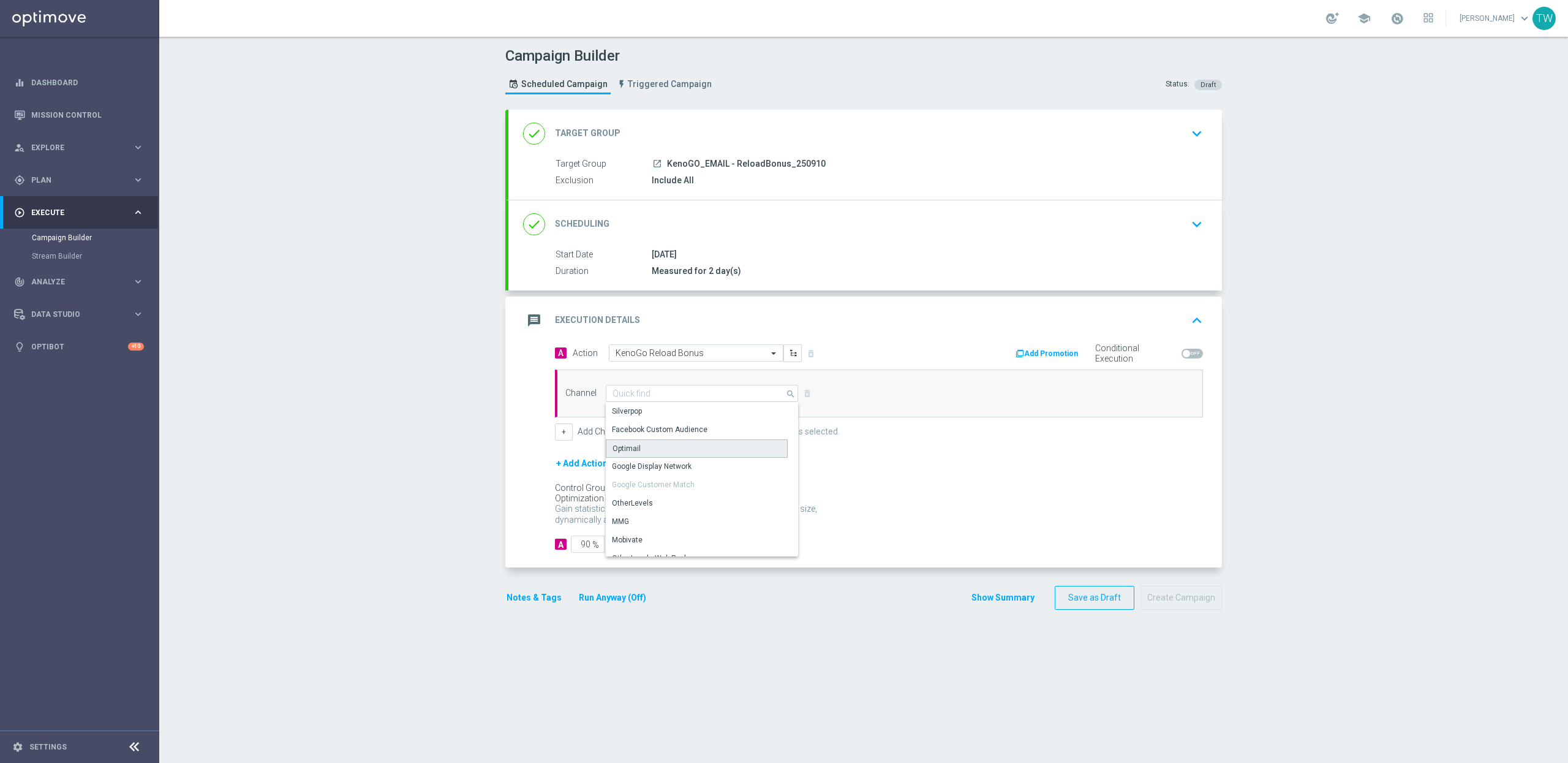
click at [662, 444] on div "Optimail" at bounding box center [696, 449] width 182 height 18
type input "Optimail"
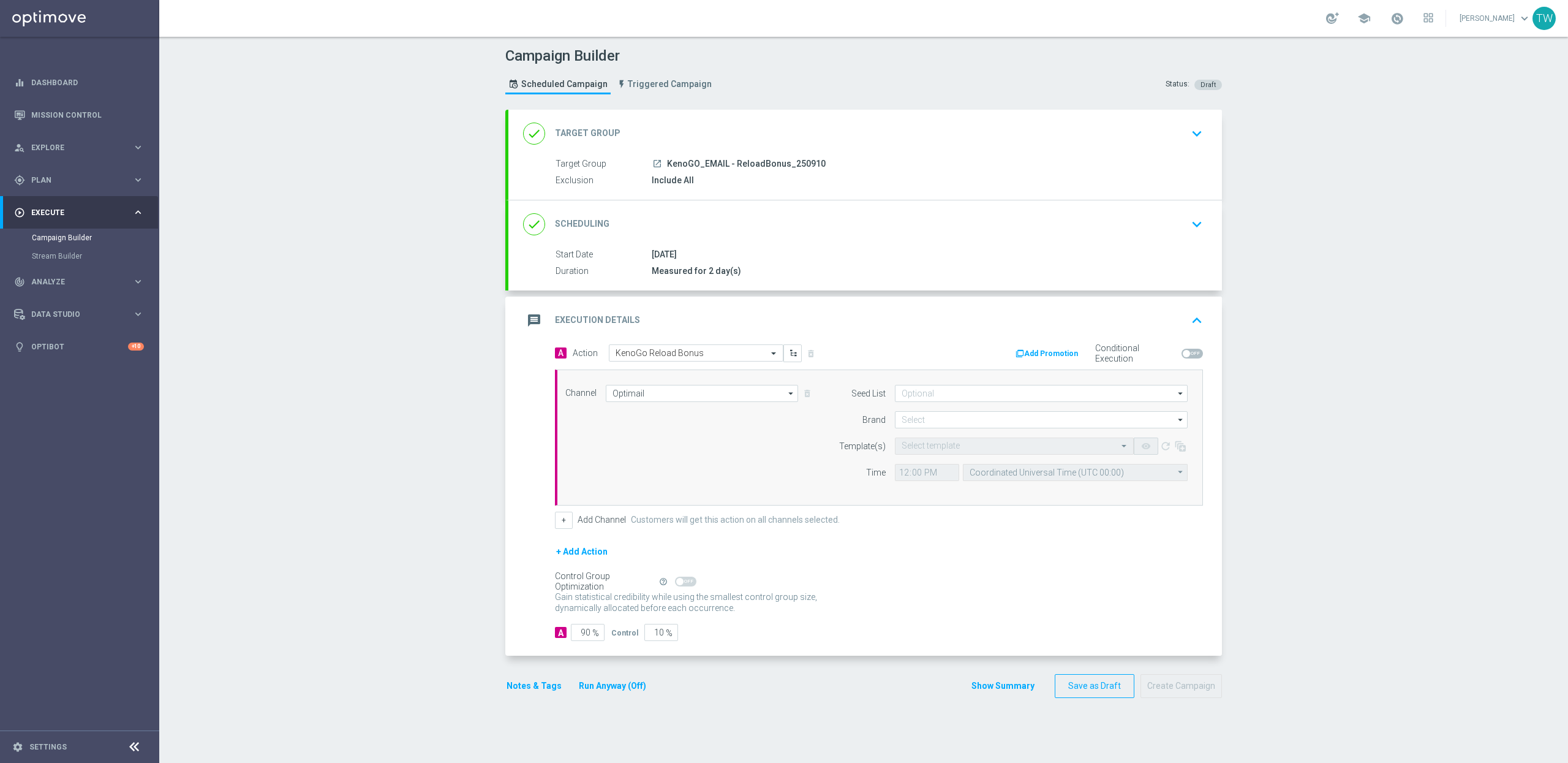
drag, startPoint x: 648, startPoint y: 549, endPoint x: 666, endPoint y: 549, distance: 18.0
click at [666, 549] on div "+ Add Action" at bounding box center [879, 559] width 648 height 31
drag, startPoint x: 647, startPoint y: 637, endPoint x: 668, endPoint y: 636, distance: 21.0
click at [668, 636] on div "10 %" at bounding box center [660, 632] width 31 height 17
type input "0"
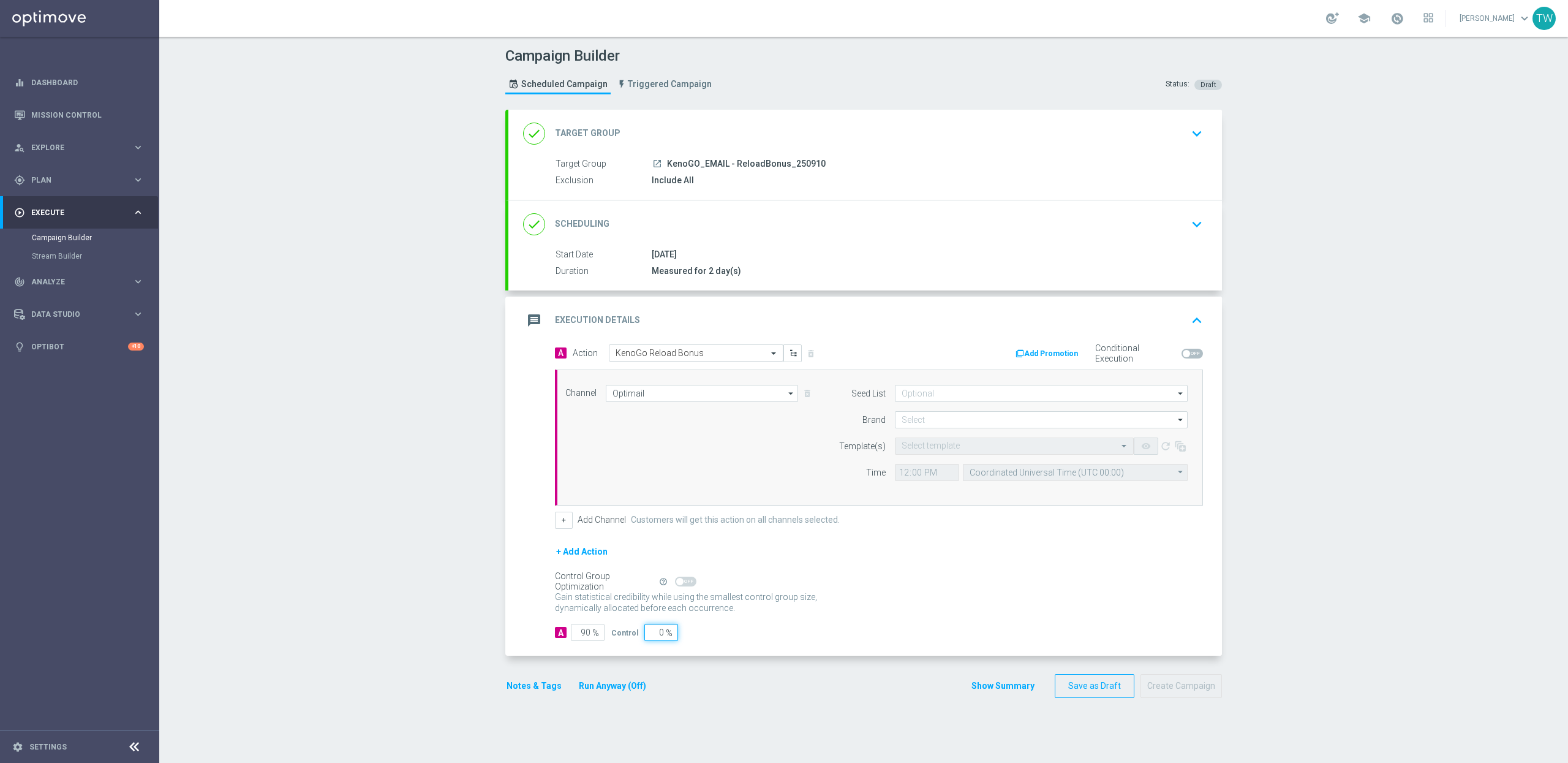
type input "100"
type input "0"
click at [628, 683] on button "Run Anyway (Off)" at bounding box center [612, 685] width 70 height 15
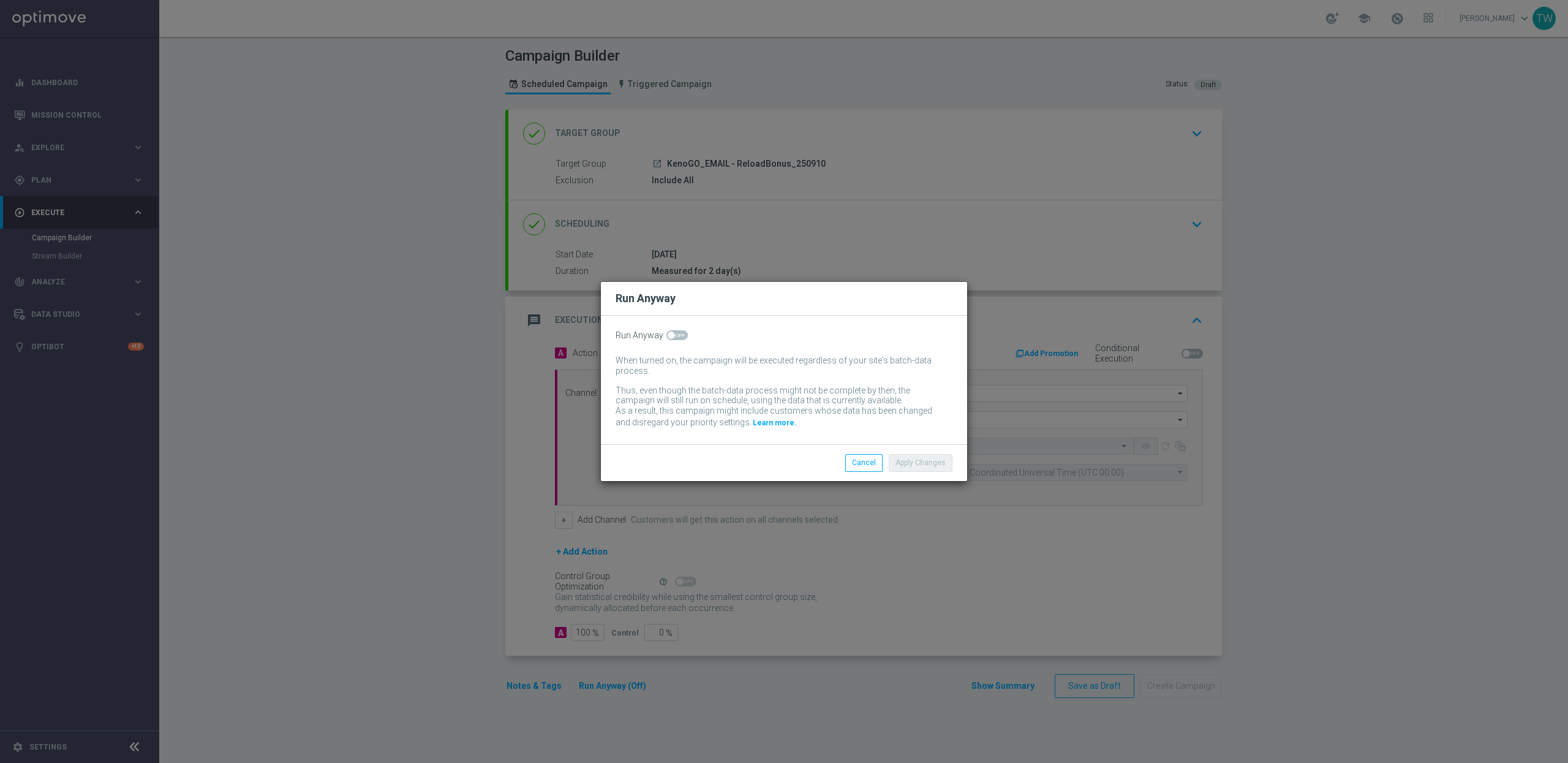
click at [682, 333] on span at bounding box center [677, 335] width 22 height 10
click at [682, 333] on input "checkbox" at bounding box center [677, 335] width 22 height 10
checkbox input "true"
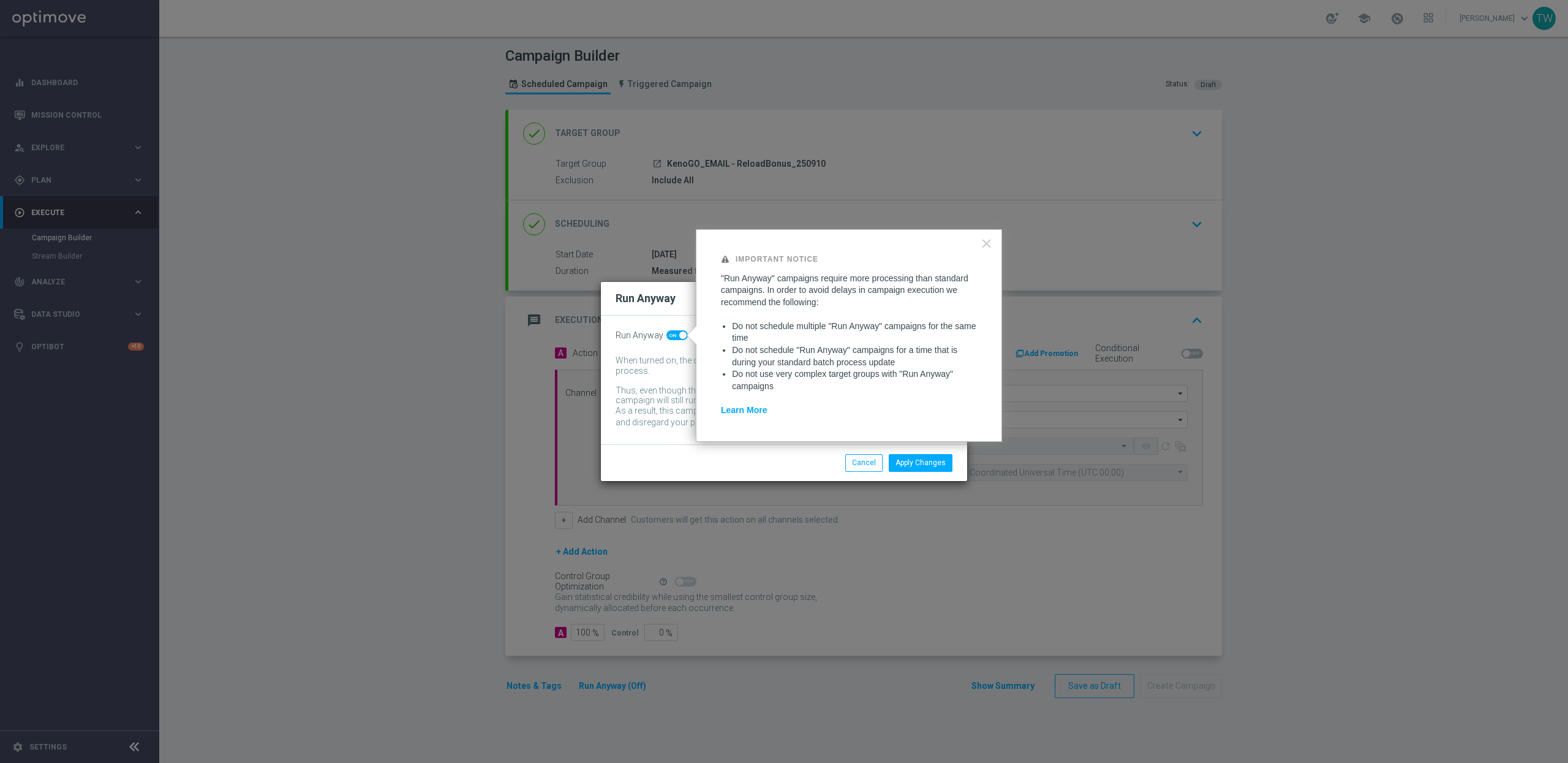
click at [940, 525] on modal-container "Run Anyway Run Anyway When turned on, the campaign will be executed regardless …" at bounding box center [784, 381] width 1568 height 763
click at [936, 465] on button "Apply Changes" at bounding box center [920, 463] width 64 height 17
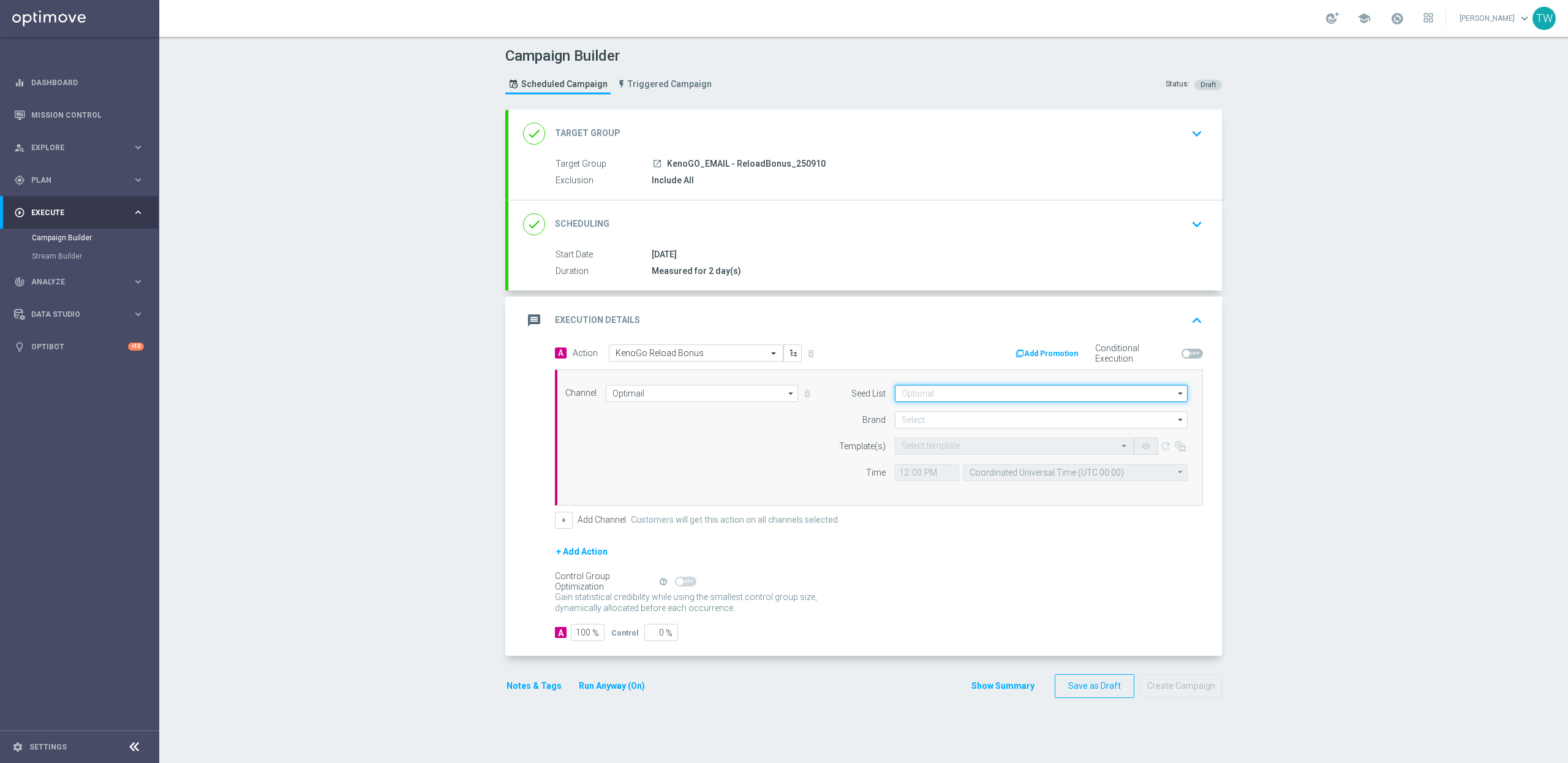
drag, startPoint x: 1073, startPoint y: 396, endPoint x: 1067, endPoint y: 408, distance: 13.4
click at [1072, 399] on input at bounding box center [1041, 394] width 293 height 17
click at [990, 379] on div "Channel Optimail Optimail arrow_drop_down Show Selected 1 of 26 Silverpop" at bounding box center [879, 437] width 648 height 136
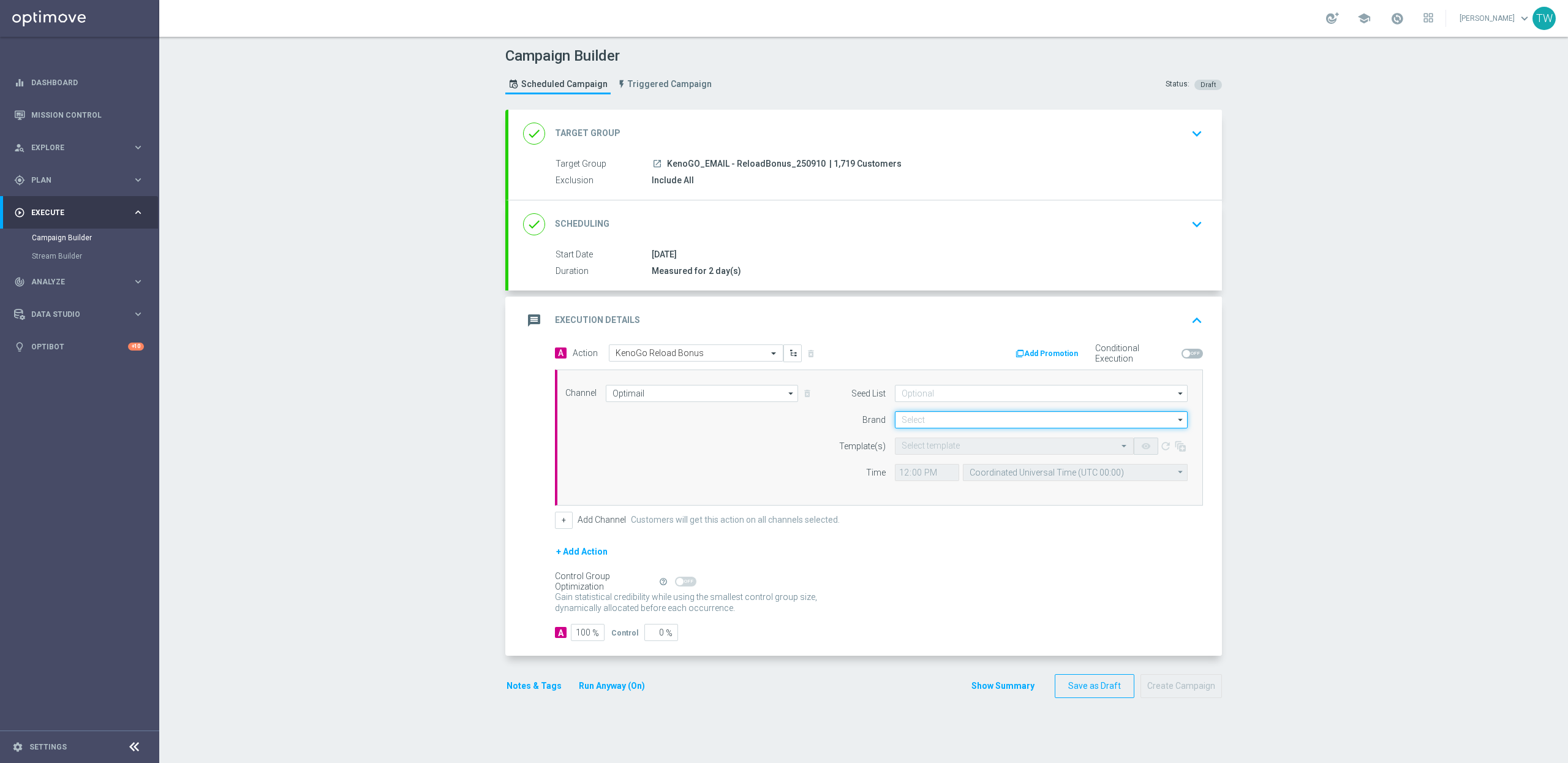
click at [983, 421] on input at bounding box center [1041, 420] width 293 height 17
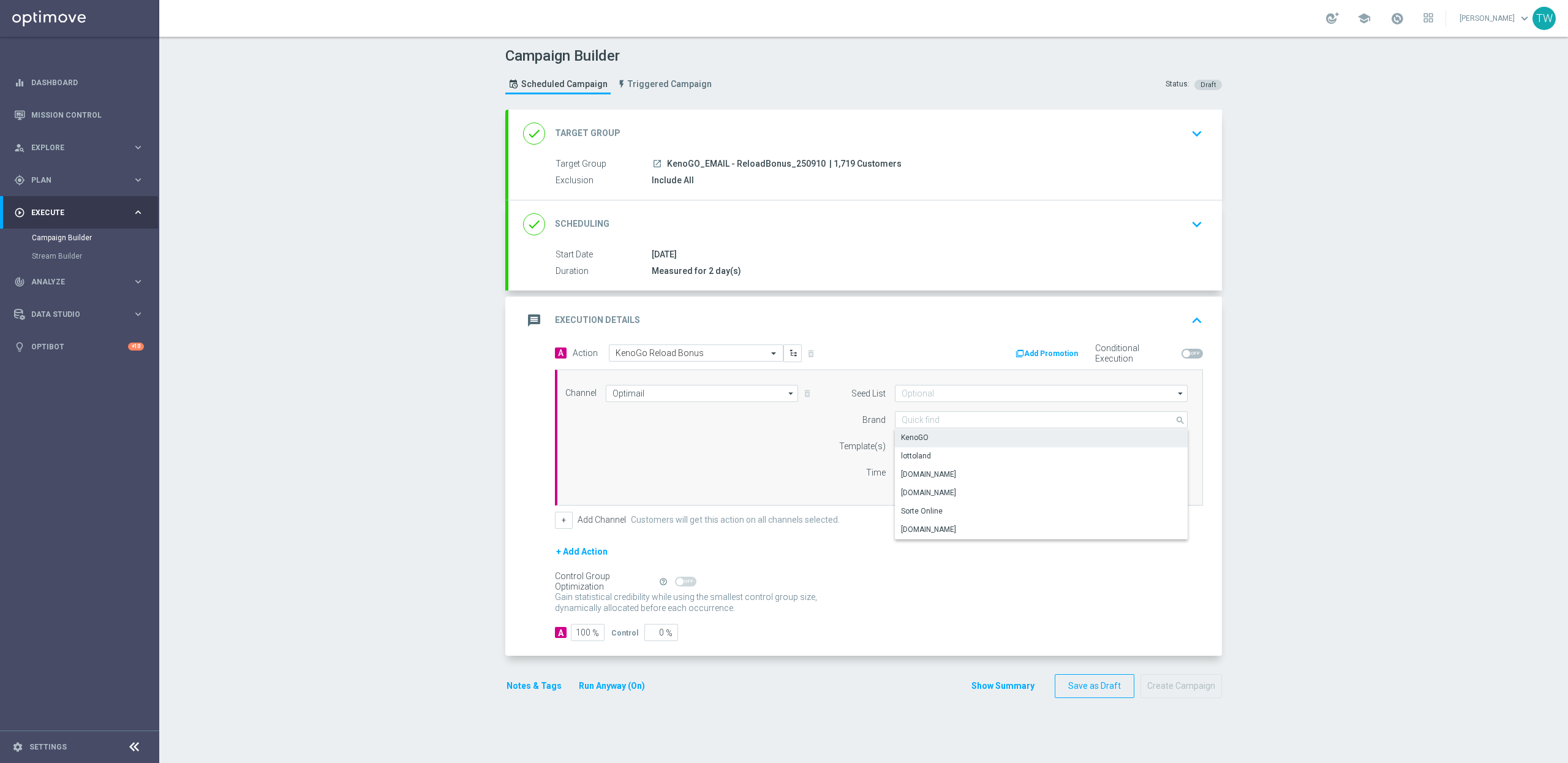
click at [961, 437] on div "KenoGO" at bounding box center [1041, 438] width 294 height 17
type input "KenoGO"
click at [949, 453] on div "Select template" at bounding box center [1014, 446] width 239 height 17
click at [943, 463] on label "250910_KenoGO_BonusReload" at bounding box center [952, 465] width 101 height 11
type input "250910"
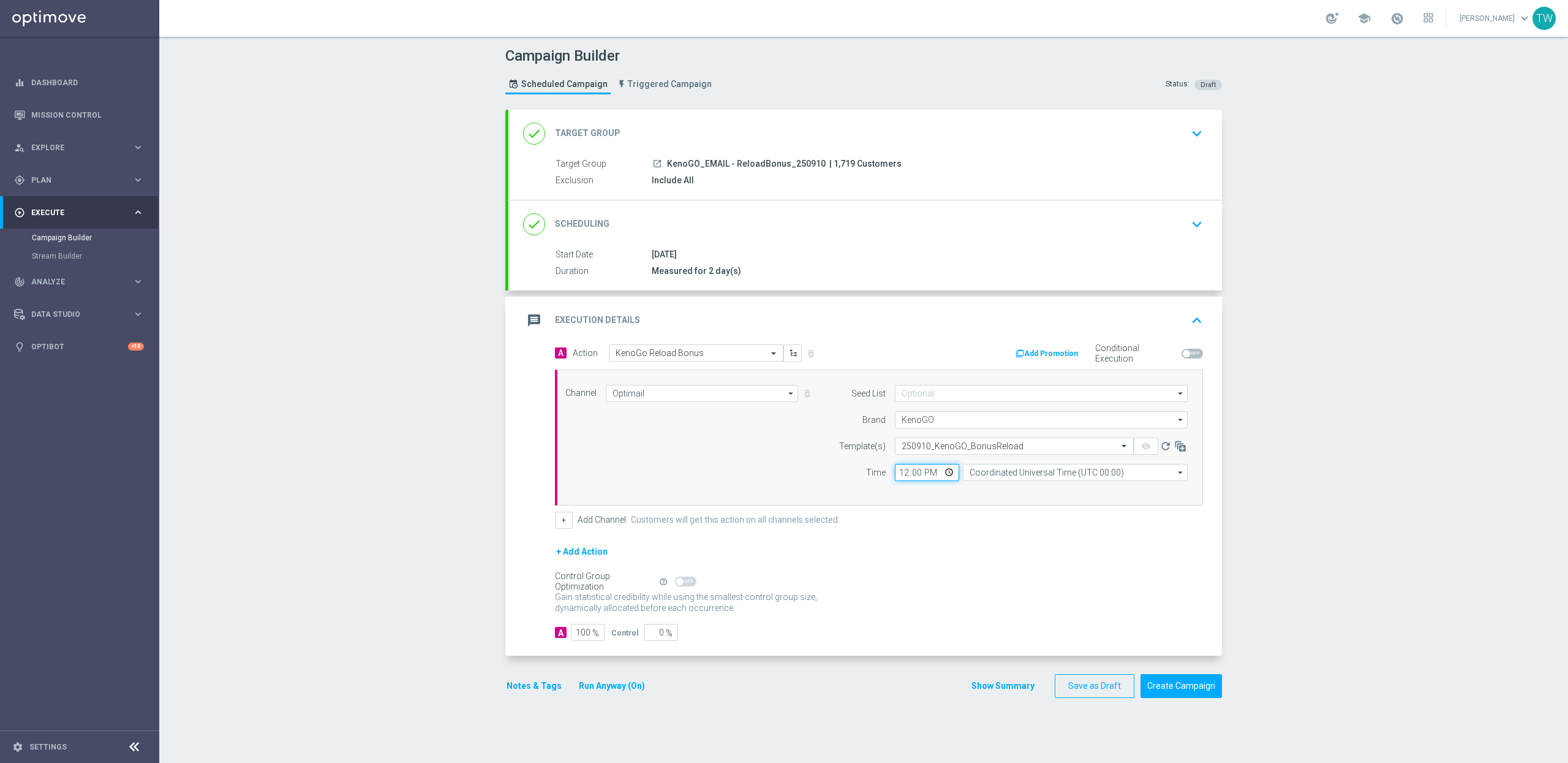
click at [907, 476] on input "12:00" at bounding box center [927, 473] width 64 height 17
type input "17:00"
click at [1029, 470] on input "Coordinated Universal Time (UTC 00:00)" at bounding box center [1075, 473] width 225 height 17
click at [1027, 484] on div "Eastern Australia Time (Sydney) (UTC +10:00)" at bounding box center [1075, 491] width 225 height 18
type input "Eastern Australia Time (Sydney) (UTC +10:00)"
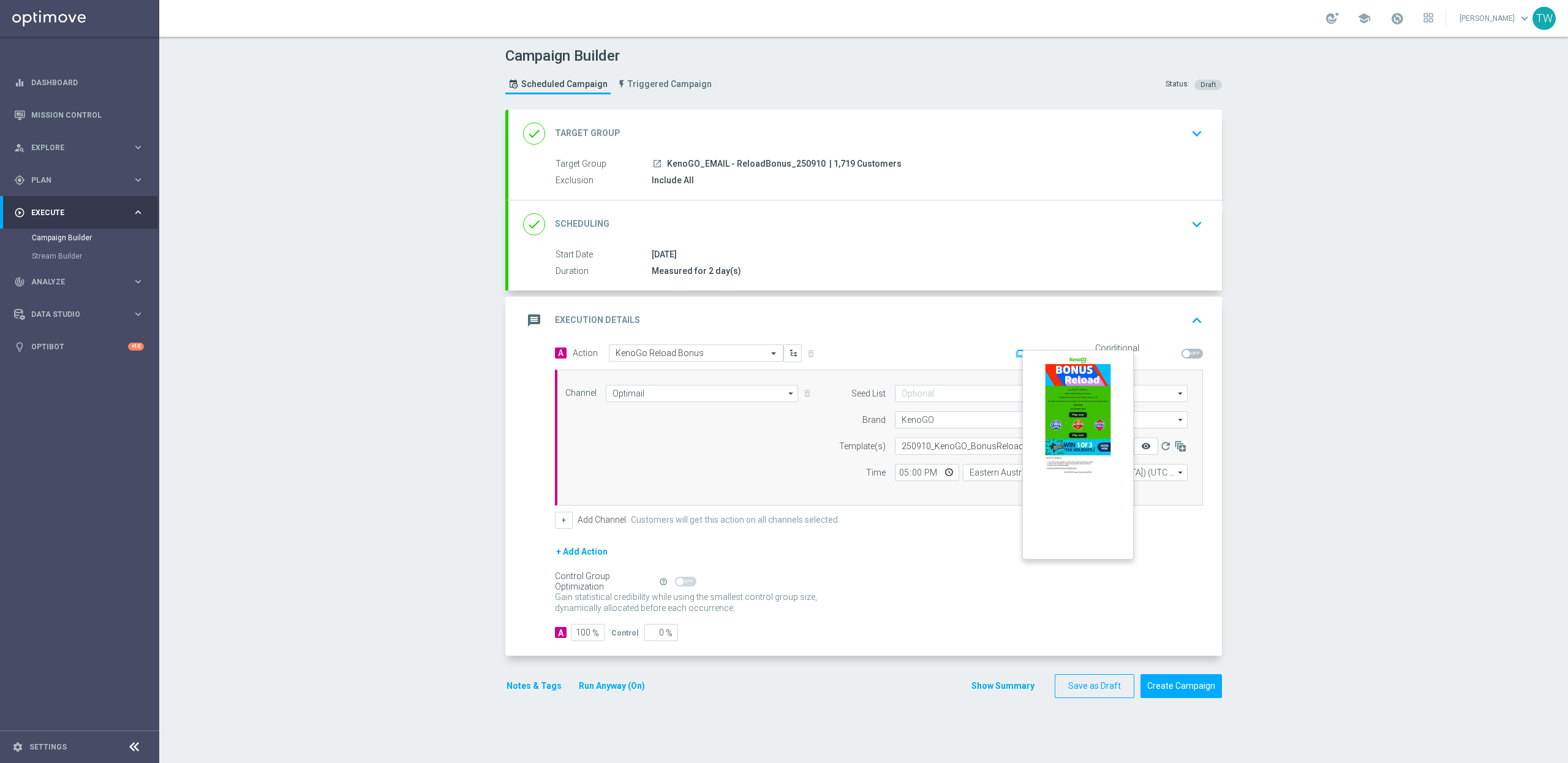
click at [1142, 444] on icon "remove_red_eye" at bounding box center [1146, 446] width 10 height 10
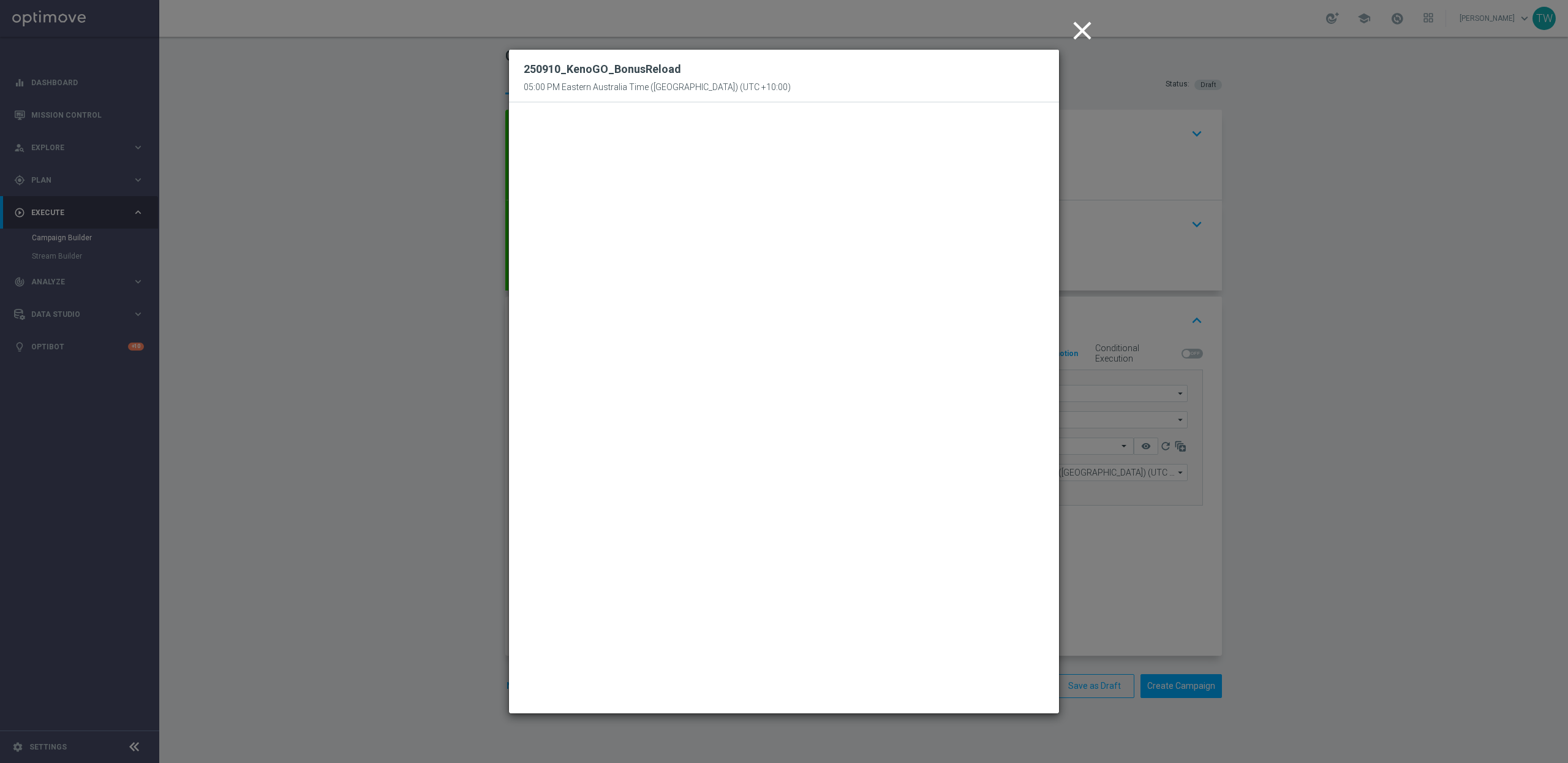
click at [1079, 24] on icon "close" at bounding box center [1082, 30] width 31 height 31
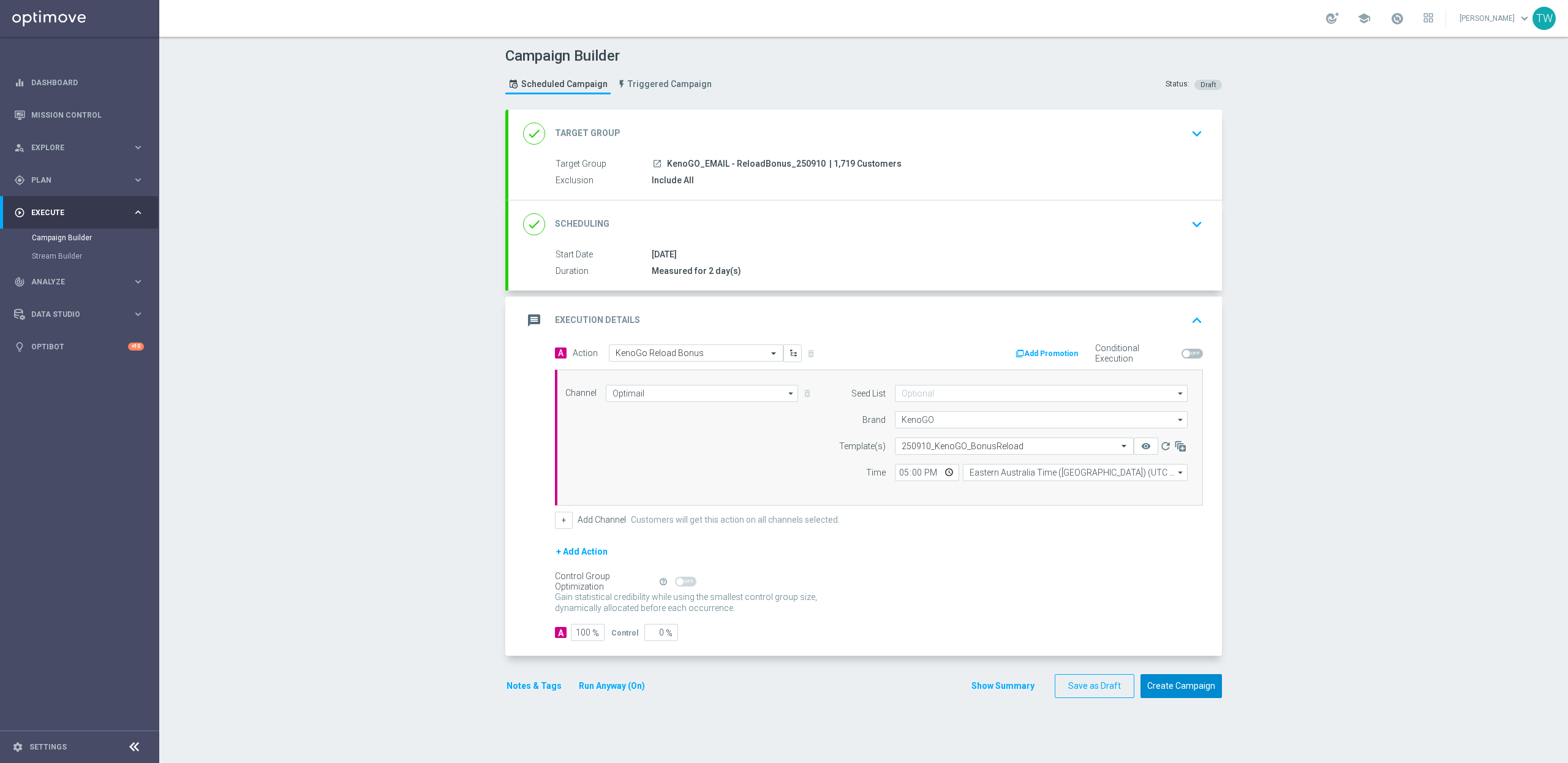
click at [1161, 684] on button "Create Campaign" at bounding box center [1181, 686] width 81 height 24
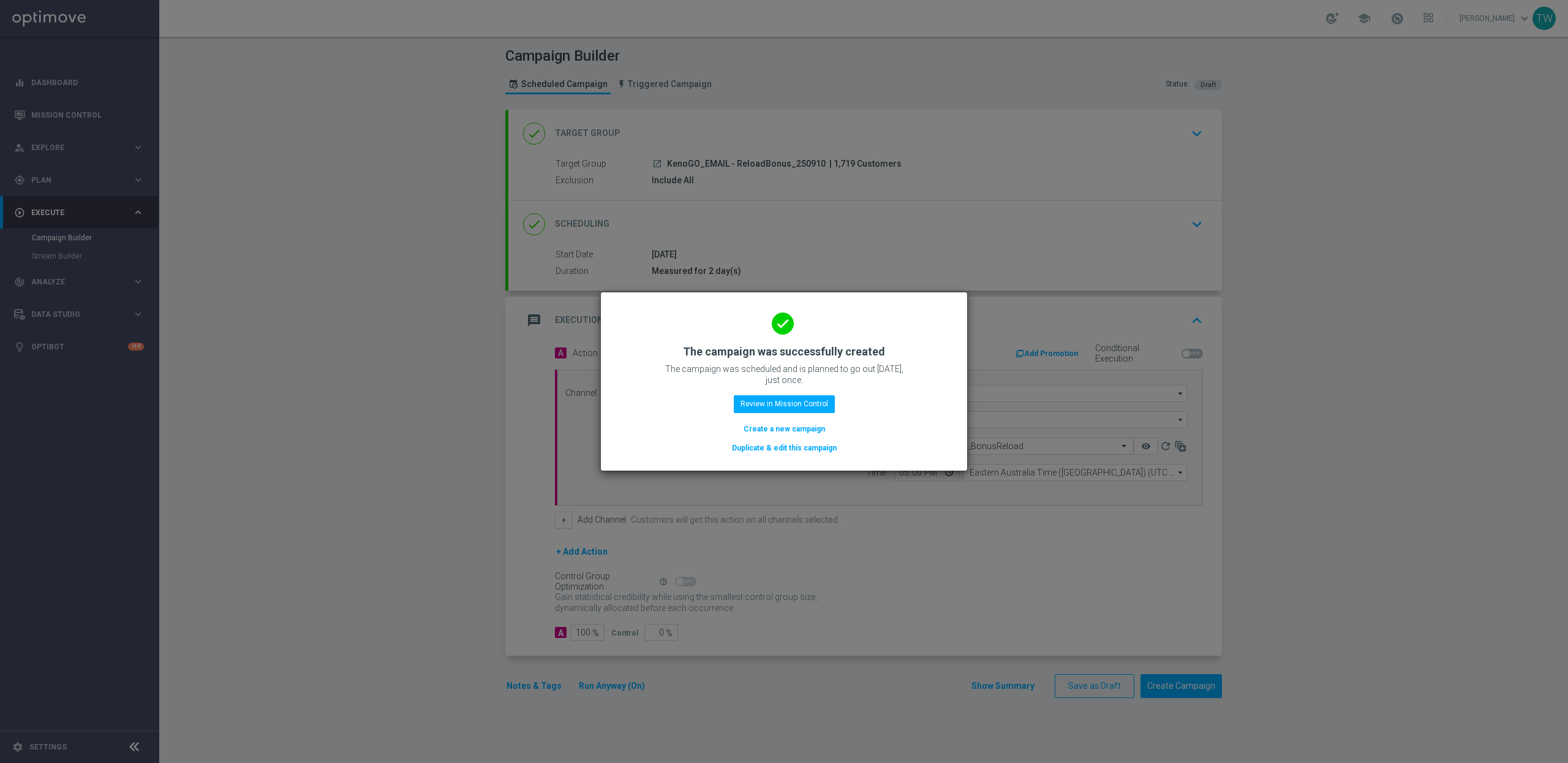
click at [809, 443] on button "Duplicate & edit this campaign" at bounding box center [784, 448] width 107 height 14
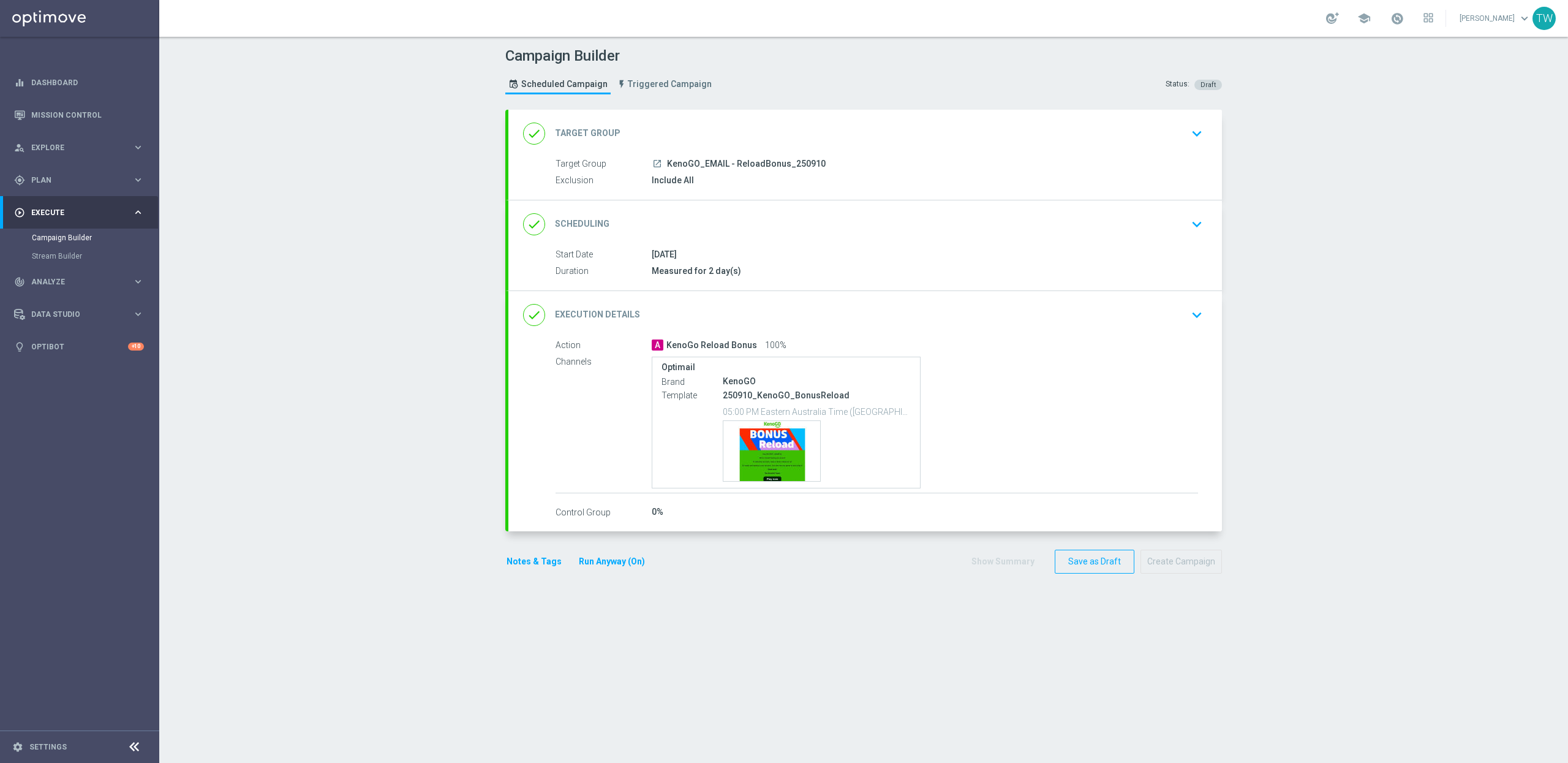
click at [811, 129] on div "done Target Group keyboard_arrow_down" at bounding box center [864, 133] width 684 height 23
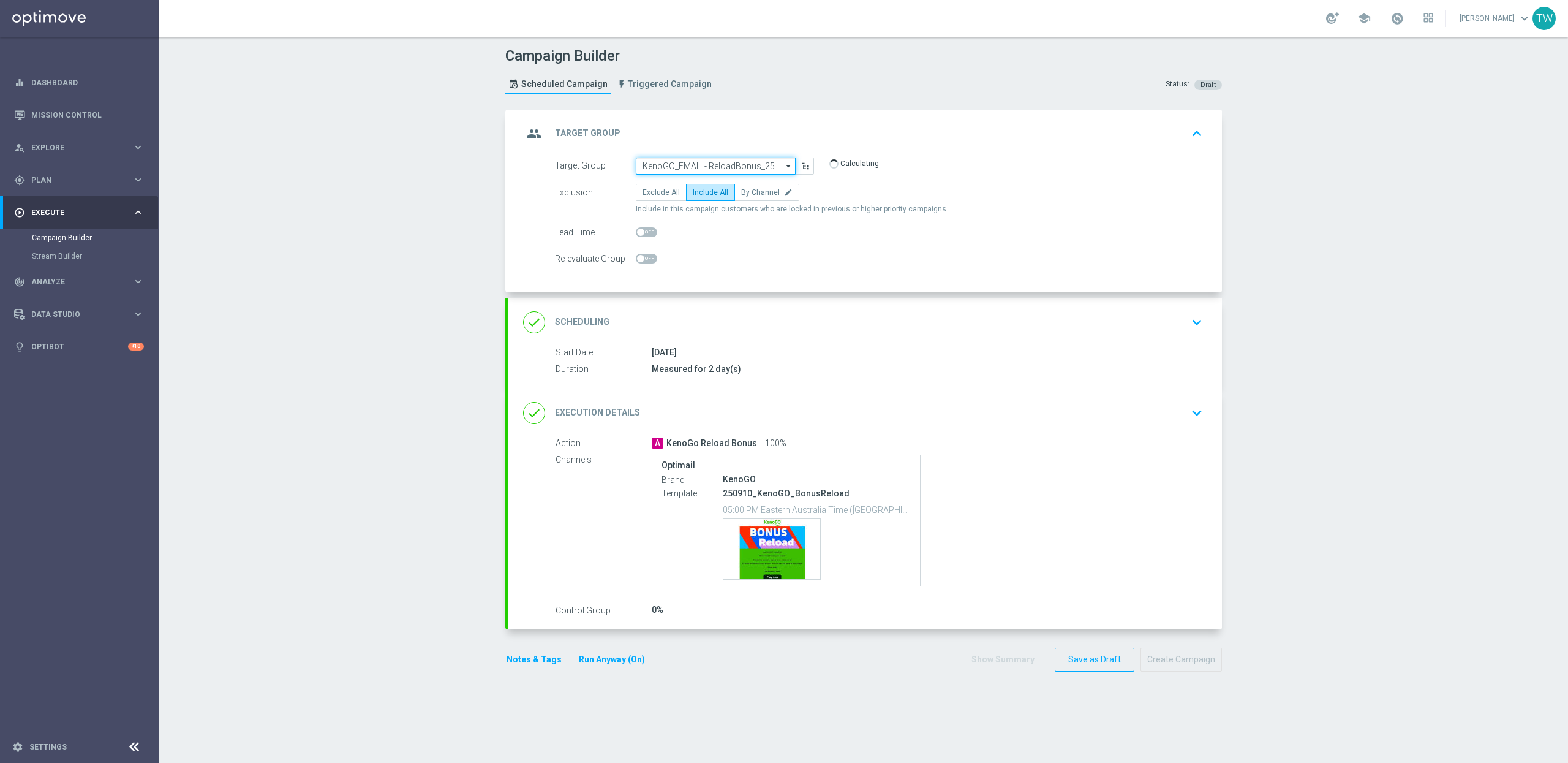
click at [696, 166] on input "KenoGO_EMAIL - ReloadBonus_250910" at bounding box center [715, 166] width 160 height 17
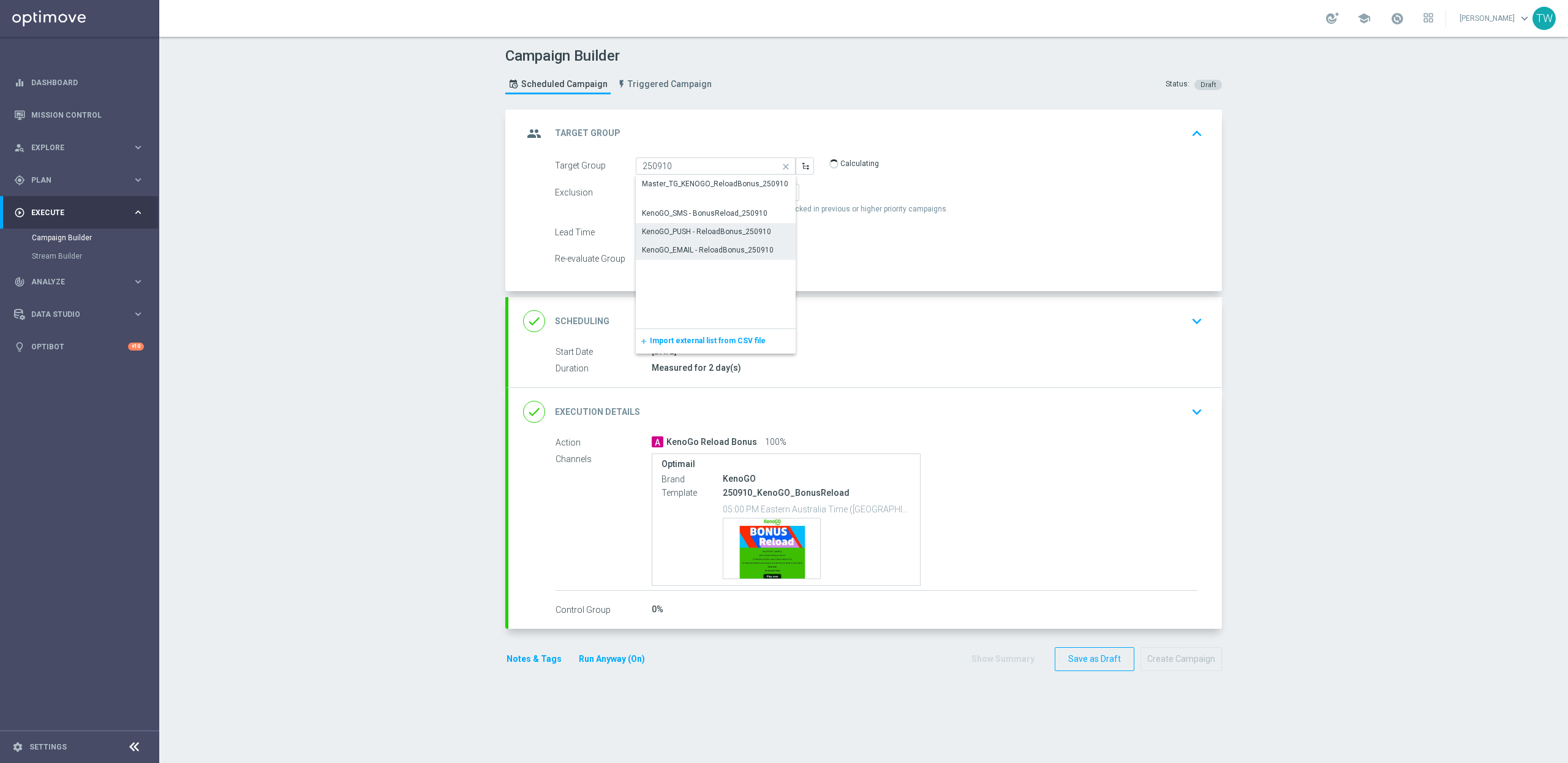
click at [690, 223] on div "KenoGO_PUSH - ReloadBonus_250910" at bounding box center [716, 231] width 160 height 17
type input "KenoGO_PUSH - ReloadBonus_250910"
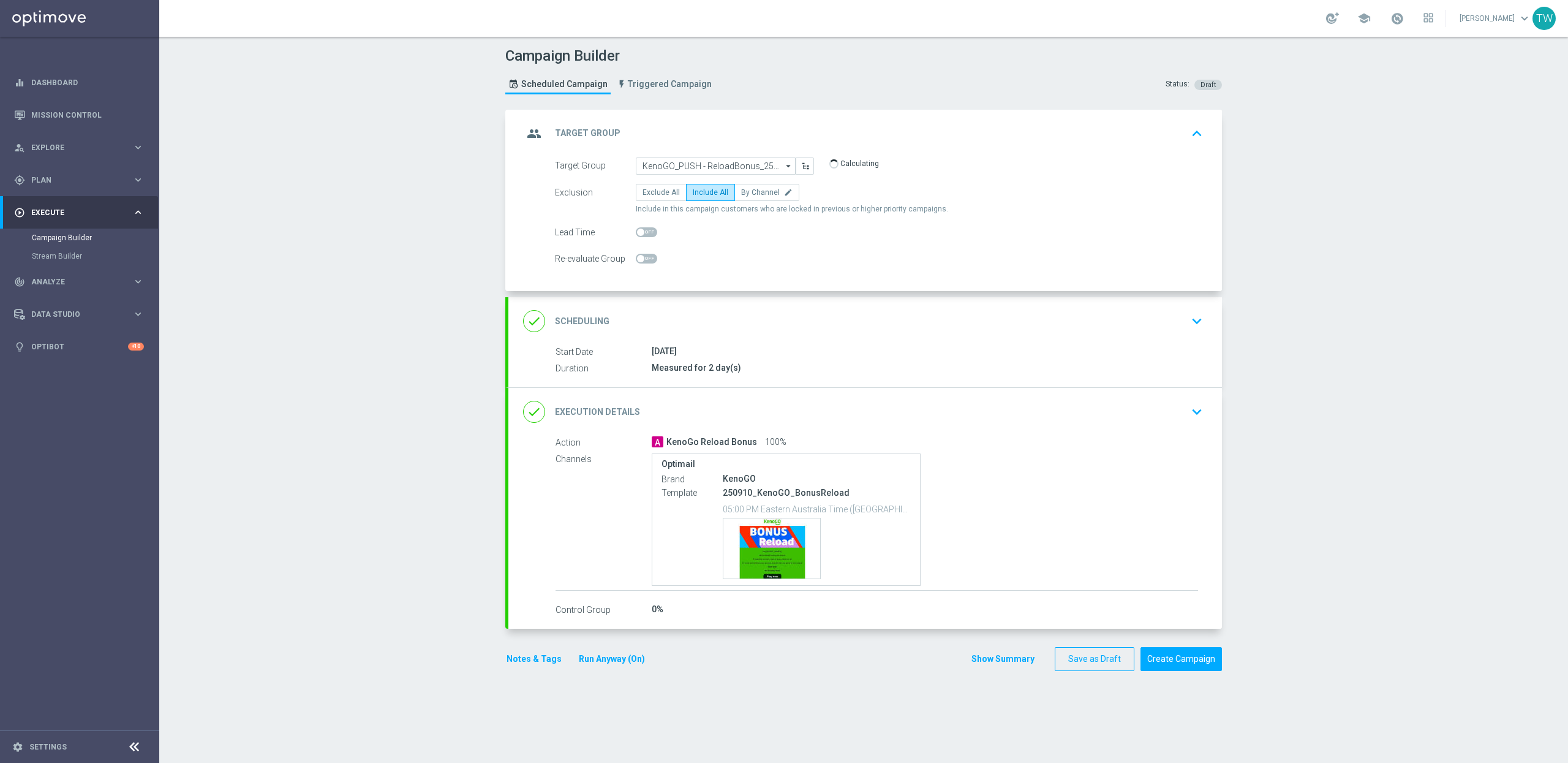
click at [751, 405] on div "done Execution Details keyboard_arrow_down" at bounding box center [864, 411] width 684 height 23
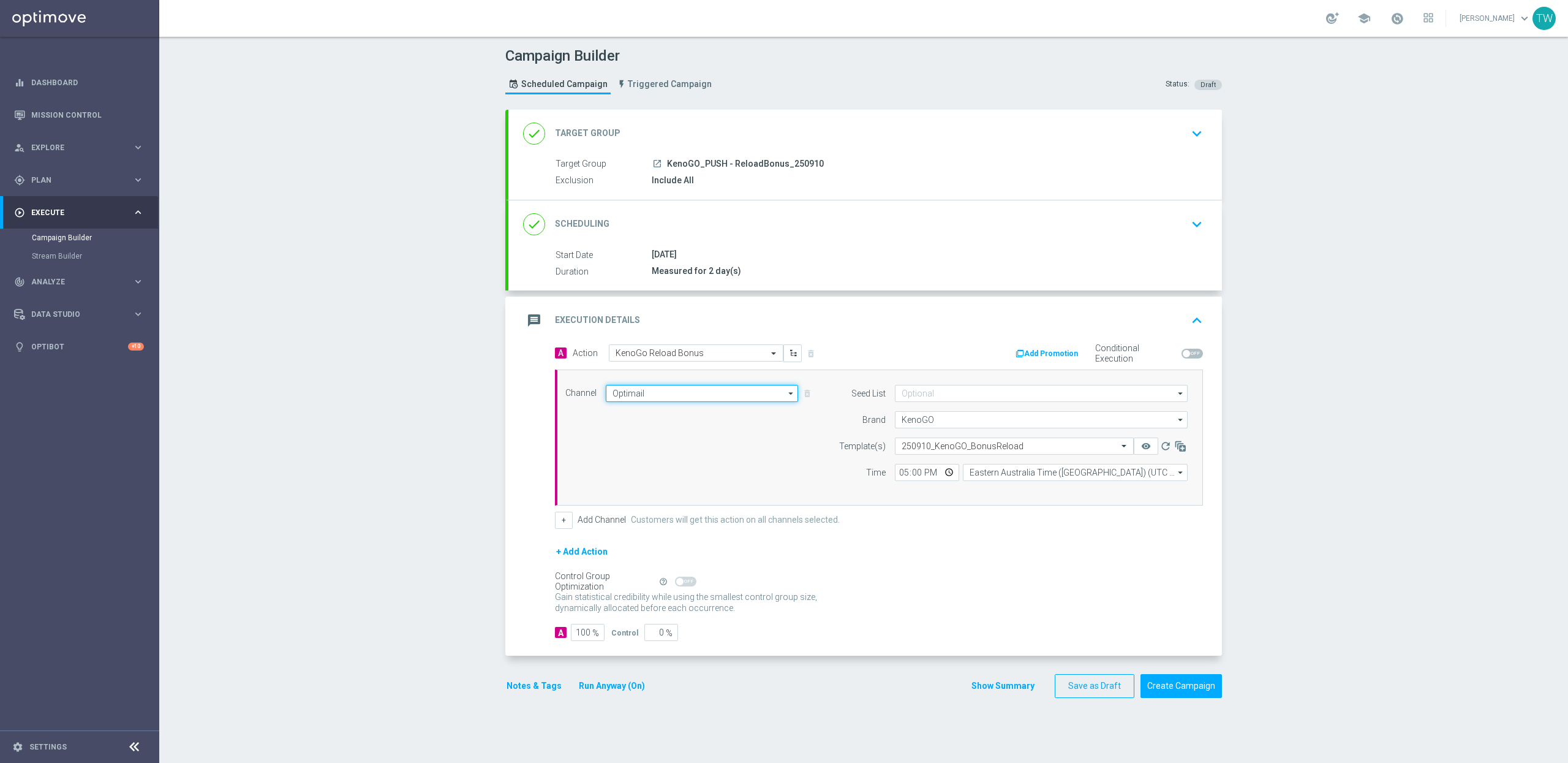
click at [709, 392] on input "Optimail" at bounding box center [702, 394] width 192 height 17
click at [675, 519] on div "OptiMobile Push" at bounding box center [696, 524] width 182 height 17
type input "OptiMobile Push"
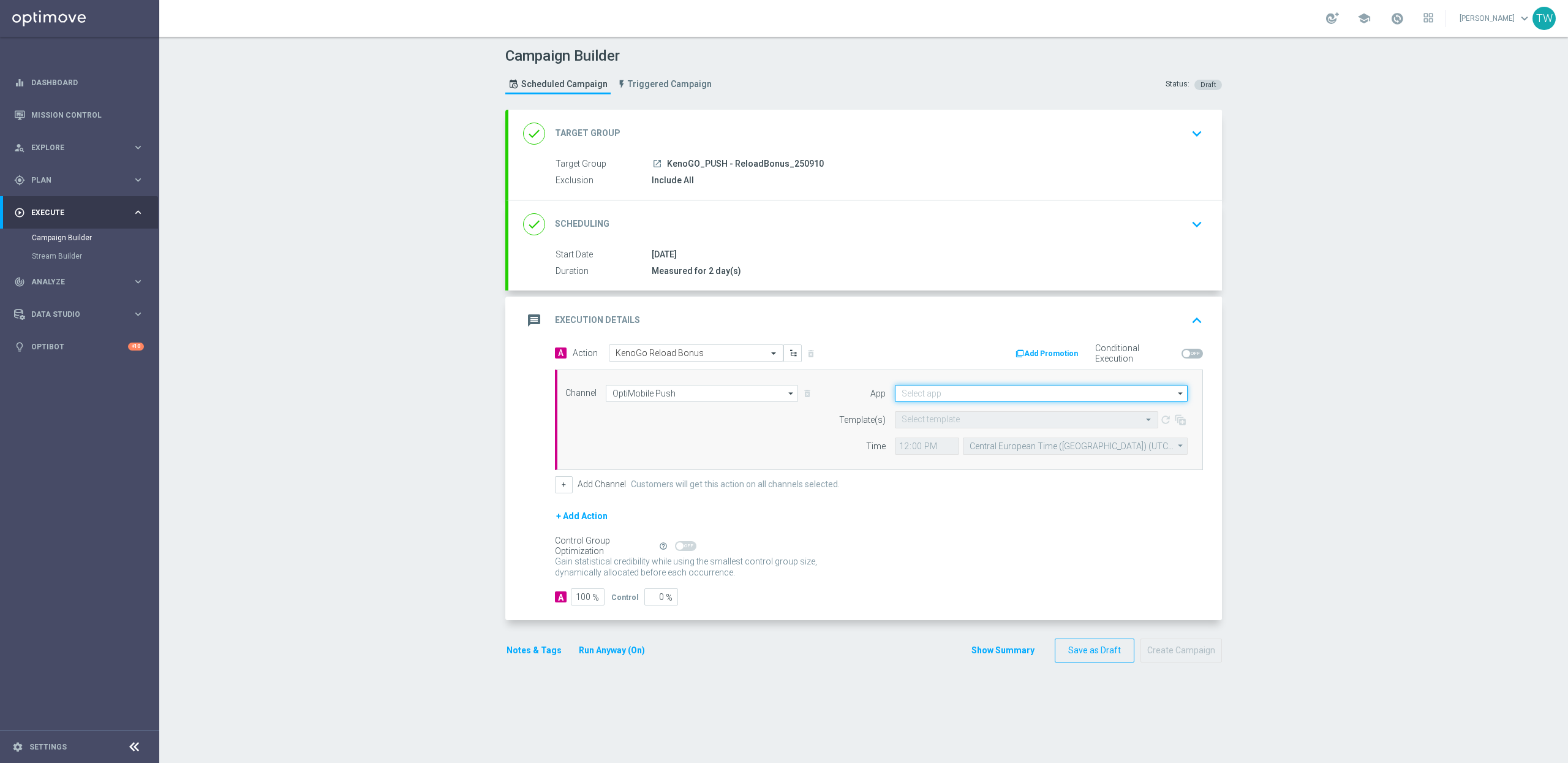
click at [936, 388] on input at bounding box center [1041, 394] width 293 height 17
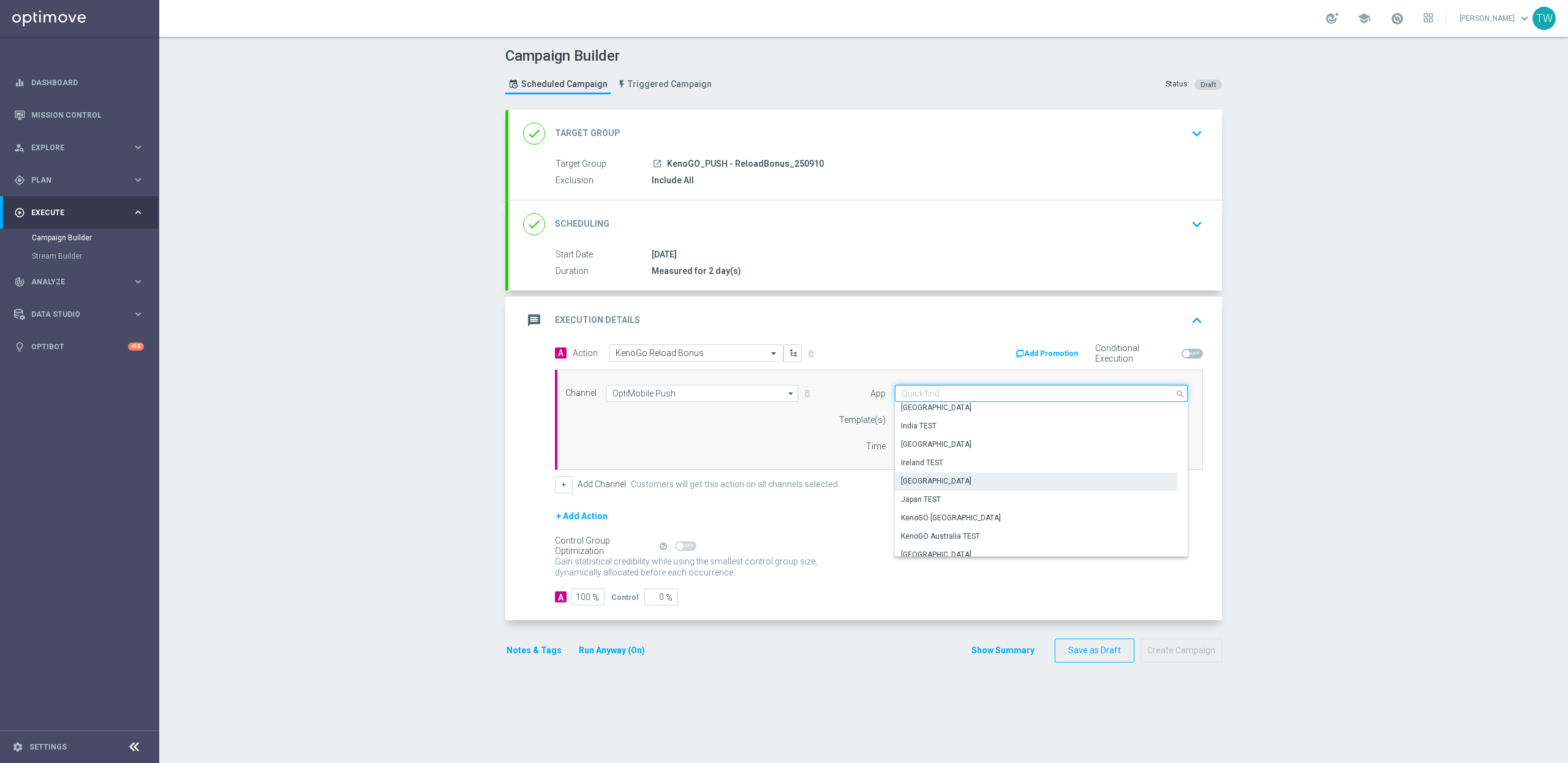
scroll to position [236, 0]
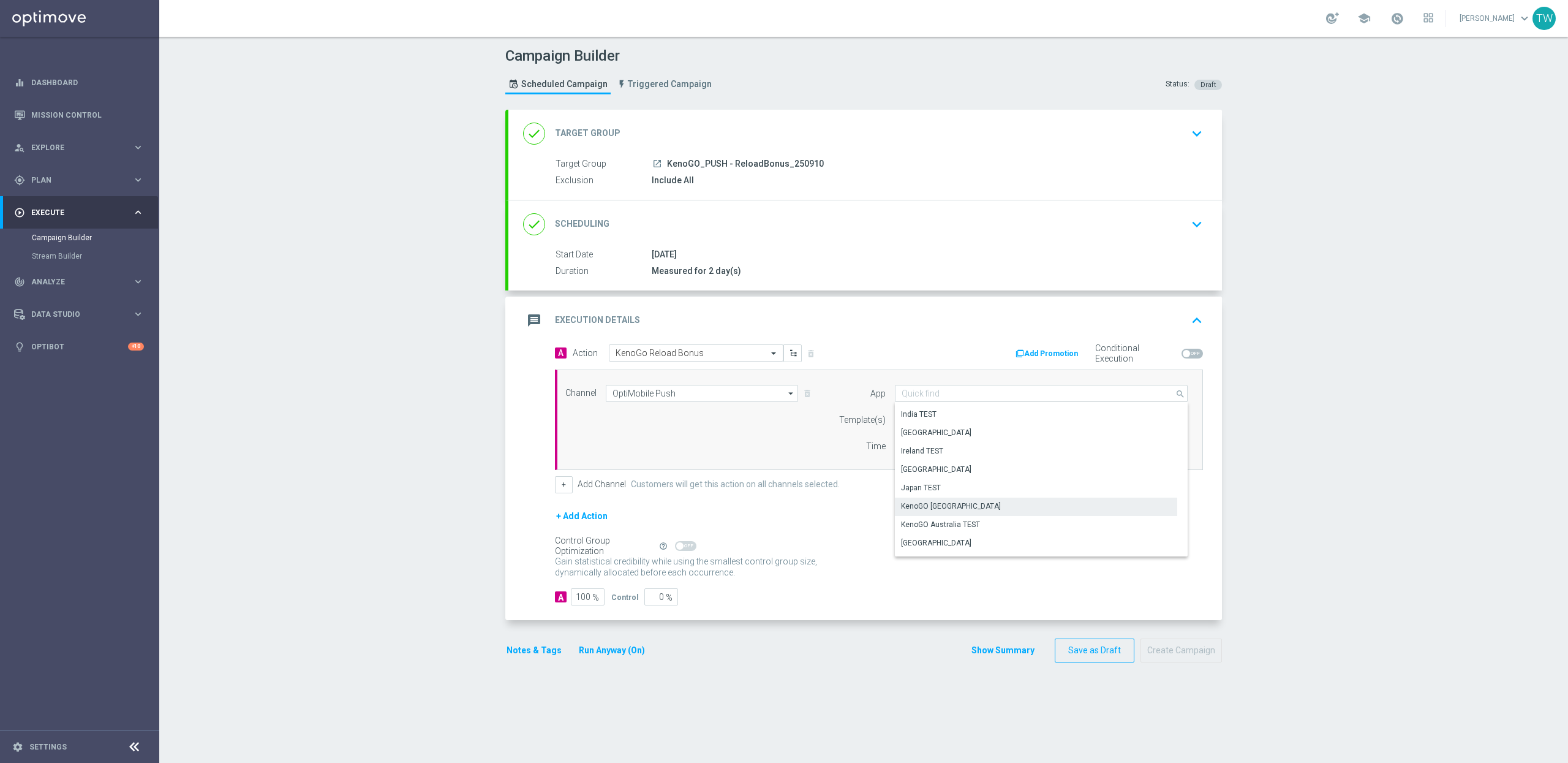
click at [947, 503] on div "KenoGO Australia" at bounding box center [951, 506] width 100 height 11
type input "KenoGO Australia"
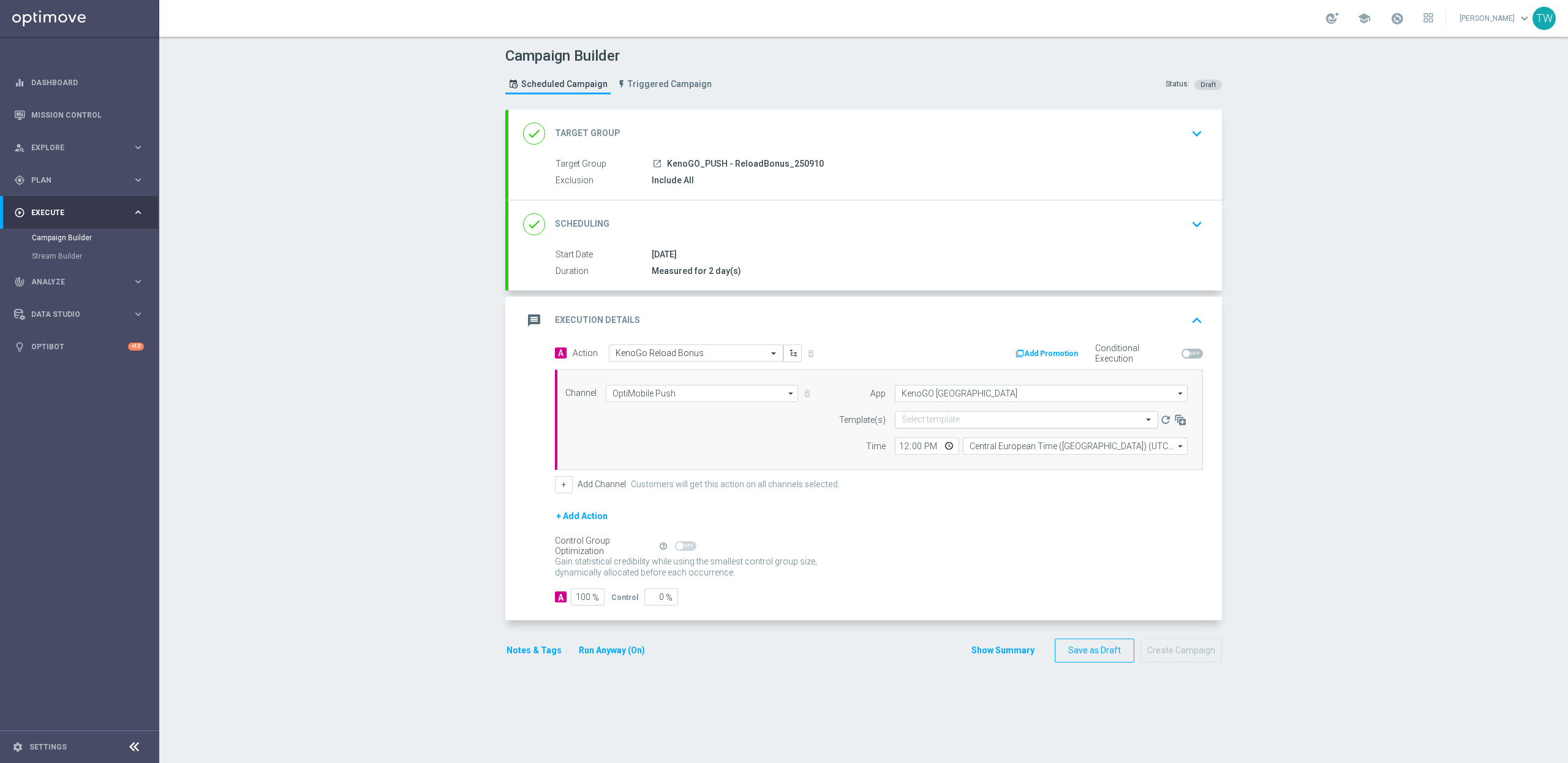
click at [918, 423] on input "text" at bounding box center [1014, 420] width 225 height 11
click at [914, 440] on label "APP_PUSH_KenoGo_250910_BonusReload" at bounding box center [970, 438] width 138 height 11
type input "250910"
click at [903, 449] on input "12:00" at bounding box center [927, 446] width 64 height 17
type input "17:00"
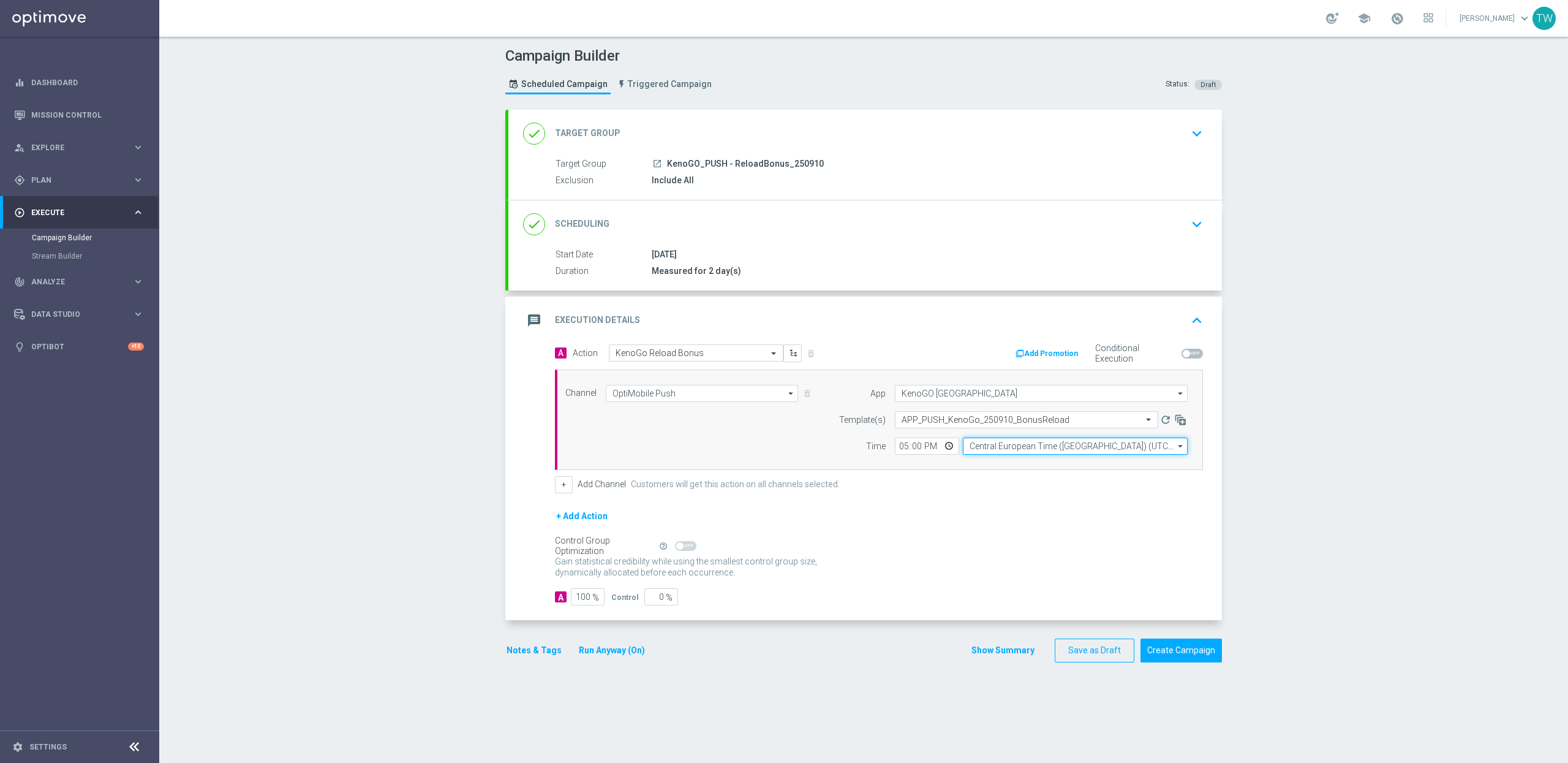
click at [1012, 449] on input "Central European Time (Budapest) (UTC +02:00)" at bounding box center [1075, 446] width 225 height 17
click at [1009, 467] on div "Eastern Australia Time (Sydney) (UTC +10:00)" at bounding box center [1069, 463] width 201 height 11
type input "Eastern Australia Time (Sydney) (UTC +10:00)"
click at [1199, 657] on button "Create Campaign" at bounding box center [1181, 651] width 81 height 24
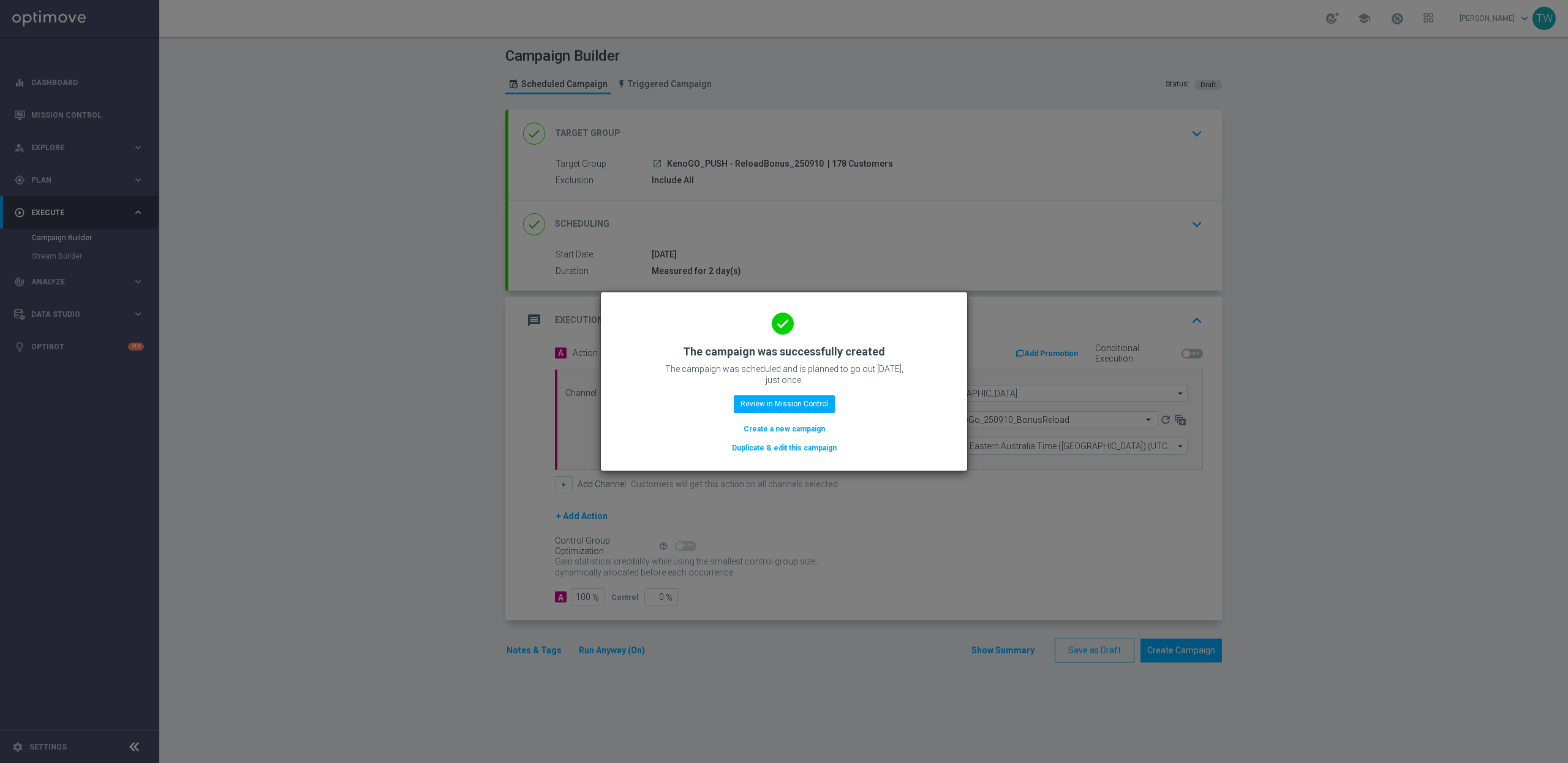
click at [795, 453] on button "Duplicate & edit this campaign" at bounding box center [784, 448] width 107 height 14
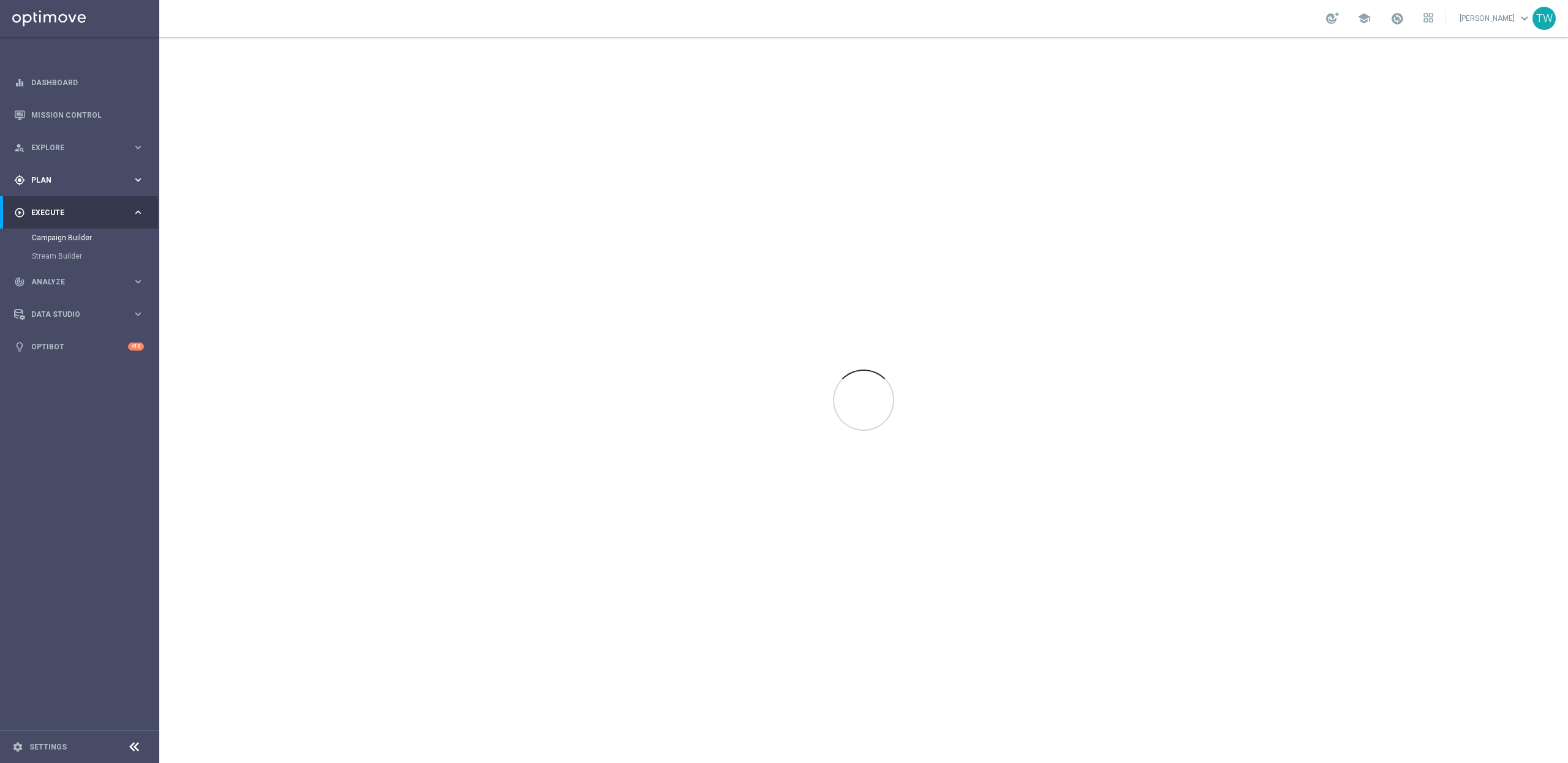
click at [71, 178] on span "Plan" at bounding box center [82, 180] width 101 height 7
click at [72, 241] on span "Templates" at bounding box center [76, 242] width 87 height 7
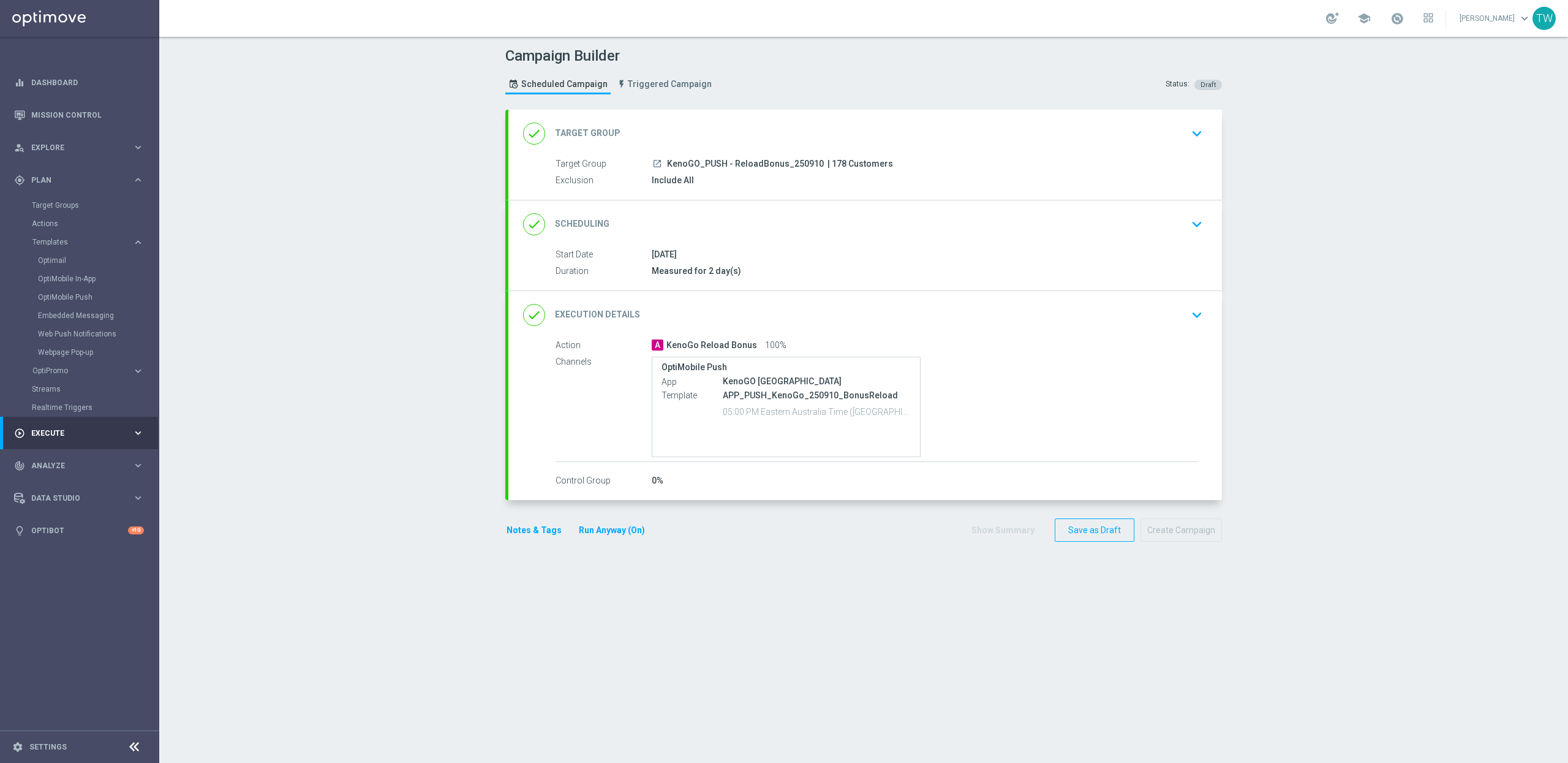
click at [857, 141] on div "done Target Group keyboard_arrow_down" at bounding box center [864, 133] width 684 height 23
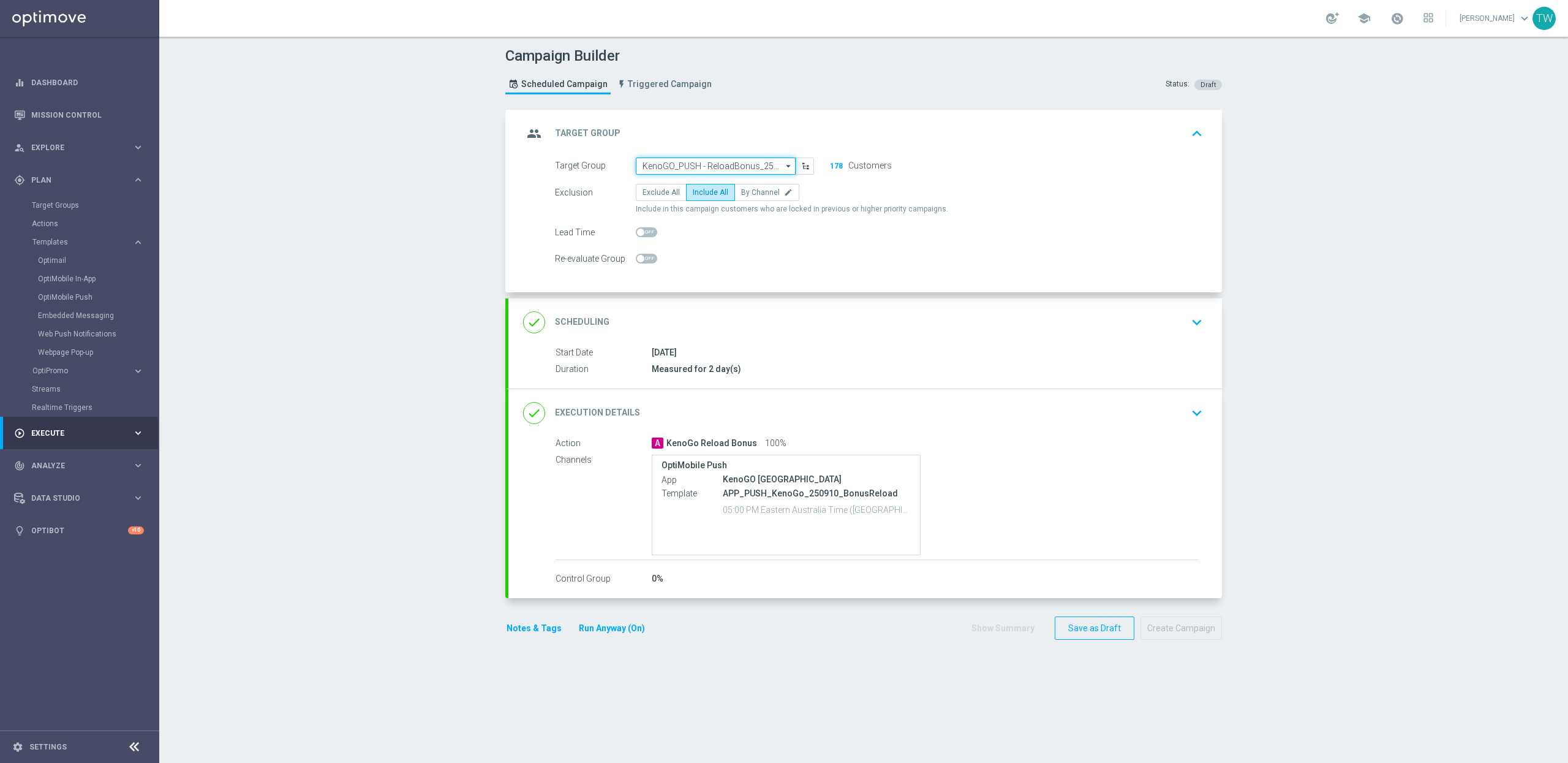
click at [723, 168] on input "KenoGO_PUSH - ReloadBonus_250910" at bounding box center [715, 166] width 160 height 17
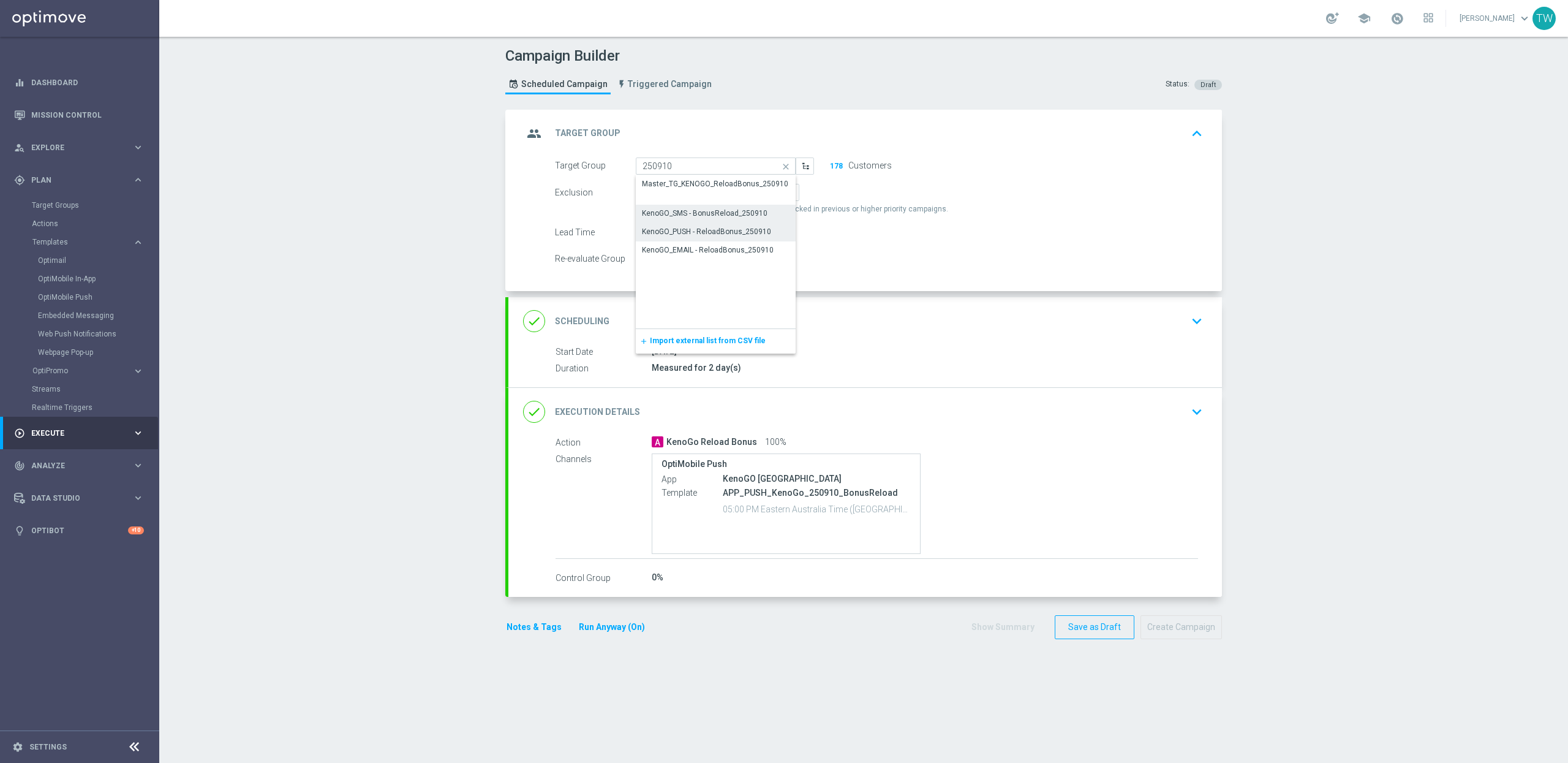
click at [707, 214] on div "KenoGO_SMS - BonusReload_250910" at bounding box center [704, 213] width 125 height 11
type input "KenoGO_SMS - BonusReload_250910"
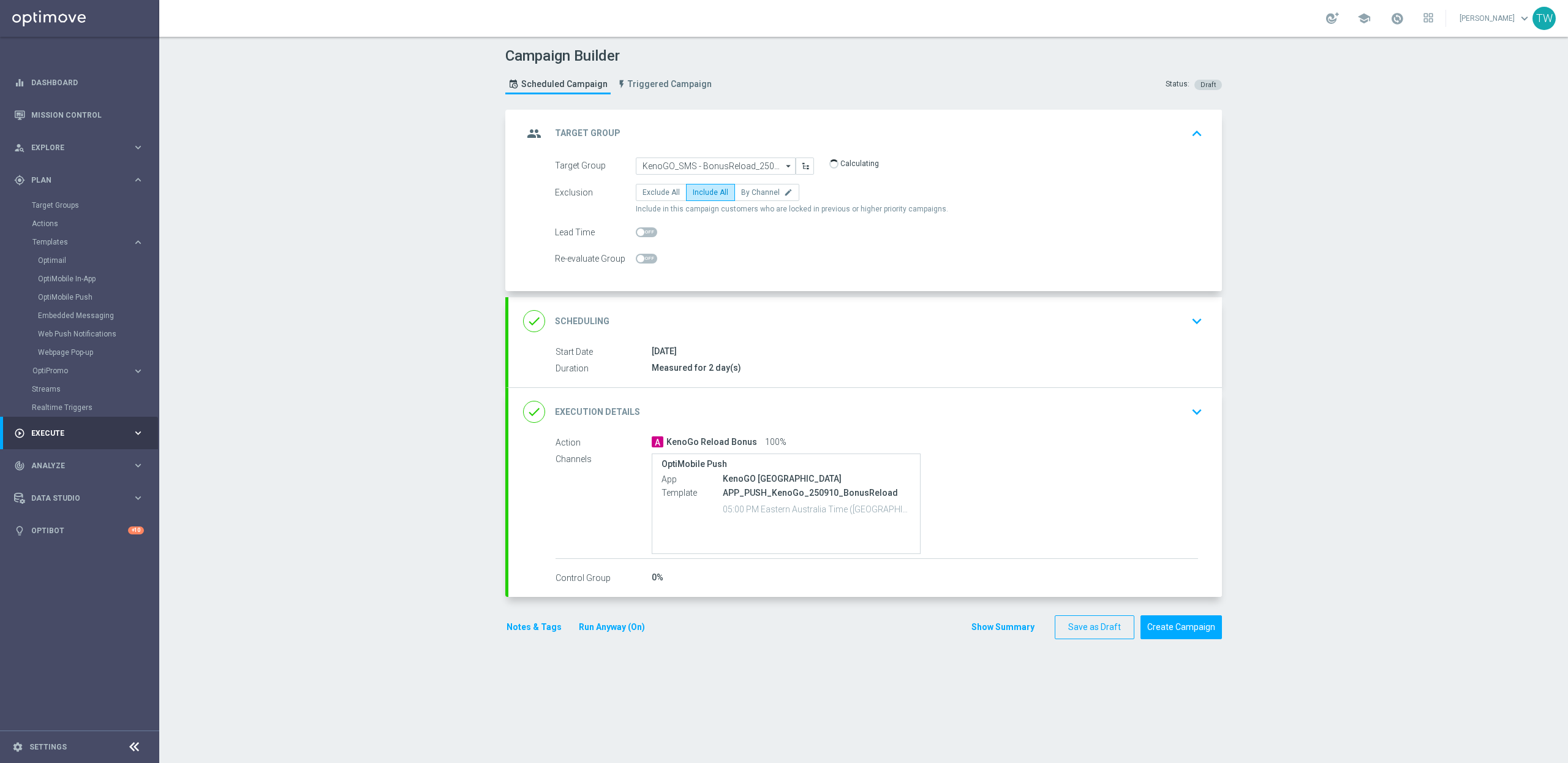
drag, startPoint x: 798, startPoint y: 406, endPoint x: 793, endPoint y: 400, distance: 7.8
click at [797, 406] on div "done Execution Details keyboard_arrow_down" at bounding box center [864, 411] width 684 height 23
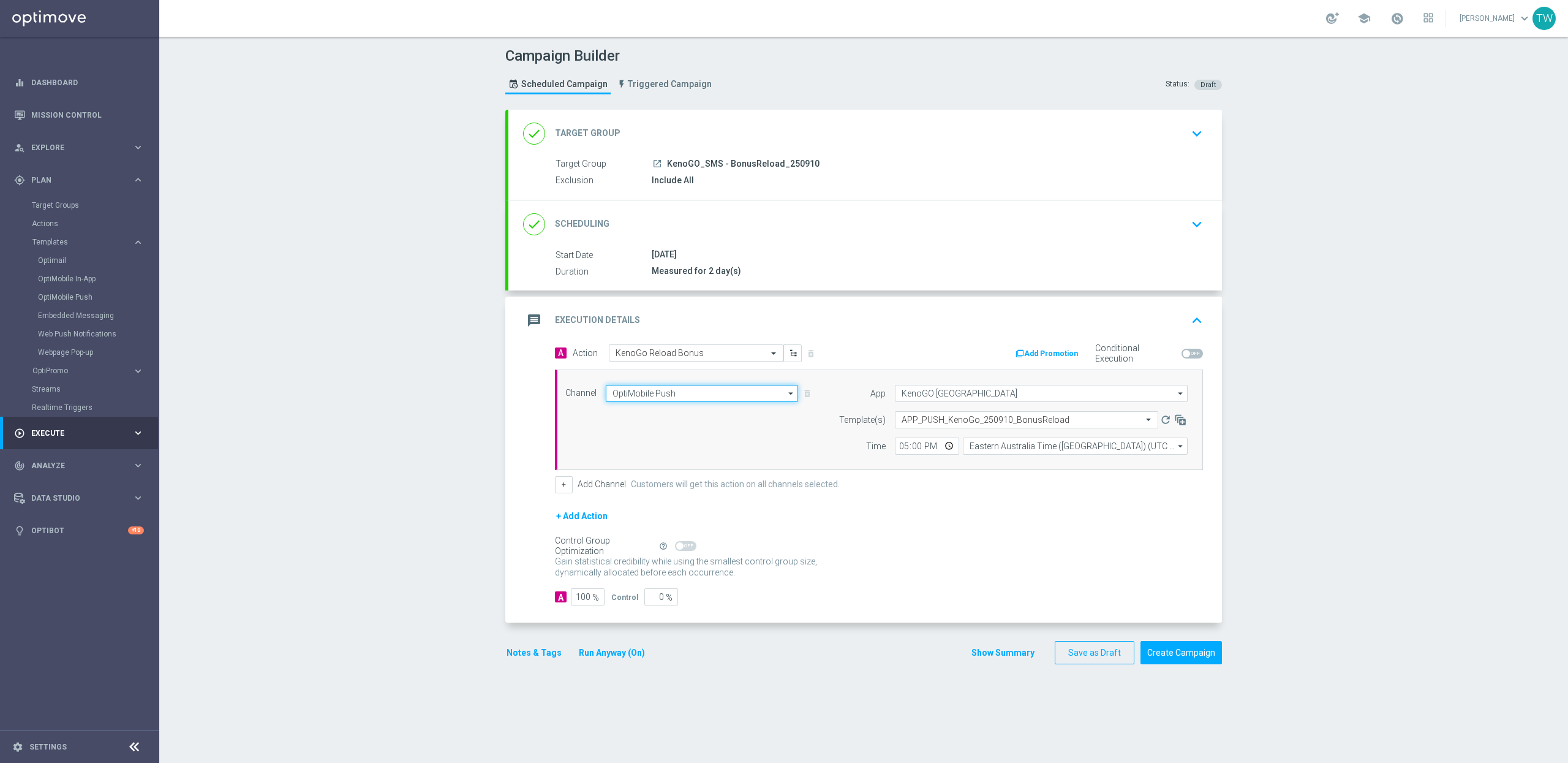
click at [738, 402] on input "OptiMobile Push" at bounding box center [702, 394] width 192 height 17
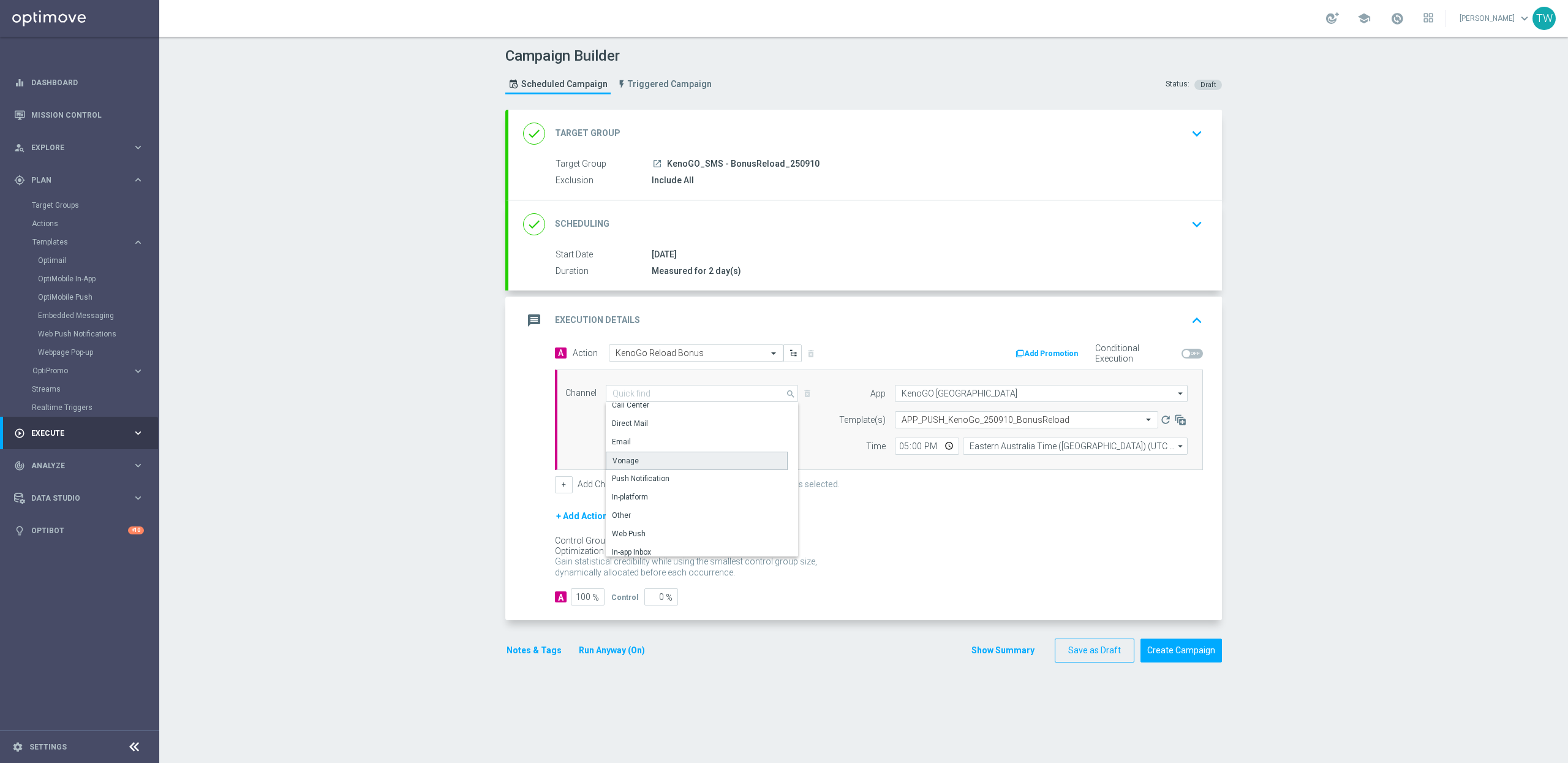
click at [738, 465] on div "Vonage" at bounding box center [696, 461] width 182 height 18
type input "Vonage"
click at [968, 422] on input "text" at bounding box center [1021, 419] width 240 height 11
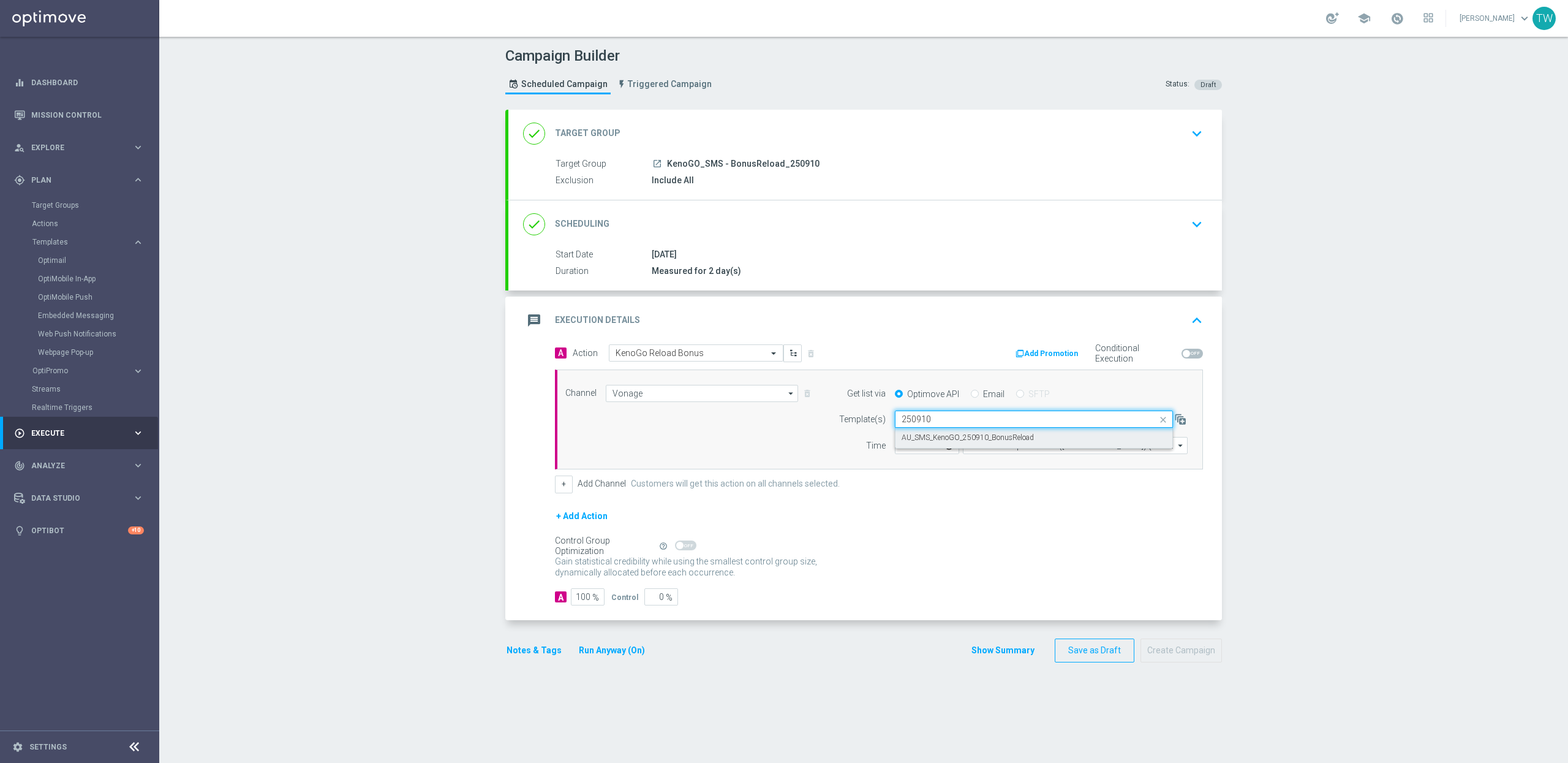
drag, startPoint x: 956, startPoint y: 438, endPoint x: 920, endPoint y: 446, distance: 36.9
click at [956, 438] on label "AU_SMS_KenoGO_250910_BonusReload" at bounding box center [967, 438] width 132 height 11
type input "250910"
click at [912, 446] on input "12:00" at bounding box center [927, 446] width 64 height 17
click at [907, 448] on input "12:00" at bounding box center [927, 446] width 64 height 17
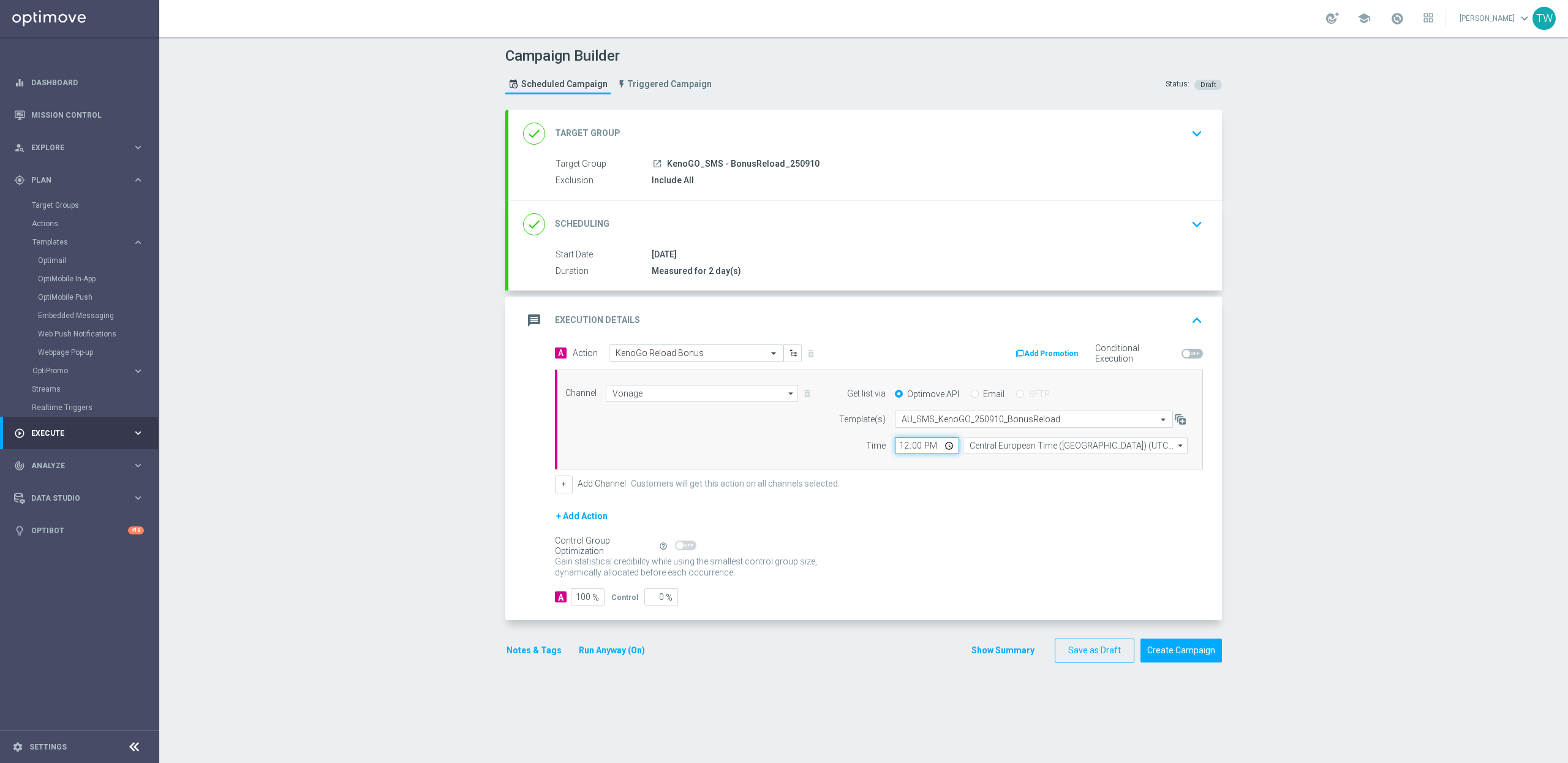
type input "17:00"
click at [991, 447] on input "Central European Time (Budapest) (UTC +02:00)" at bounding box center [1075, 446] width 225 height 17
click at [1001, 462] on div "Eastern Australia Time (Sydney) (UTC +10:00)" at bounding box center [1069, 463] width 201 height 11
type input "Eastern Australia Time (Sydney) (UTC +10:00)"
click at [1000, 504] on form "A Action Select action KenoGo Reload Bonus delete_forever Add Promotion Conditi…" at bounding box center [879, 474] width 648 height 261
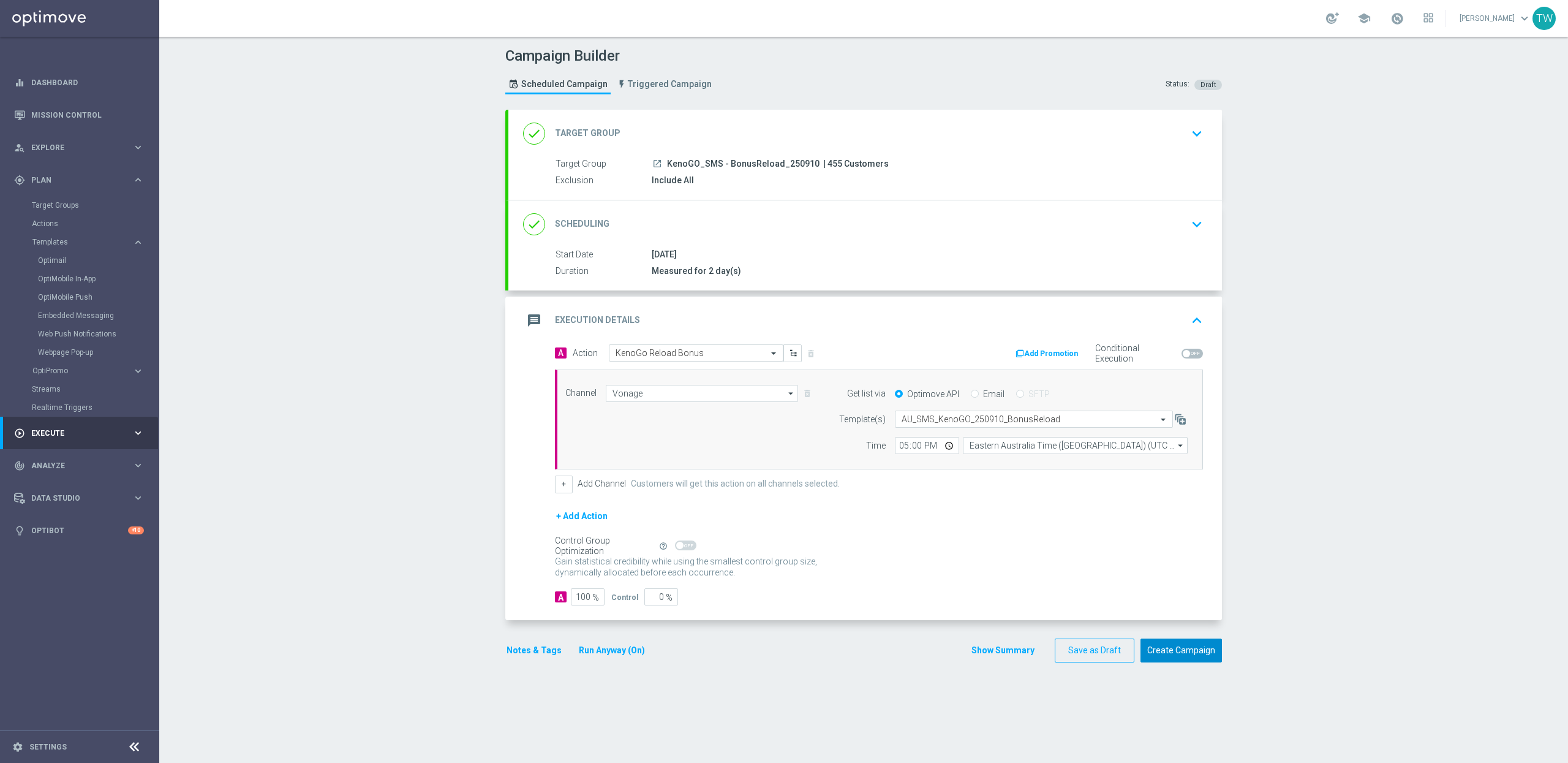
click at [1183, 651] on button "Create Campaign" at bounding box center [1181, 651] width 81 height 24
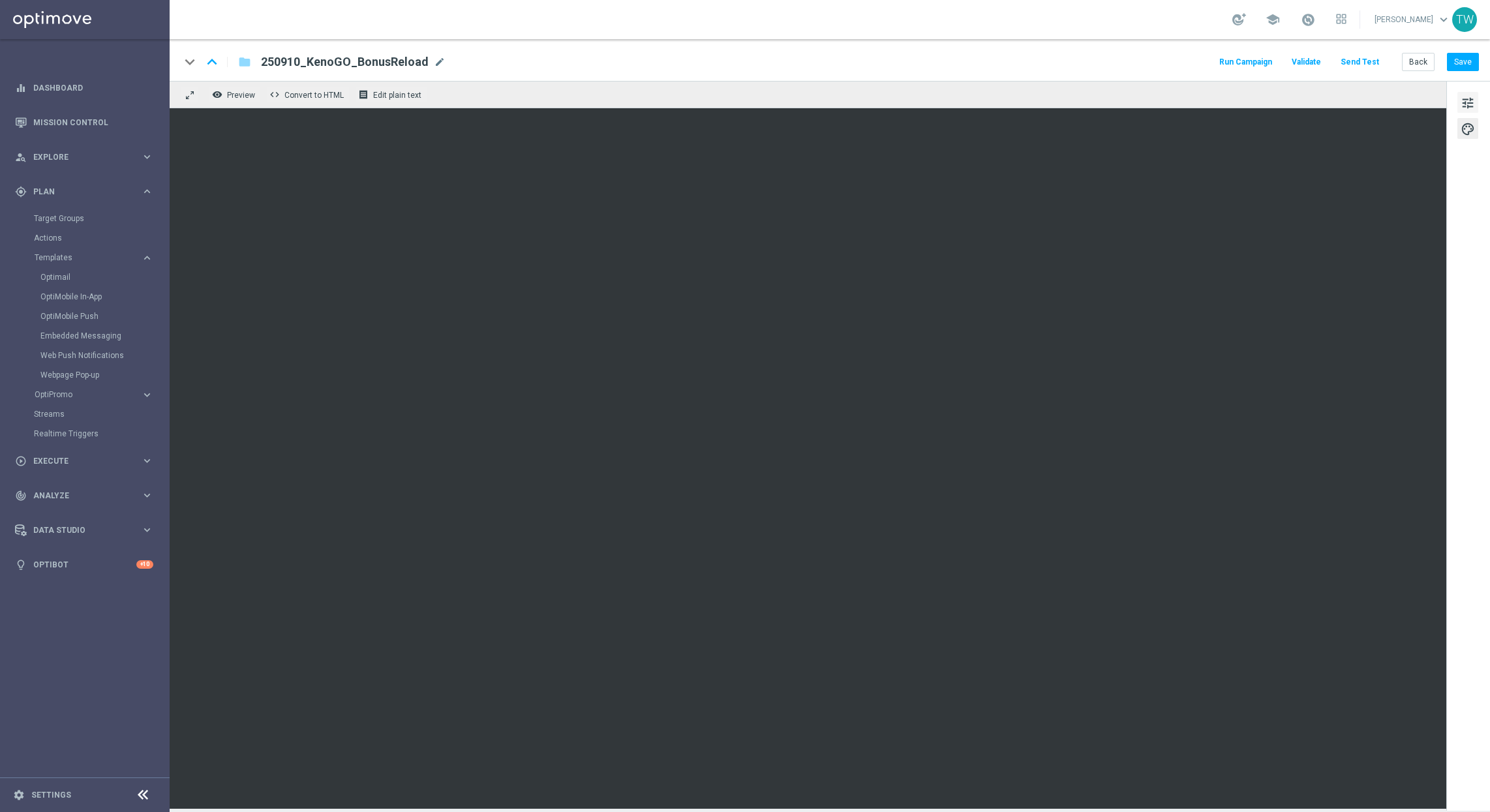
click at [1466, 99] on span "tune" at bounding box center [1468, 103] width 15 height 17
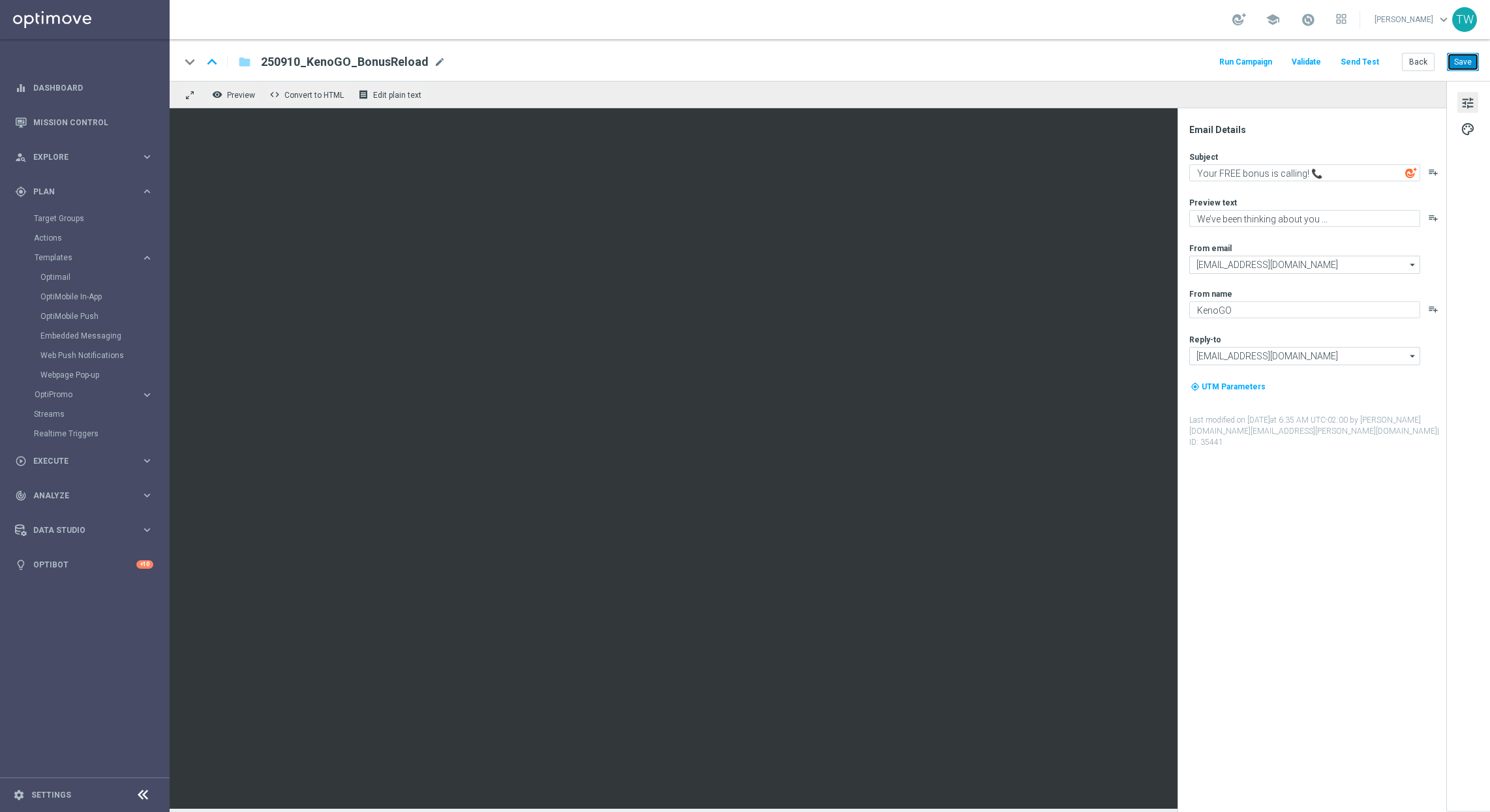
click at [1447, 61] on button "Save" at bounding box center [1463, 62] width 32 height 18
click at [1354, 62] on button "Send Test" at bounding box center [1359, 62] width 43 height 17
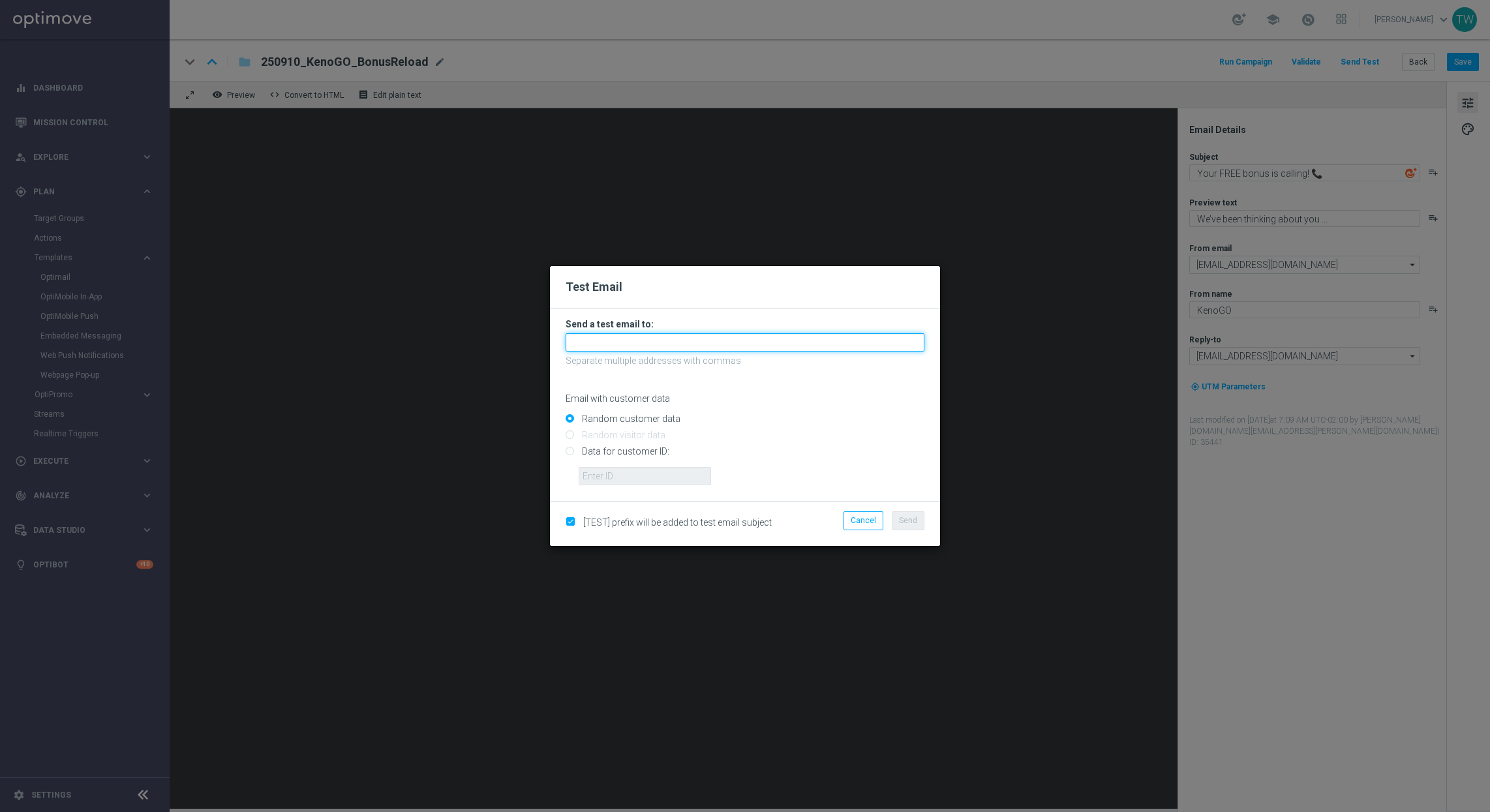
click at [857, 351] on input "text" at bounding box center [744, 342] width 359 height 18
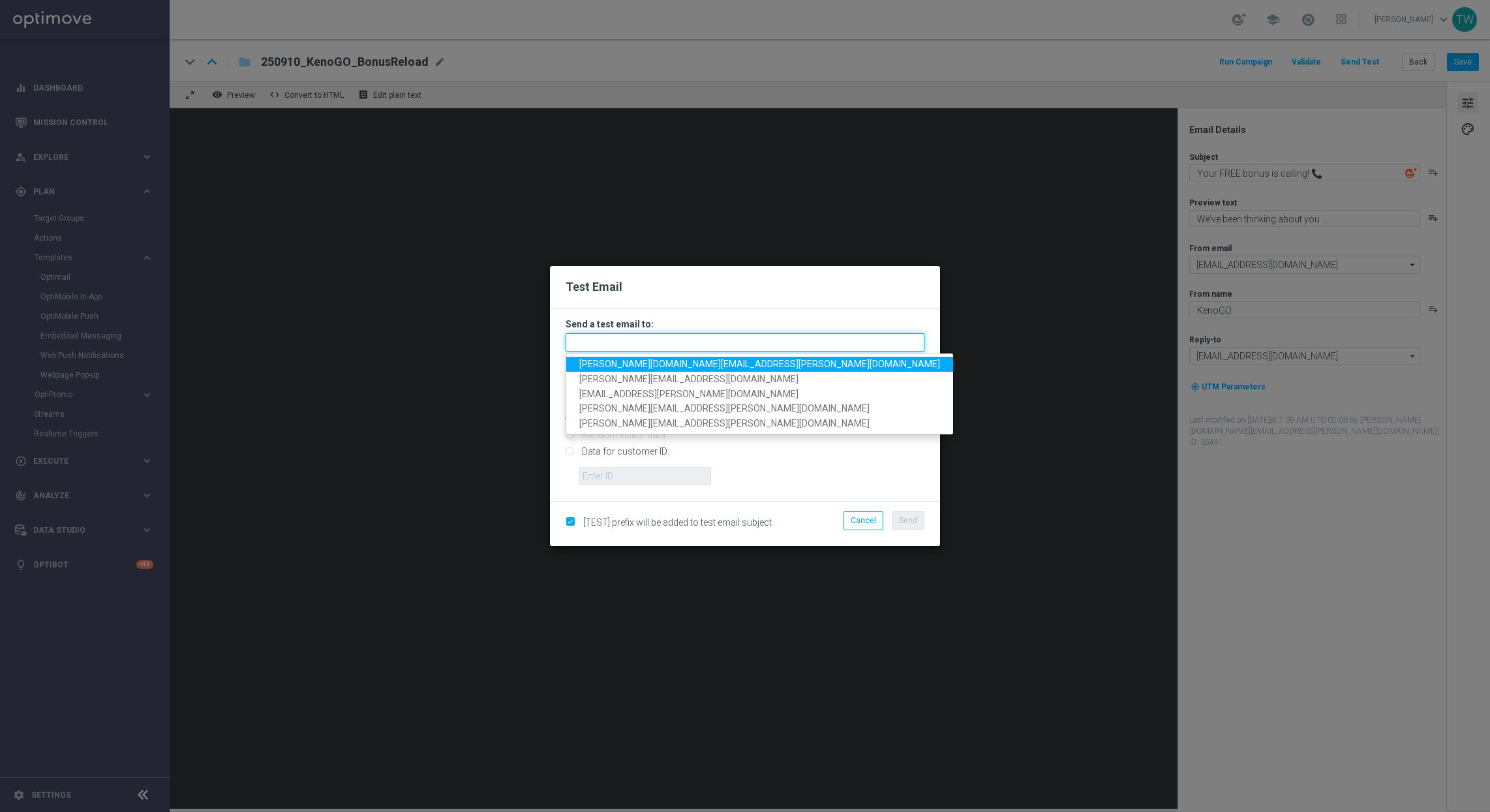
paste input "[PERSON_NAME][DOMAIN_NAME][EMAIL_ADDRESS][PERSON_NAME][DOMAIN_NAME],[PERSON_NAM…"
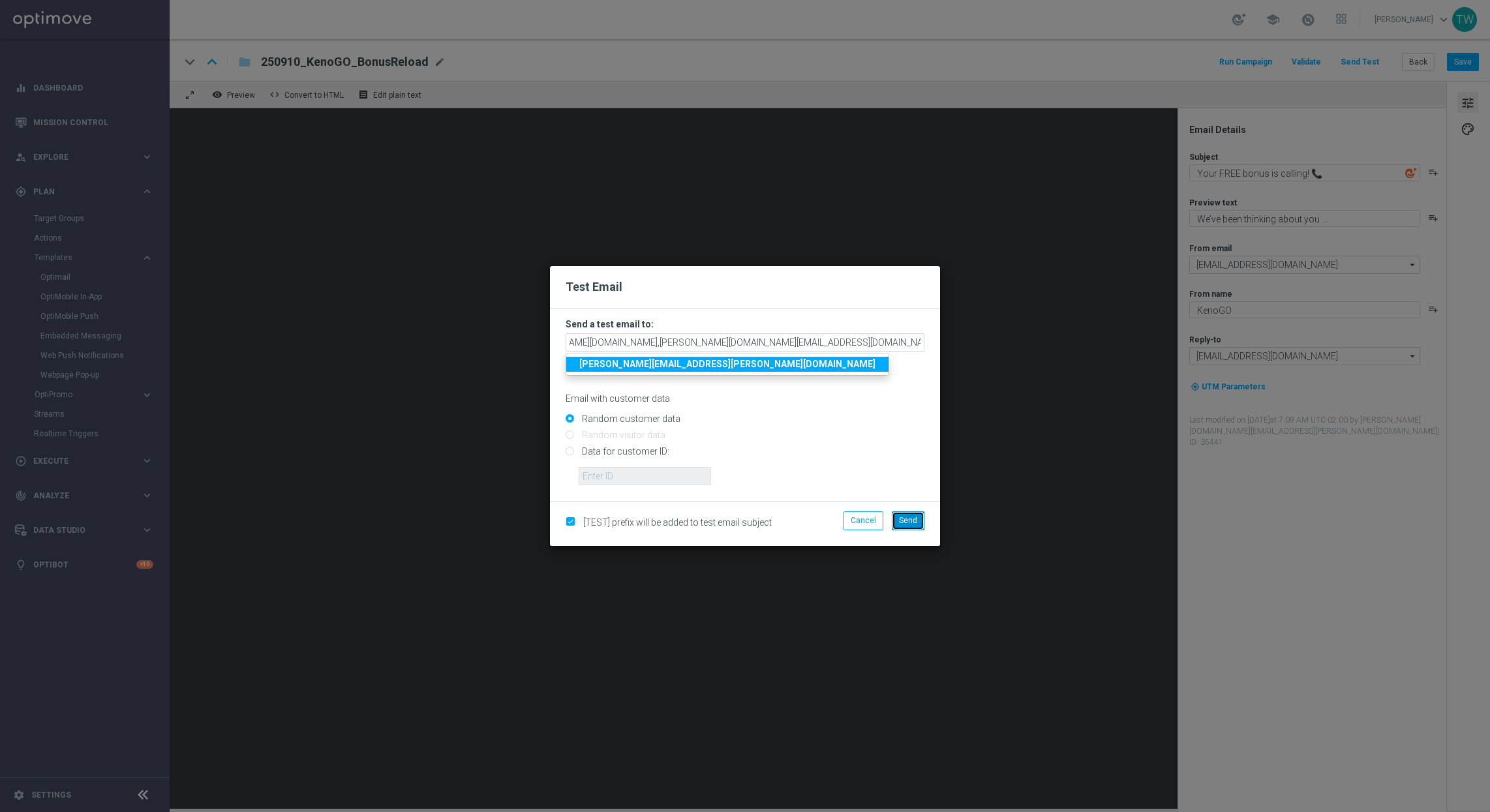
click at [902, 522] on span "Send" at bounding box center [908, 520] width 18 height 9
type input "[PERSON_NAME][DOMAIN_NAME][EMAIL_ADDRESS][PERSON_NAME][DOMAIN_NAME],[PERSON_NAM…"
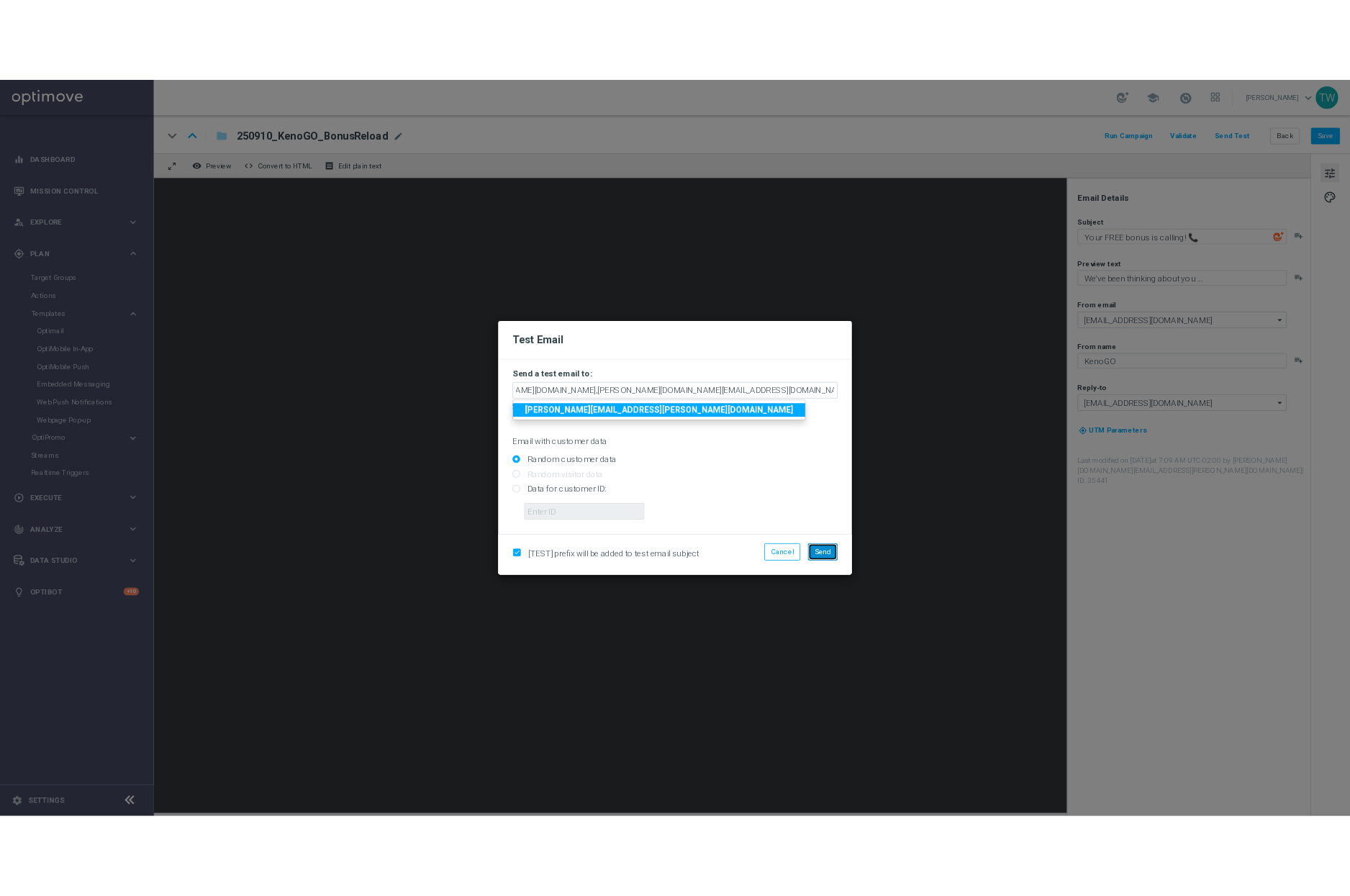
scroll to position [0, 0]
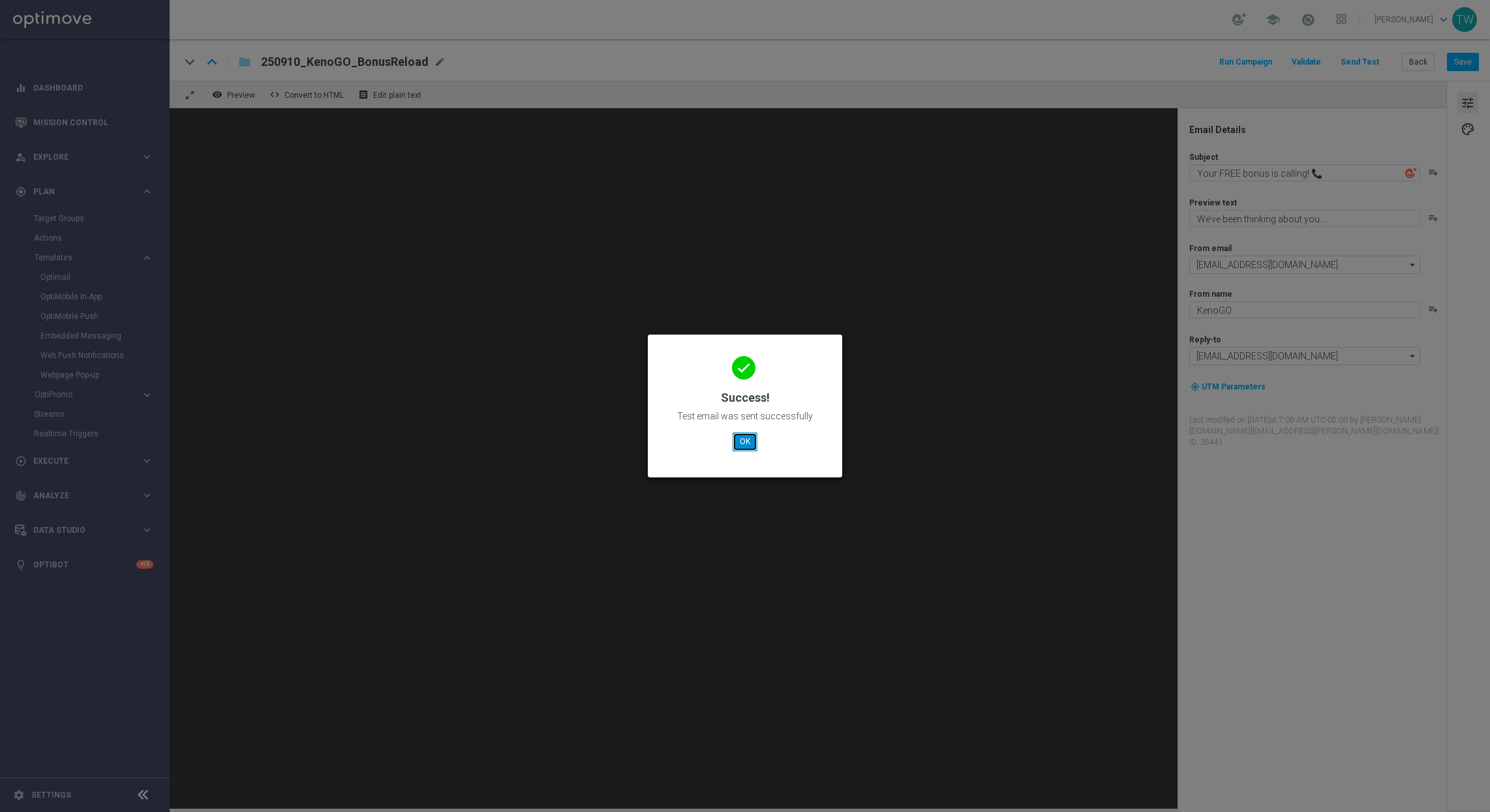
click at [745, 439] on button "OK" at bounding box center [744, 441] width 24 height 18
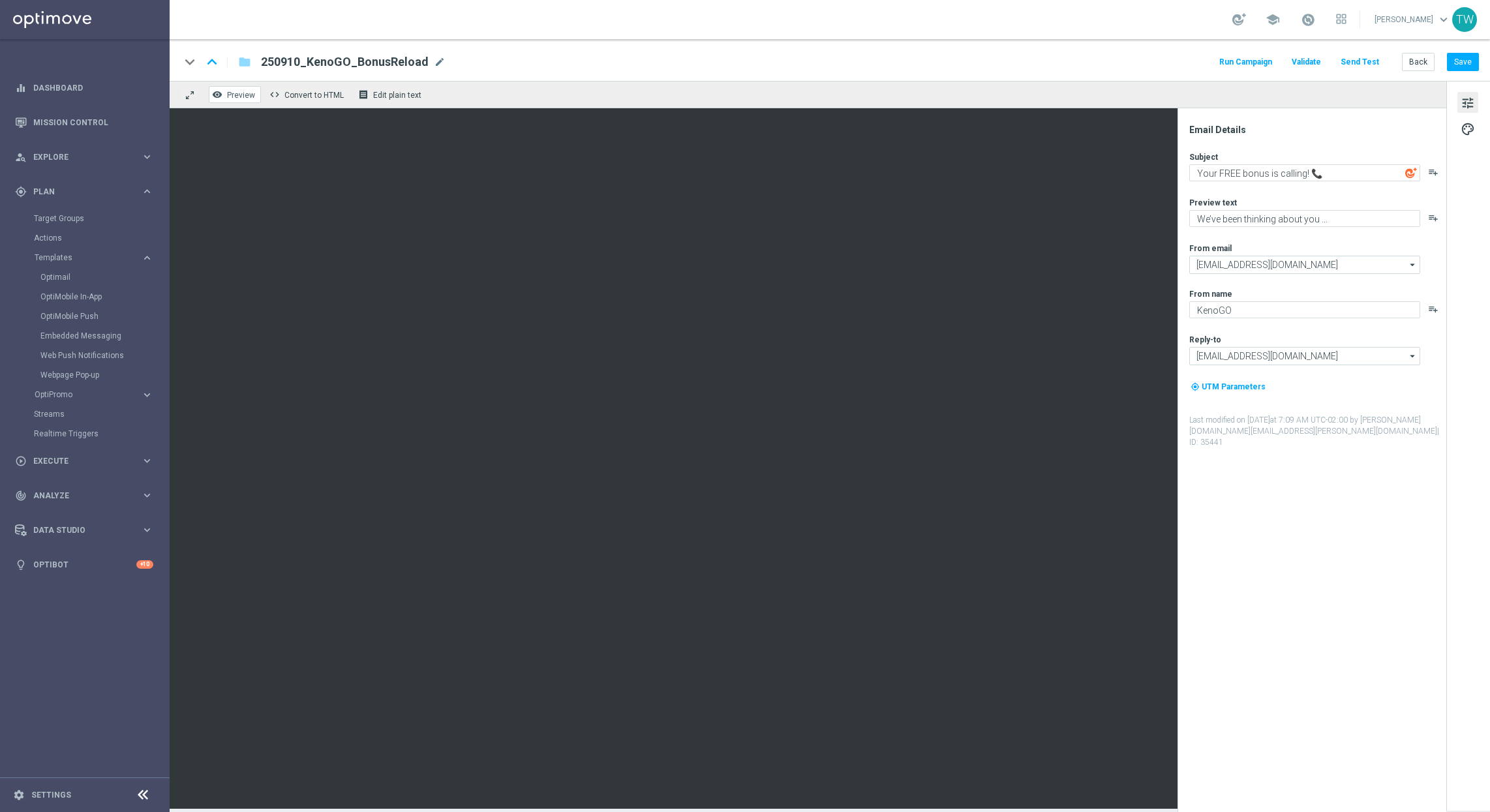
click at [250, 92] on span "Preview" at bounding box center [241, 95] width 28 height 9
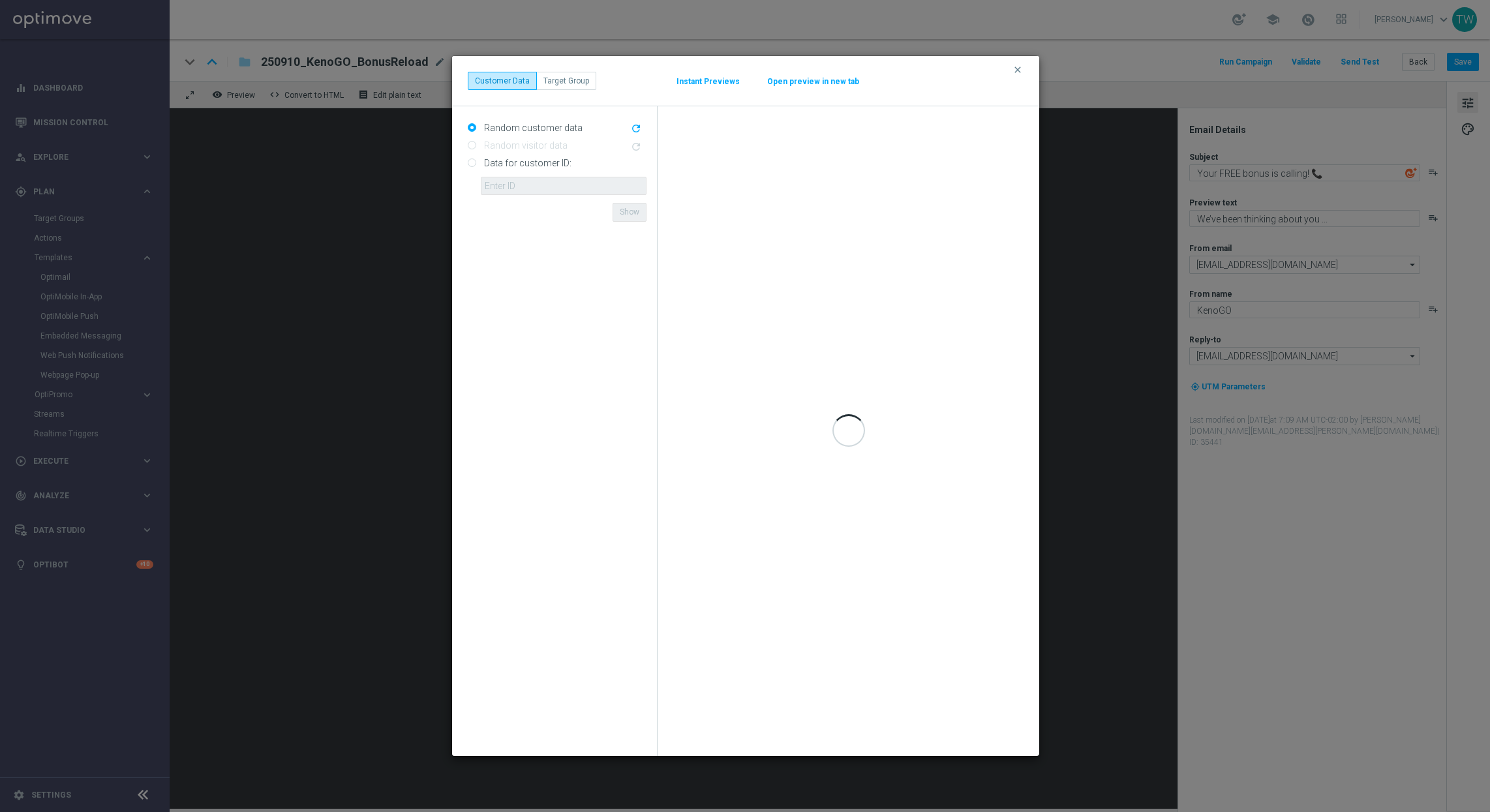
click at [842, 79] on button "Open preview in new tab" at bounding box center [813, 81] width 93 height 10
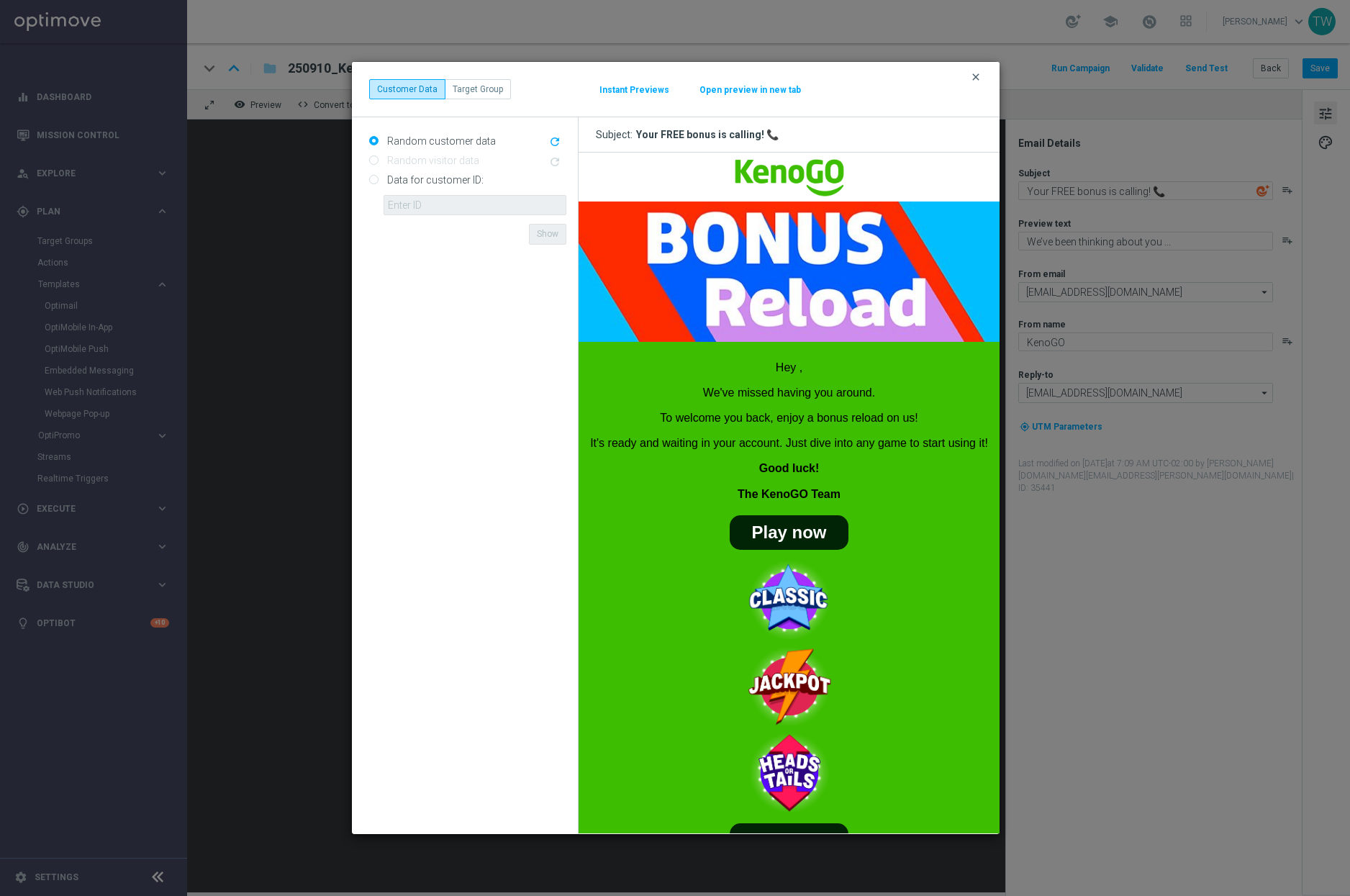
click at [974, 76] on icon "clear" at bounding box center [976, 76] width 12 height 12
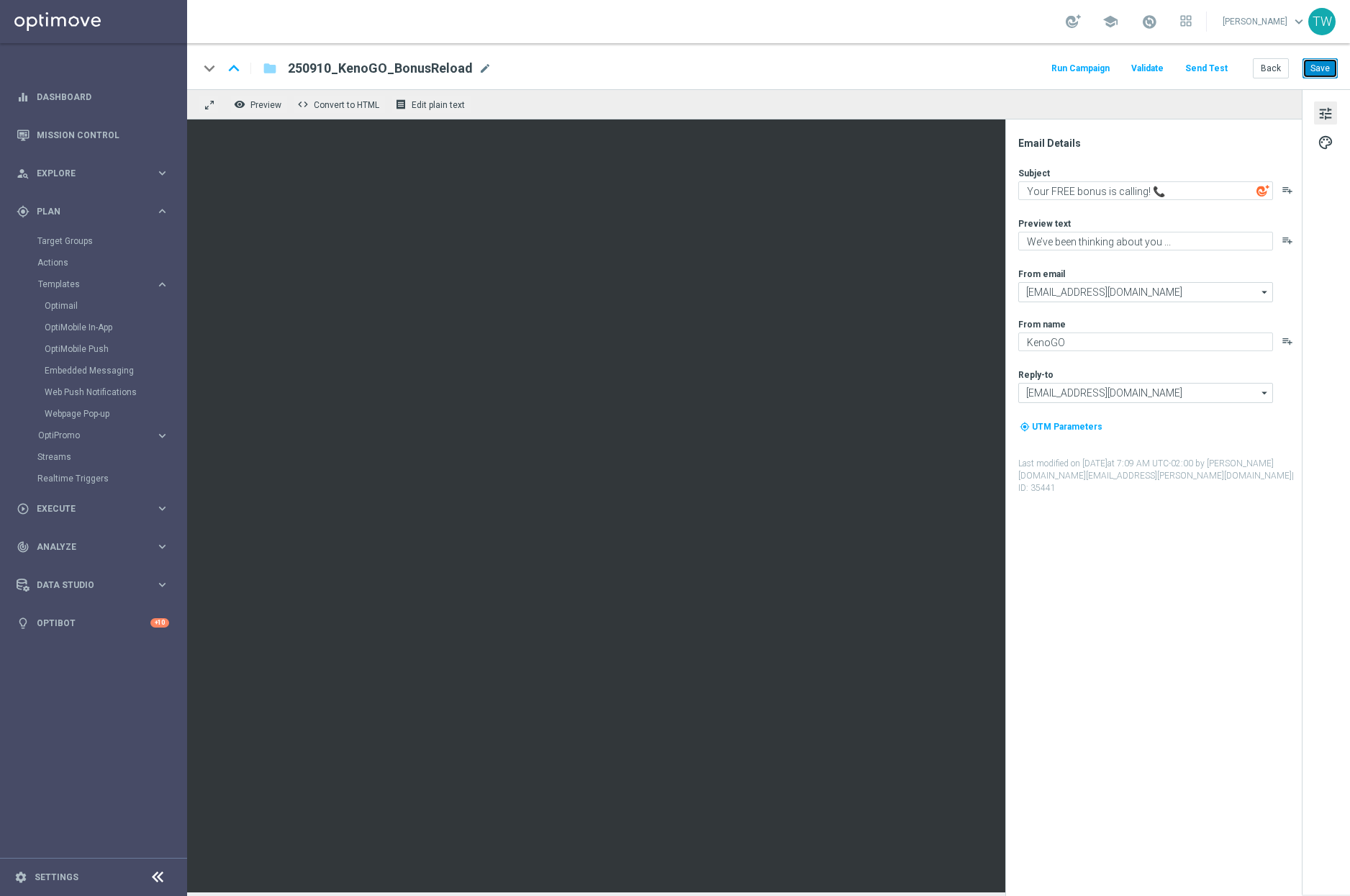
click at [1314, 69] on button "Save" at bounding box center [1321, 69] width 36 height 20
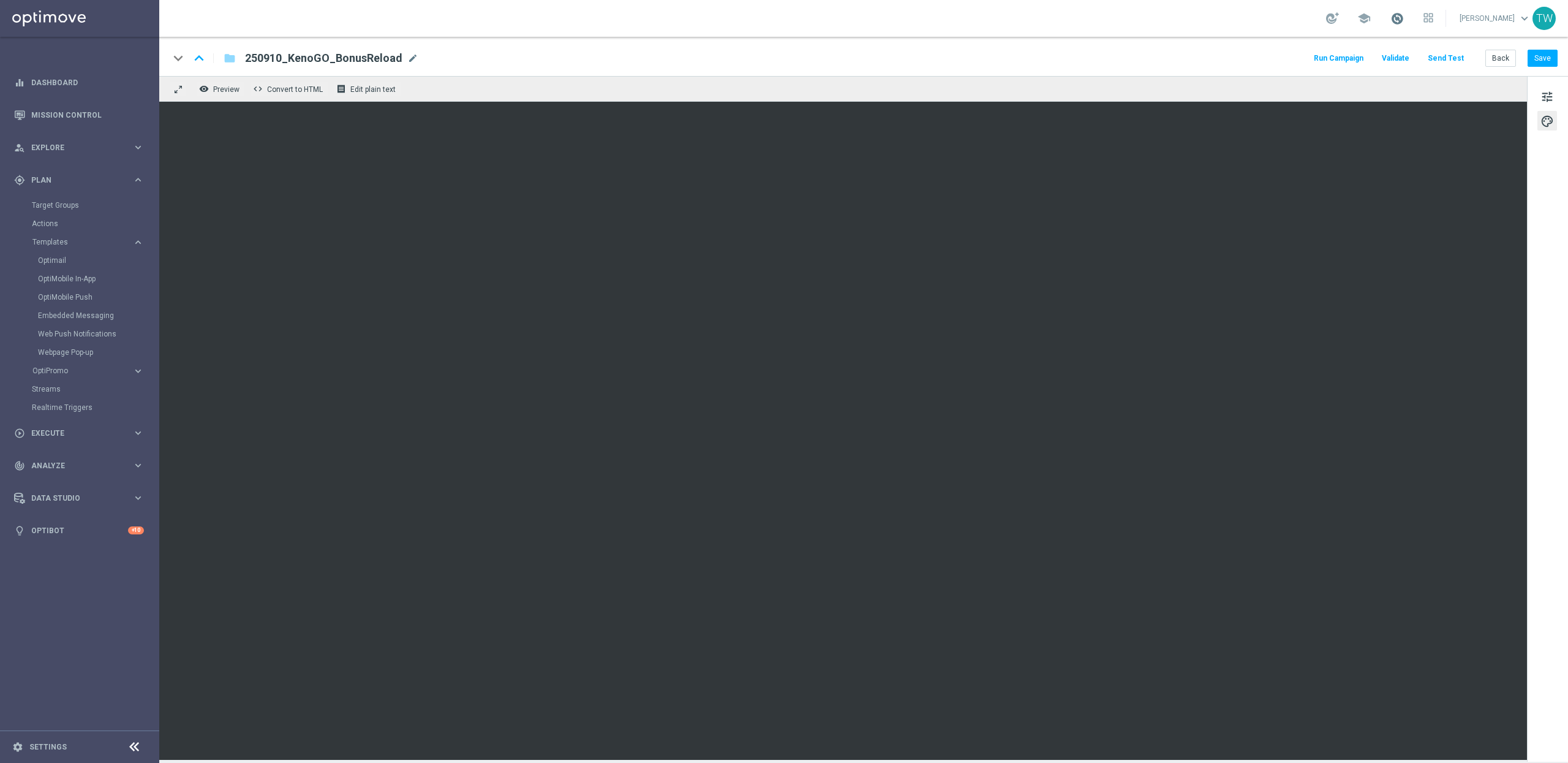
click at [1399, 20] on span at bounding box center [1397, 18] width 14 height 14
click at [1399, 19] on span at bounding box center [1397, 18] width 14 height 14
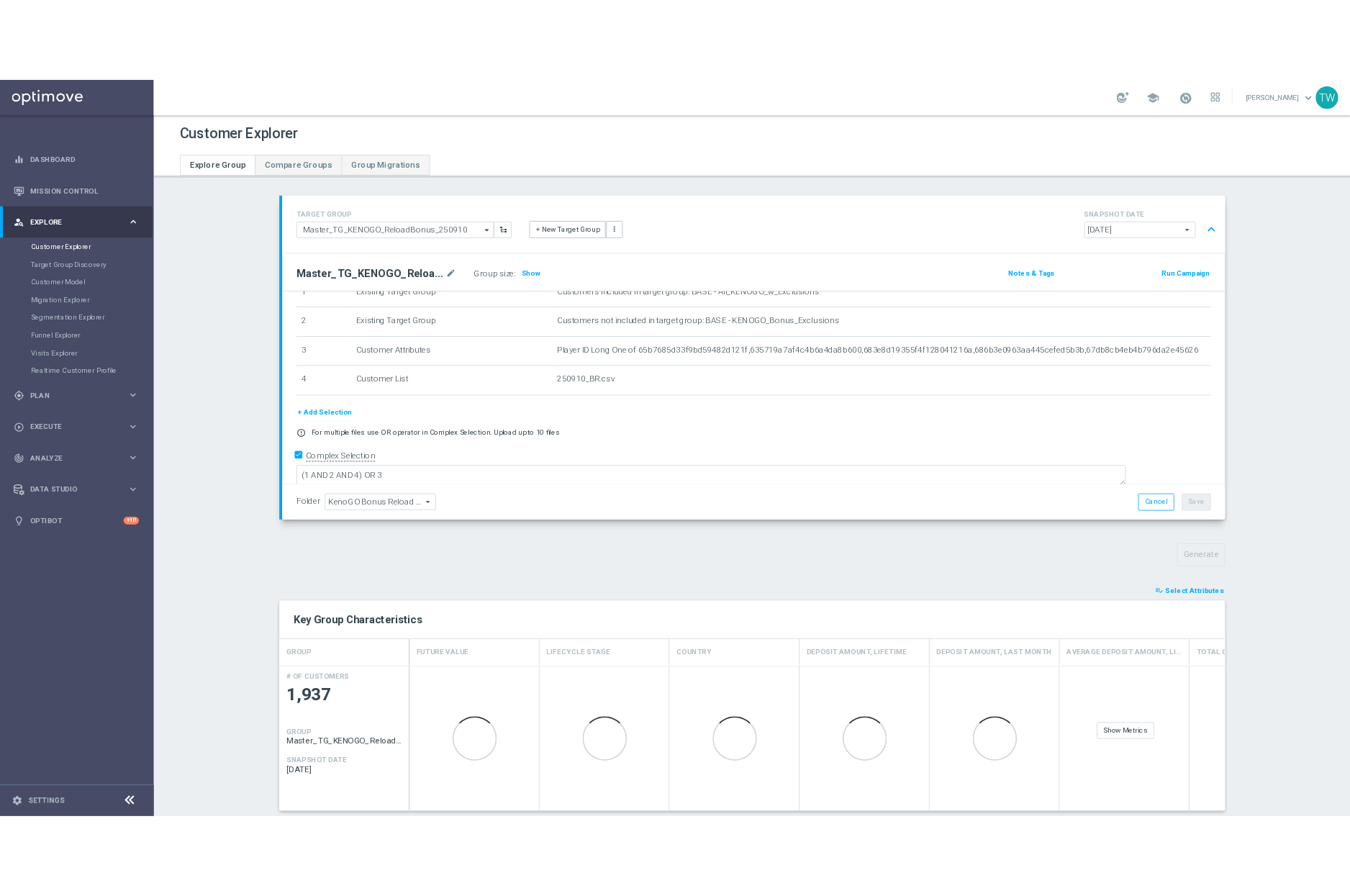
scroll to position [135, 0]
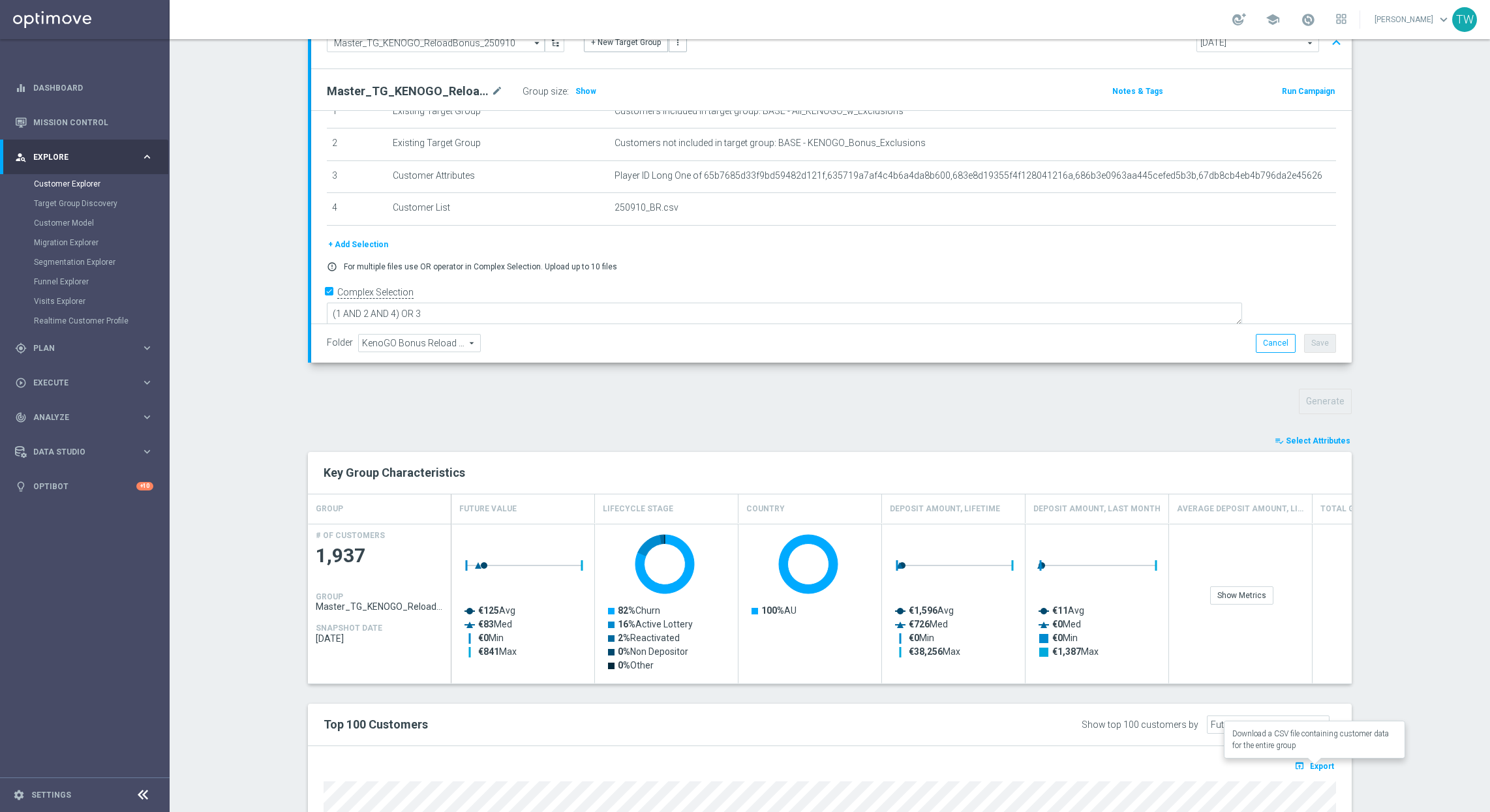
click at [1307, 767] on icon "open_in_browser" at bounding box center [1301, 765] width 14 height 10
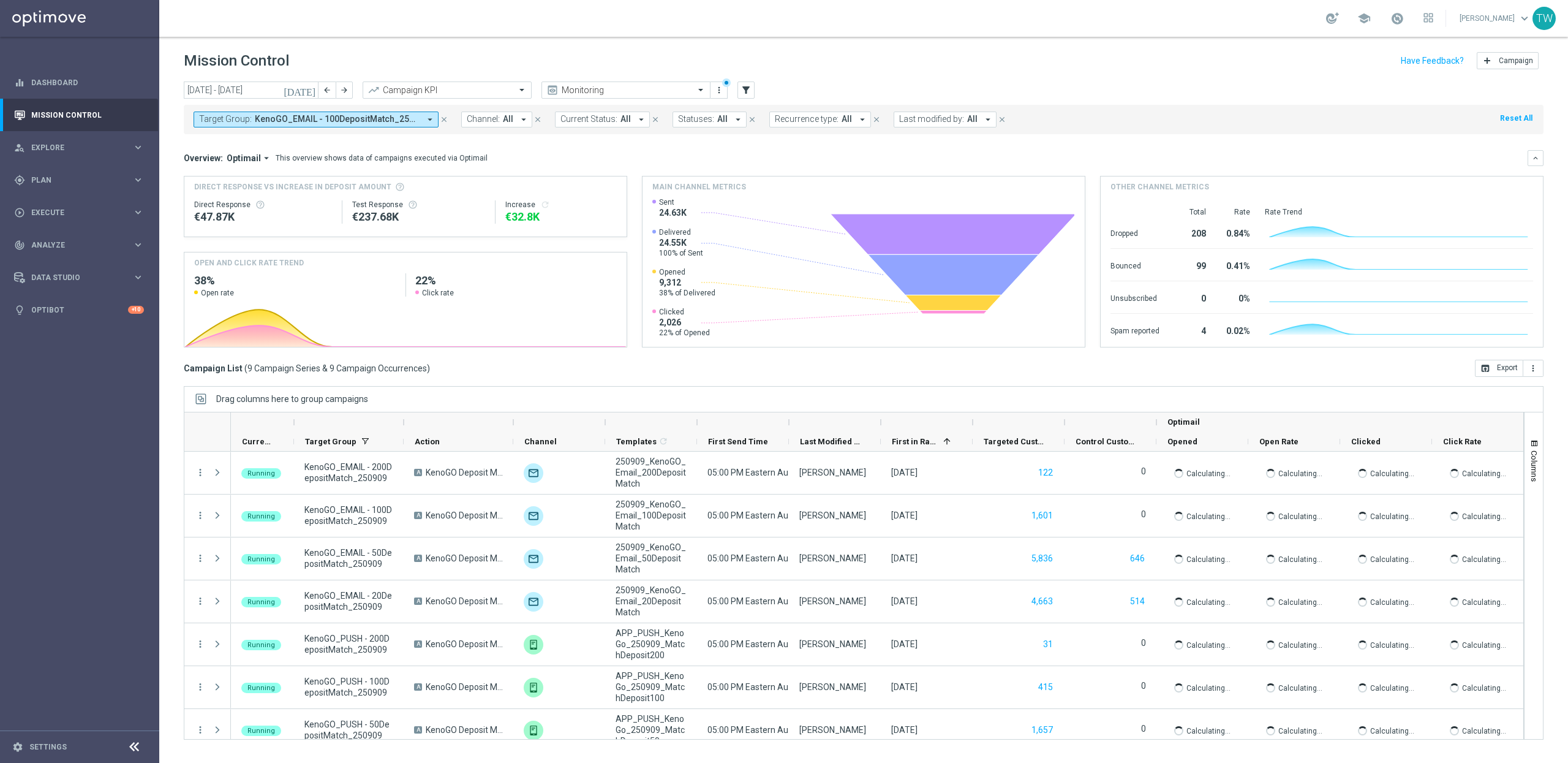
click at [426, 114] on icon "arrow_drop_down" at bounding box center [430, 119] width 11 height 11
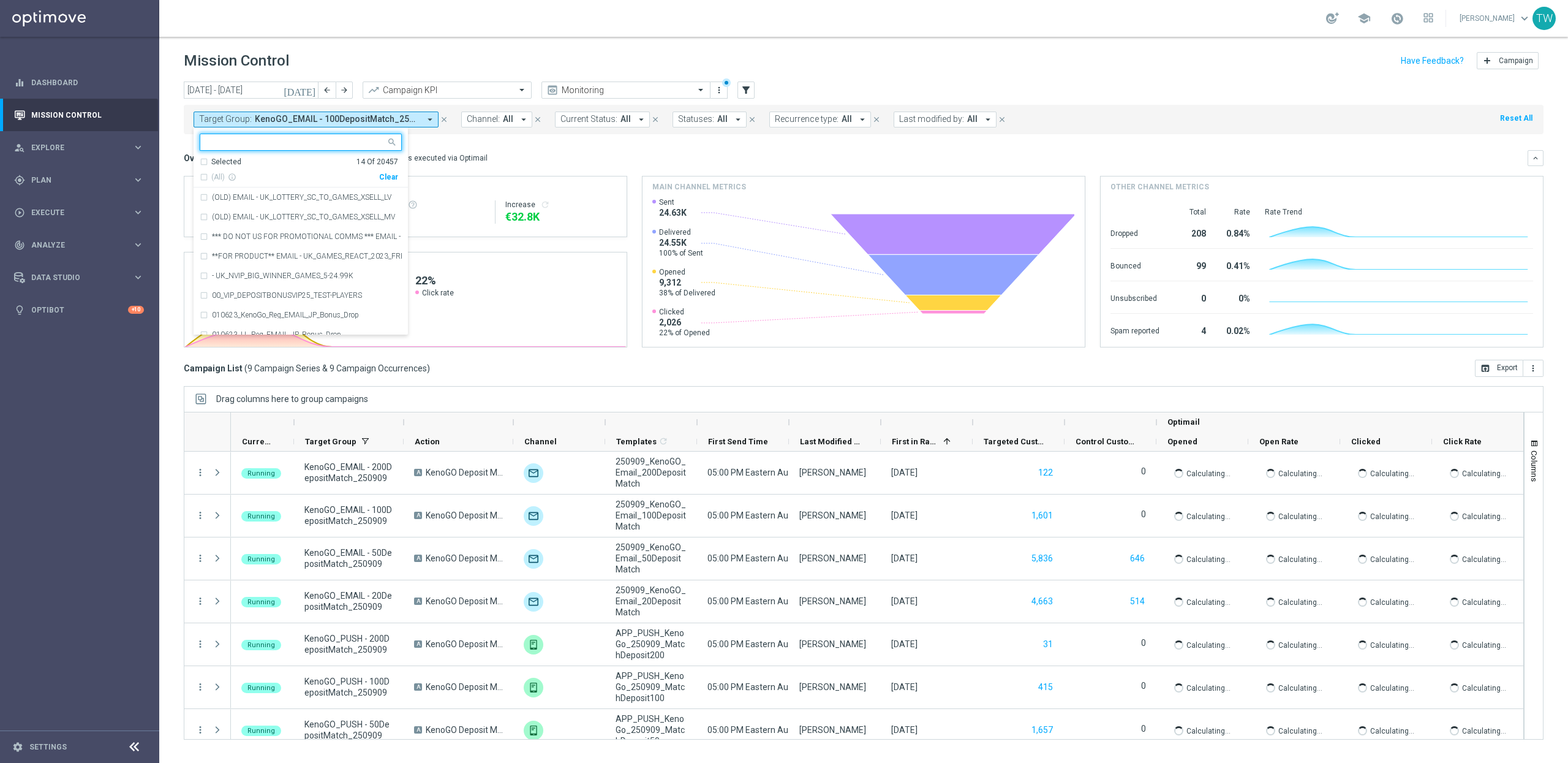
click at [0, 0] on div "Clear" at bounding box center [0, 0] width 0 height 0
click at [344, 148] on div at bounding box center [295, 143] width 181 height 12
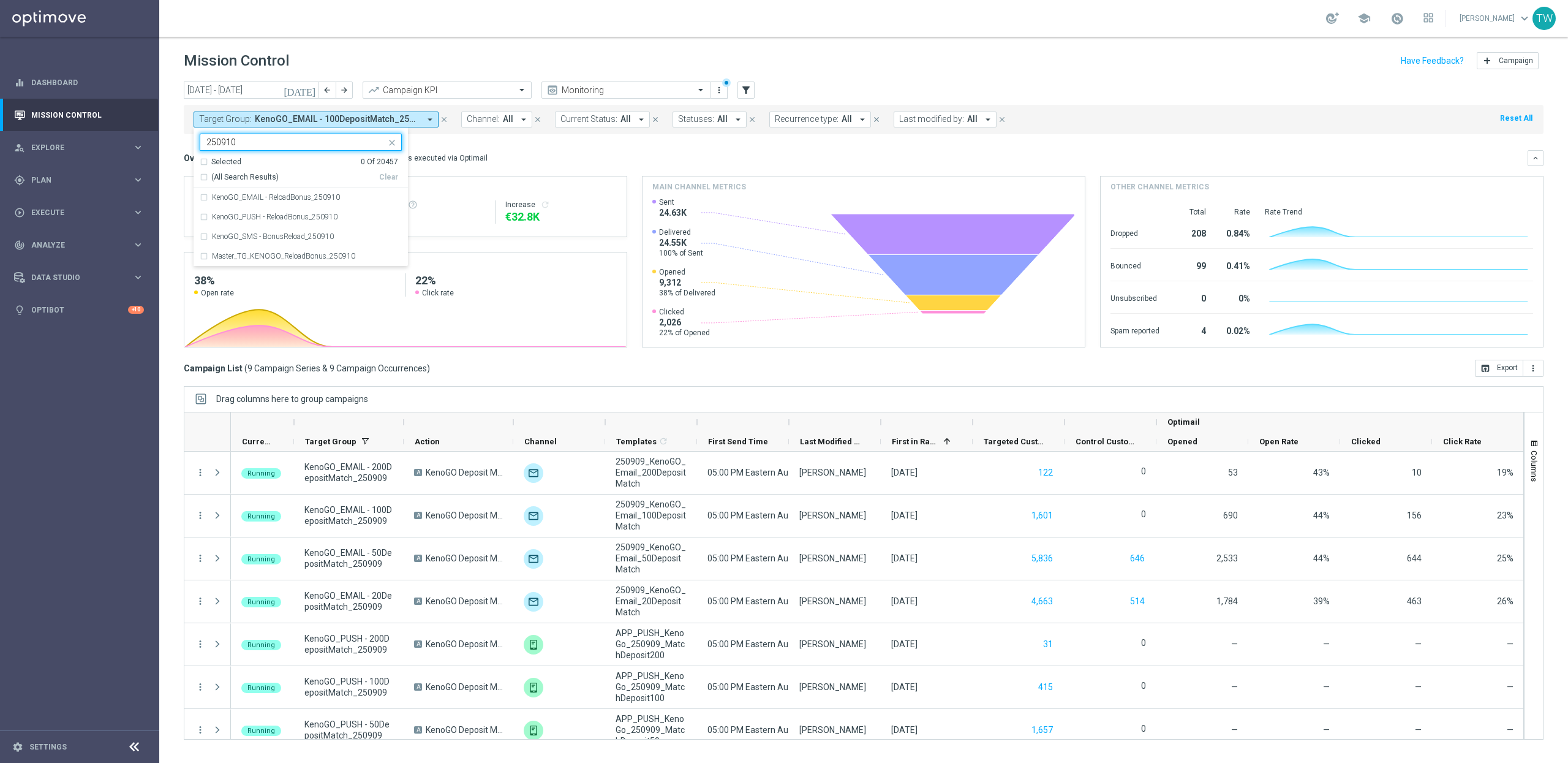
click at [252, 172] on span "(All Search Results)" at bounding box center [245, 177] width 68 height 11
type input "250910"
click at [494, 152] on div "Overview: Optimail arrow_drop_down This overview shows data of campaigns execut…" at bounding box center [856, 158] width 1344 height 11
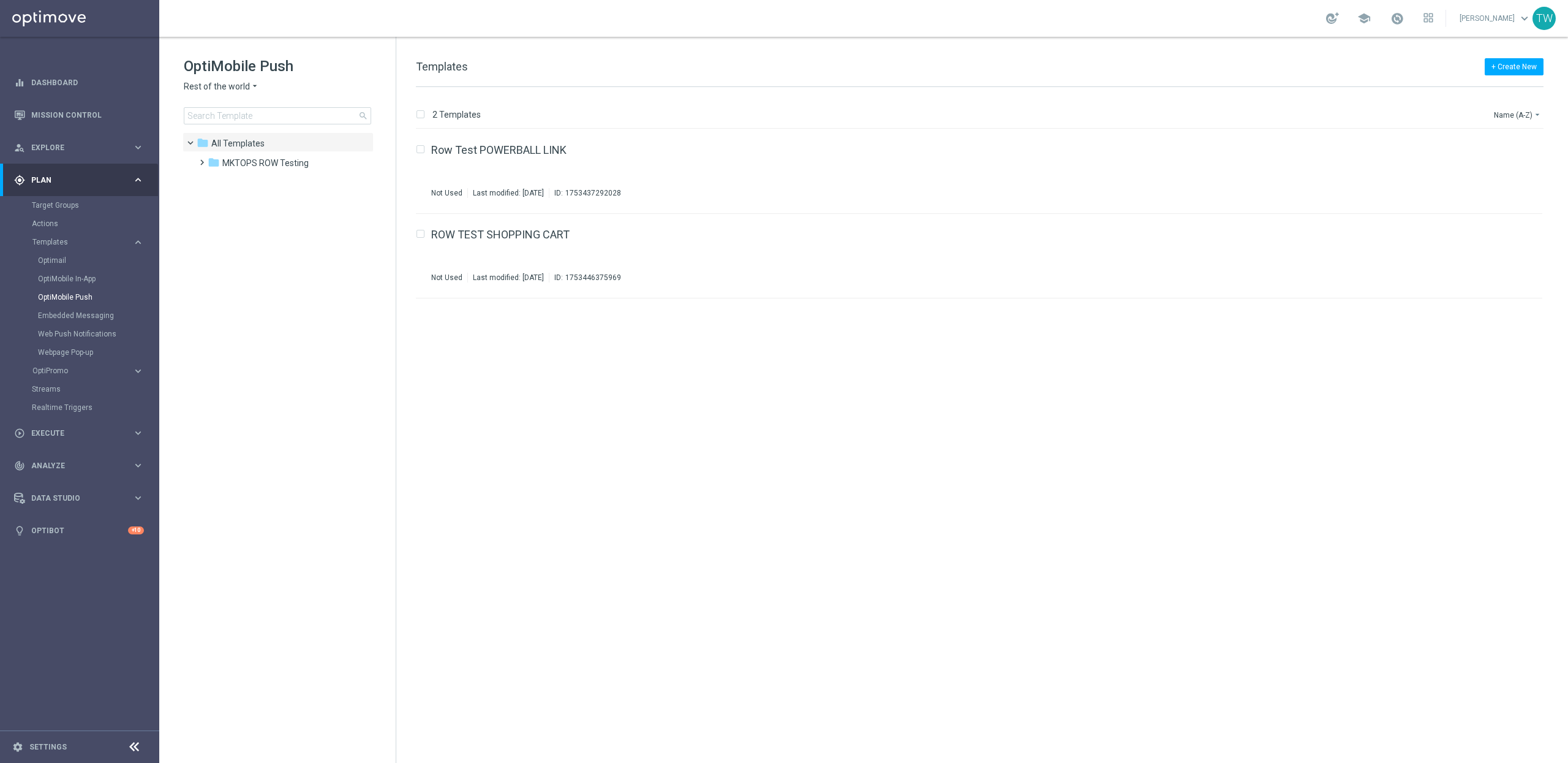
click at [218, 81] on span "Rest of the world" at bounding box center [217, 87] width 66 height 12
click at [0, 0] on span "KenoGO [GEOGRAPHIC_DATA]" at bounding box center [0, 0] width 0 height 0
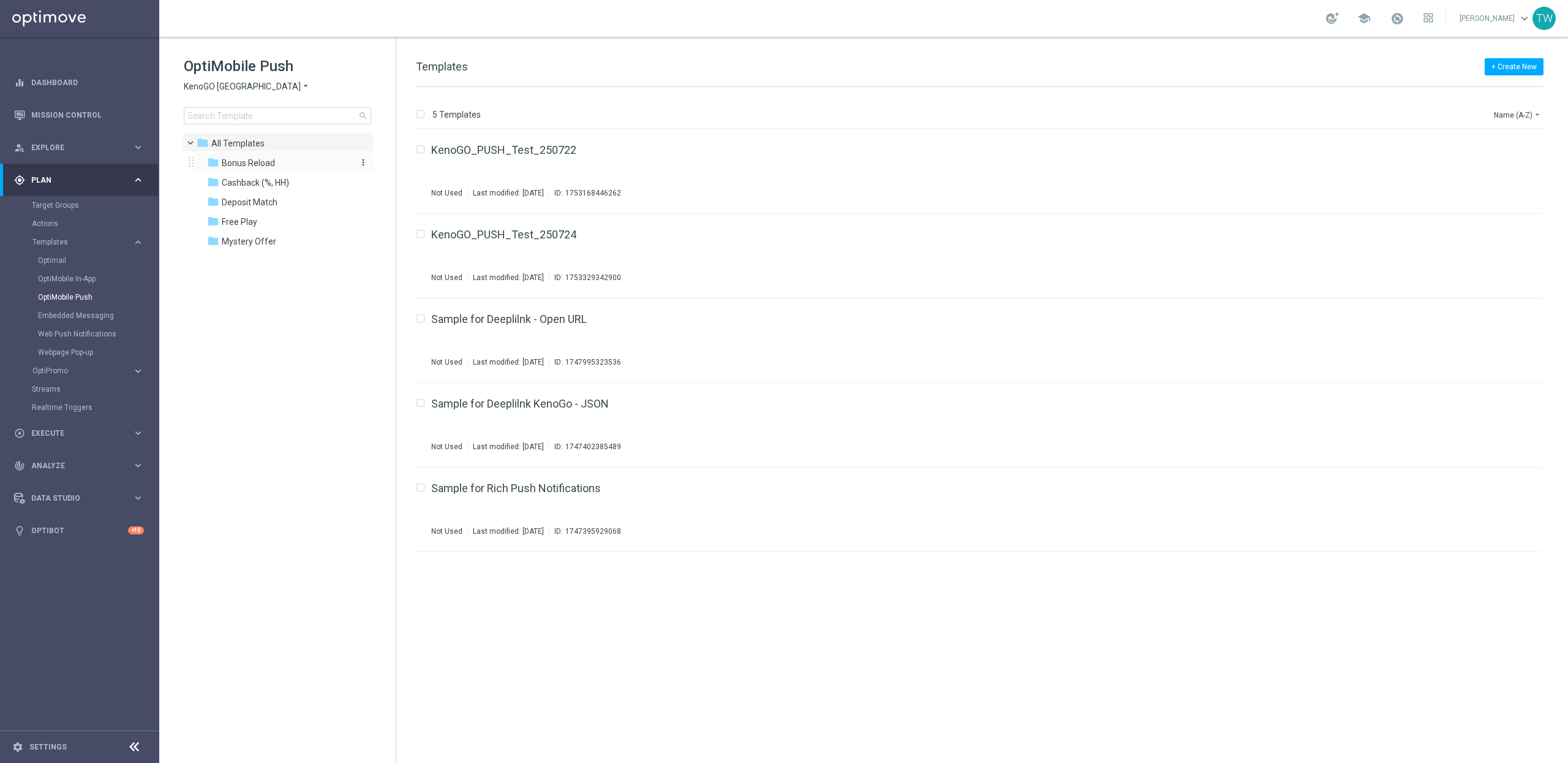
click at [290, 165] on div "folder Bonus Reload" at bounding box center [277, 163] width 141 height 14
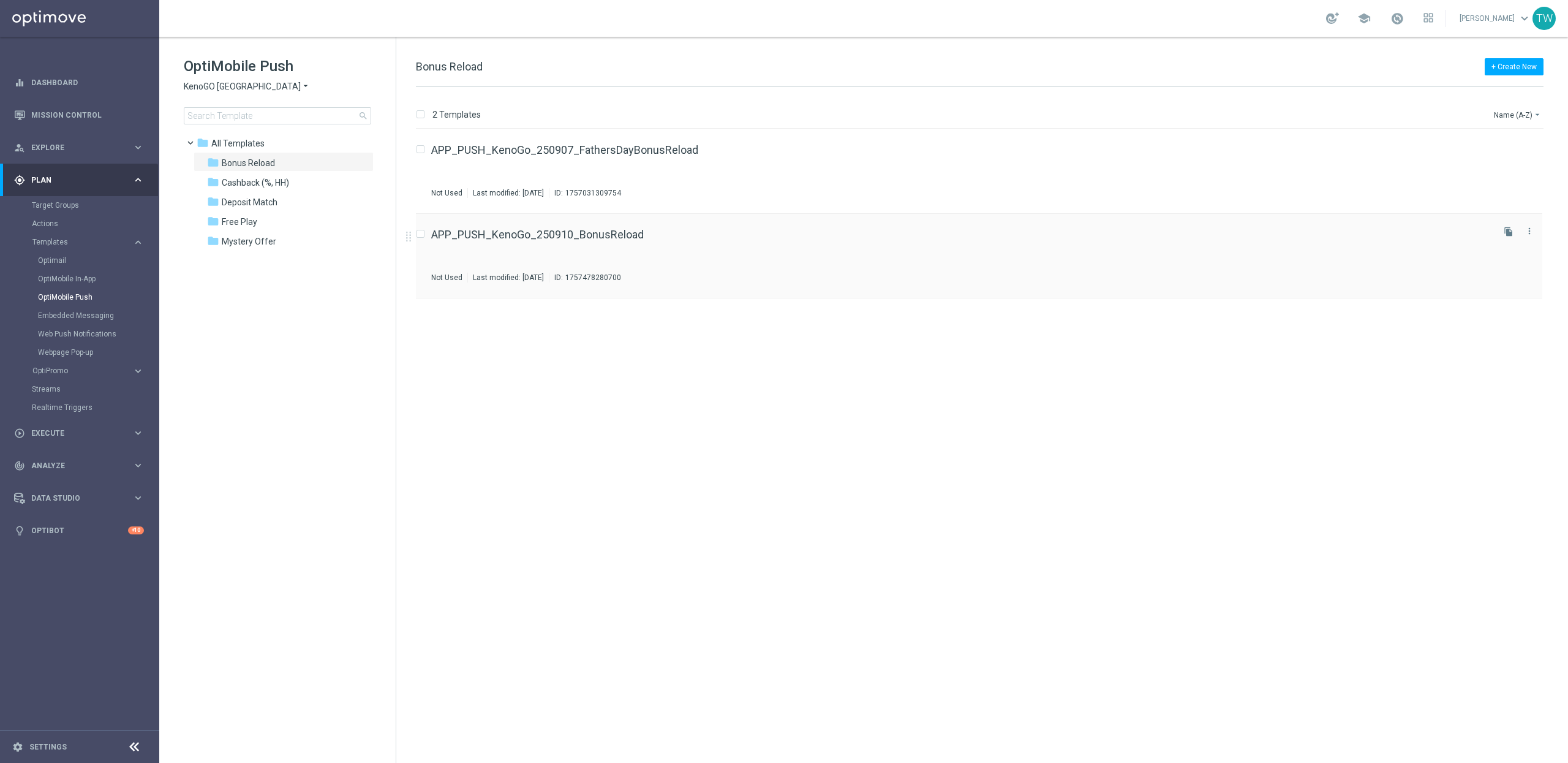
click at [628, 244] on div "APP_PUSH_KenoGo_250910_BonusReload Not Used Last modified: [DATE] ID: 175747828…" at bounding box center [960, 256] width 1060 height 53
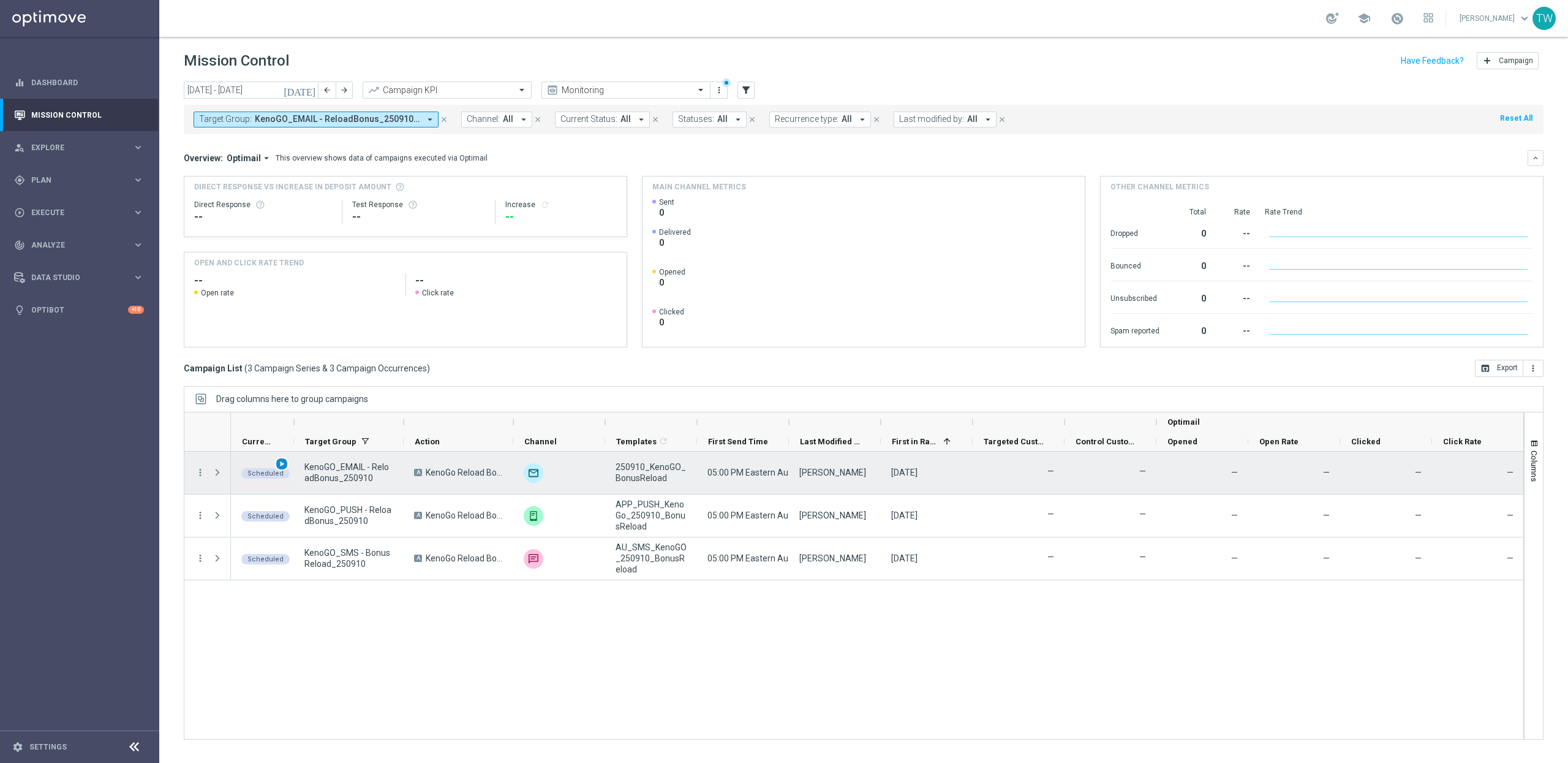
click at [280, 465] on span "play_arrow" at bounding box center [281, 463] width 9 height 9
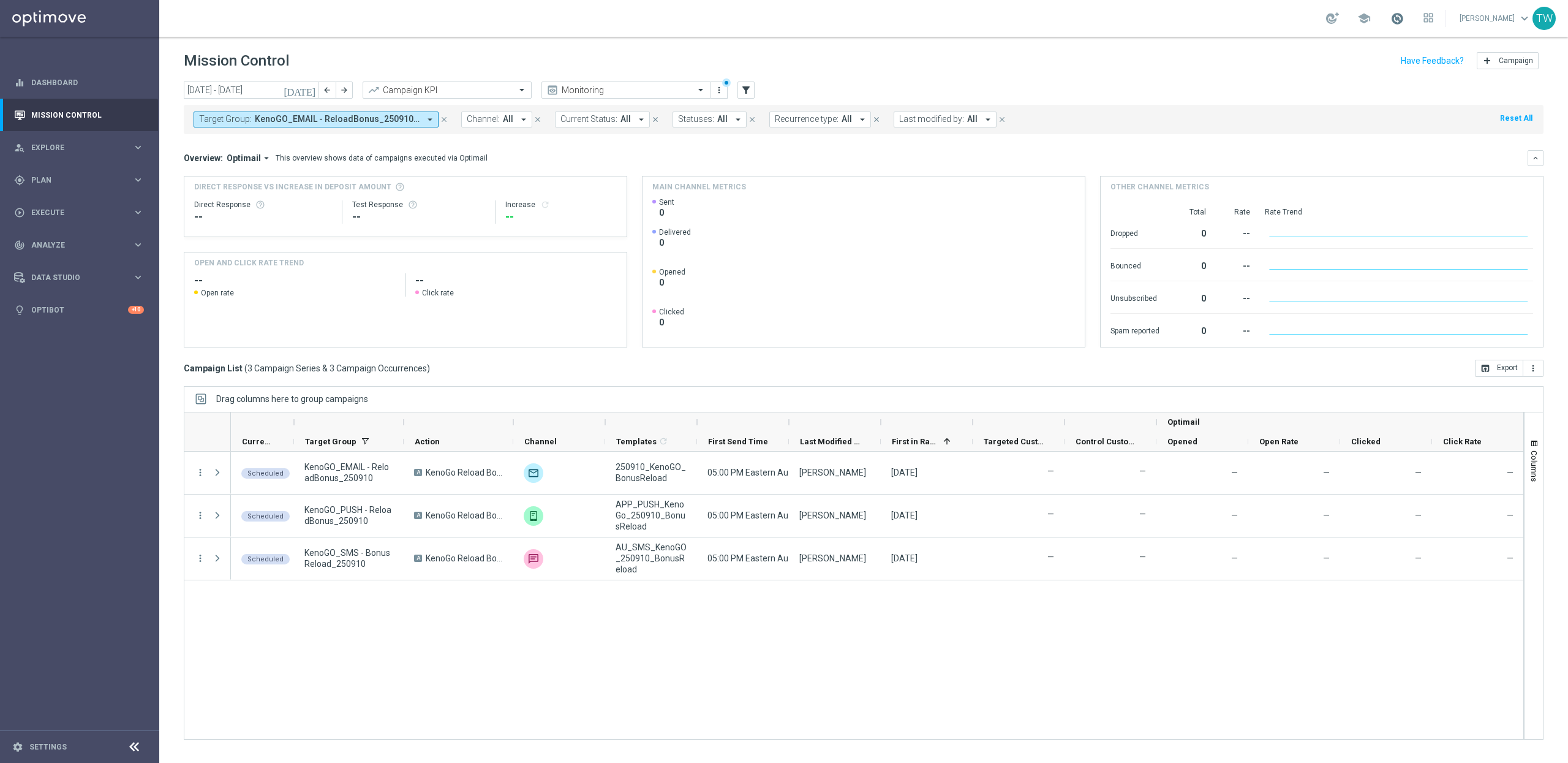
click at [1404, 14] on span at bounding box center [1397, 18] width 14 height 14
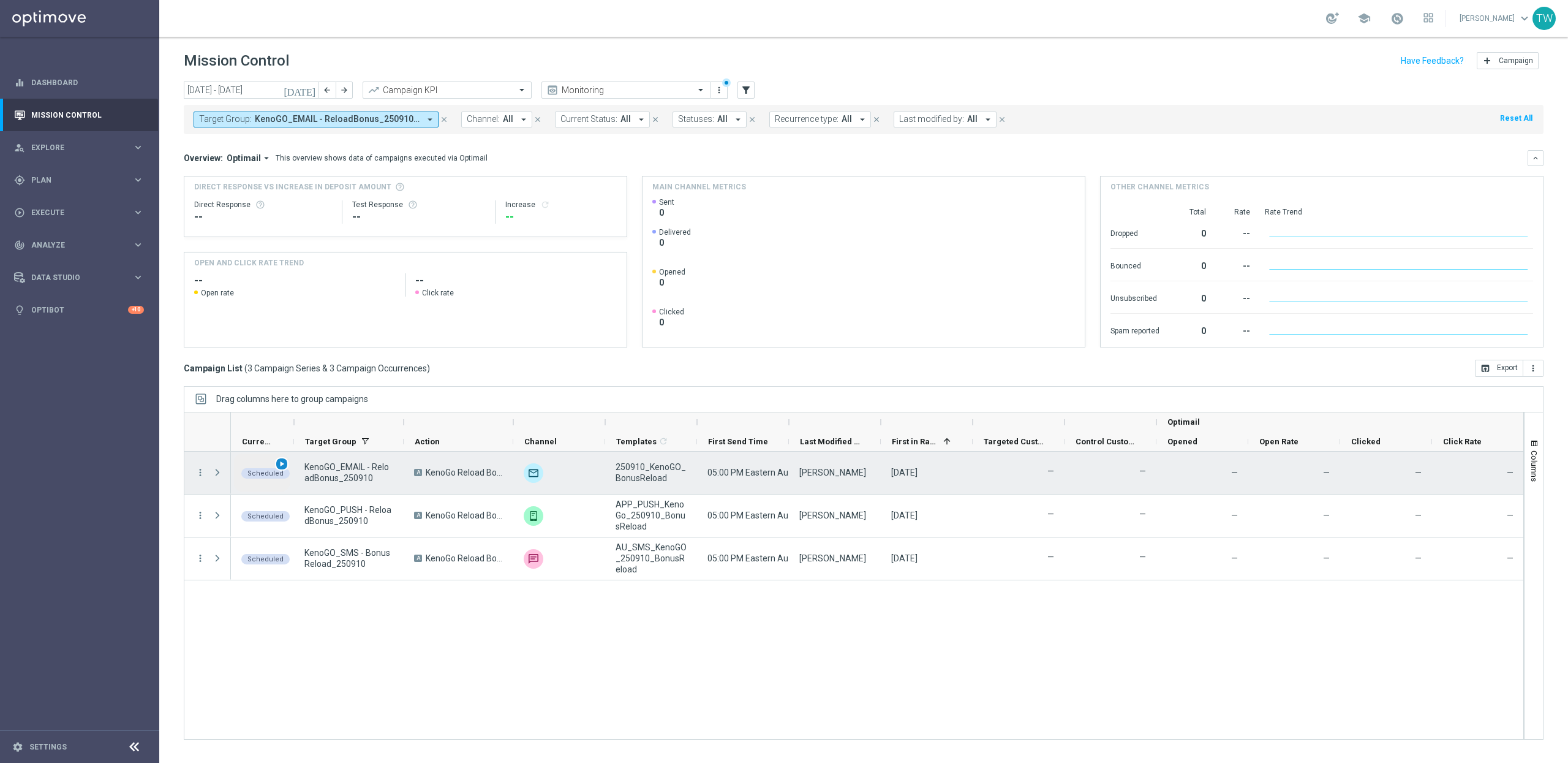
click at [285, 465] on span "play_arrow" at bounding box center [281, 463] width 9 height 9
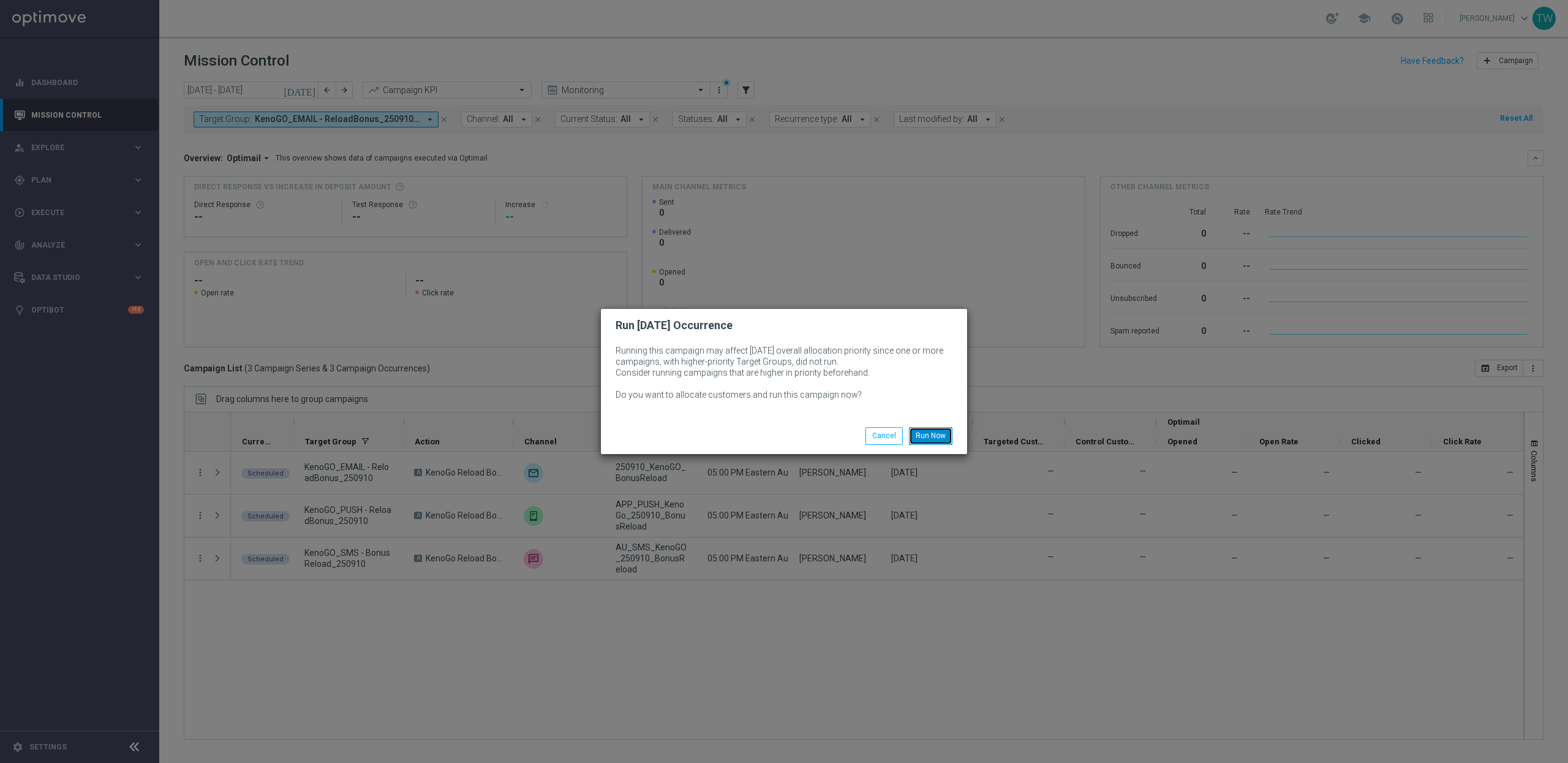
click at [933, 434] on button "Run Now" at bounding box center [931, 436] width 43 height 17
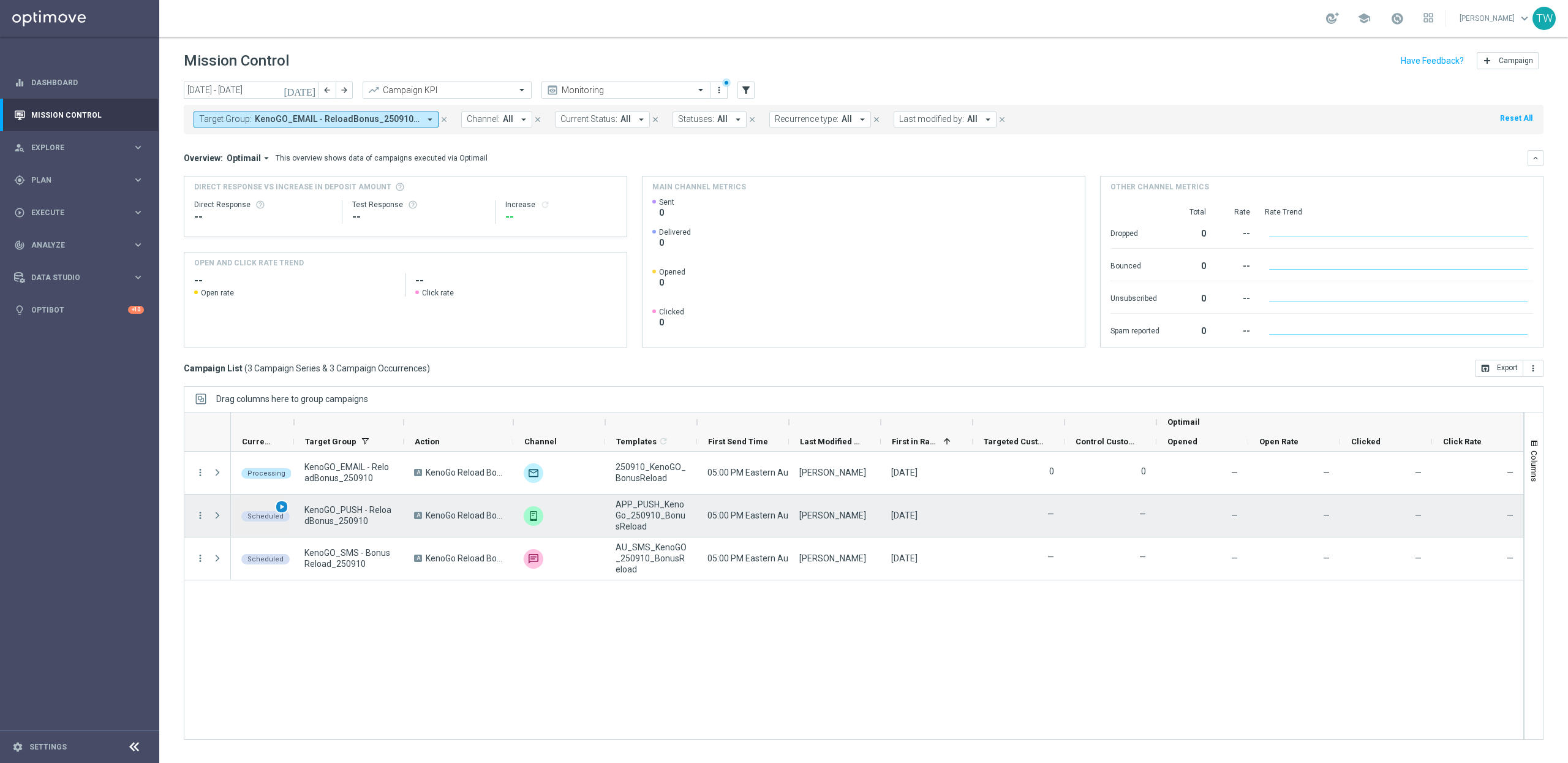
click at [283, 507] on span "play_arrow" at bounding box center [281, 507] width 9 height 9
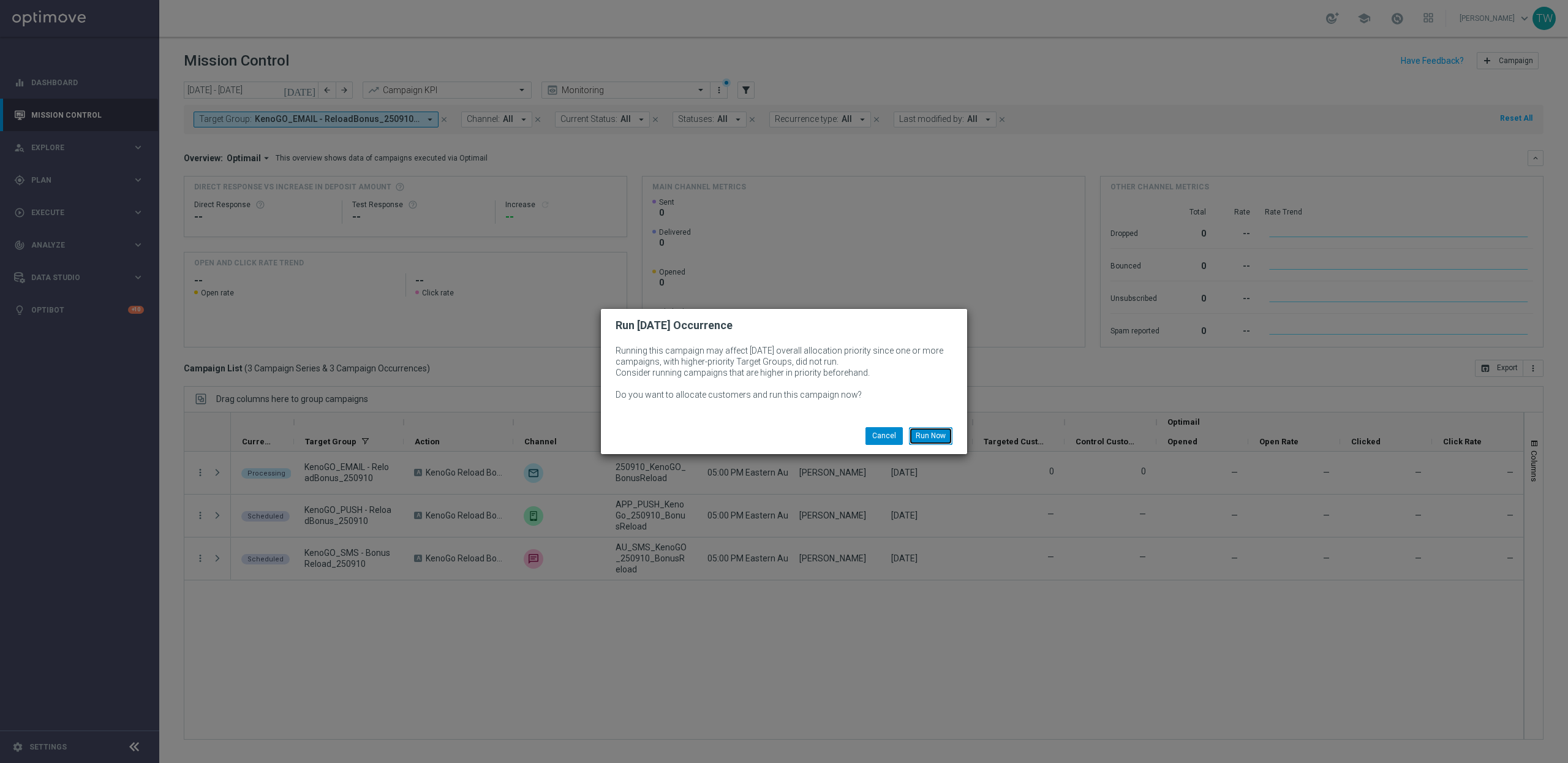
drag, startPoint x: 937, startPoint y: 436, endPoint x: 901, endPoint y: 442, distance: 36.5
click at [937, 436] on button "Run Now" at bounding box center [931, 436] width 43 height 17
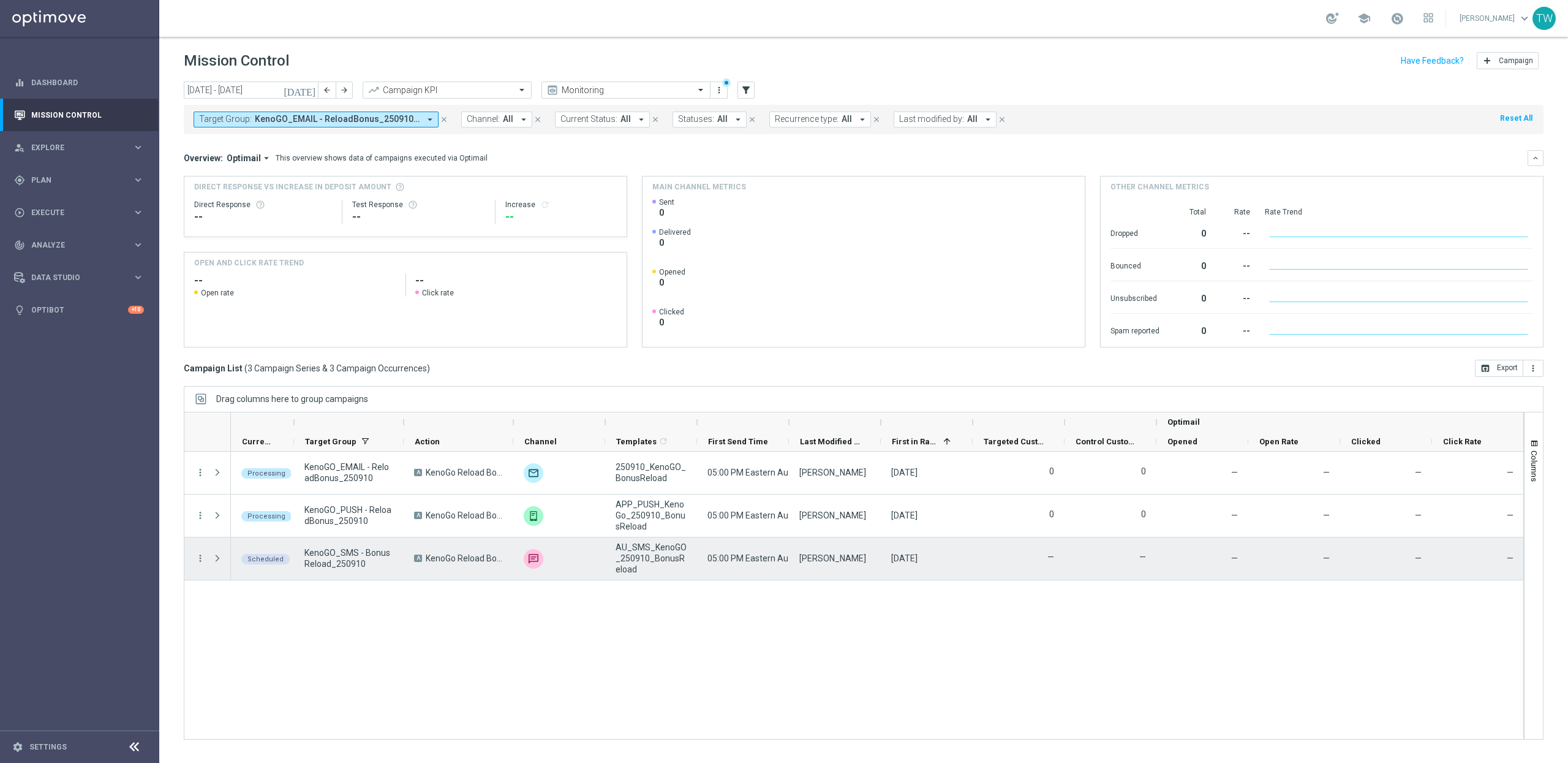
click at [0, 0] on span "play_arrow" at bounding box center [0, 0] width 0 height 0
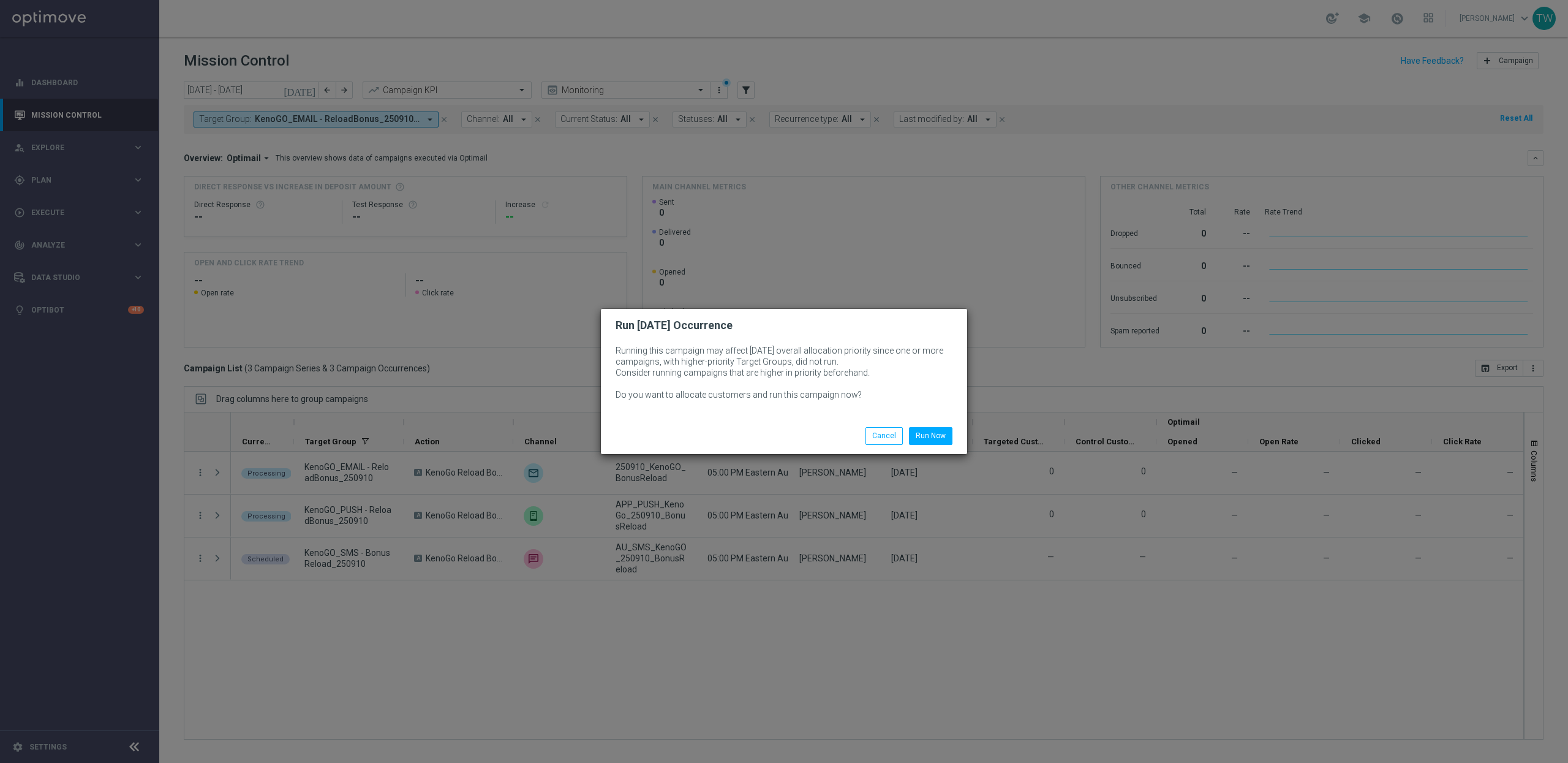
click at [956, 440] on div "Run Now Cancel" at bounding box center [843, 436] width 237 height 17
click at [947, 440] on button "Run Now" at bounding box center [931, 436] width 43 height 17
